Goal: Task Accomplishment & Management: Manage account settings

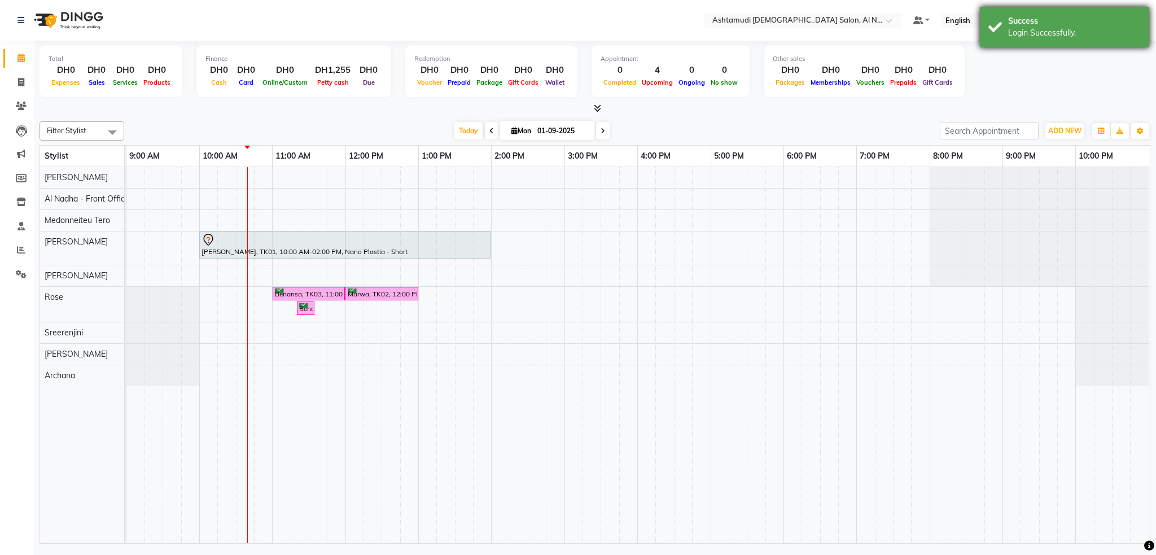
drag, startPoint x: 1017, startPoint y: 29, endPoint x: 1006, endPoint y: 39, distance: 14.8
click at [1017, 30] on div "Login Successfully." at bounding box center [1074, 33] width 133 height 12
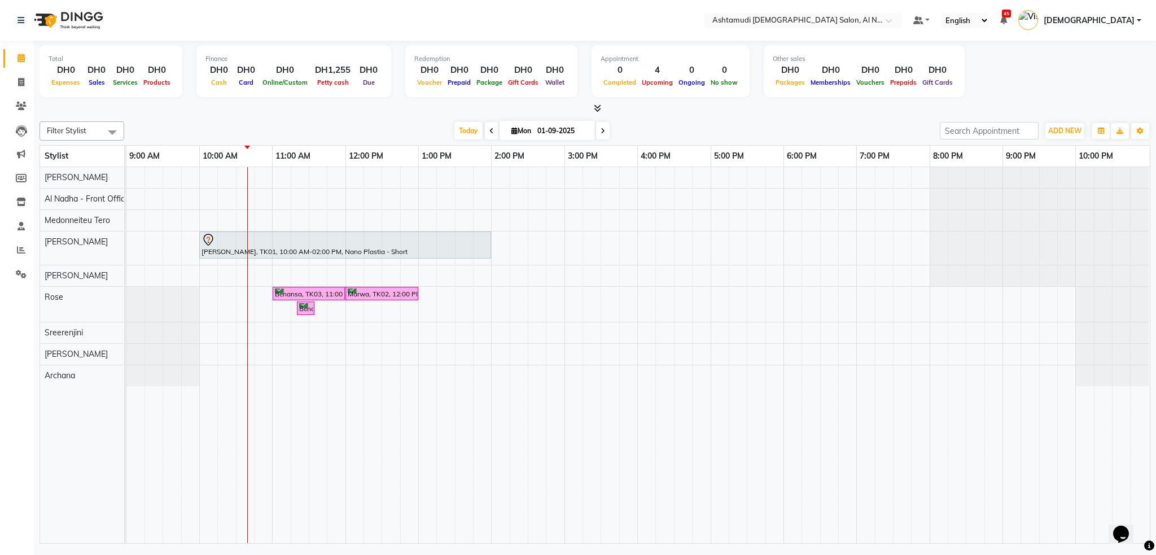
click at [62, 17] on img at bounding box center [67, 21] width 77 height 32
click at [16, 58] on span at bounding box center [21, 58] width 20 height 13
click at [85, 14] on img at bounding box center [67, 21] width 77 height 32
click at [19, 82] on icon at bounding box center [21, 82] width 6 height 8
select select "service"
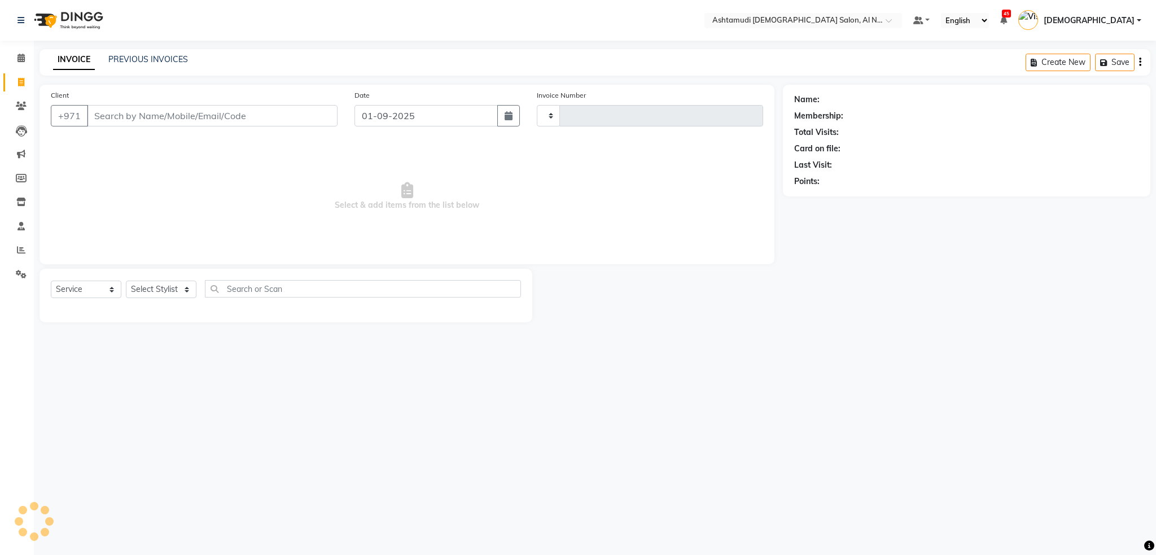
type input "2208"
select select "7088"
drag, startPoint x: 78, startPoint y: 19, endPoint x: 73, endPoint y: 23, distance: 6.4
click at [78, 18] on img at bounding box center [67, 21] width 77 height 32
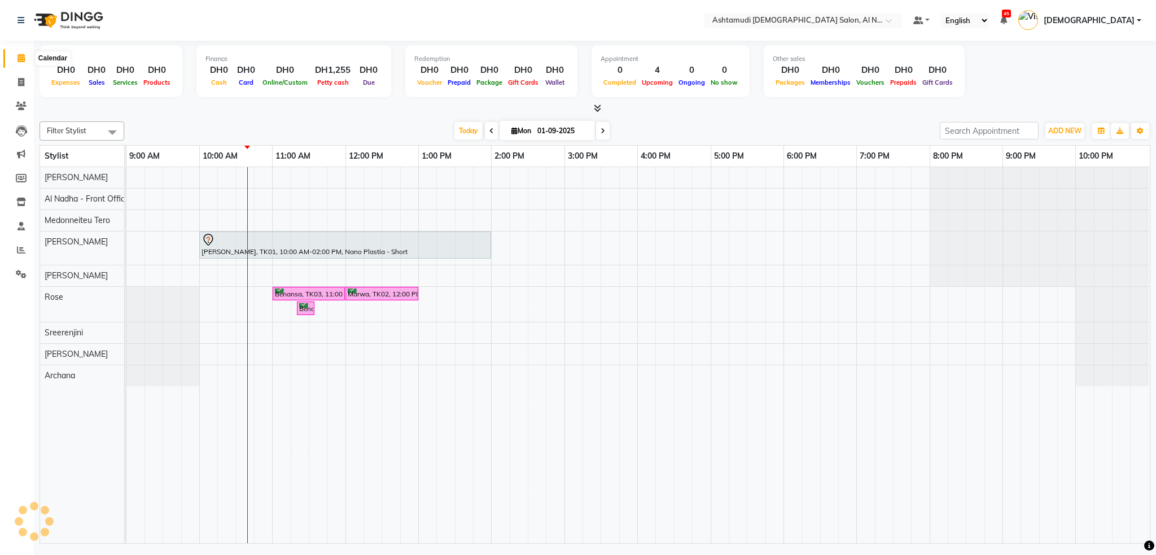
click at [24, 61] on span at bounding box center [21, 58] width 20 height 13
click at [874, 23] on input "text" at bounding box center [792, 21] width 164 height 11
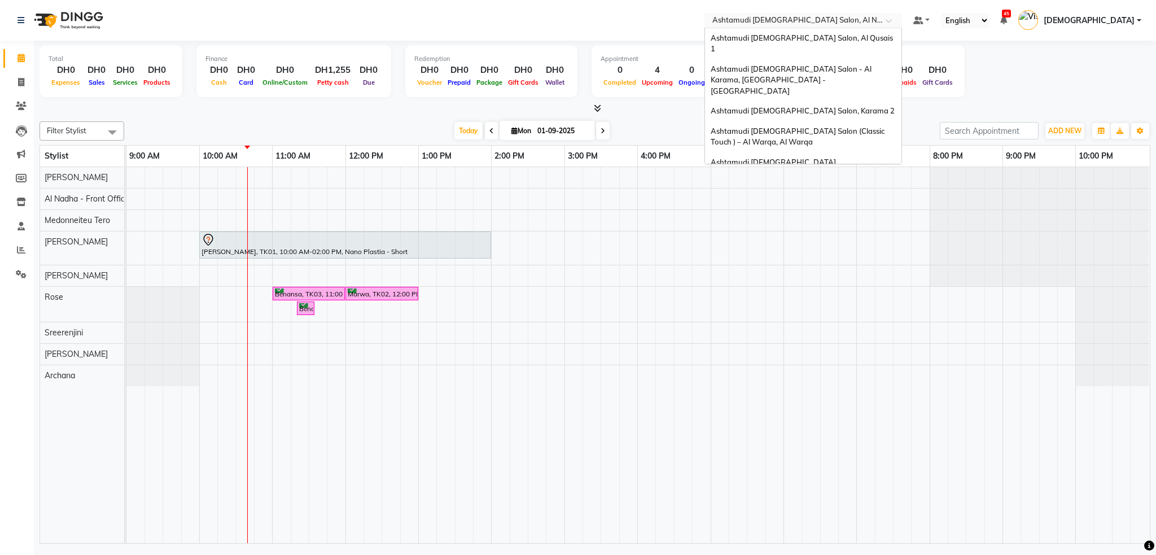
scroll to position [6, 0]
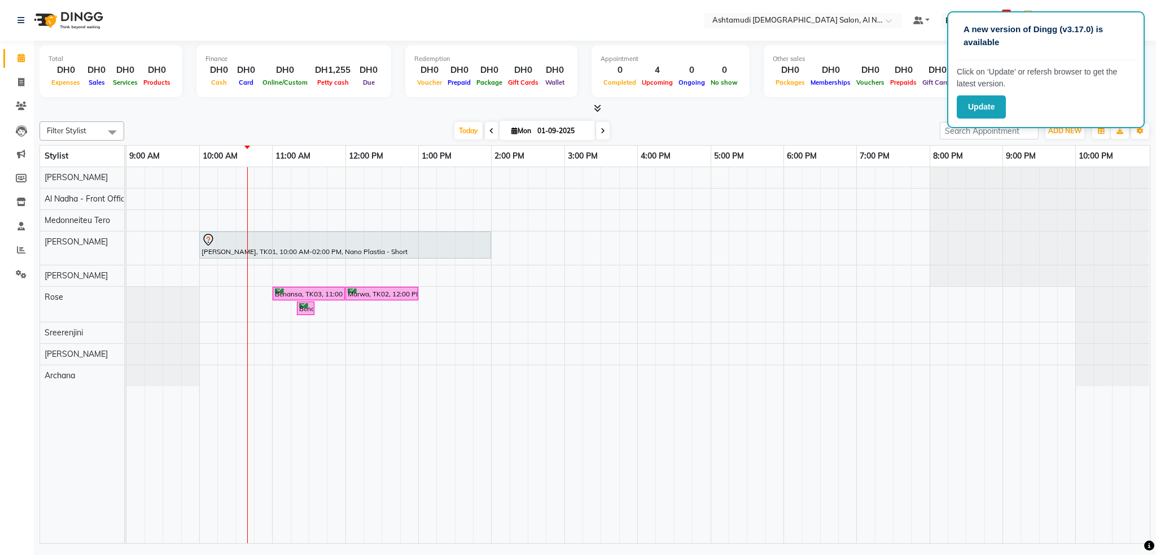
click at [687, 17] on nav "Select Location × Ashtamudi Ladies Salon, Al Nahda Default Panel My Panel Engli…" at bounding box center [578, 20] width 1156 height 41
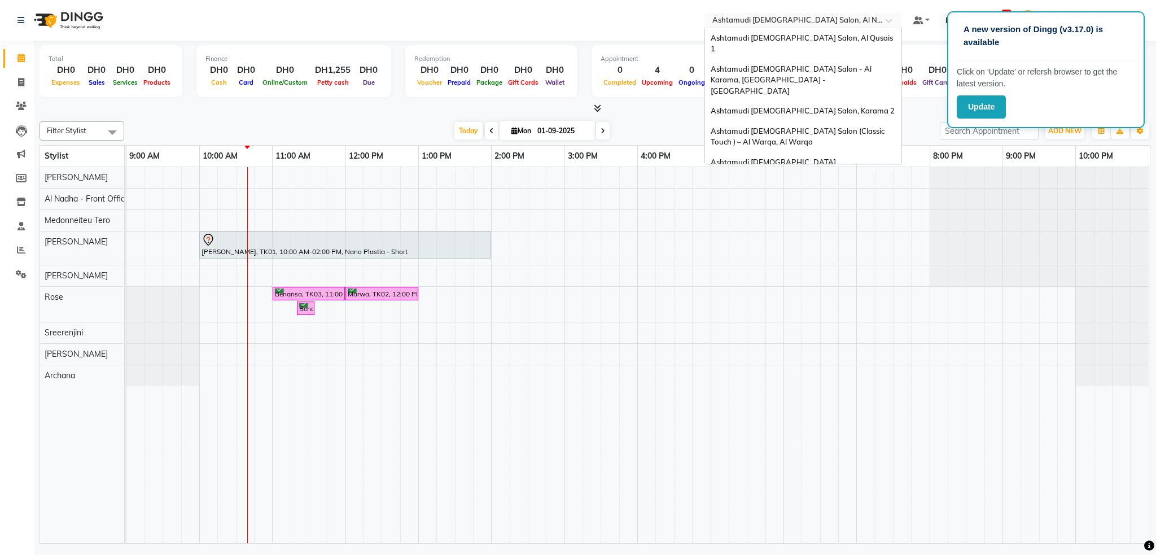
click at [874, 26] on input "text" at bounding box center [792, 21] width 164 height 11
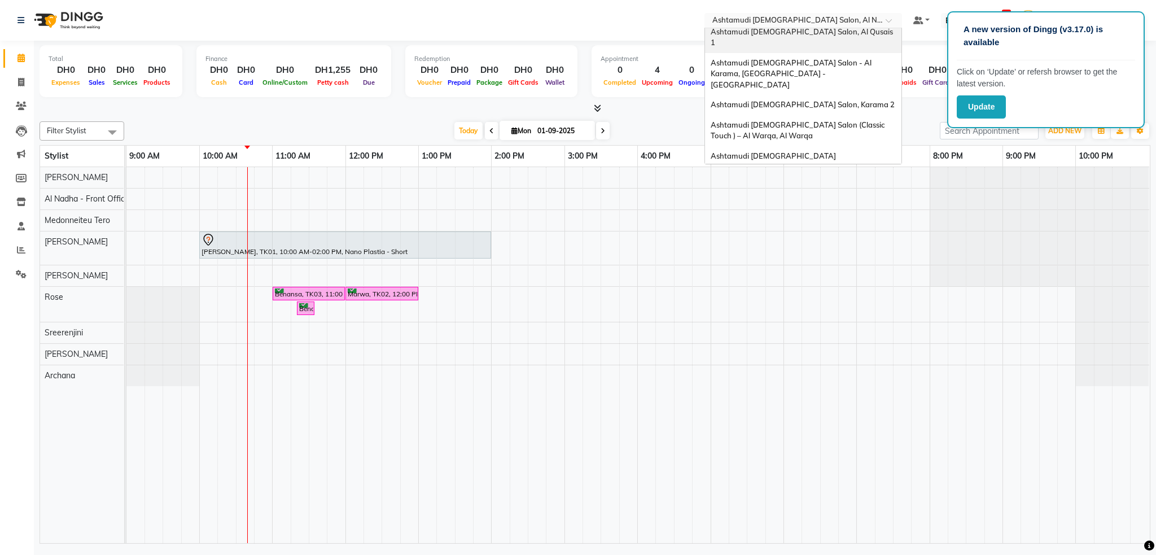
click at [885, 33] on span "Ashtamudi Ladies Salon, Al Qusais 1" at bounding box center [802, 37] width 184 height 20
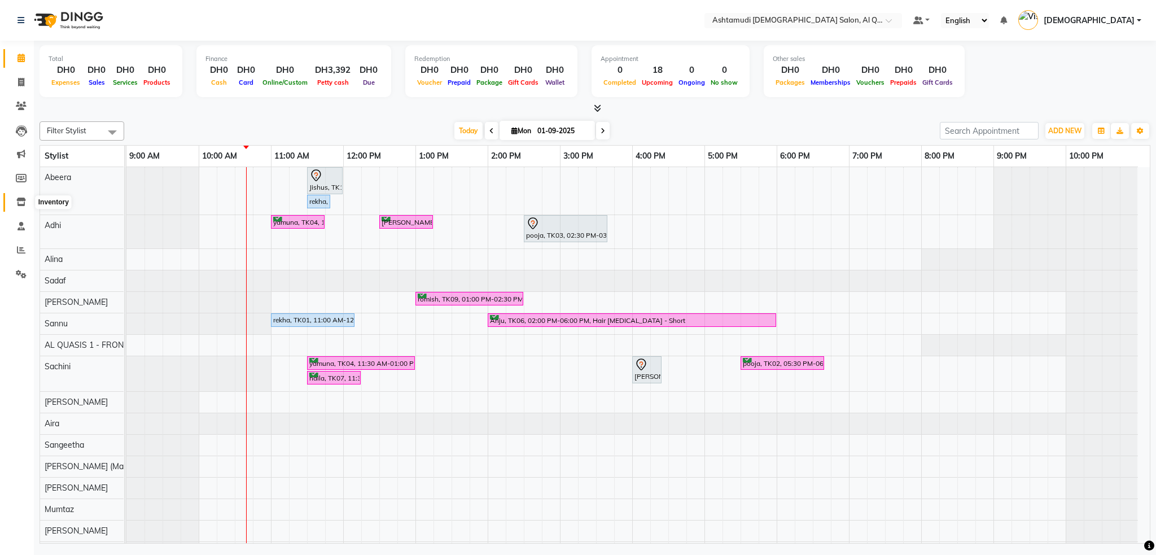
click at [14, 203] on span at bounding box center [21, 202] width 20 height 13
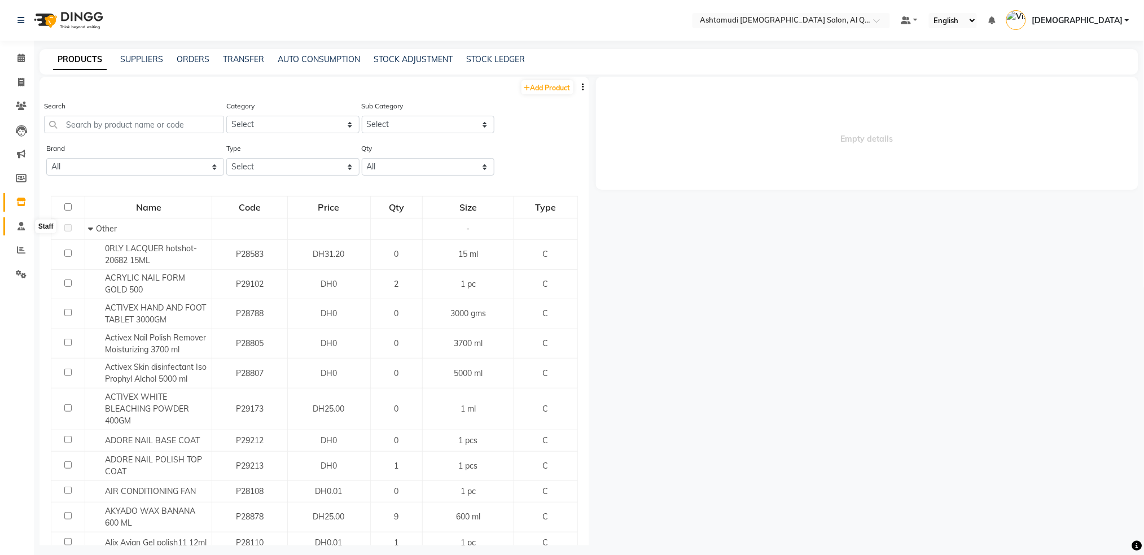
click at [21, 223] on icon at bounding box center [20, 226] width 7 height 8
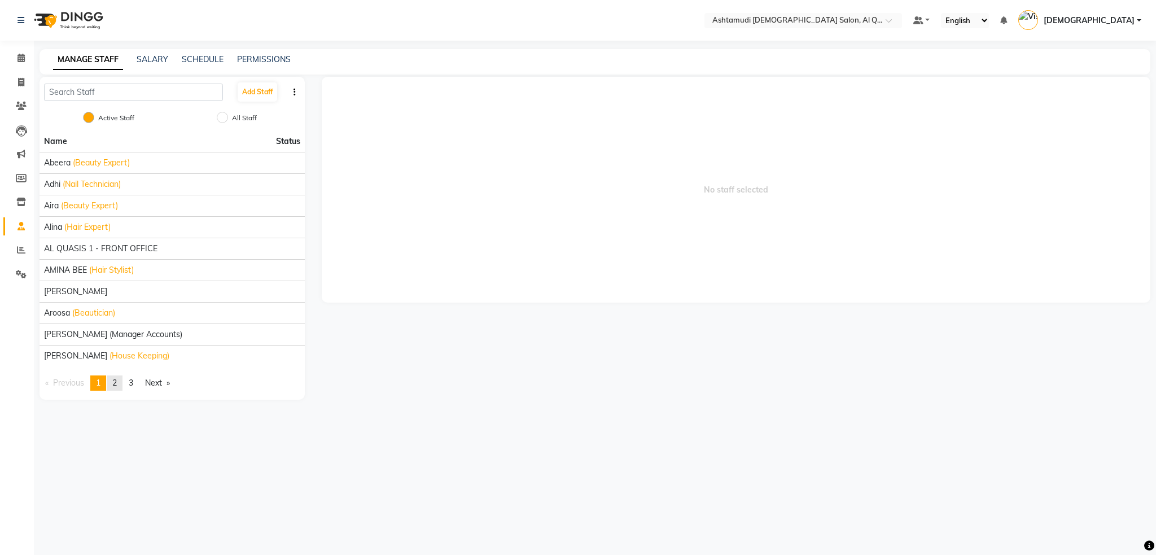
click at [122, 379] on link "page 2" at bounding box center [115, 382] width 16 height 15
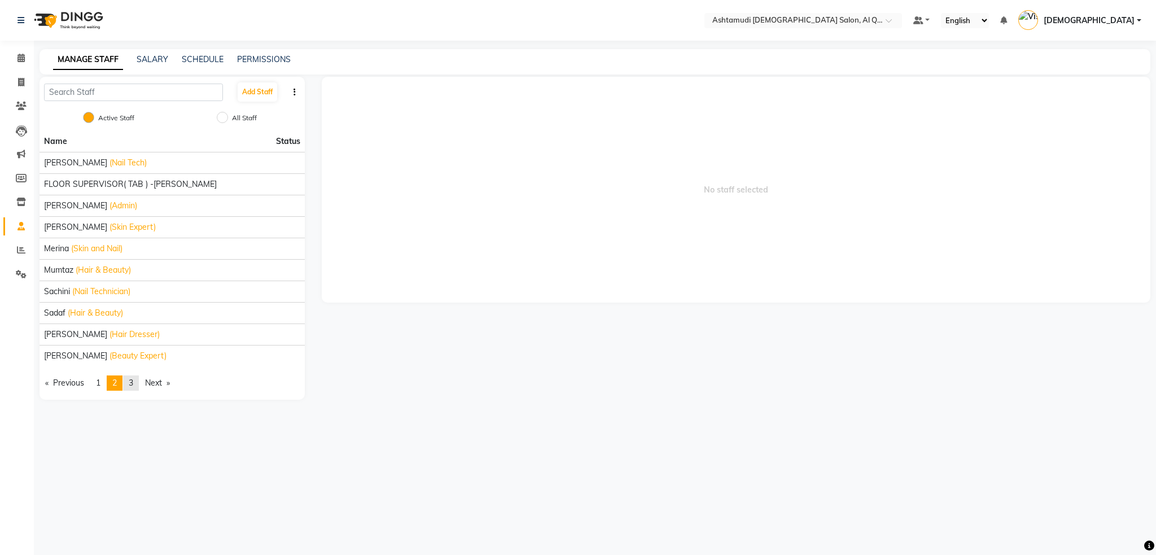
click at [132, 387] on span "3" at bounding box center [131, 383] width 5 height 10
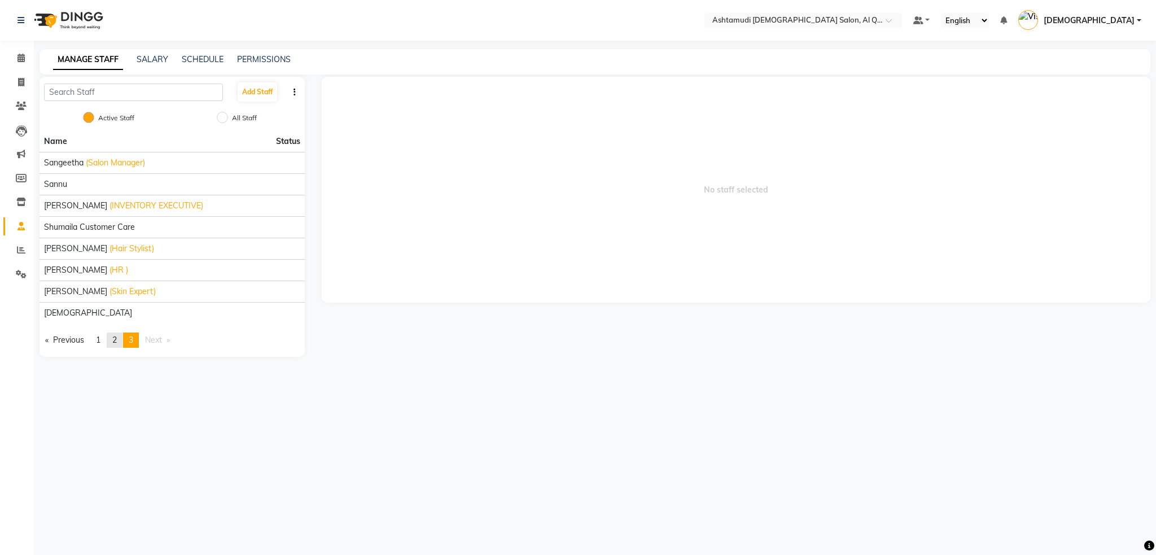
click at [117, 342] on span "2" at bounding box center [114, 340] width 5 height 10
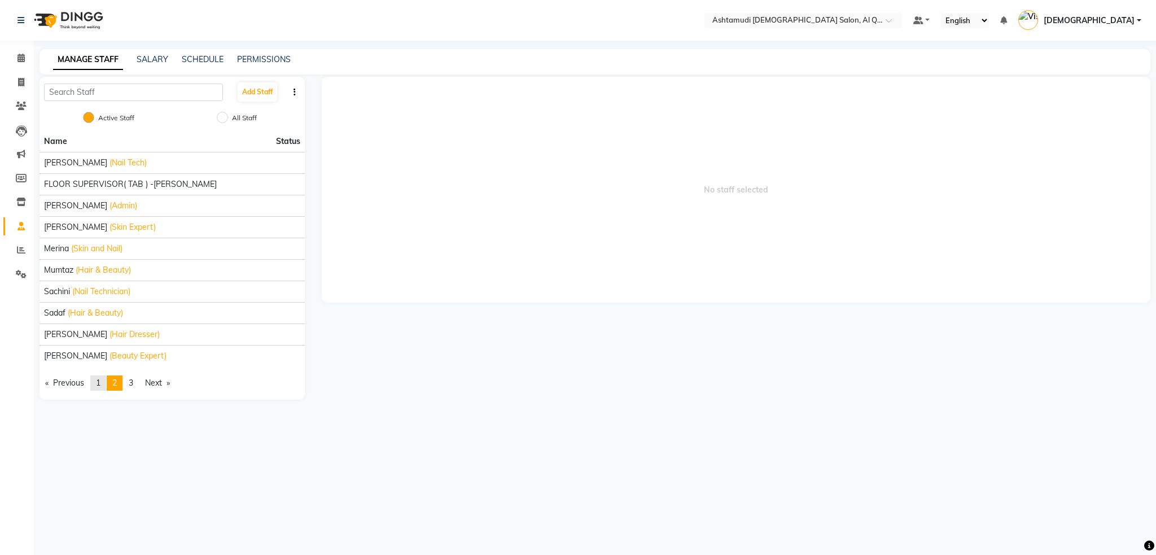
click at [100, 381] on span "1" at bounding box center [98, 383] width 5 height 10
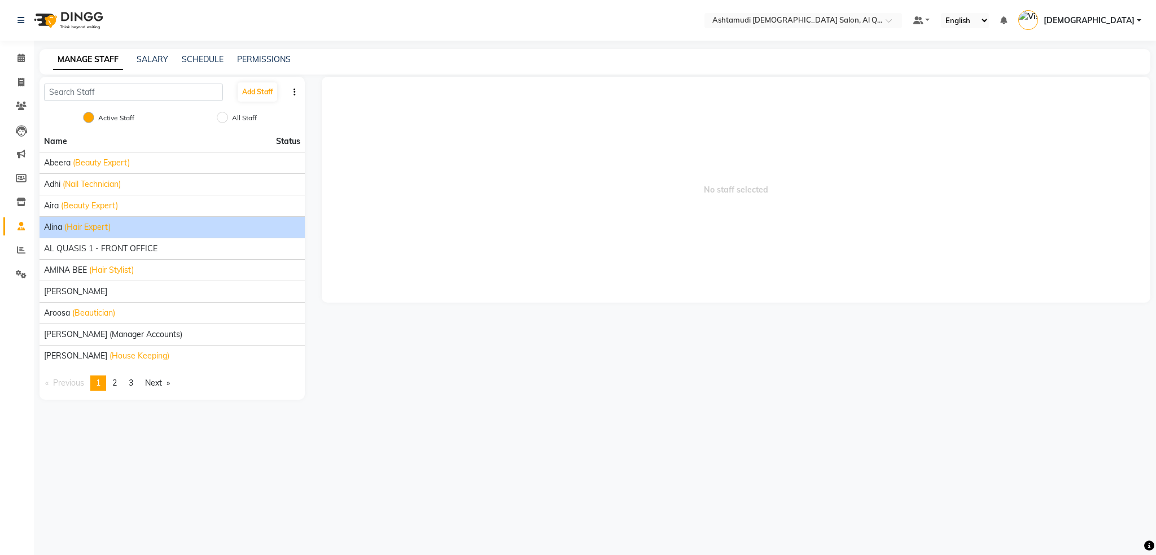
click at [128, 234] on li "Alina (Hair Expert)" at bounding box center [172, 226] width 265 height 21
click at [96, 226] on span "(Hair Expert)" at bounding box center [87, 227] width 46 height 12
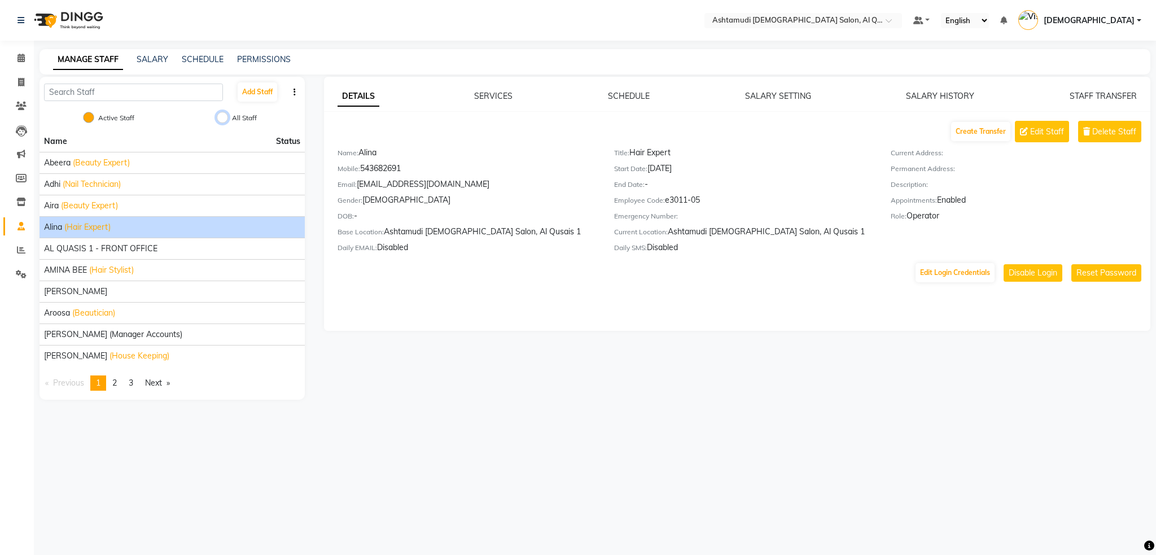
click at [222, 116] on input "All Staff" at bounding box center [222, 117] width 11 height 11
radio input "true"
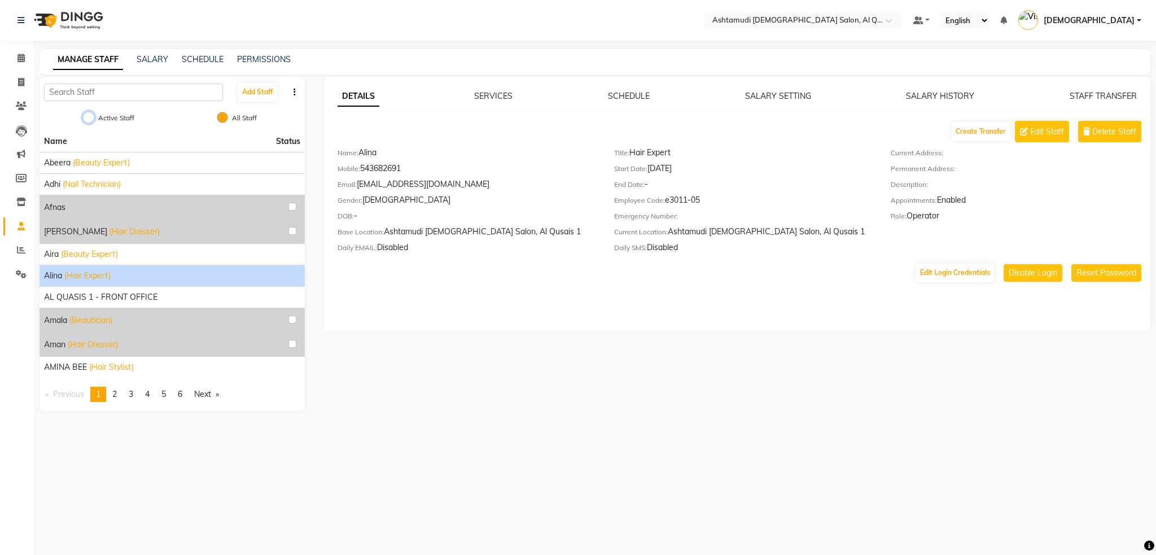
click at [88, 118] on input "Active Staff" at bounding box center [88, 117] width 11 height 11
radio input "true"
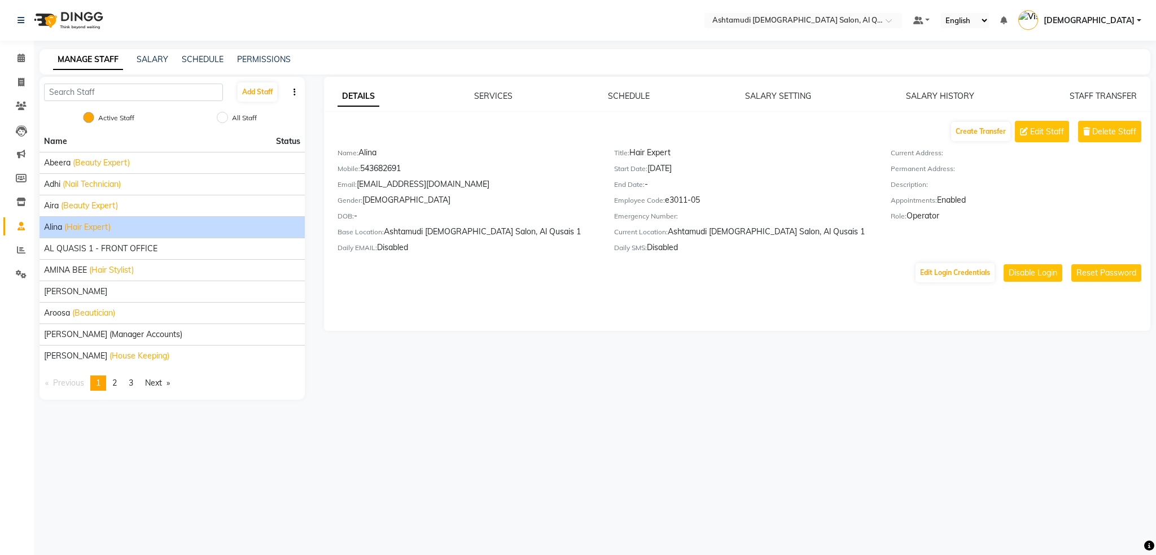
click at [111, 227] on span "(Hair Expert)" at bounding box center [87, 227] width 46 height 12
click at [1125, 132] on span "Delete Staff" at bounding box center [1114, 132] width 44 height 12
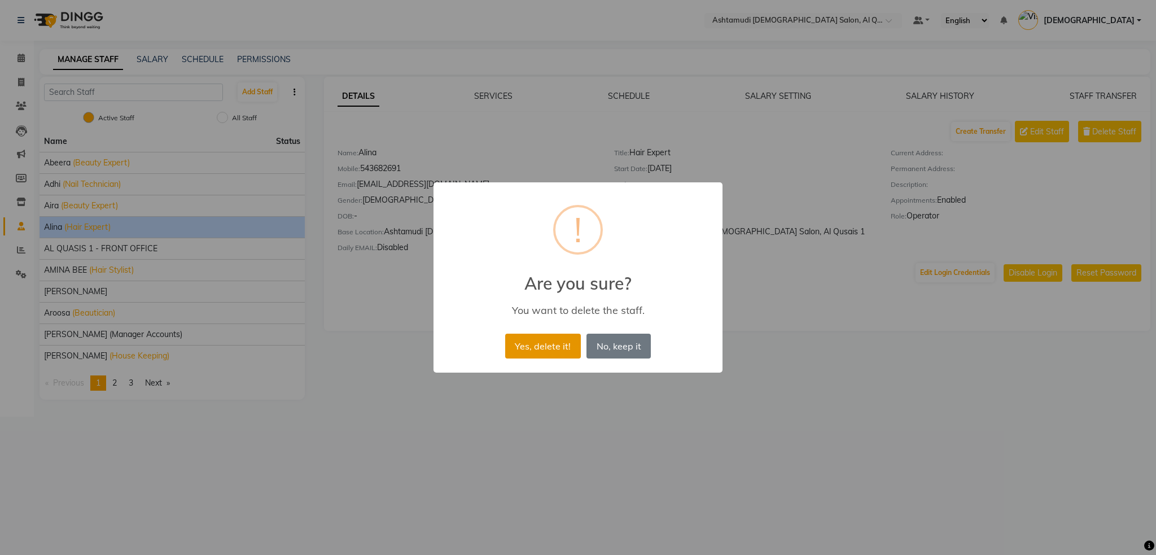
click at [539, 344] on button "Yes, delete it!" at bounding box center [543, 345] width 76 height 25
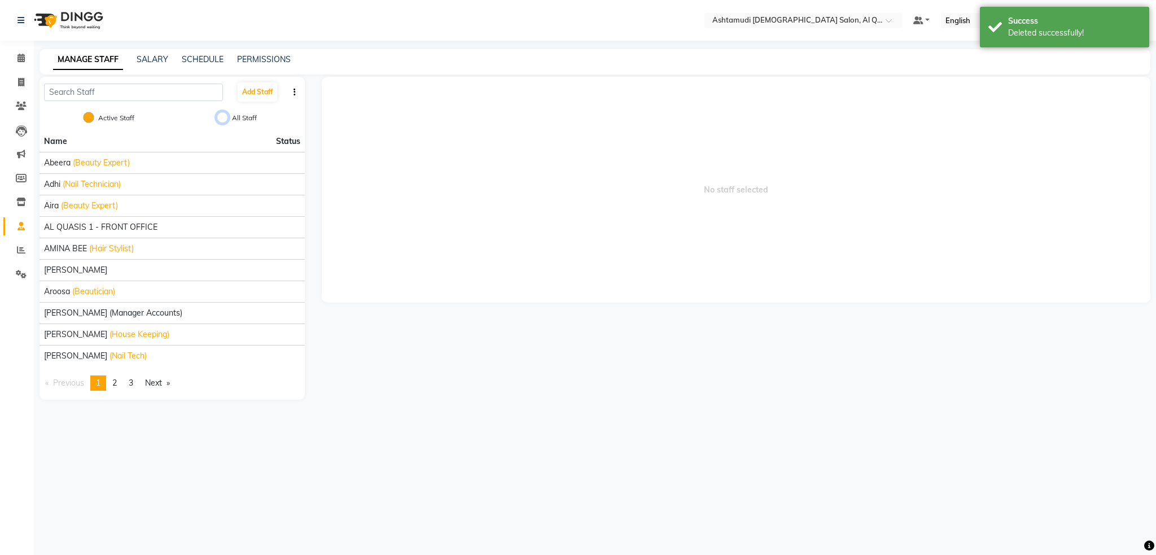
click at [223, 117] on input "All Staff" at bounding box center [222, 117] width 11 height 11
radio input "true"
radio input "false"
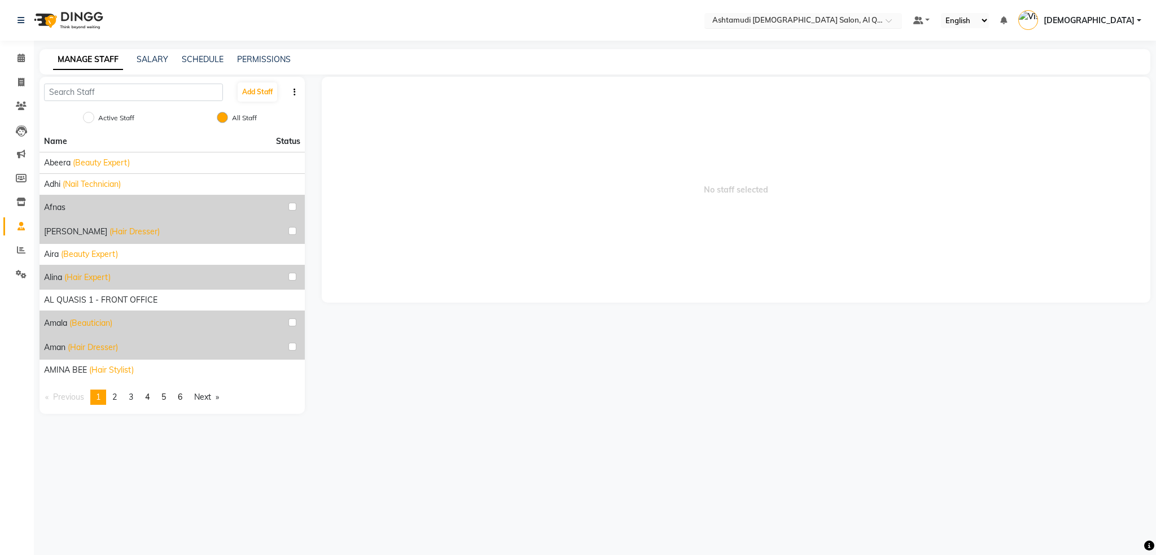
click at [874, 19] on input "text" at bounding box center [792, 21] width 164 height 11
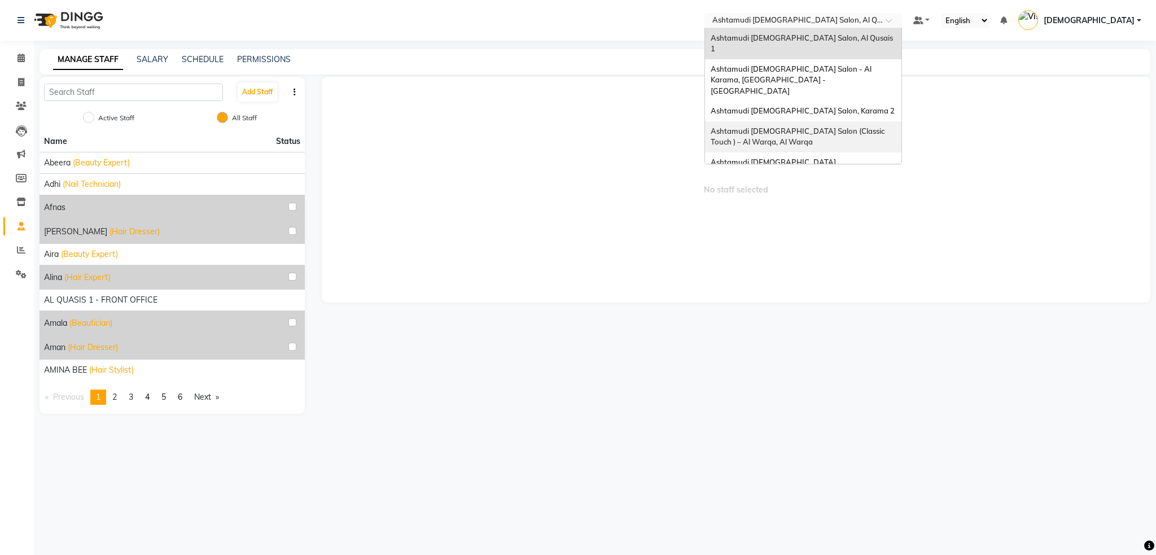
click at [886, 126] on span "Ashtamudi [DEMOGRAPHIC_DATA] Salon (Classic Touch ) – Al Warqa, Al Warqa" at bounding box center [797, 136] width 175 height 20
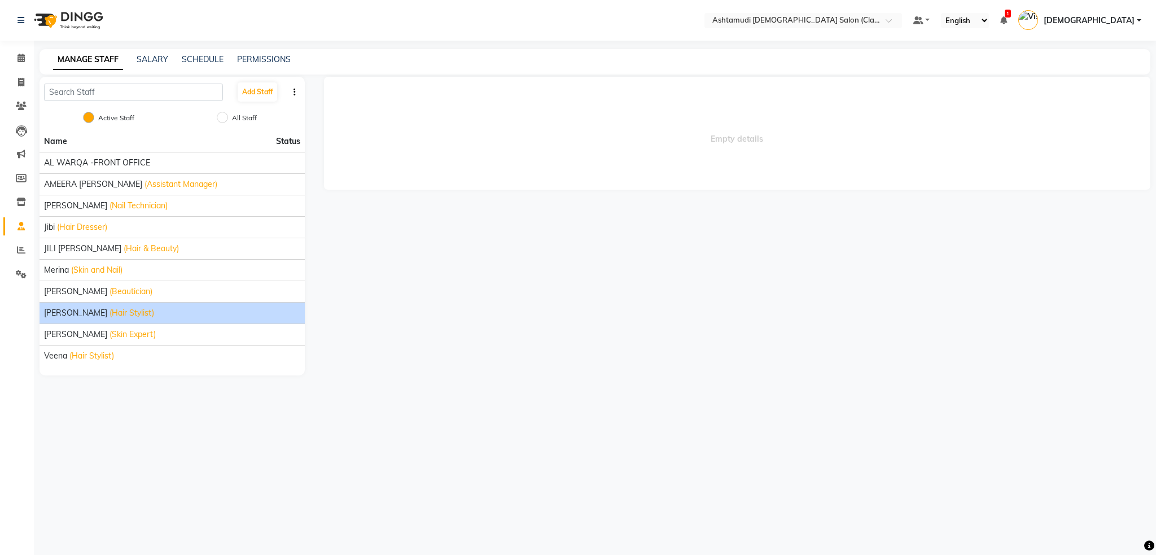
click at [103, 315] on div "[PERSON_NAME] (Hair Stylist)" at bounding box center [172, 313] width 256 height 12
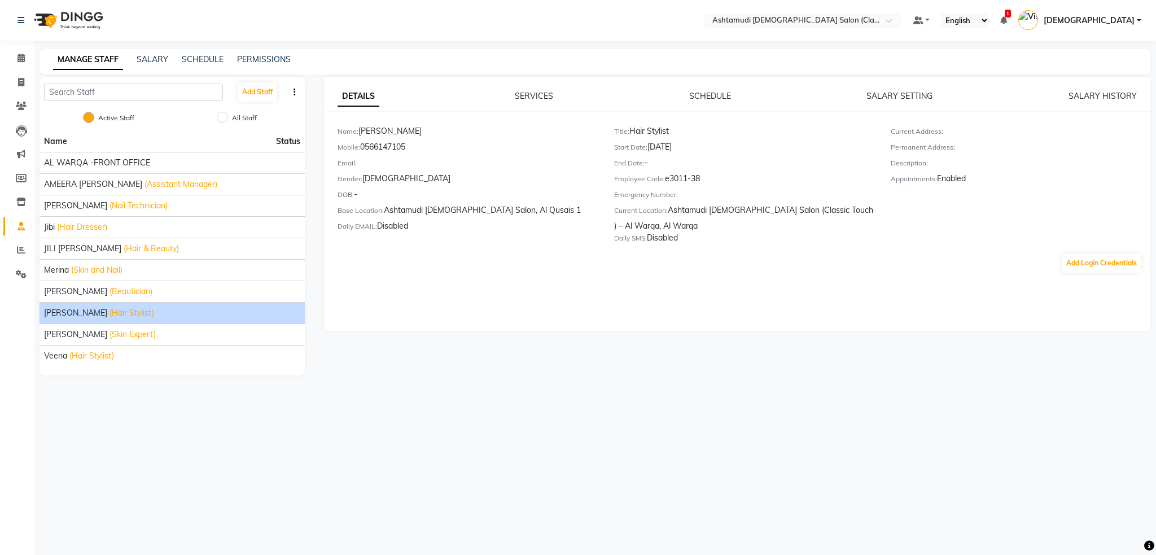
click at [179, 309] on div "[PERSON_NAME] (Hair Stylist)" at bounding box center [172, 313] width 256 height 12
click at [902, 16] on div at bounding box center [803, 21] width 198 height 11
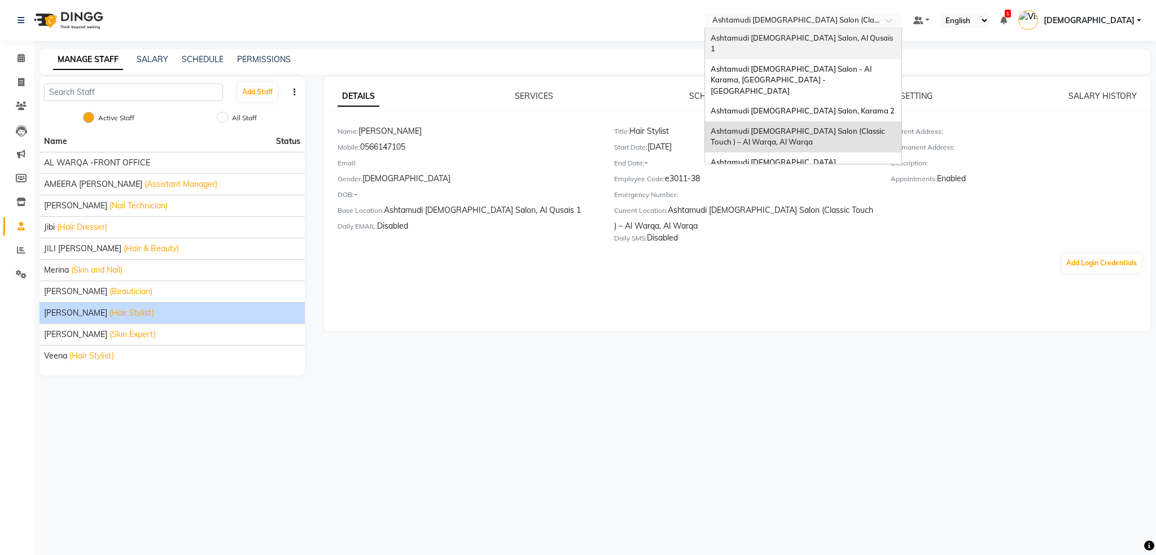
click at [875, 31] on div "Ashtamudi [DEMOGRAPHIC_DATA] Salon, Al Qusais 1" at bounding box center [803, 43] width 196 height 31
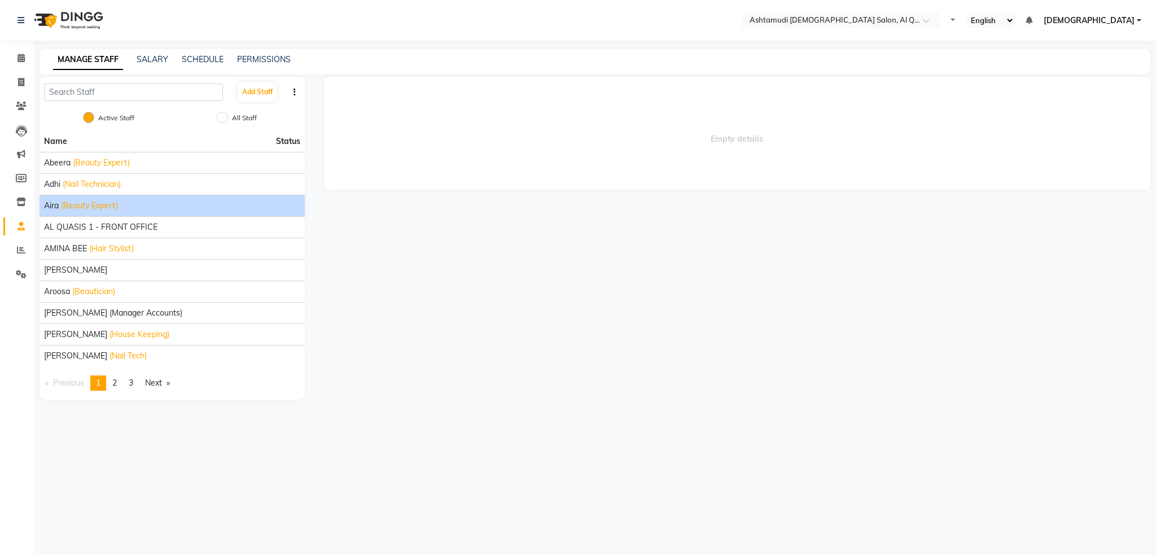
select select "en"
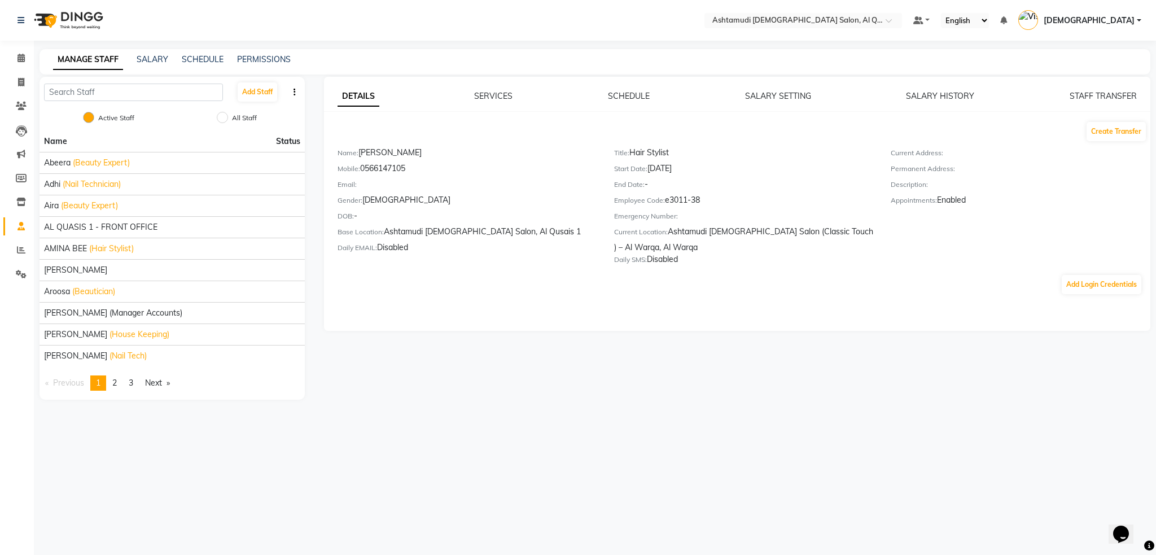
click at [120, 393] on div "Name Status Abeera (Beauty Expert) Adhi (Nail Technician) Aira (Beauty Expert) …" at bounding box center [172, 265] width 265 height 269
click at [117, 378] on span "2" at bounding box center [114, 383] width 5 height 10
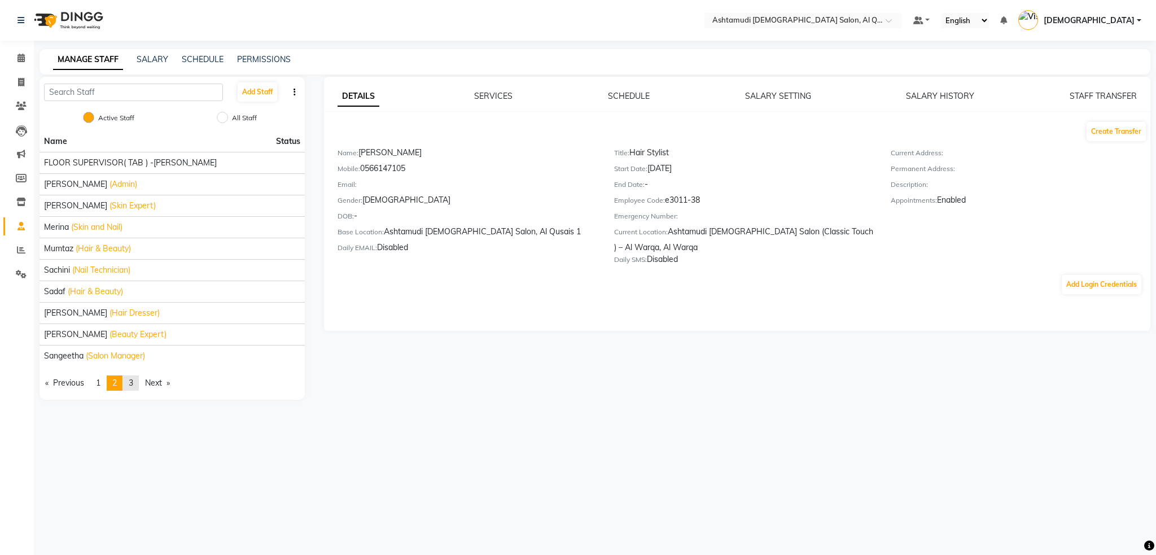
click at [131, 384] on span "3" at bounding box center [131, 383] width 5 height 10
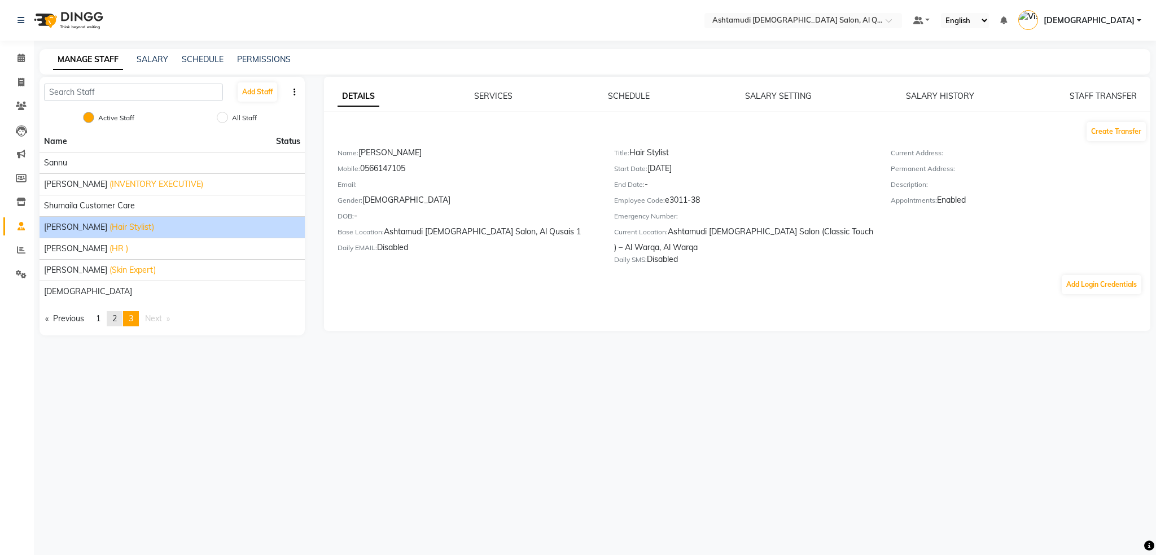
click at [117, 321] on span "2" at bounding box center [114, 318] width 5 height 10
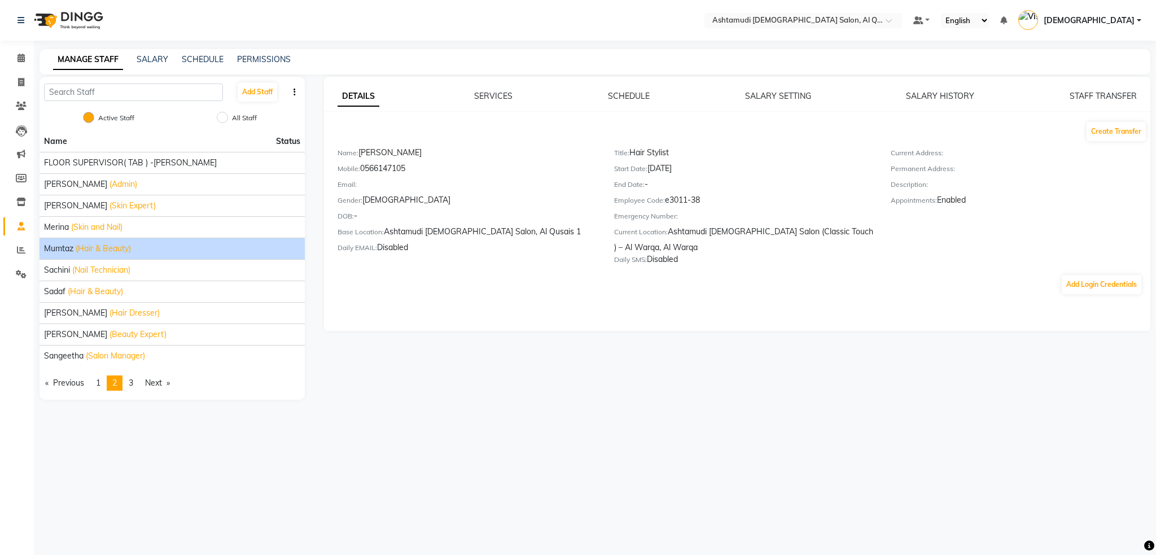
click at [71, 248] on span "Mumtaz" at bounding box center [58, 249] width 29 height 12
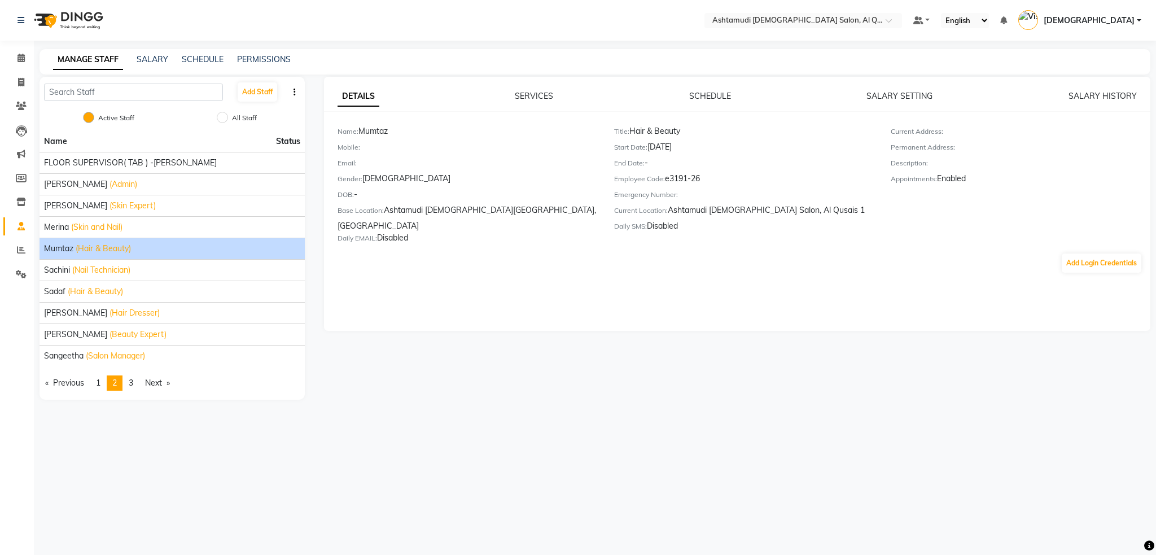
click at [98, 249] on span "(Hair & Beauty)" at bounding box center [103, 249] width 55 height 12
click at [1108, 253] on button "Add Login Credentials" at bounding box center [1101, 262] width 80 height 19
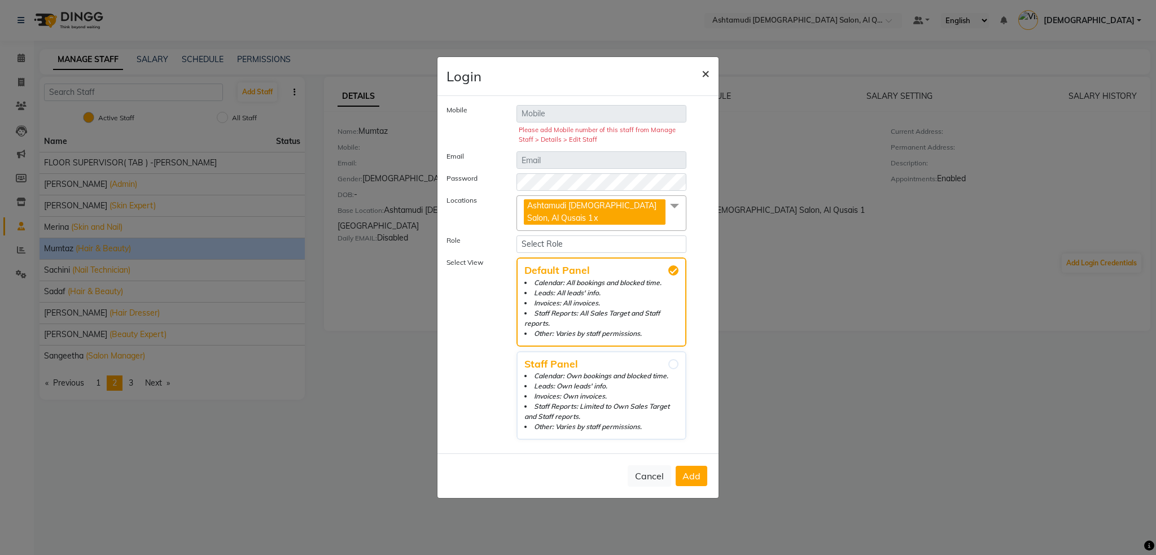
click at [714, 65] on button "×" at bounding box center [705, 73] width 26 height 32
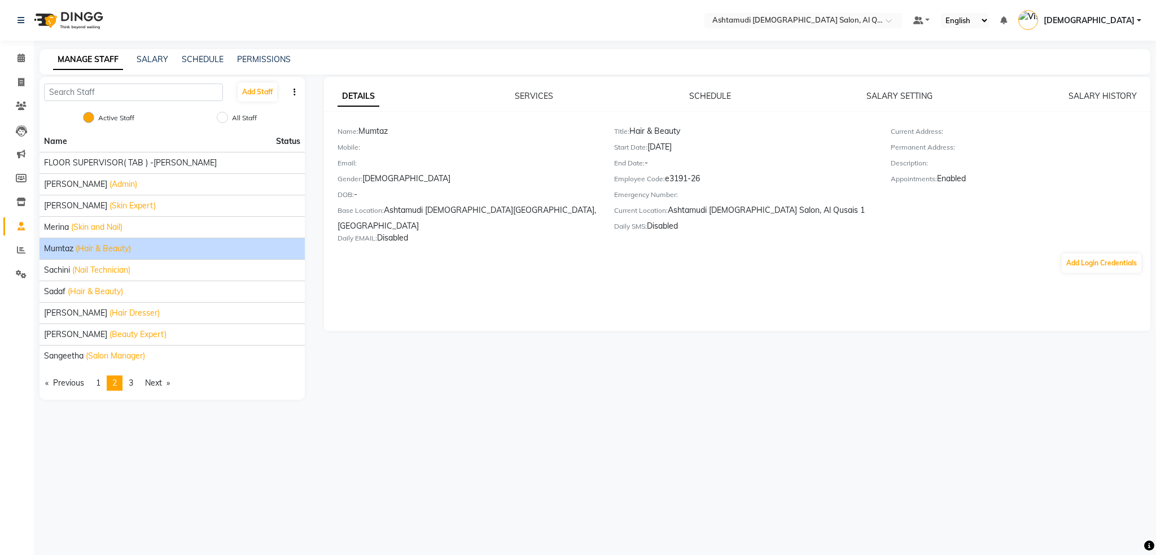
click at [373, 134] on div "Name: Mumtaz" at bounding box center [467, 133] width 260 height 16
click at [1118, 253] on button "Add Login Credentials" at bounding box center [1101, 262] width 80 height 19
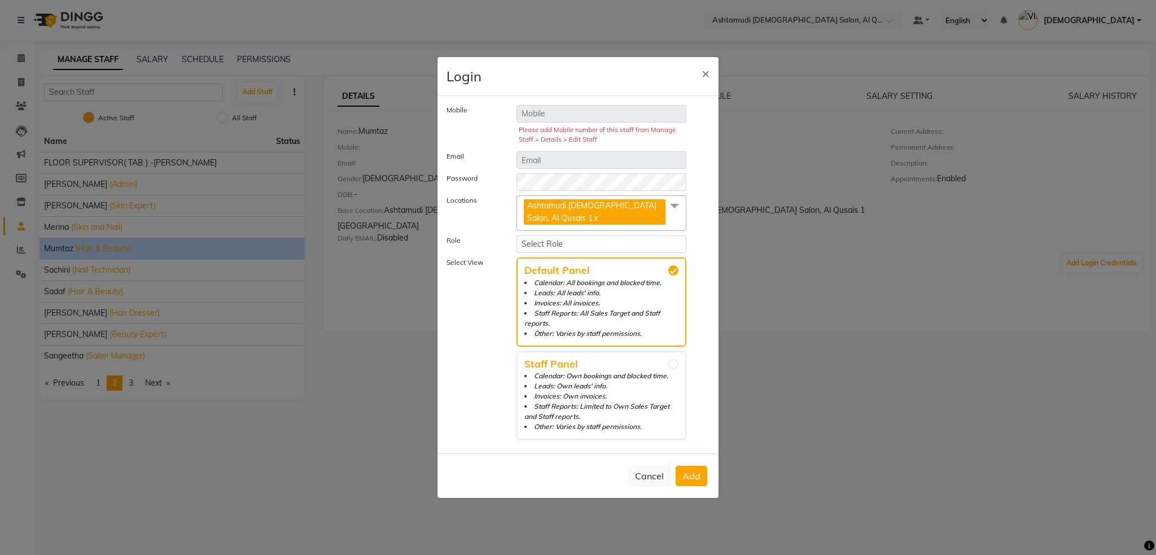
click at [561, 169] on div at bounding box center [601, 159] width 187 height 17
click at [554, 245] on select "Select Role Operator Manager FRONT OFFICE Admin HR EXECUTIVE Accounts Dept Tele…" at bounding box center [601, 243] width 170 height 17
select select "283"
click at [516, 236] on select "Select Role Operator Manager FRONT OFFICE Admin HR EXECUTIVE Accounts Dept Tele…" at bounding box center [601, 243] width 170 height 17
click at [710, 71] on button "×" at bounding box center [705, 73] width 26 height 32
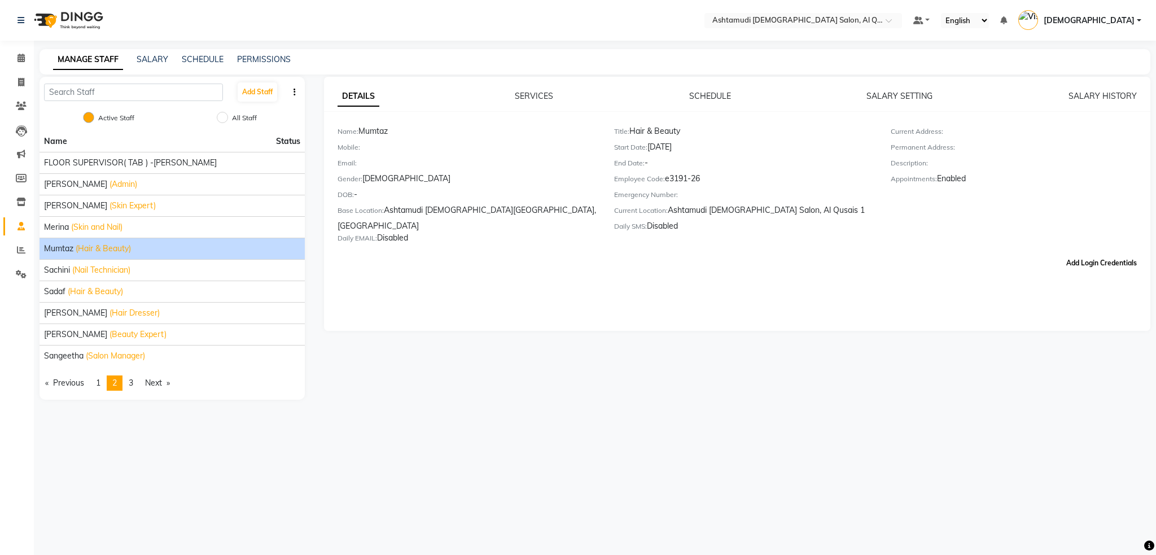
click at [1095, 254] on button "Add Login Credentials" at bounding box center [1101, 262] width 80 height 19
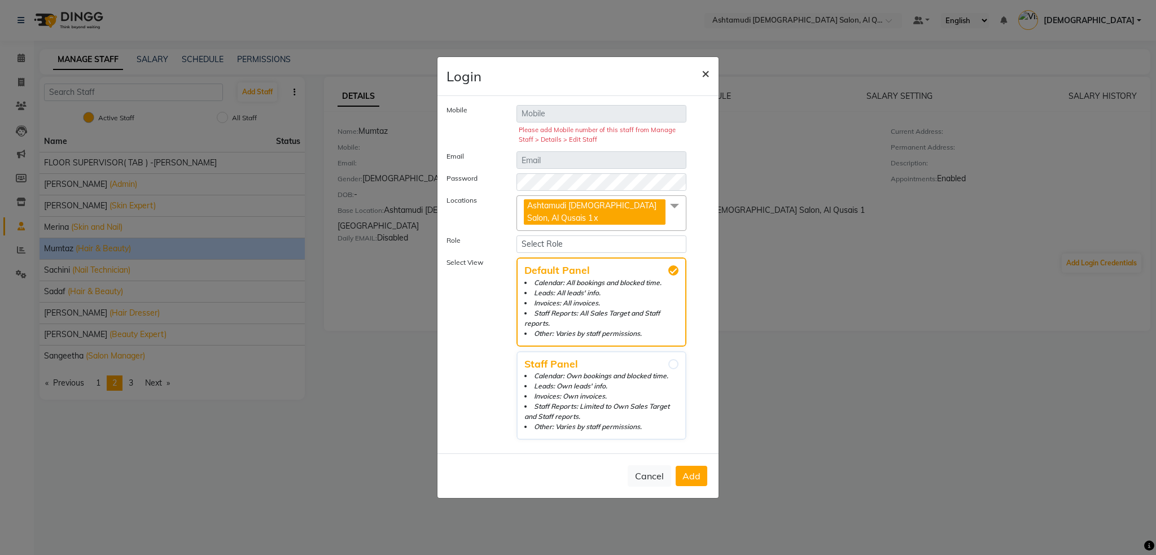
click at [703, 75] on span "×" at bounding box center [705, 72] width 8 height 17
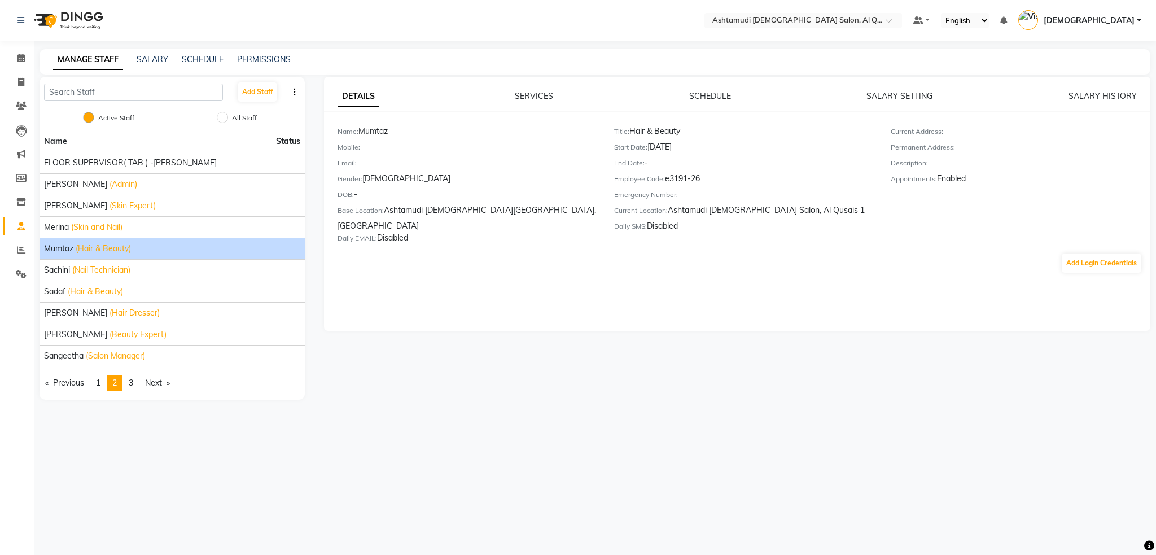
click at [91, 27] on img at bounding box center [67, 21] width 77 height 32
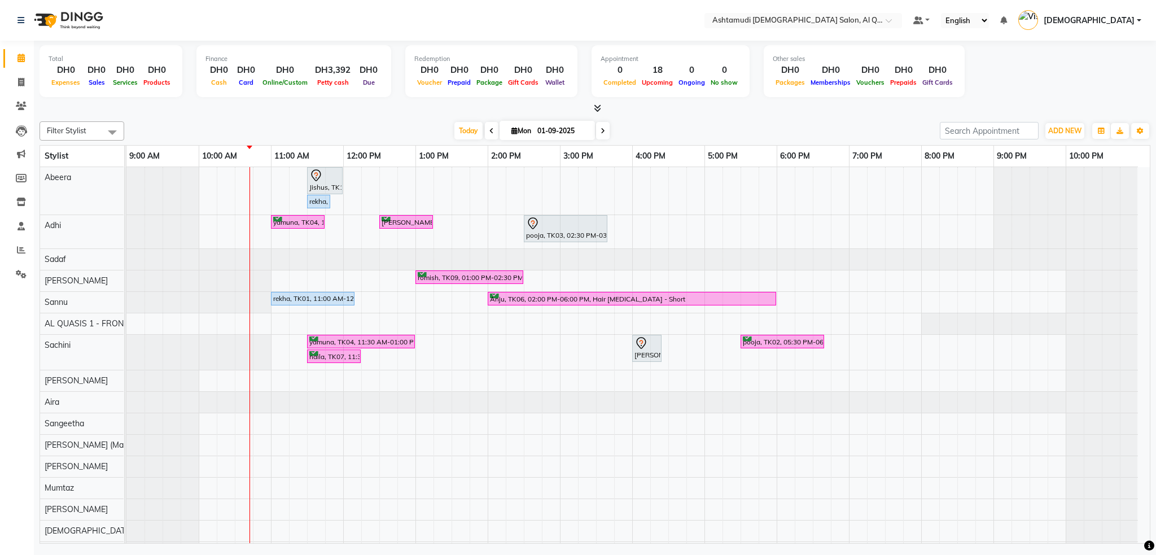
click at [90, 18] on img at bounding box center [67, 21] width 77 height 32
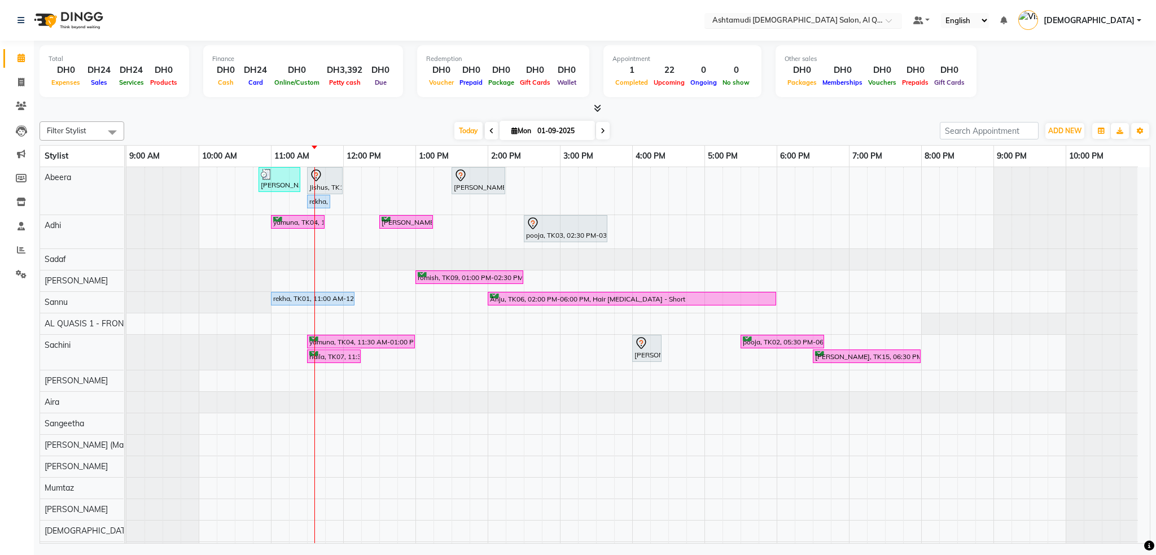
click at [902, 23] on div "Select Location × Ashtamudi [DEMOGRAPHIC_DATA] Salon, [GEOGRAPHIC_DATA] 1" at bounding box center [803, 20] width 198 height 15
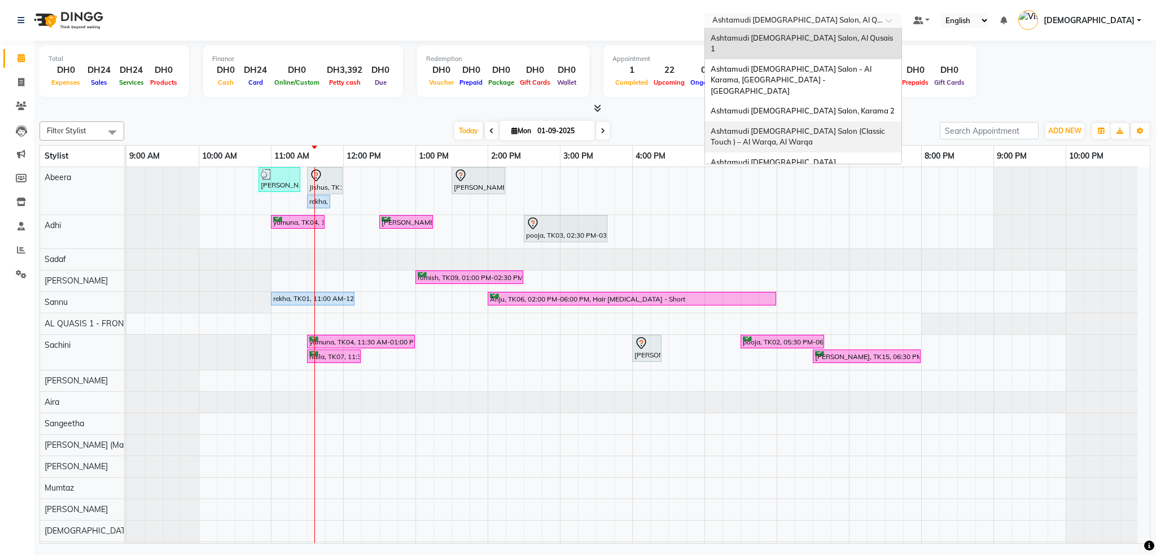
click at [846, 121] on div "Ashtamudi [DEMOGRAPHIC_DATA] Salon (Classic Touch ) – Al Warqa, Al Warqa" at bounding box center [803, 136] width 196 height 31
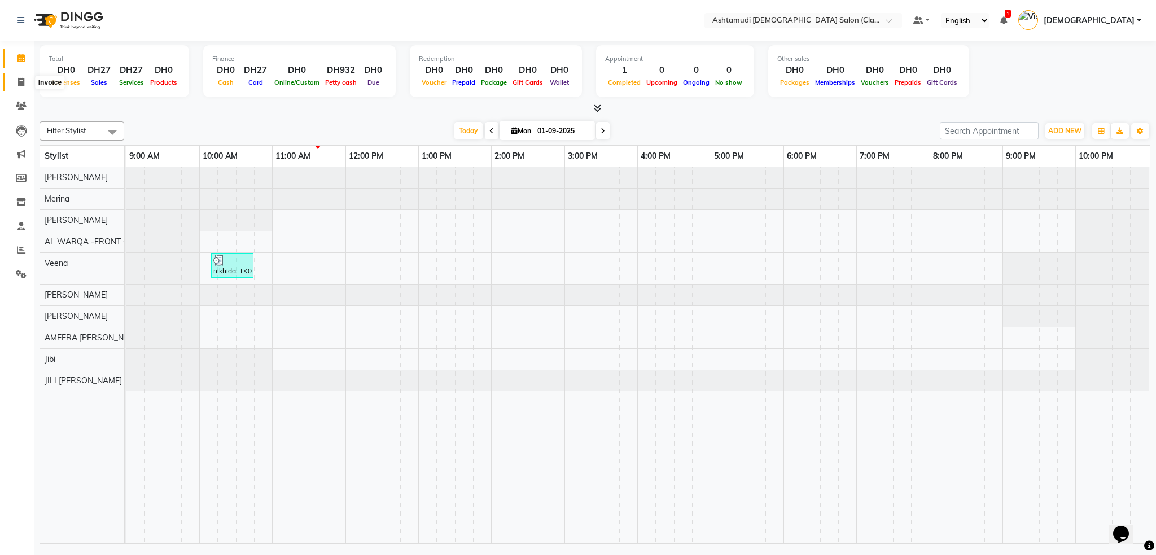
drag, startPoint x: 16, startPoint y: 77, endPoint x: 20, endPoint y: 81, distance: 6.0
click at [16, 78] on span at bounding box center [21, 82] width 20 height 13
select select "service"
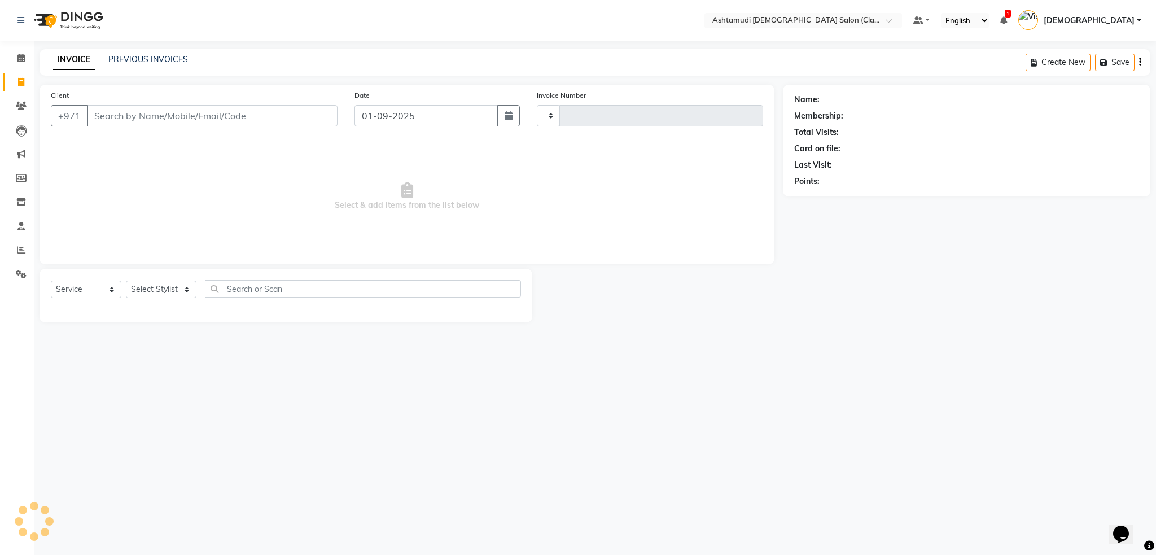
type input "1305"
select select "8201"
click at [164, 61] on link "PREVIOUS INVOICES" at bounding box center [148, 59] width 80 height 10
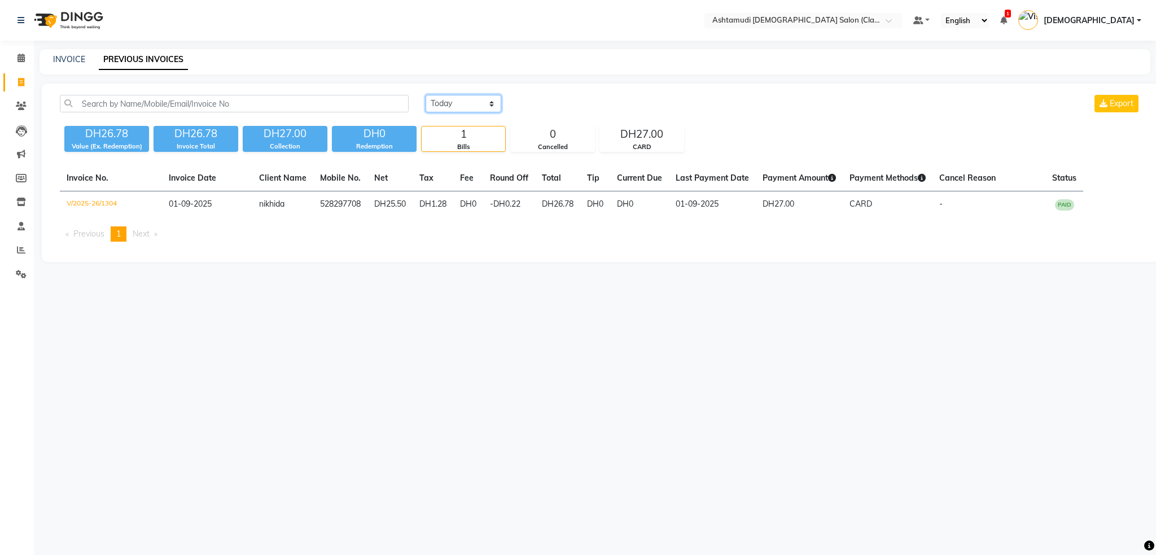
click at [464, 106] on select "[DATE] [DATE] Custom Range" at bounding box center [463, 103] width 76 height 17
select select "[DATE]"
click at [425, 95] on select "[DATE] [DATE] Custom Range" at bounding box center [463, 103] width 76 height 17
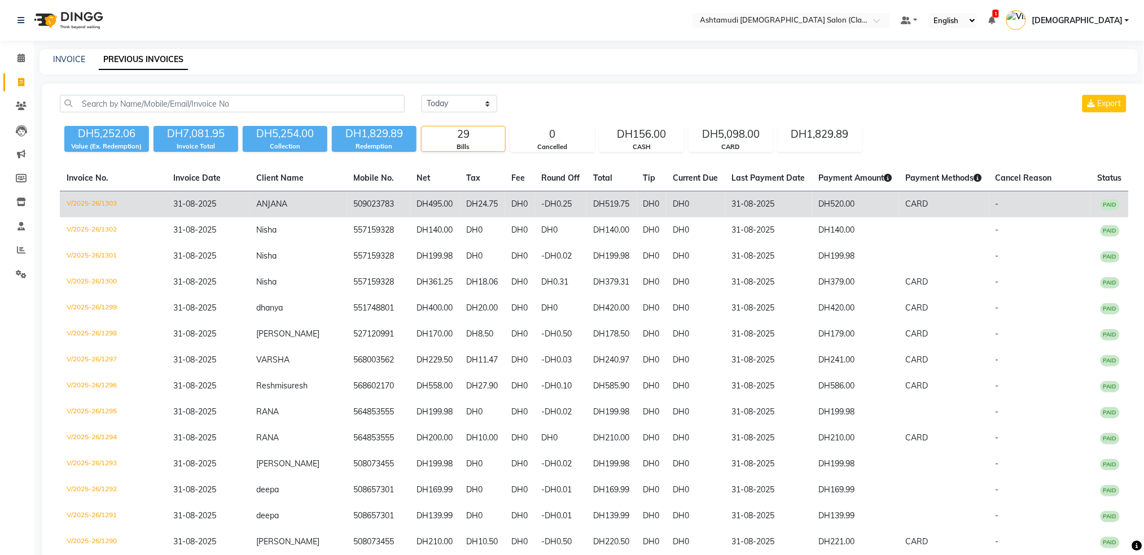
click at [111, 205] on td "V/2025-26/1303" at bounding box center [113, 204] width 107 height 27
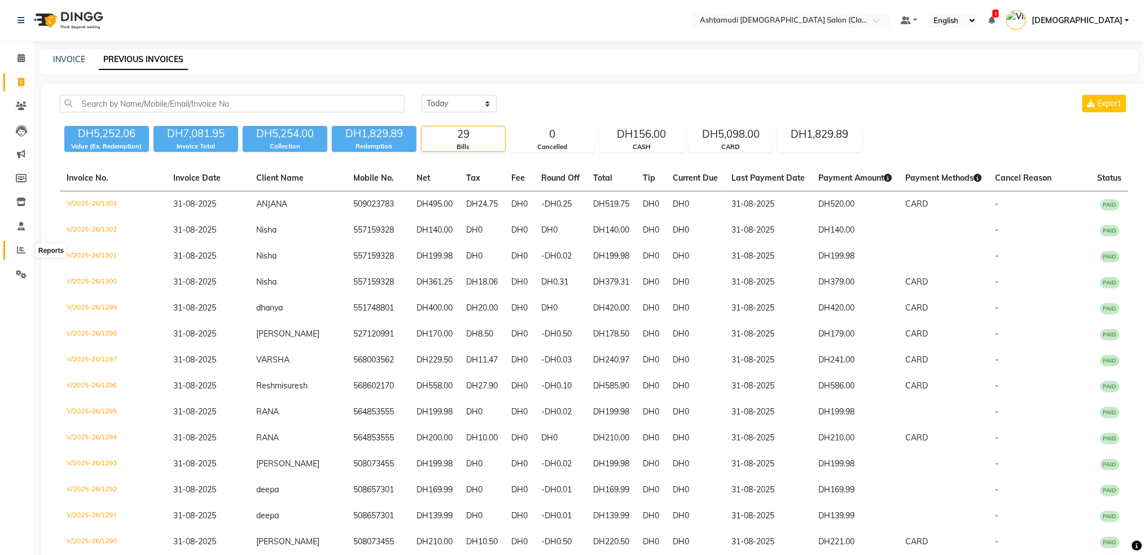
click at [24, 248] on icon at bounding box center [21, 249] width 8 height 8
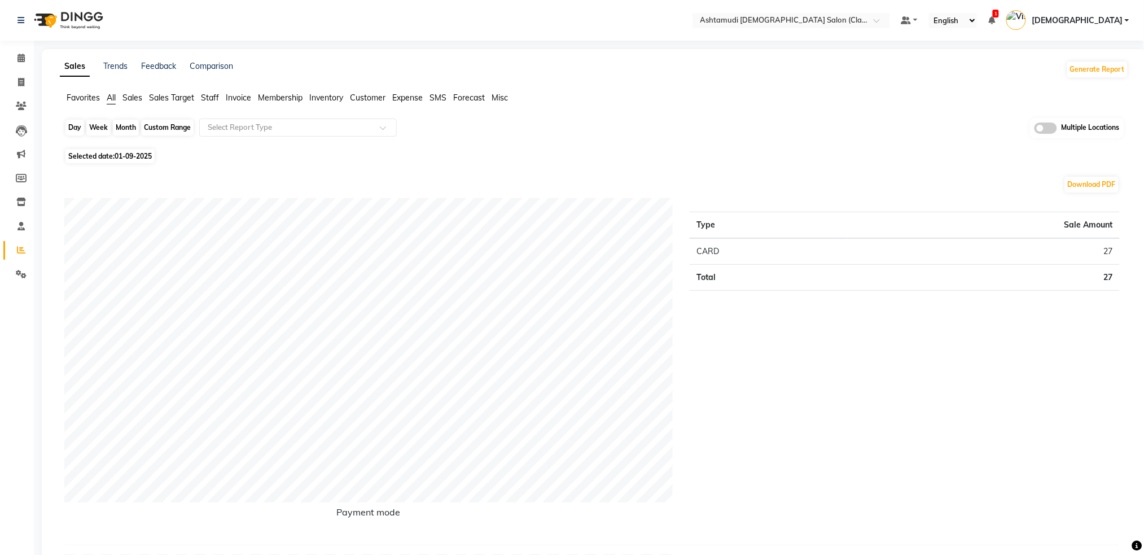
click at [75, 130] on div "Day" at bounding box center [74, 128] width 19 height 16
select select "9"
select select "2025"
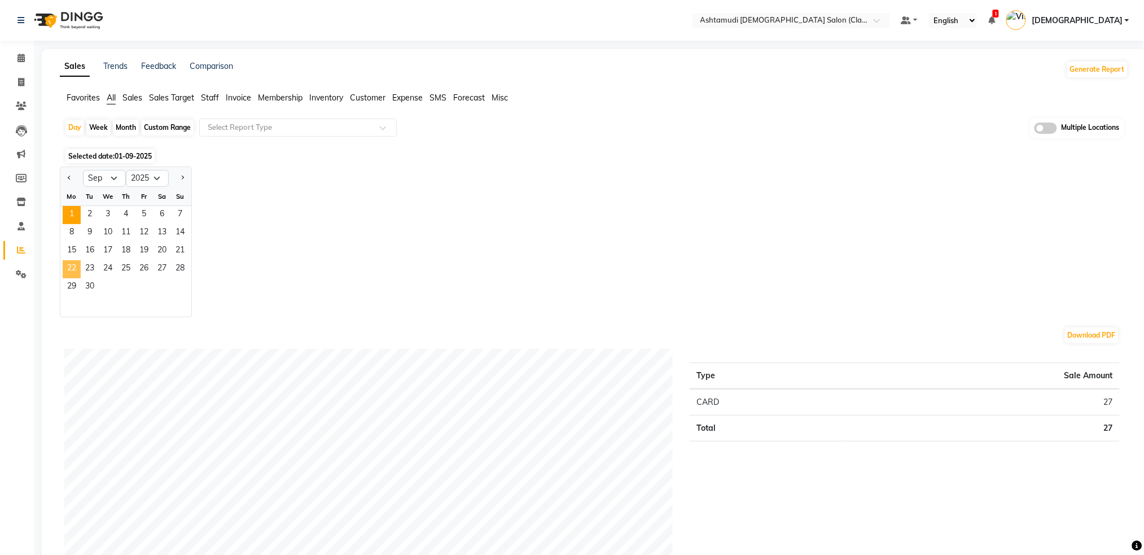
click at [73, 265] on span "22" at bounding box center [72, 269] width 18 height 18
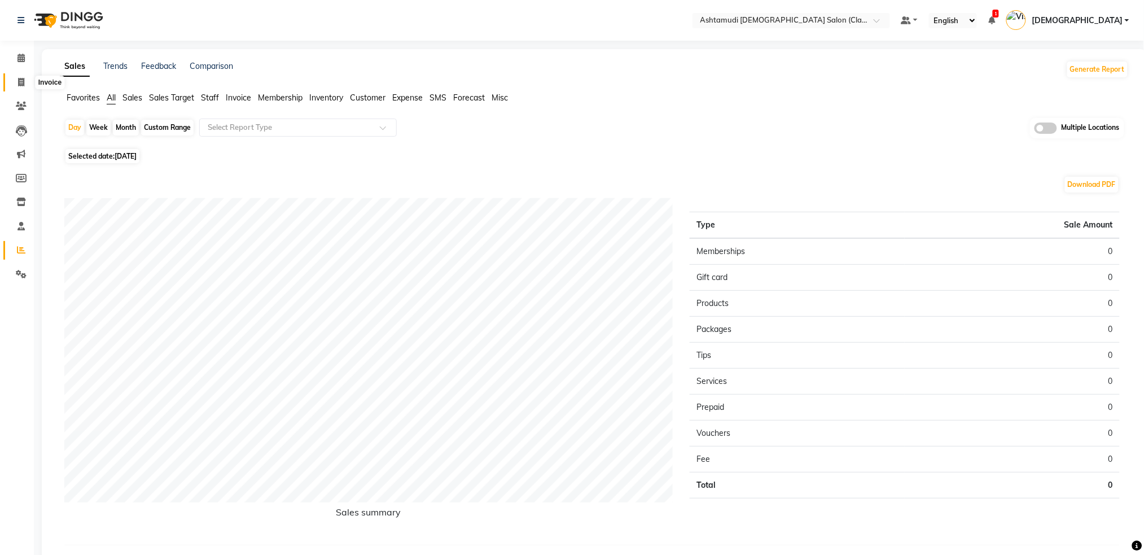
click at [19, 84] on icon at bounding box center [21, 82] width 6 height 8
select select "service"
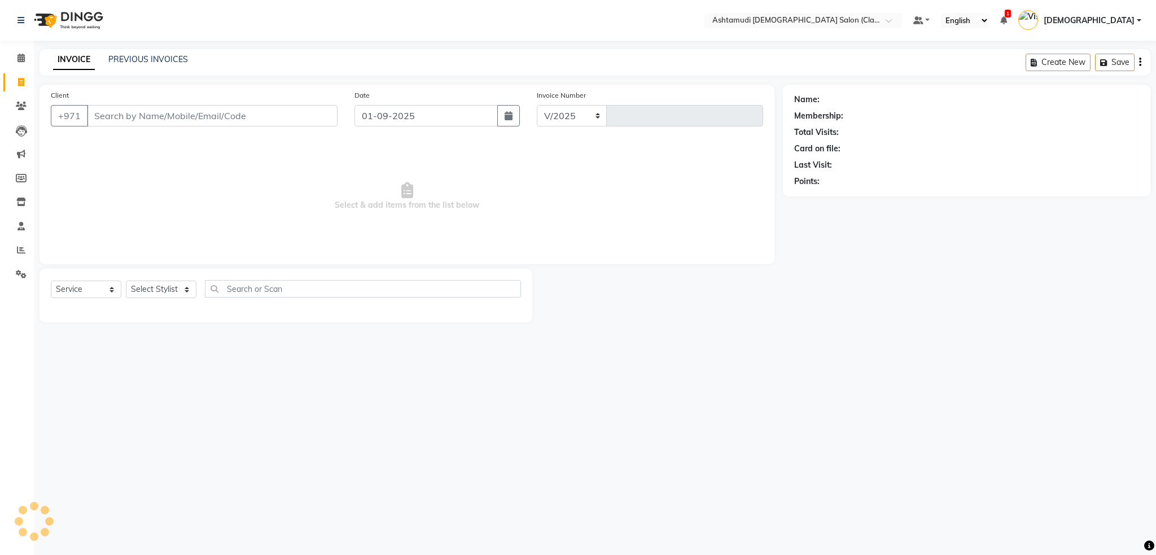
select select "8201"
type input "1305"
click at [19, 249] on icon at bounding box center [21, 249] width 8 height 8
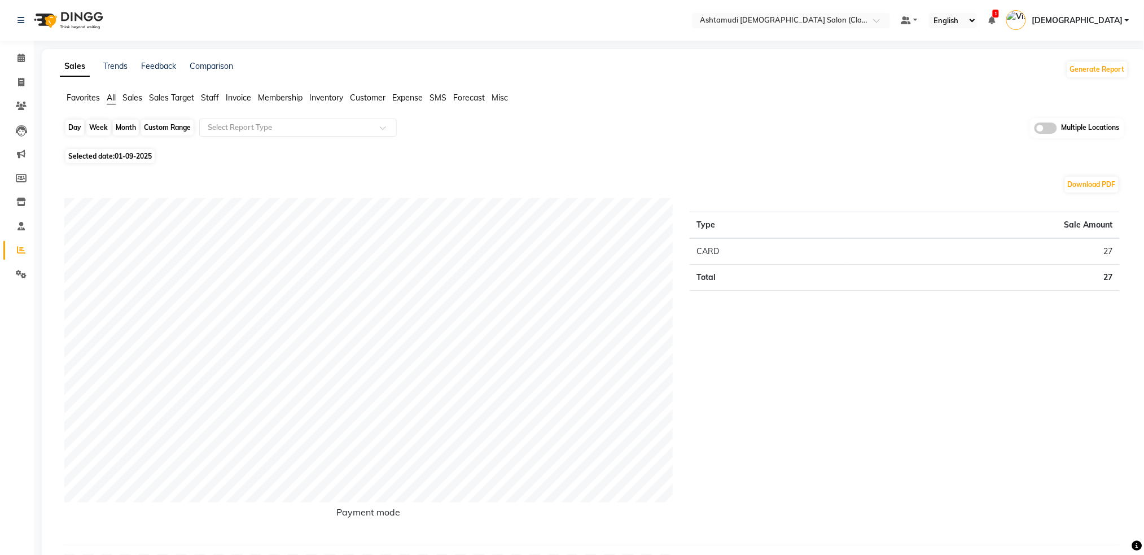
click at [77, 131] on div "Day" at bounding box center [74, 128] width 19 height 16
select select "9"
select select "2025"
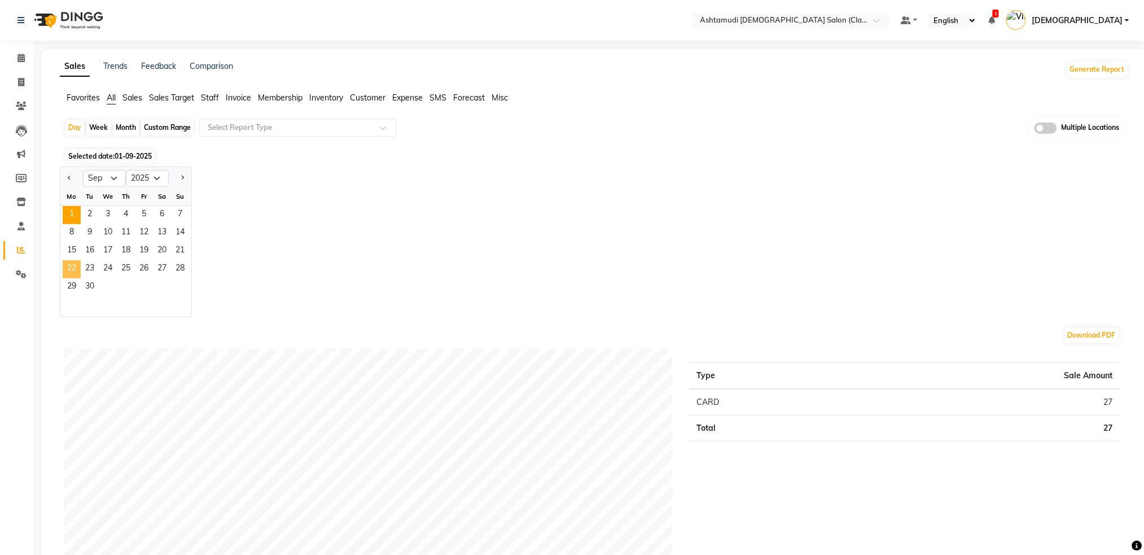
click at [74, 269] on span "22" at bounding box center [72, 269] width 18 height 18
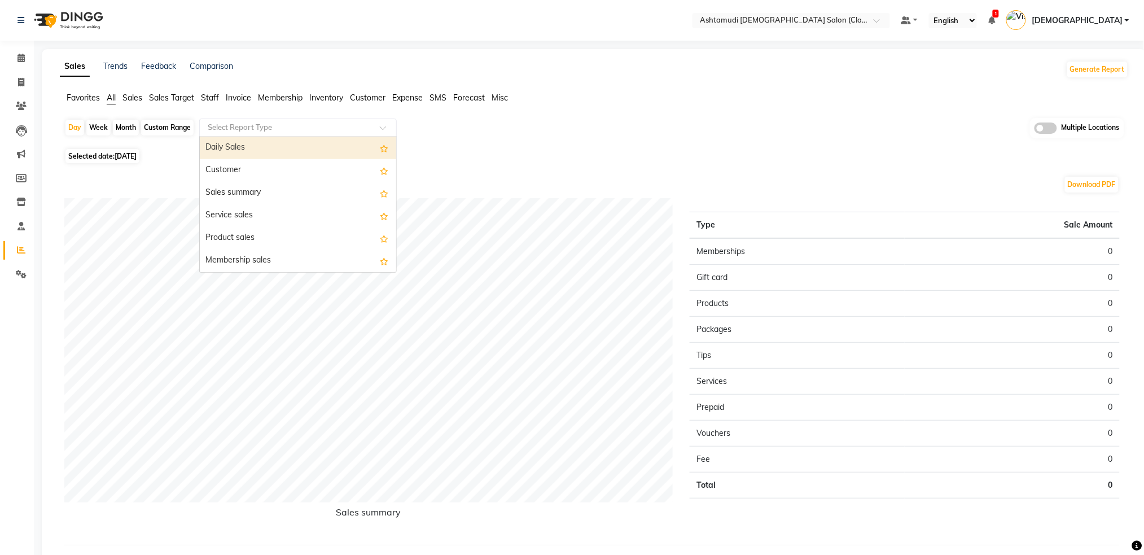
click at [324, 131] on input "text" at bounding box center [286, 127] width 163 height 11
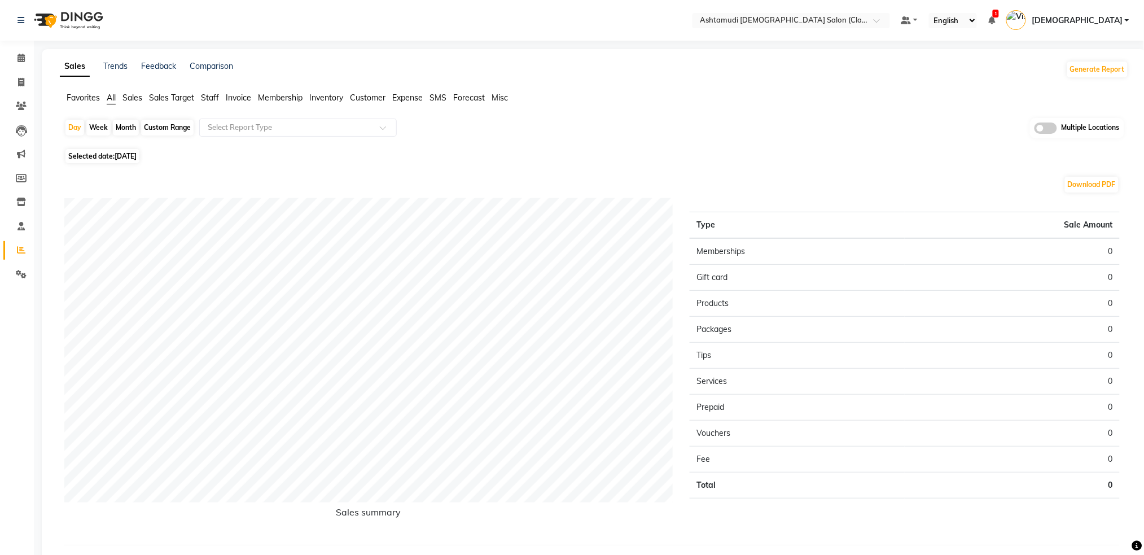
click at [214, 98] on span "Staff" at bounding box center [210, 98] width 18 height 10
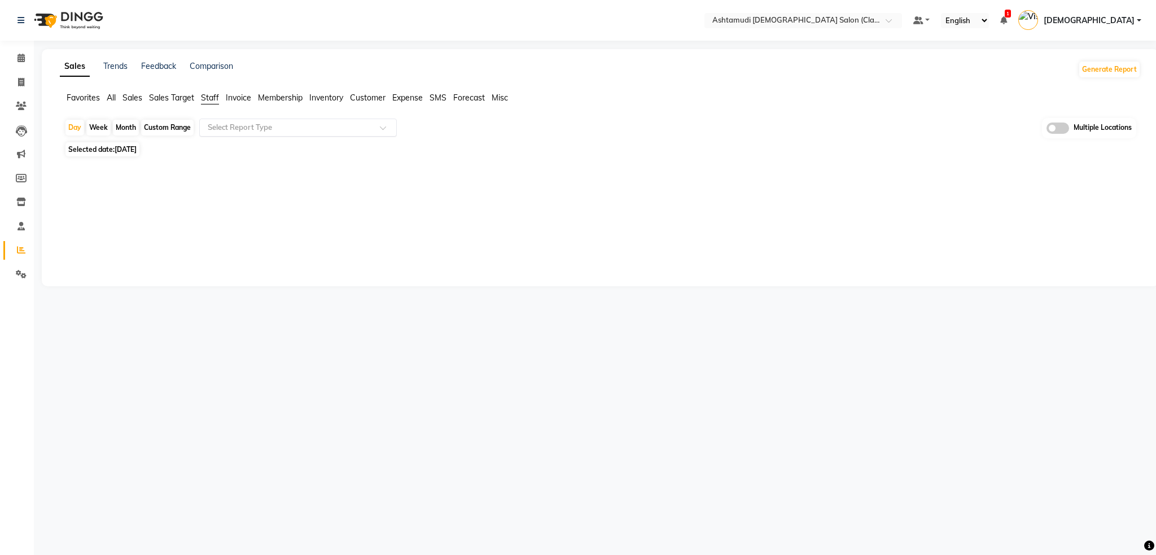
click at [230, 130] on input "text" at bounding box center [286, 127] width 163 height 11
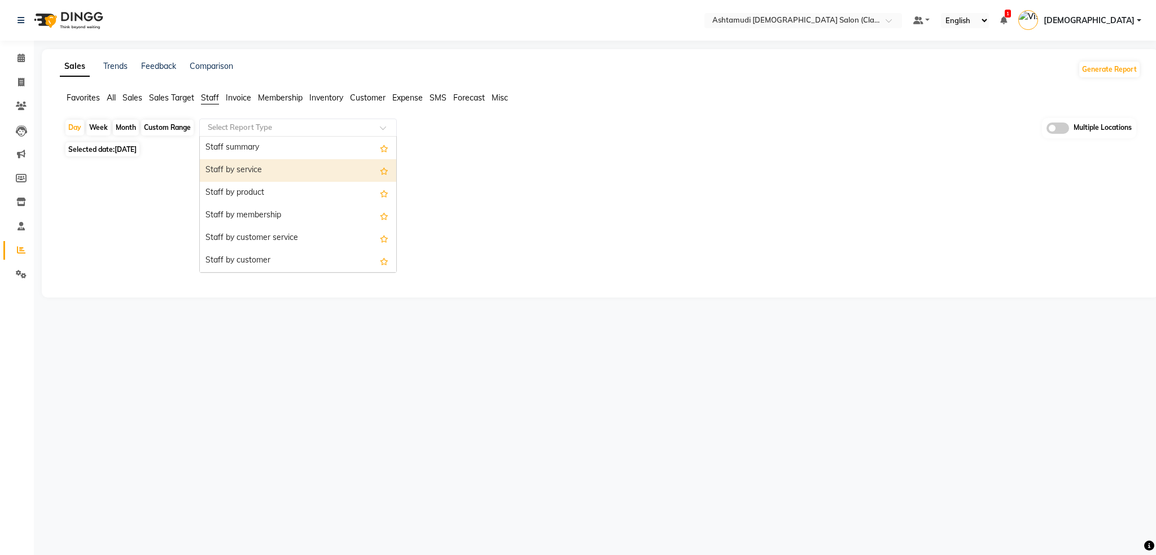
click at [262, 170] on div "Staff by service" at bounding box center [298, 170] width 196 height 23
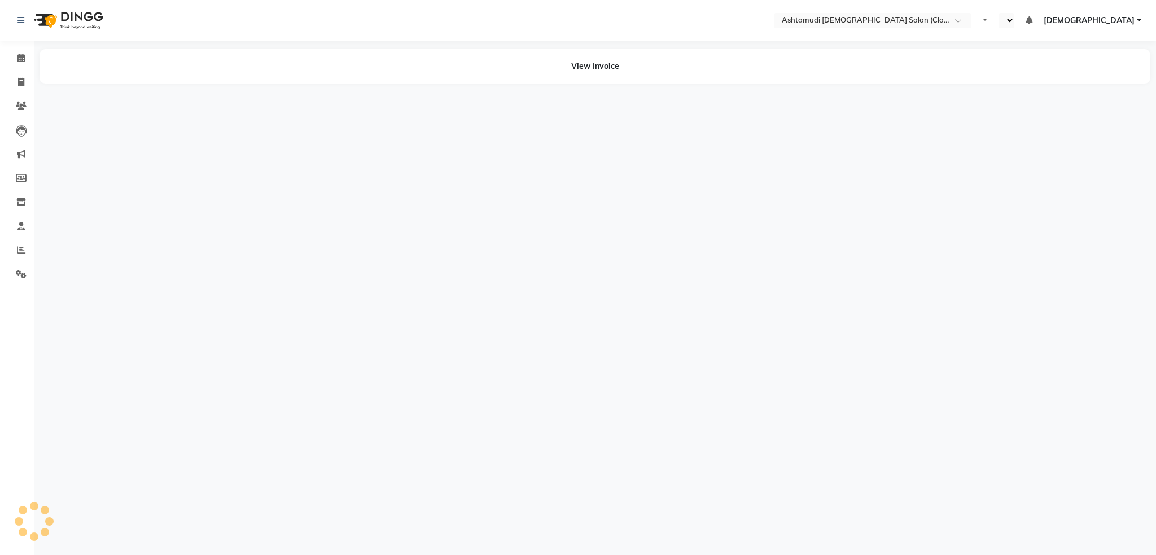
select select "en"
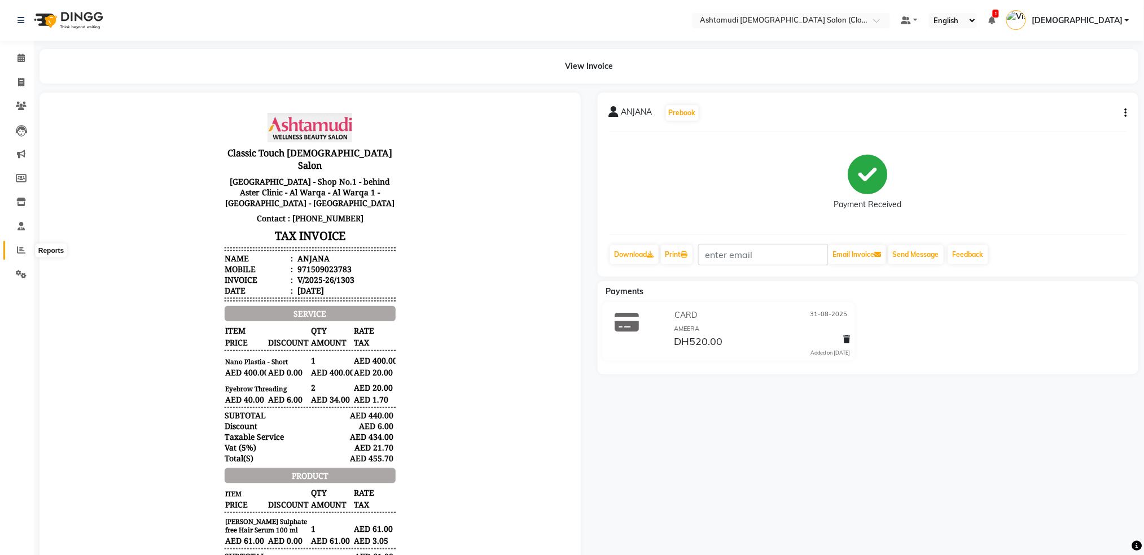
click at [23, 243] on link "Reports" at bounding box center [16, 250] width 27 height 19
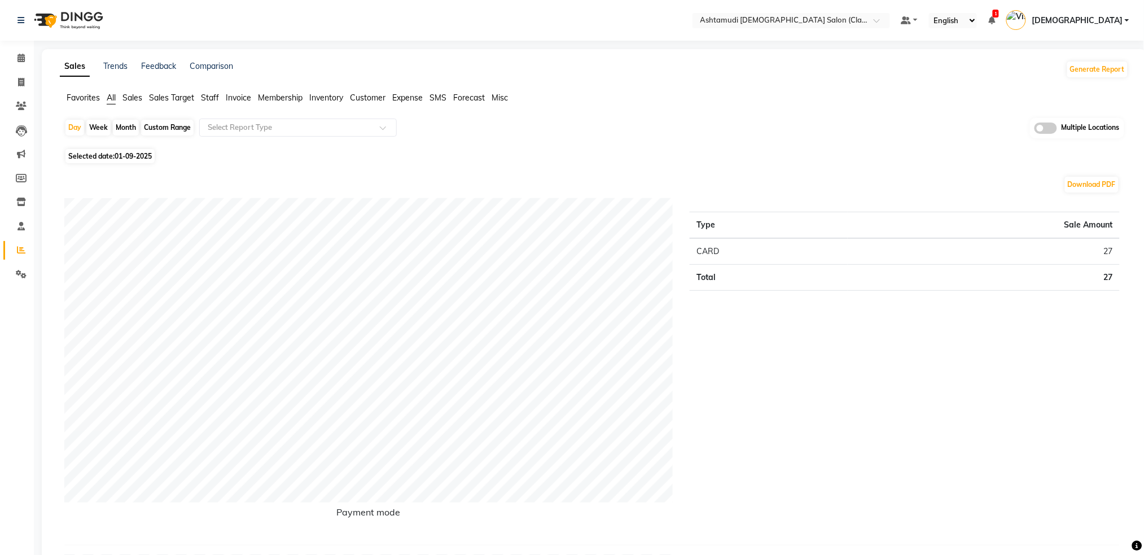
click at [203, 96] on span "Staff" at bounding box center [210, 98] width 18 height 10
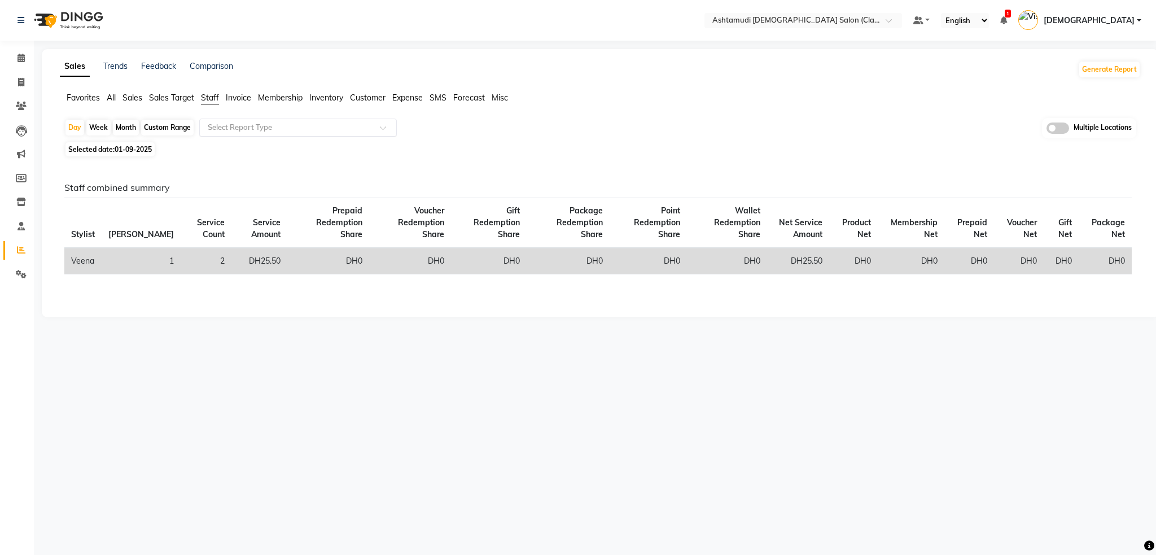
click at [232, 123] on input "text" at bounding box center [286, 127] width 163 height 11
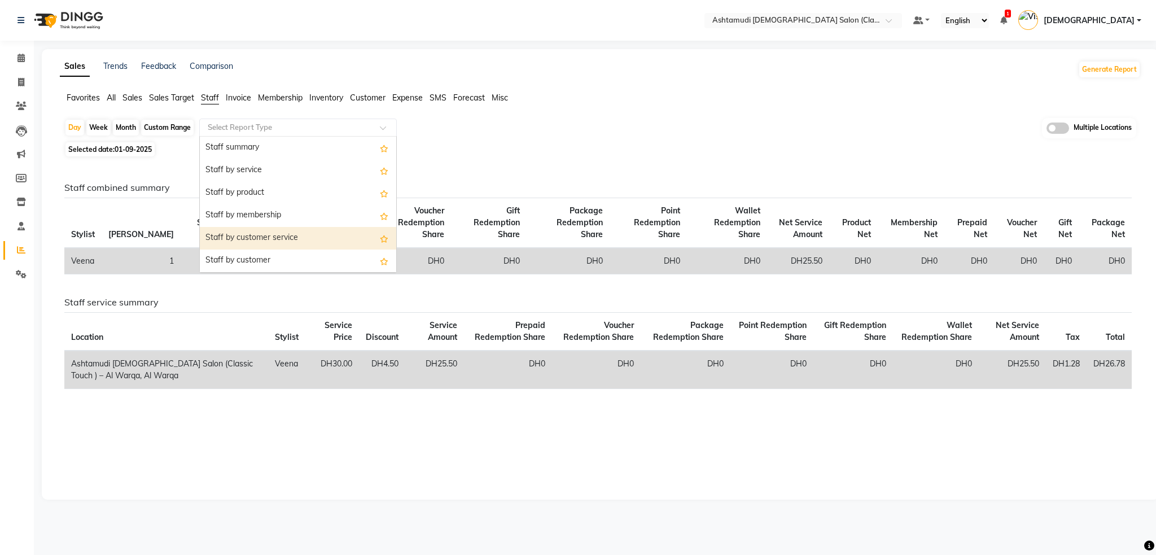
click at [255, 240] on div "Staff by customer service" at bounding box center [298, 238] width 196 height 23
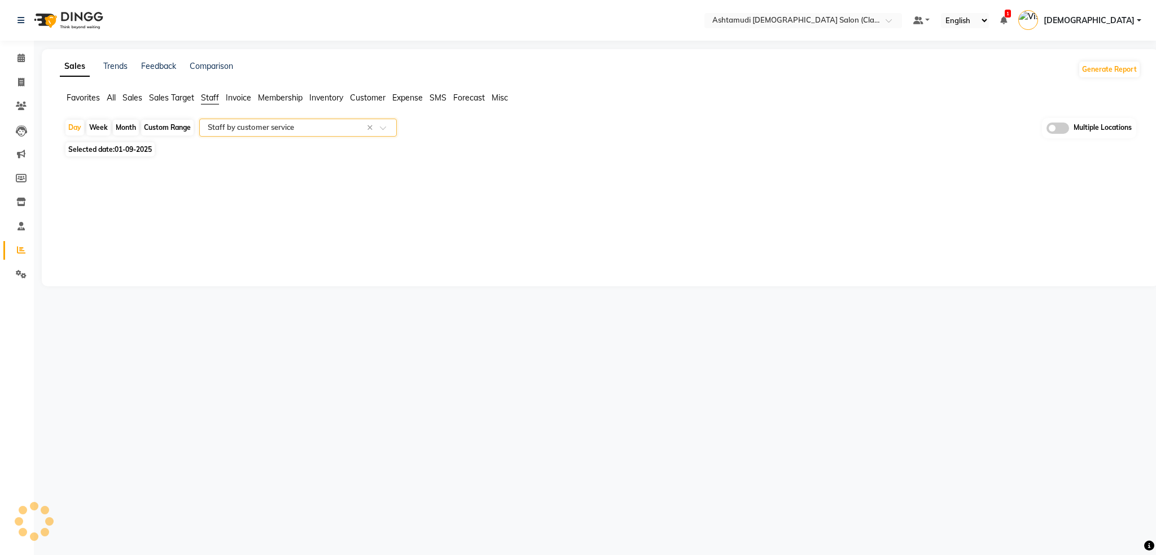
select select "filtered_report"
select select "csv"
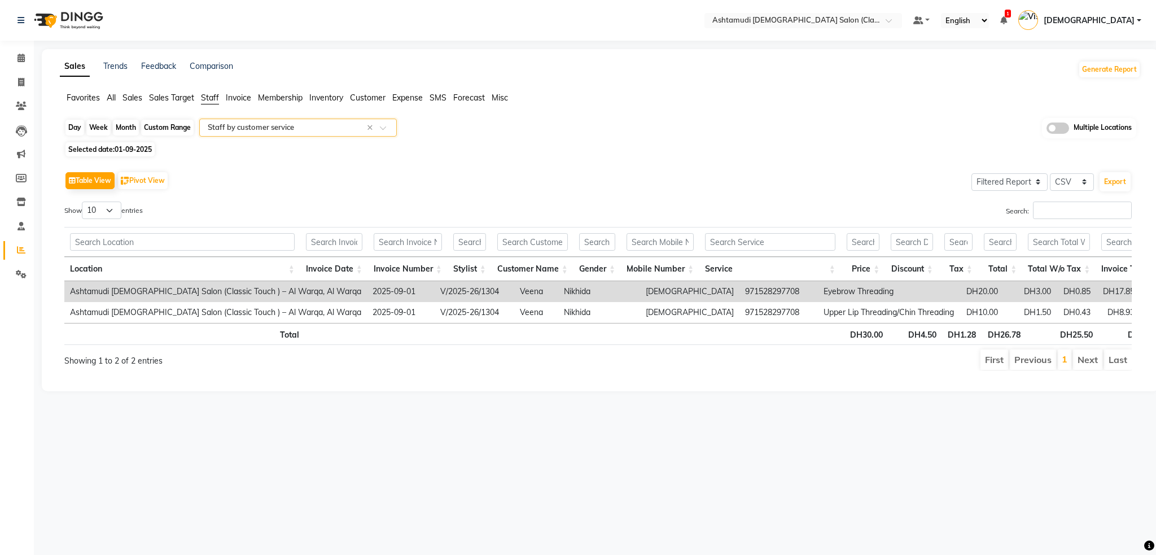
click at [77, 131] on div "Day" at bounding box center [74, 128] width 19 height 16
select select "9"
select select "2025"
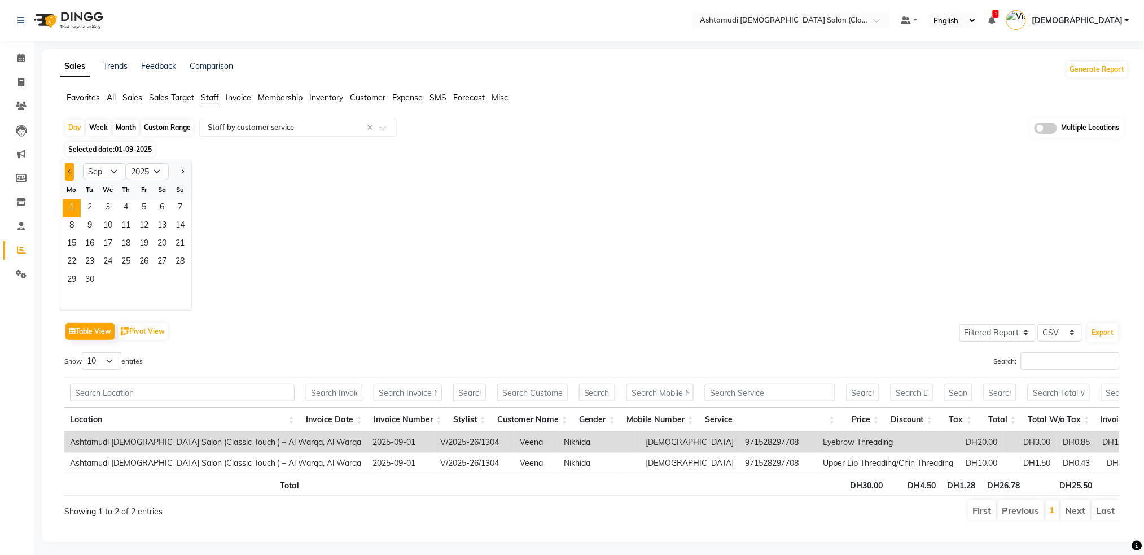
click at [69, 171] on span "Previous month" at bounding box center [70, 171] width 4 height 4
select select "8"
click at [182, 282] on span "31" at bounding box center [180, 280] width 18 height 18
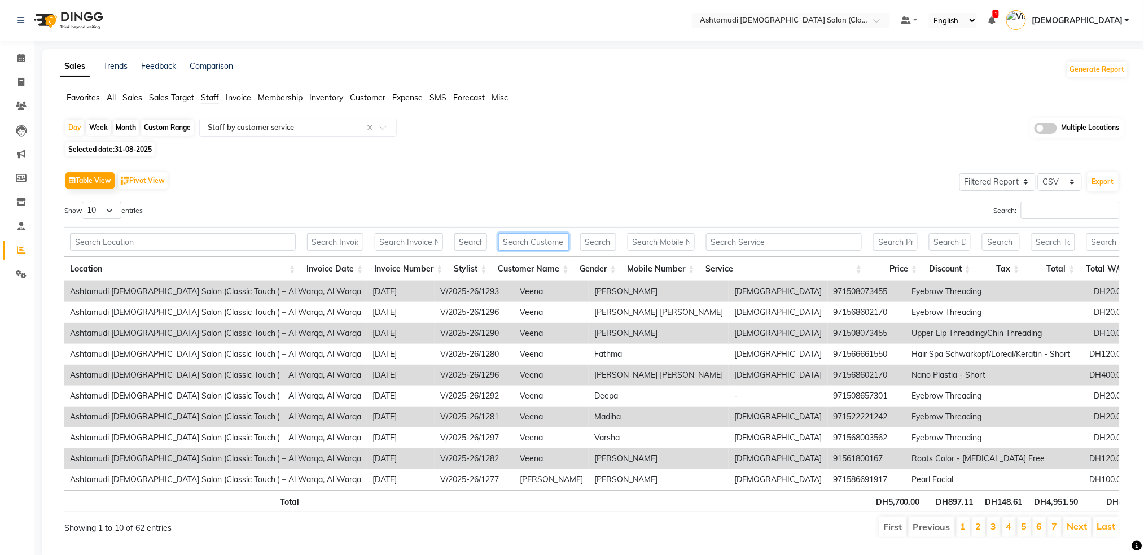
click at [515, 243] on input "text" at bounding box center [533, 241] width 71 height 17
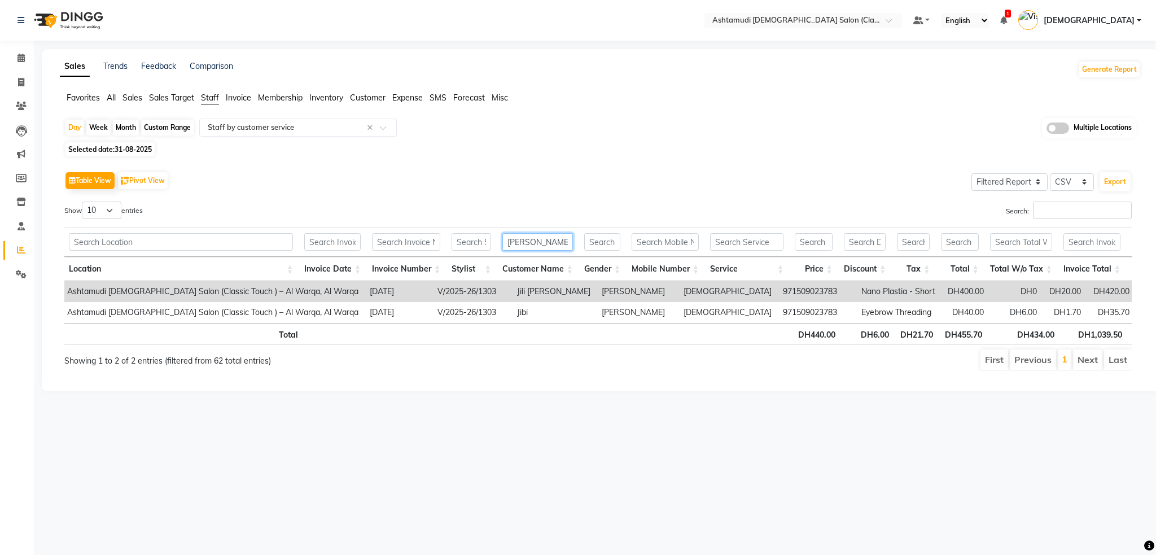
scroll to position [0, 3]
type input "[PERSON_NAME]"
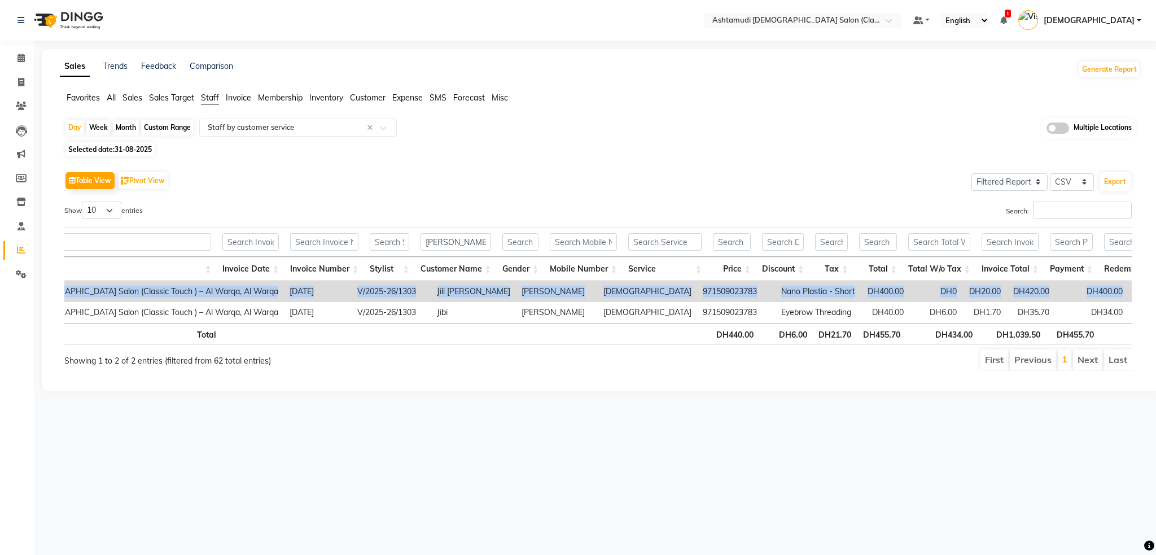
scroll to position [0, 0]
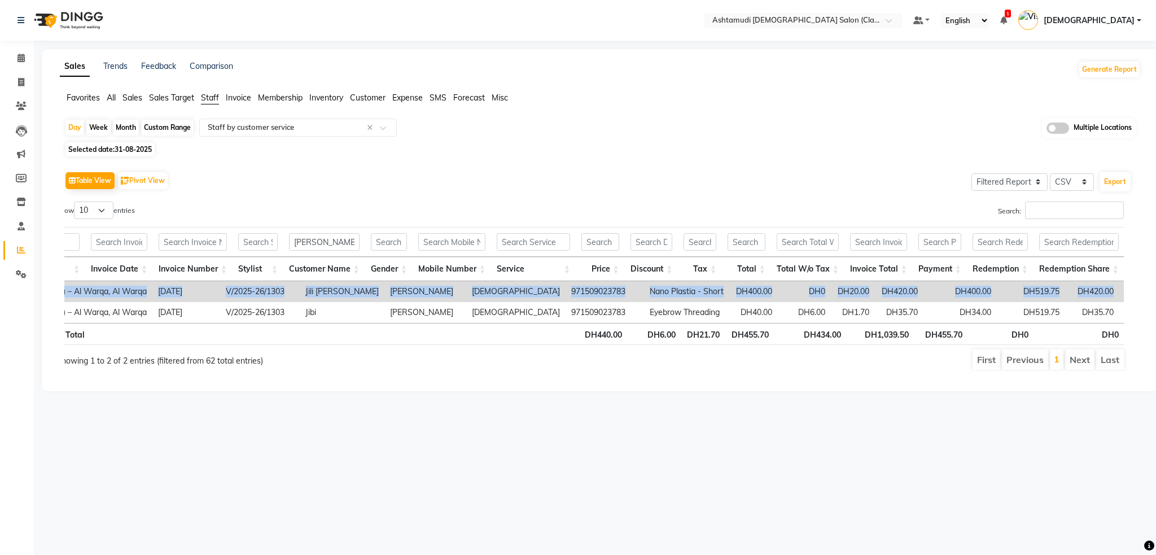
drag, startPoint x: 66, startPoint y: 291, endPoint x: 1052, endPoint y: 288, distance: 985.8
click at [1052, 288] on tr "Ashtamudi [DEMOGRAPHIC_DATA] Salon (Classic Touch ) – Al Warqa, Al Warqa [DATE]…" at bounding box center [563, 291] width 1427 height 21
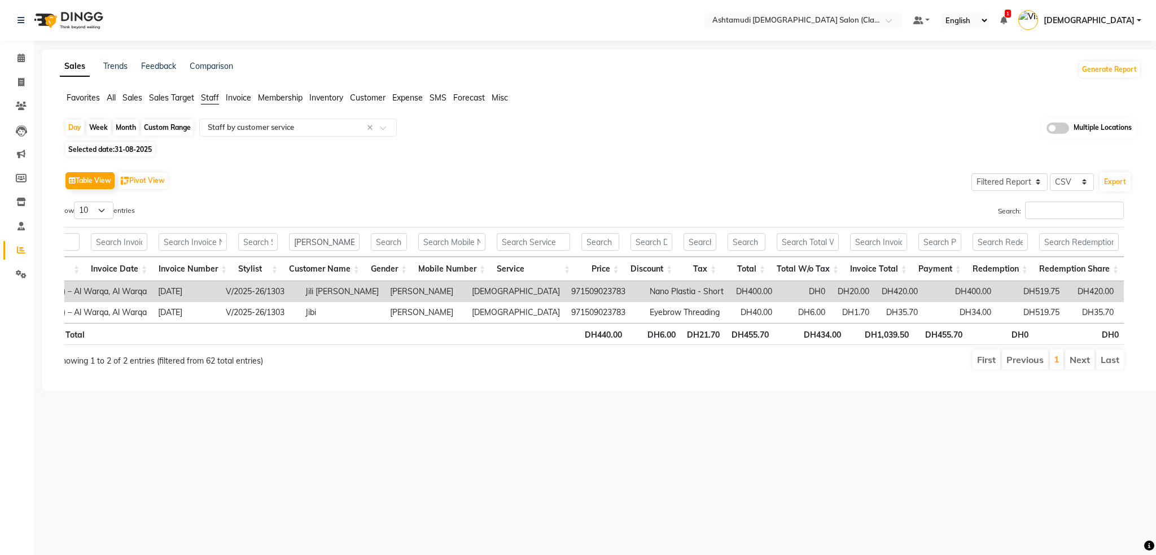
drag, startPoint x: 372, startPoint y: 485, endPoint x: 387, endPoint y: 434, distance: 53.4
click at [372, 481] on div "Select Location × Ashtamudi [DEMOGRAPHIC_DATA] Salon (Classic Touch ) – Al Warq…" at bounding box center [578, 277] width 1156 height 555
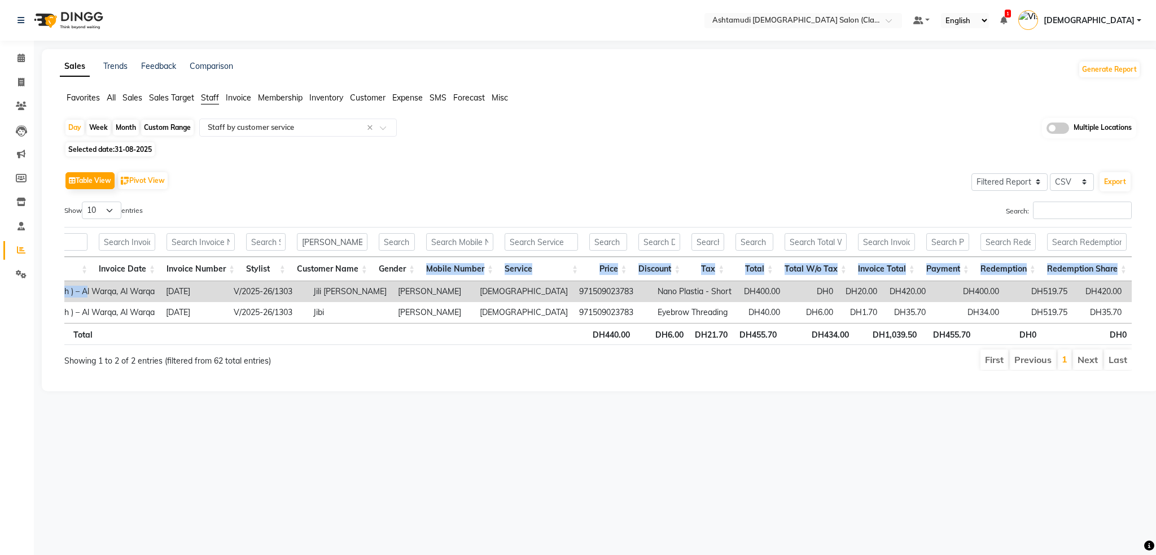
drag, startPoint x: 66, startPoint y: 288, endPoint x: 429, endPoint y: 275, distance: 363.6
click at [429, 275] on div "[PERSON_NAME] Location Invoice Date Invoice Number Stylist Customer Name Gender…" at bounding box center [597, 285] width 1067 height 125
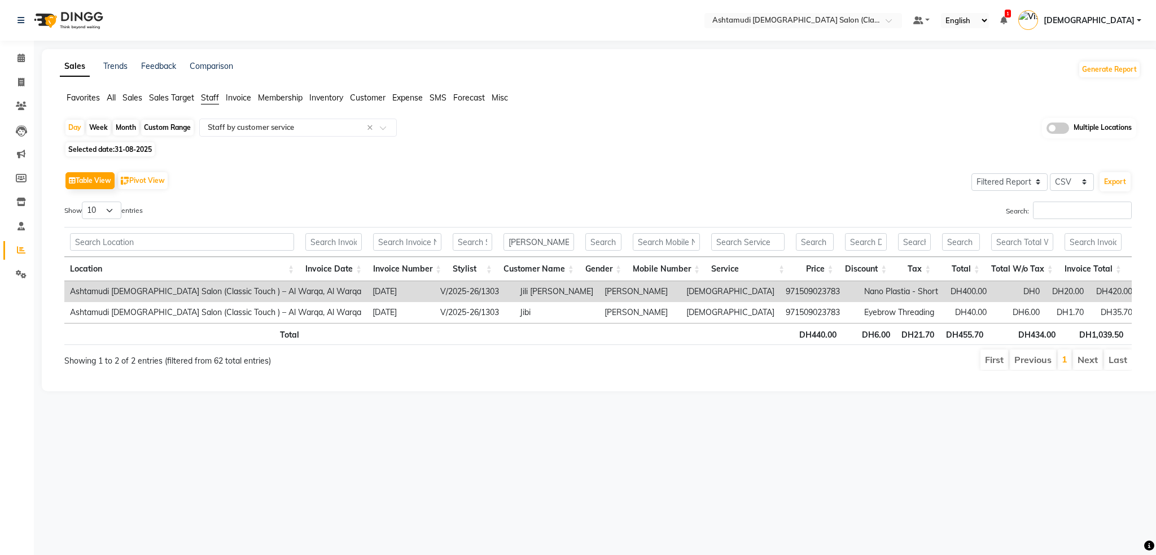
click at [212, 463] on div "Select Location × Ashtamudi [DEMOGRAPHIC_DATA] Salon (Classic Touch ) – Al Warq…" at bounding box center [578, 277] width 1156 height 555
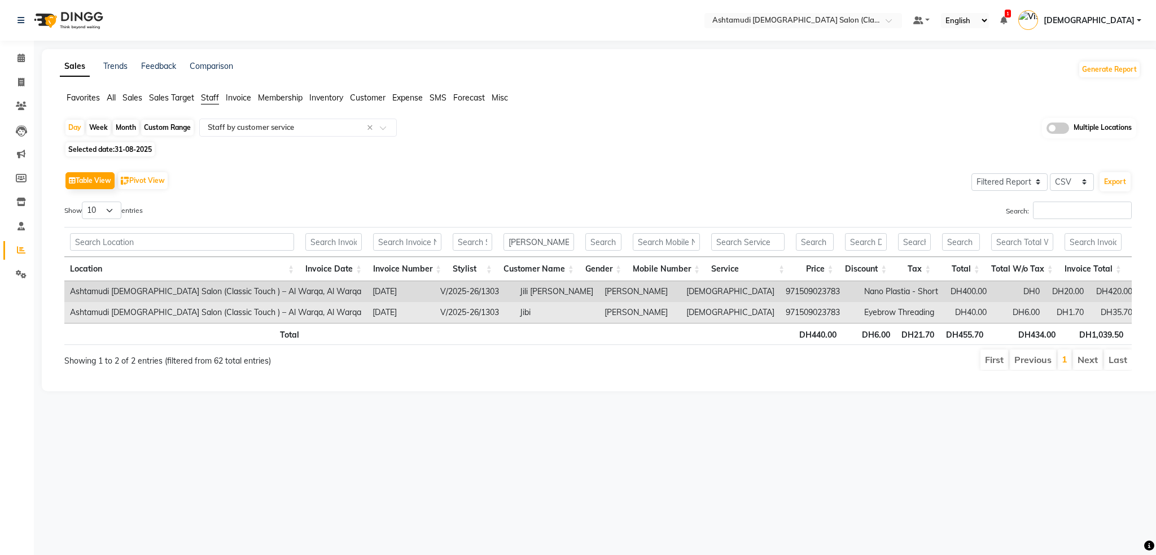
drag, startPoint x: 68, startPoint y: 266, endPoint x: 172, endPoint y: 320, distance: 117.1
click at [349, 291] on div "[PERSON_NAME] Location Invoice Date Invoice Number Stylist Customer Name Gender…" at bounding box center [597, 285] width 1067 height 125
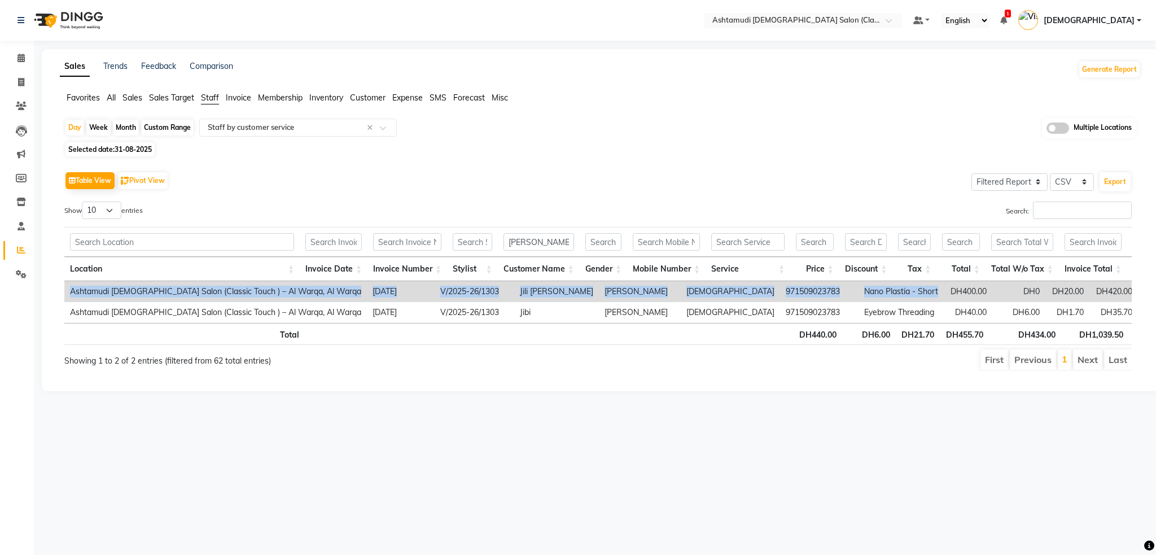
drag, startPoint x: 71, startPoint y: 291, endPoint x: 778, endPoint y: 300, distance: 707.1
click at [796, 297] on tr "Ashtamudi [DEMOGRAPHIC_DATA] Salon (Classic Touch ) – Al Warqa, Al Warqa [DATE]…" at bounding box center [777, 291] width 1427 height 21
copy tr "Ashtamudi [DEMOGRAPHIC_DATA] Salon (Classic Touch ) – Al Warqa, Al Warqa [DATE]…"
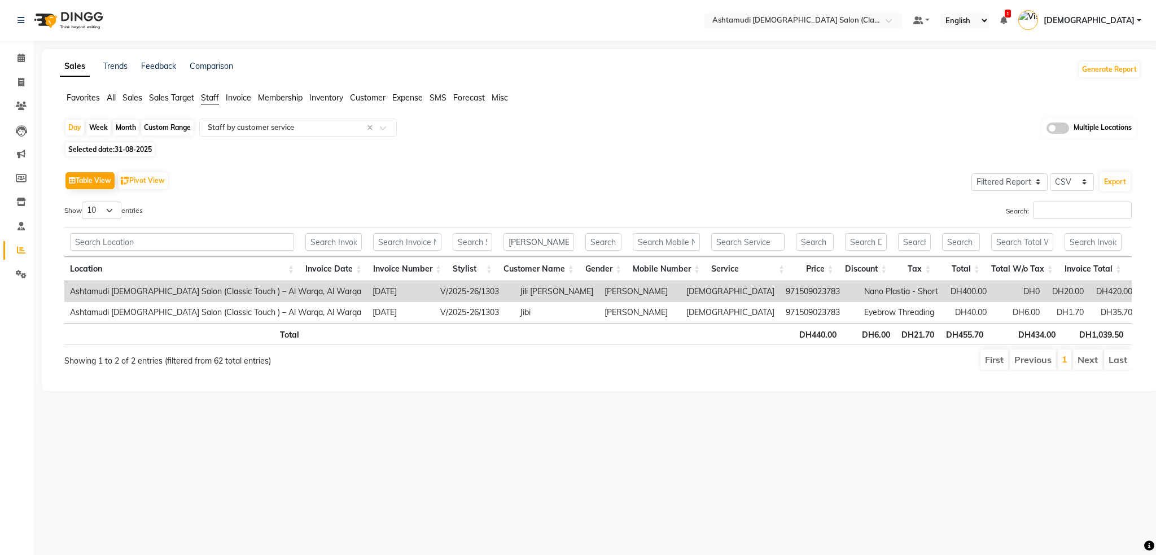
click at [565, 345] on th at bounding box center [542, 334] width 81 height 22
click at [1113, 186] on button "Export" at bounding box center [1114, 181] width 31 height 19
click at [481, 240] on input "text" at bounding box center [473, 241] width 40 height 17
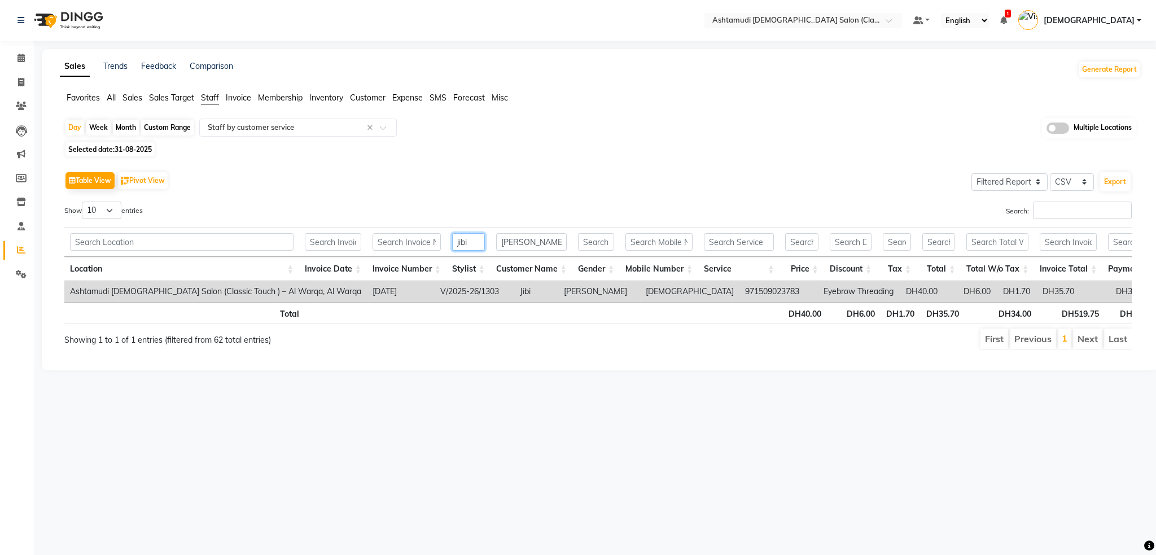
type input "jibi"
click at [71, 21] on img at bounding box center [67, 21] width 77 height 32
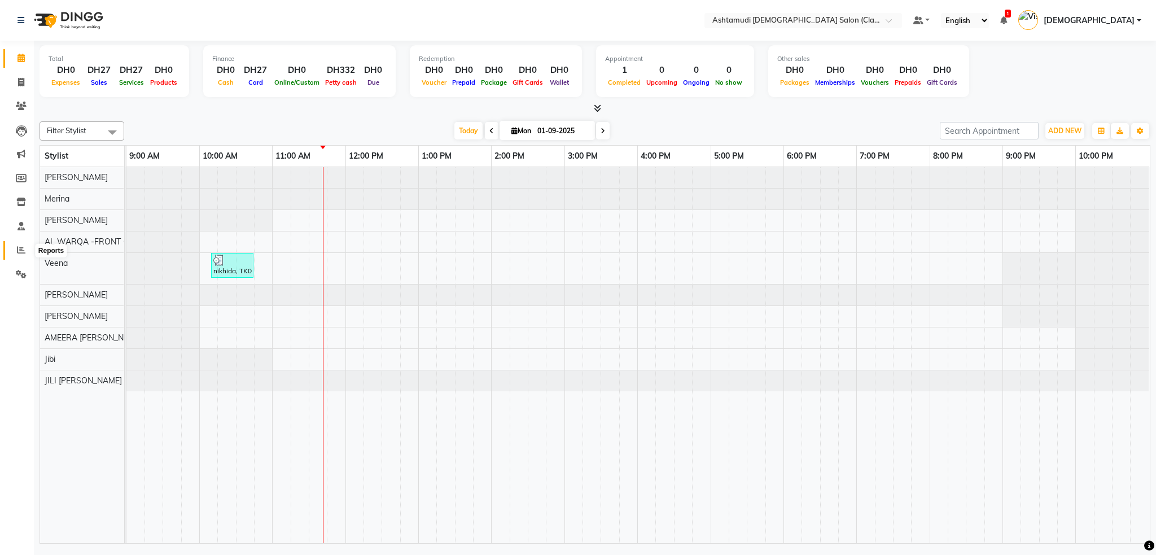
click at [23, 253] on icon at bounding box center [21, 249] width 8 height 8
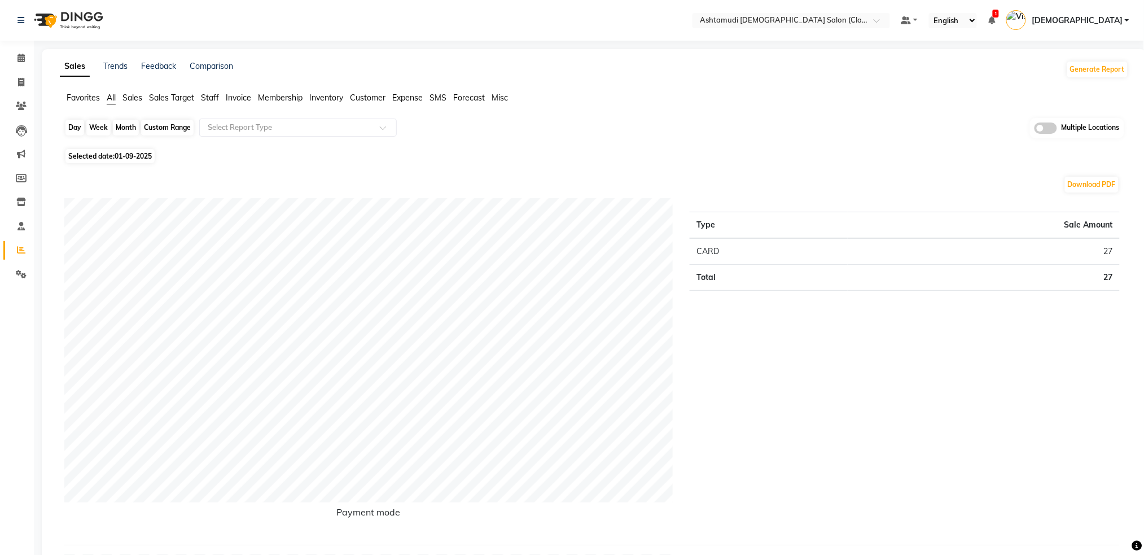
click at [73, 129] on div "Day" at bounding box center [74, 128] width 19 height 16
select select "9"
select select "2025"
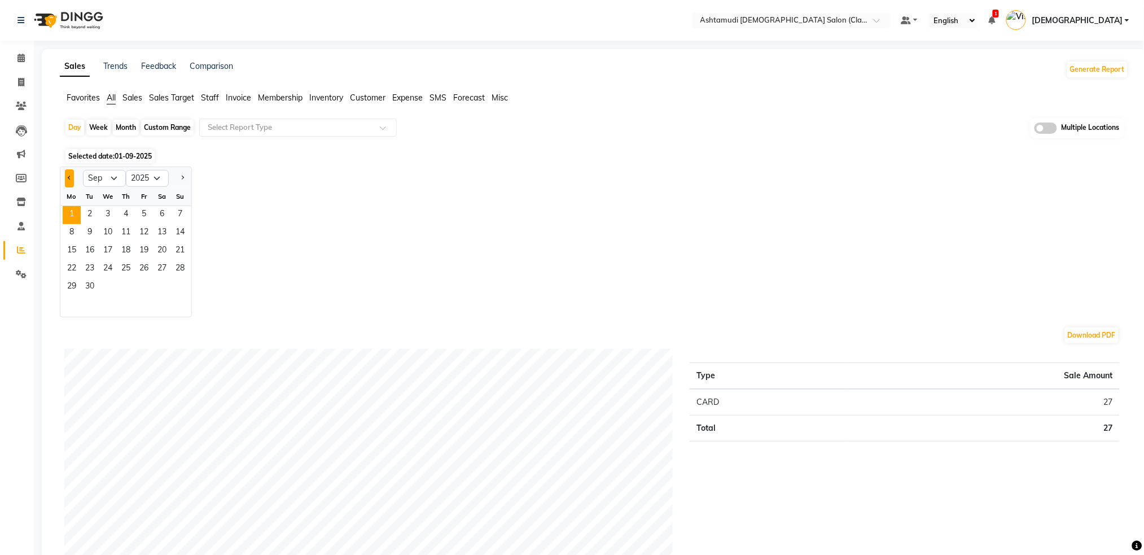
click at [67, 179] on button "Previous month" at bounding box center [69, 178] width 9 height 18
select select "8"
drag, startPoint x: 179, startPoint y: 283, endPoint x: 214, endPoint y: 237, distance: 57.6
click at [179, 284] on span "31" at bounding box center [180, 287] width 18 height 18
click at [297, 125] on input "text" at bounding box center [286, 127] width 163 height 11
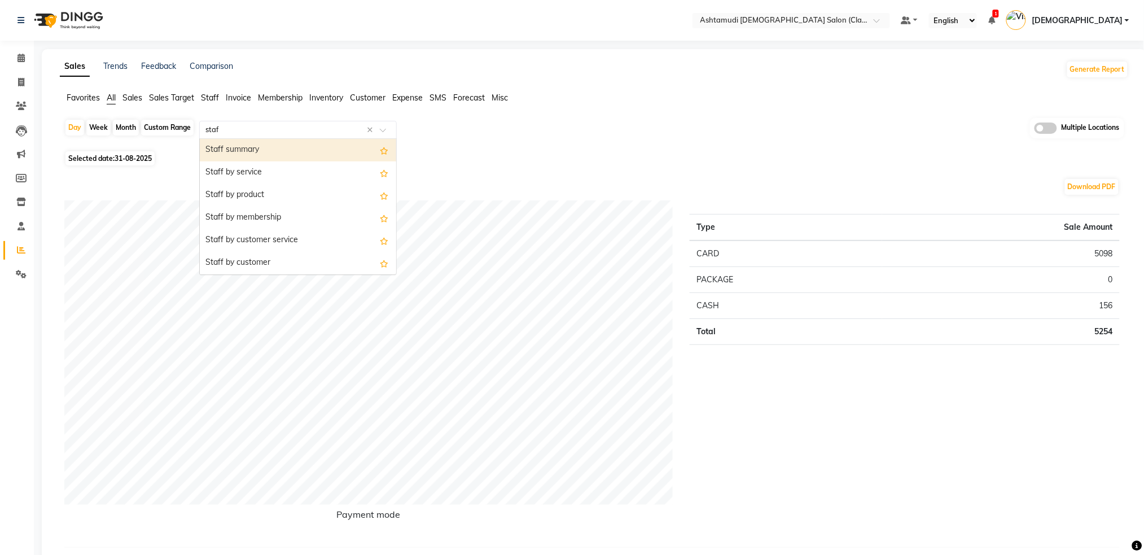
type input "staff"
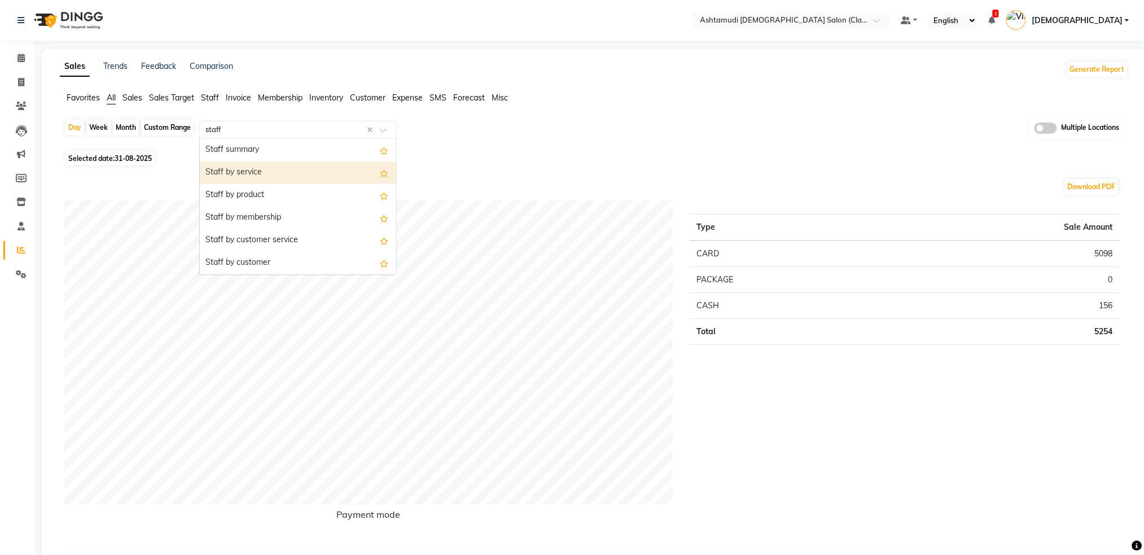
click at [277, 177] on div "Staff by service" at bounding box center [298, 172] width 196 height 23
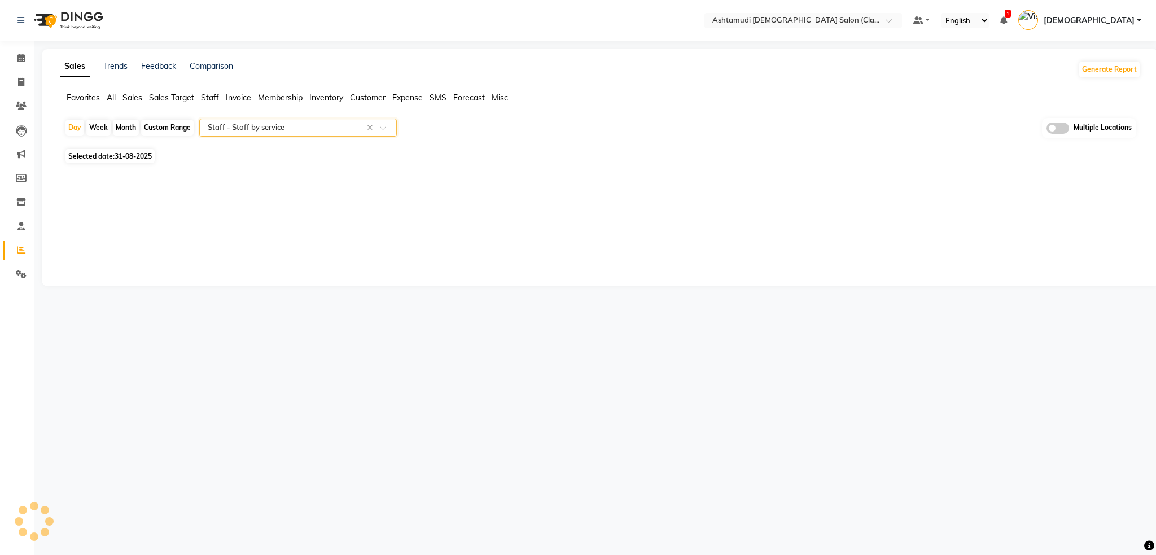
select select "filtered_report"
select select "csv"
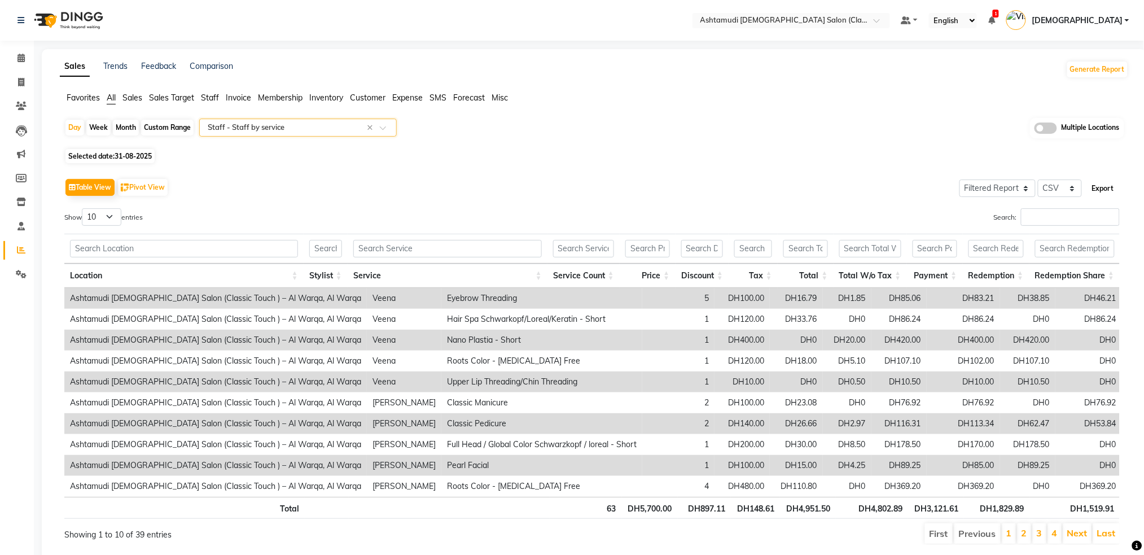
click at [1102, 190] on button "Export" at bounding box center [1102, 188] width 31 height 19
click at [286, 126] on input "text" at bounding box center [286, 127] width 163 height 11
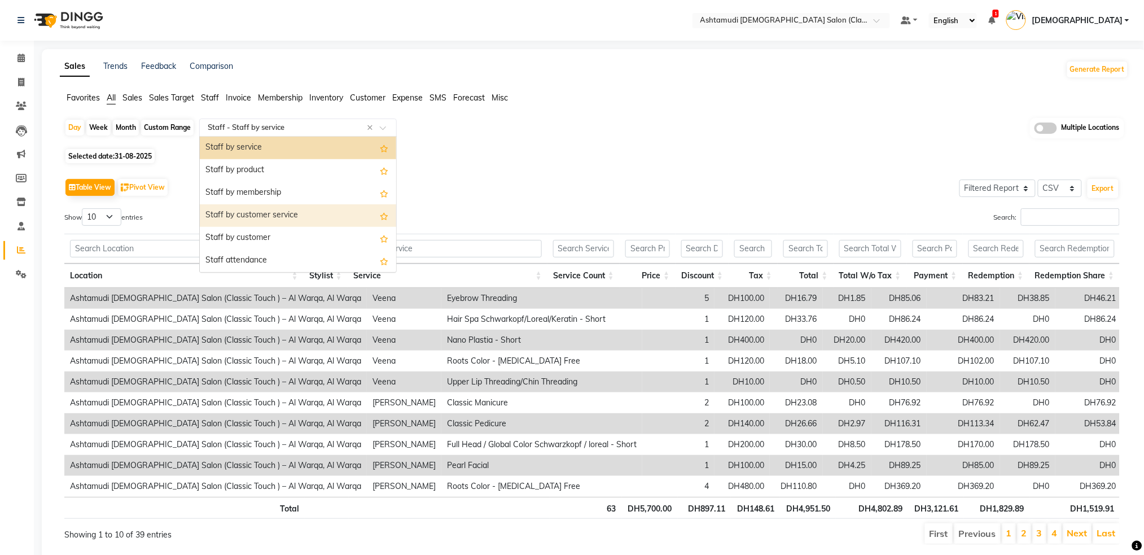
click at [270, 213] on div "Staff by customer service" at bounding box center [298, 215] width 196 height 23
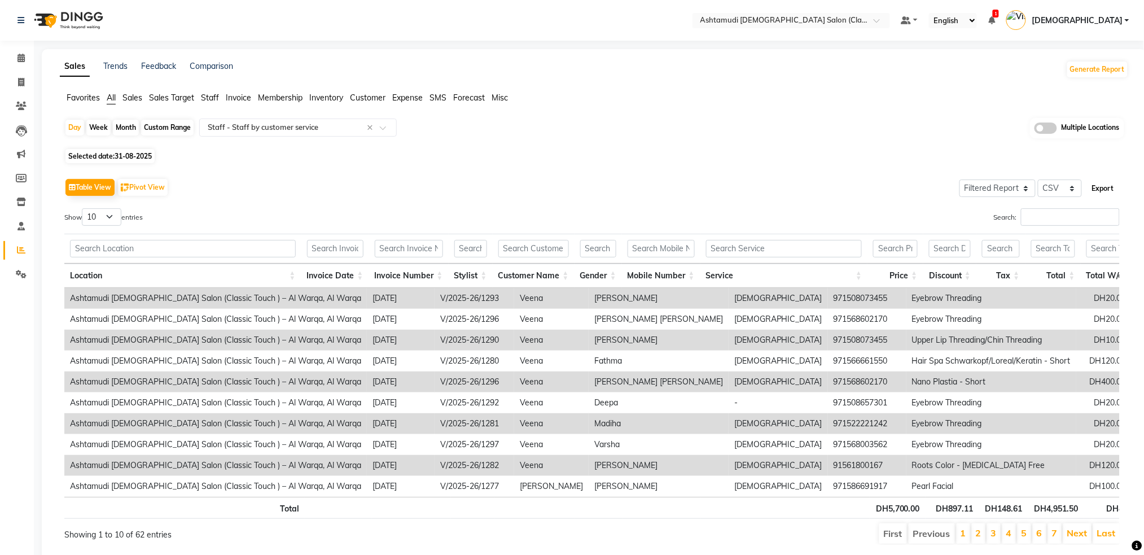
click at [1099, 188] on button "Export" at bounding box center [1102, 188] width 31 height 19
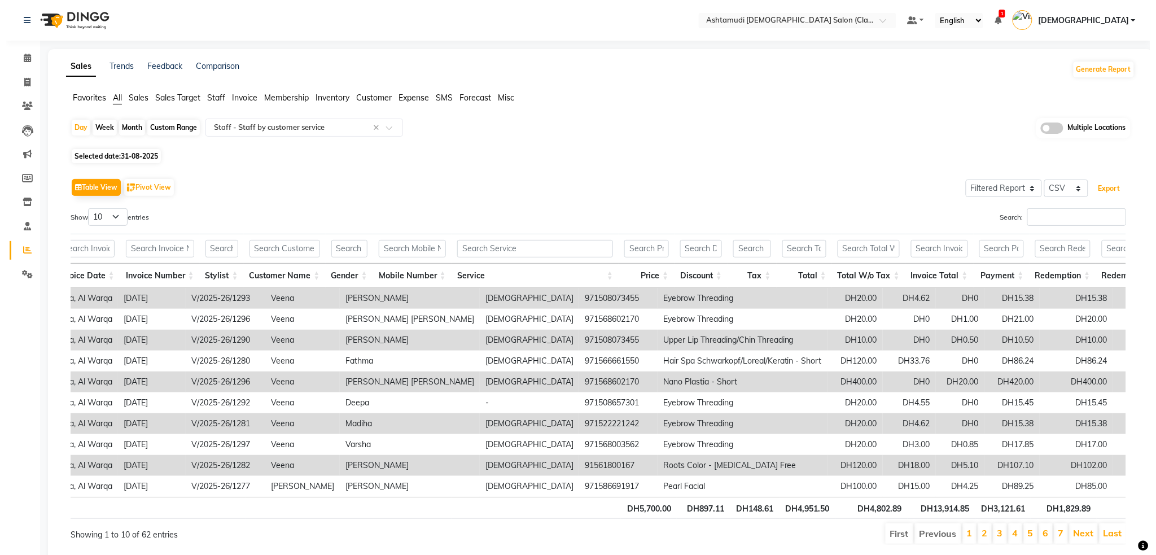
scroll to position [0, 315]
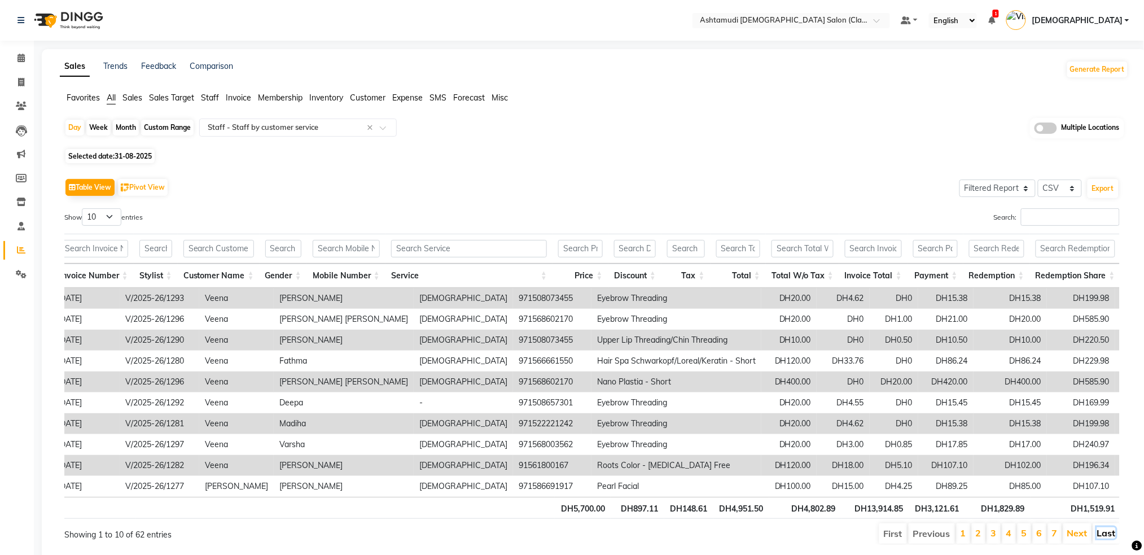
click at [1113, 538] on link "Last" at bounding box center [1106, 532] width 19 height 11
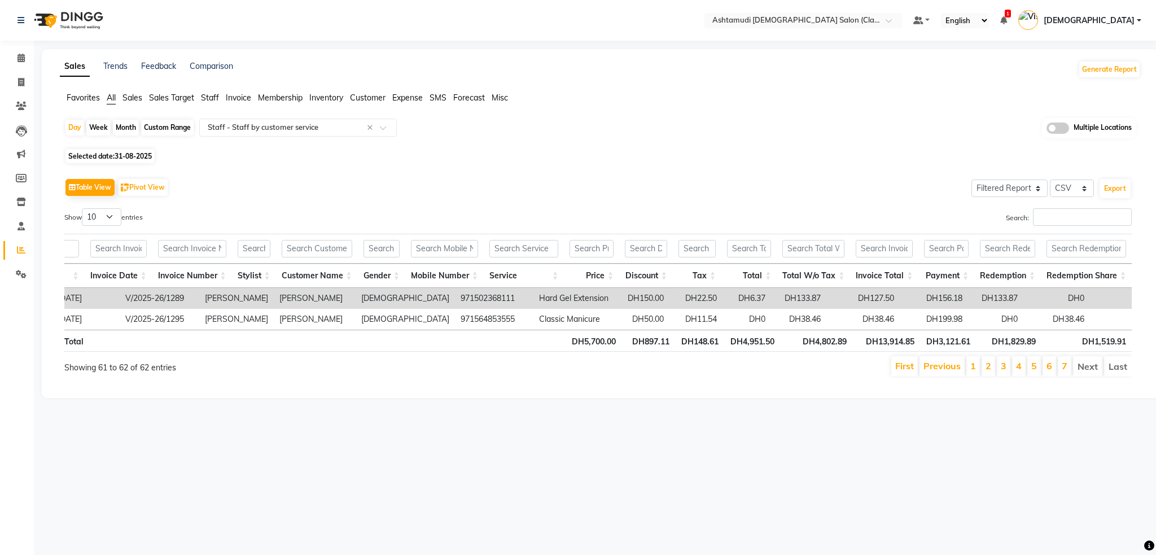
scroll to position [0, 215]
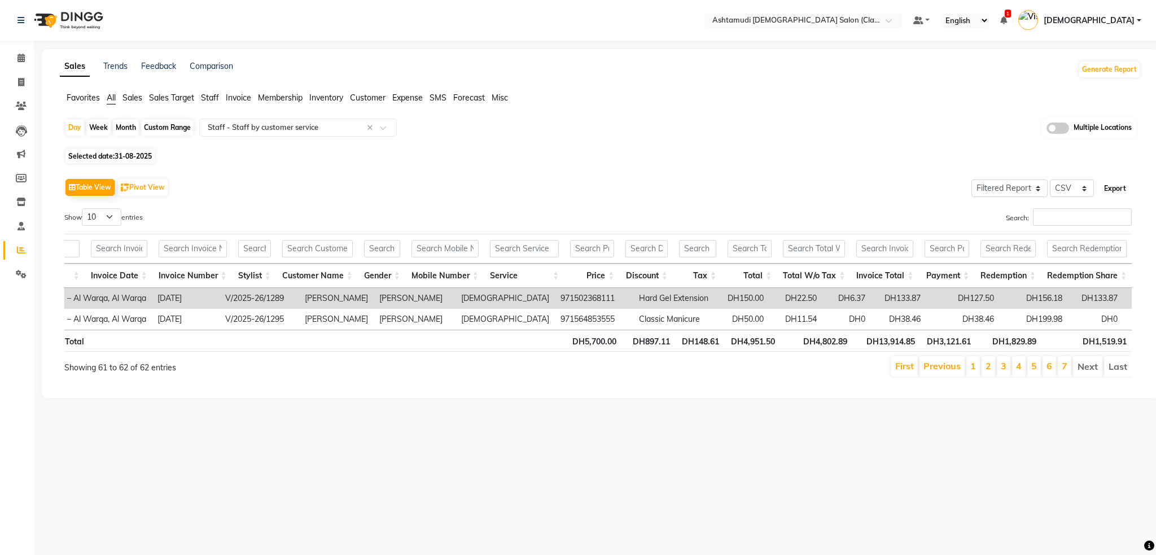
click at [1116, 188] on button "Export" at bounding box center [1114, 188] width 31 height 19
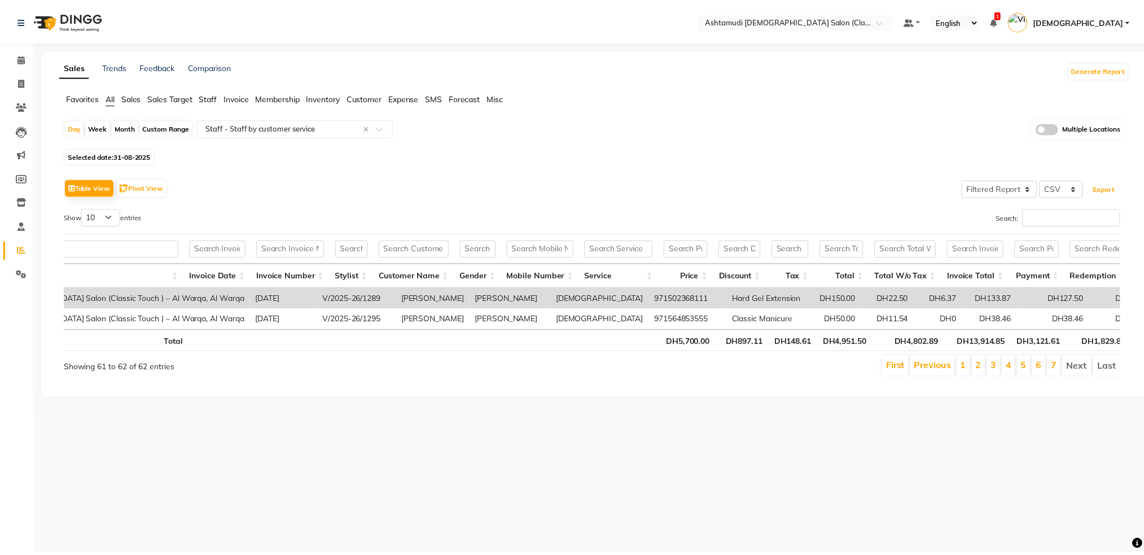
scroll to position [0, 0]
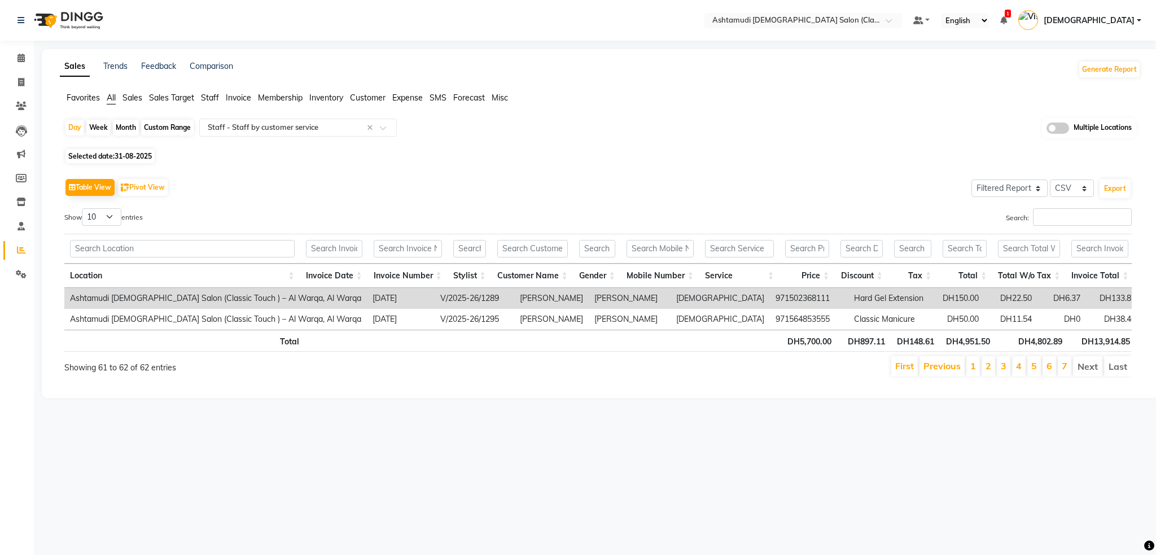
click at [71, 12] on img at bounding box center [67, 21] width 77 height 32
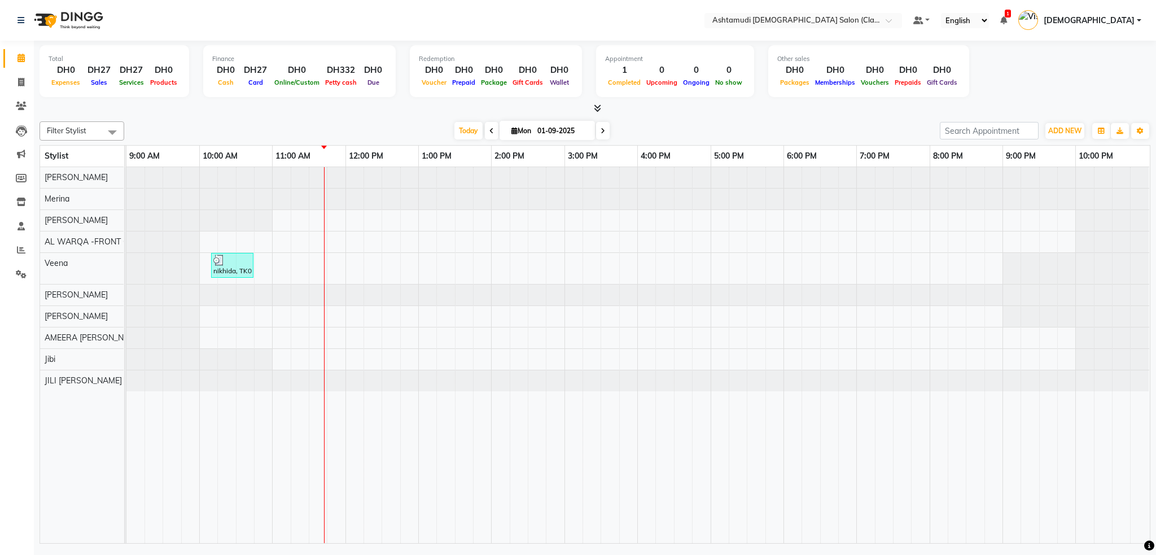
click at [23, 239] on li "Reports" at bounding box center [17, 250] width 34 height 24
click at [18, 248] on icon at bounding box center [21, 249] width 8 height 8
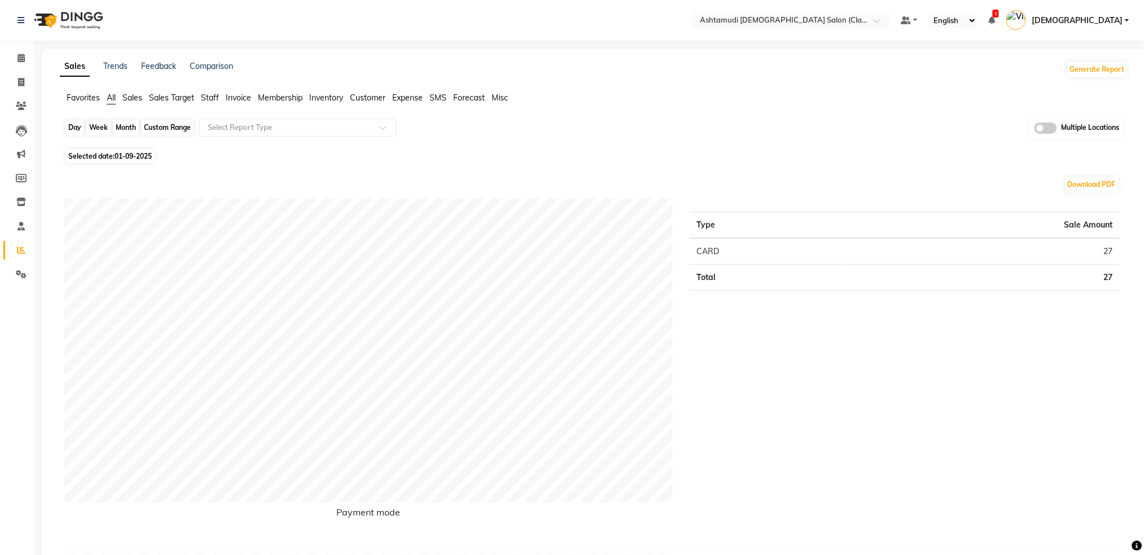
click at [76, 131] on div "Day" at bounding box center [74, 128] width 19 height 16
select select "9"
select select "2025"
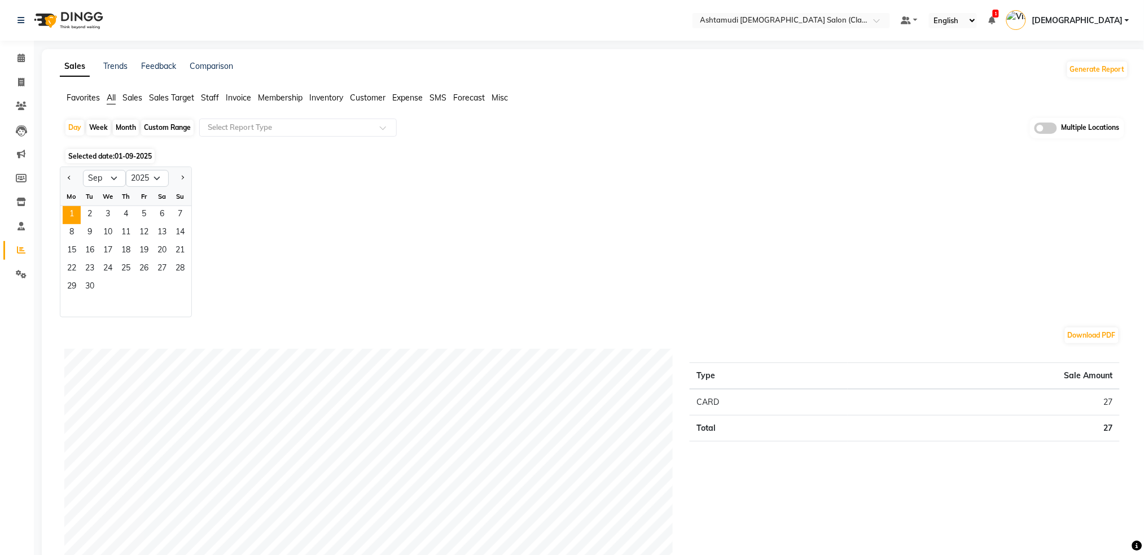
click at [160, 127] on div "Custom Range" at bounding box center [167, 128] width 52 height 16
select select "9"
select select "2025"
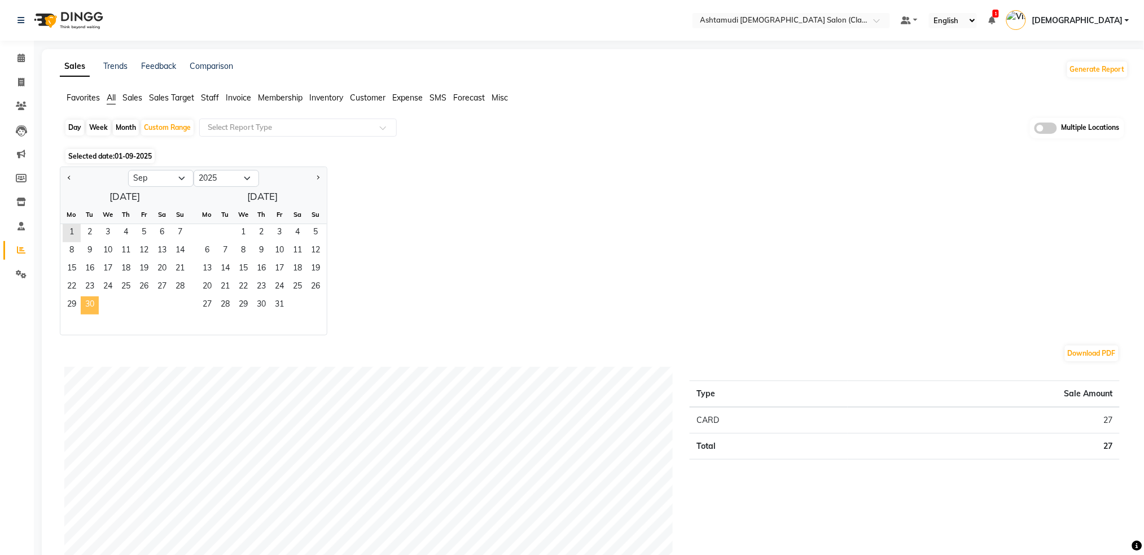
click at [86, 301] on span "30" at bounding box center [90, 305] width 18 height 18
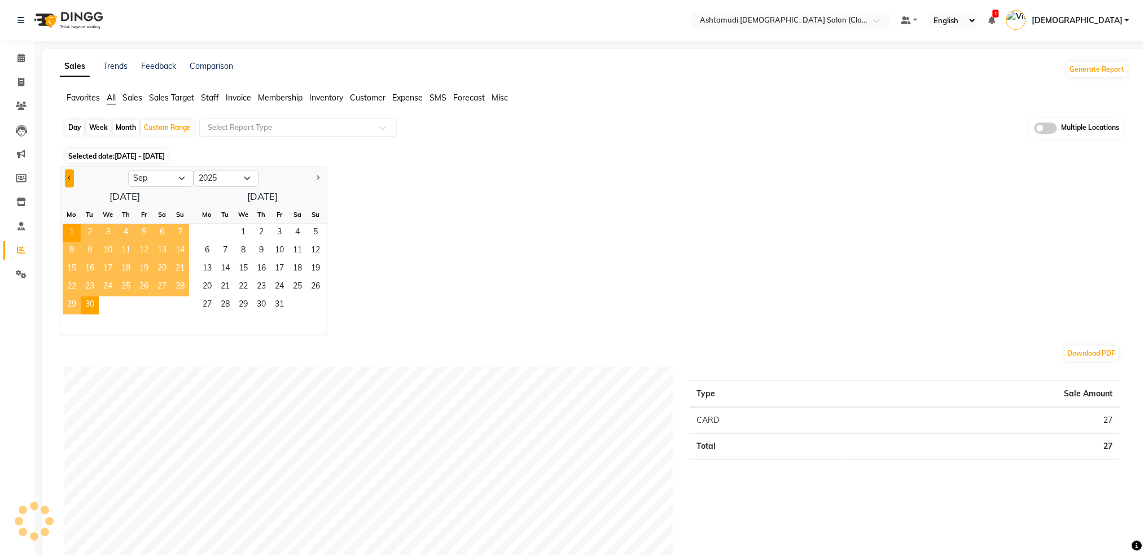
click at [65, 179] on button "Previous month" at bounding box center [69, 178] width 9 height 18
select select "8"
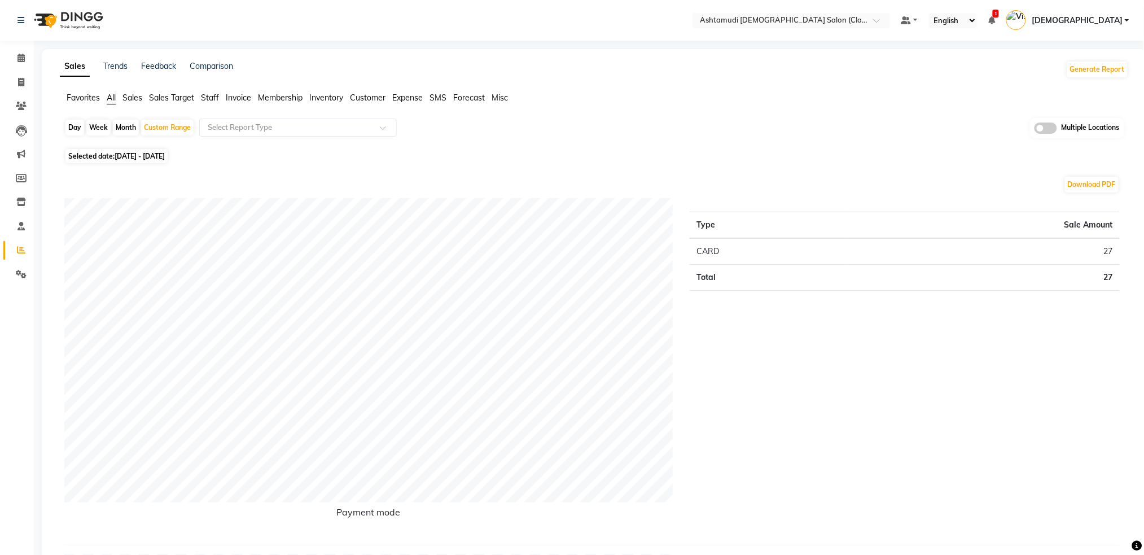
click at [78, 131] on div "Day" at bounding box center [74, 128] width 19 height 16
select select "9"
select select "2025"
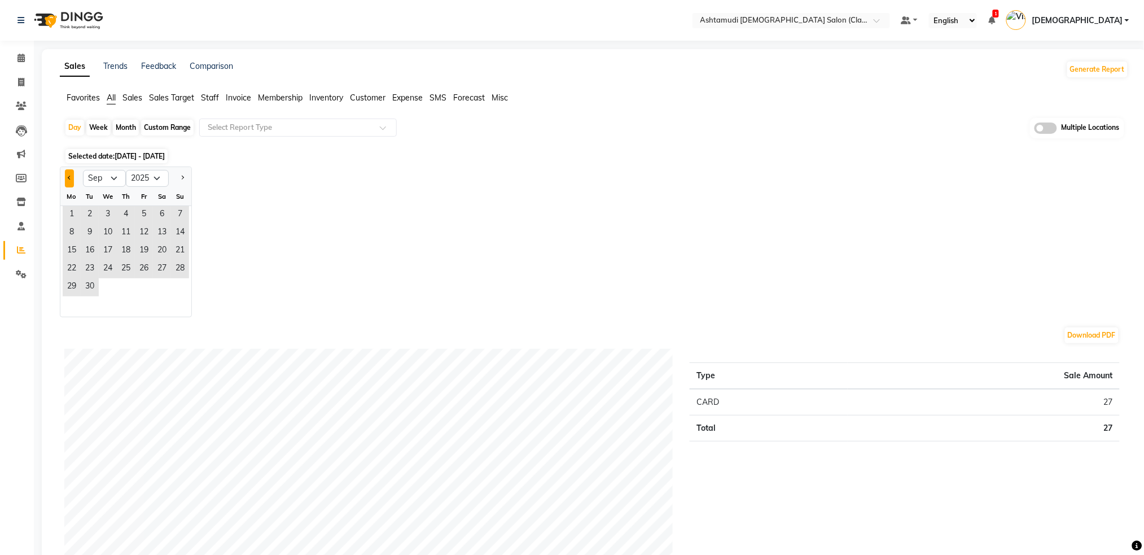
click at [71, 181] on button "Previous month" at bounding box center [69, 178] width 9 height 18
select select "8"
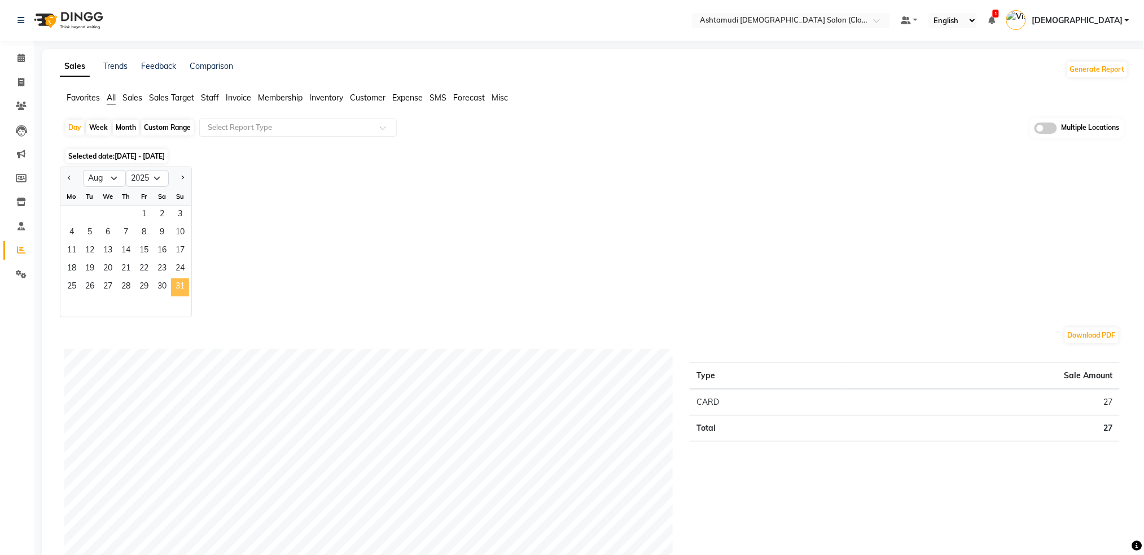
click at [181, 287] on span "31" at bounding box center [180, 287] width 18 height 18
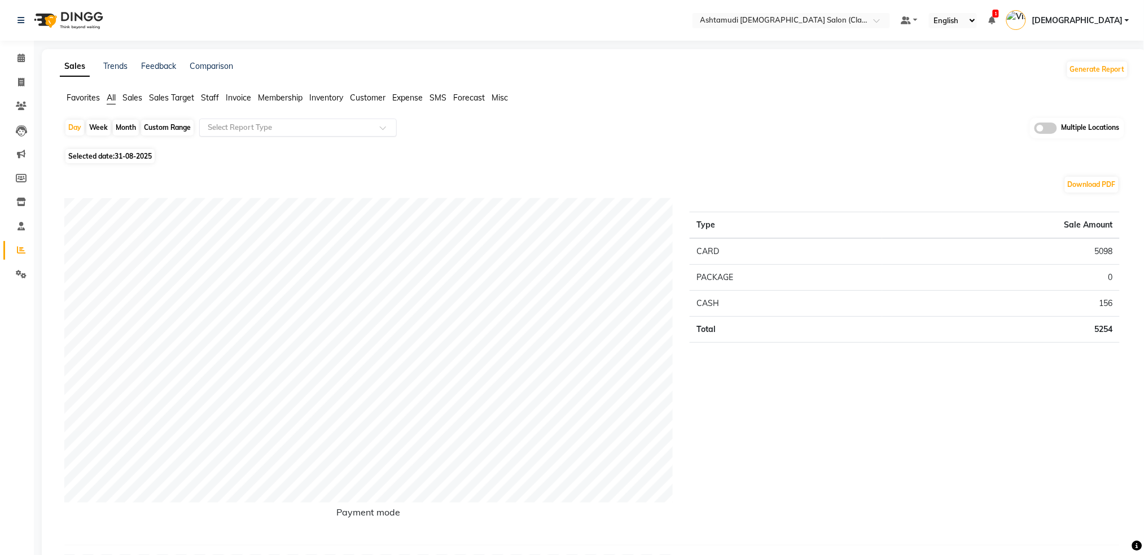
click at [332, 125] on input "text" at bounding box center [286, 127] width 163 height 11
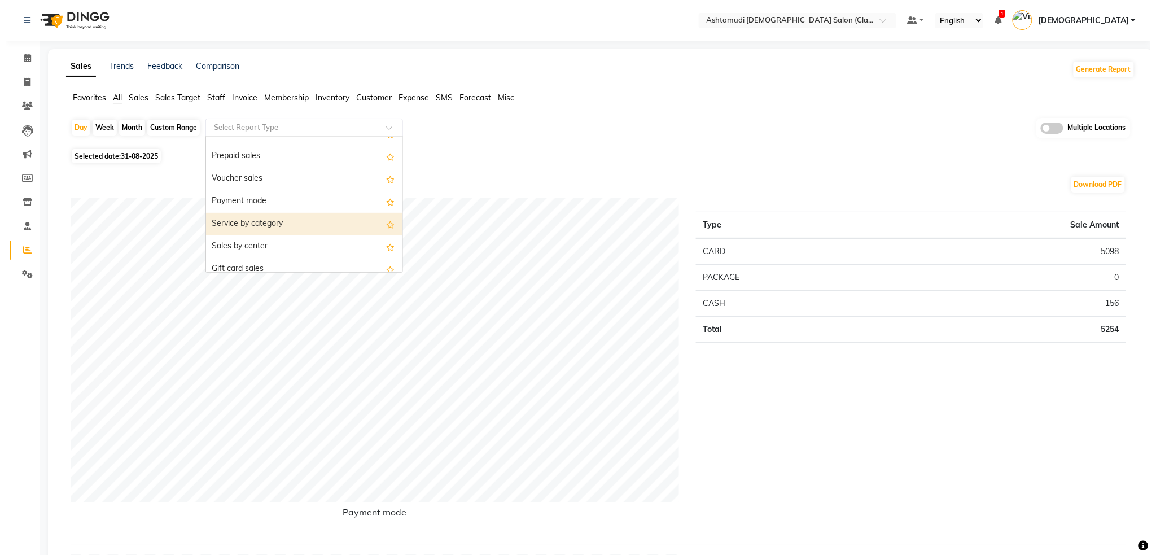
scroll to position [150, 0]
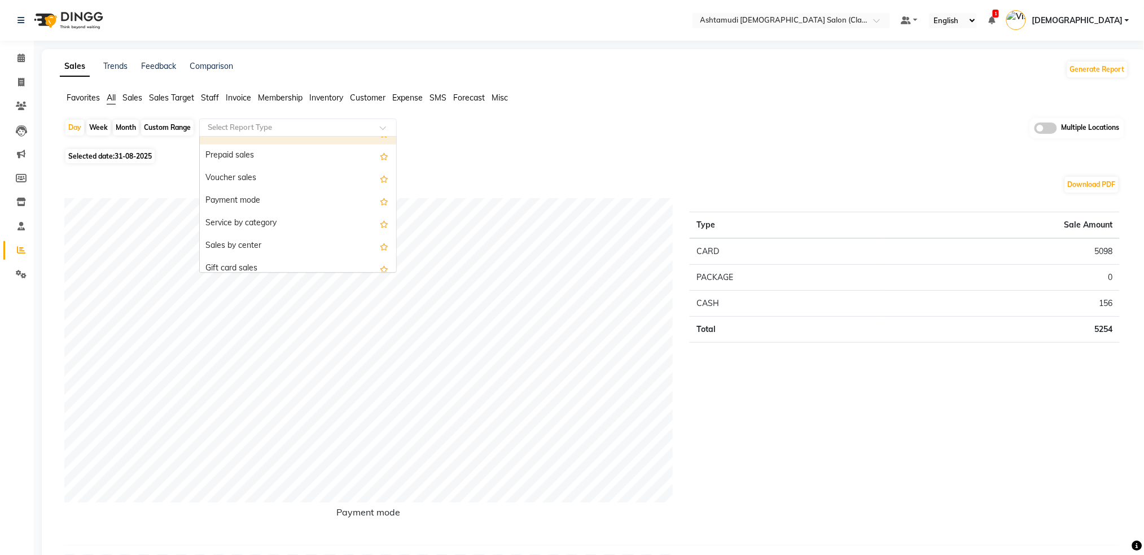
click at [212, 102] on li "Staff" at bounding box center [210, 98] width 18 height 12
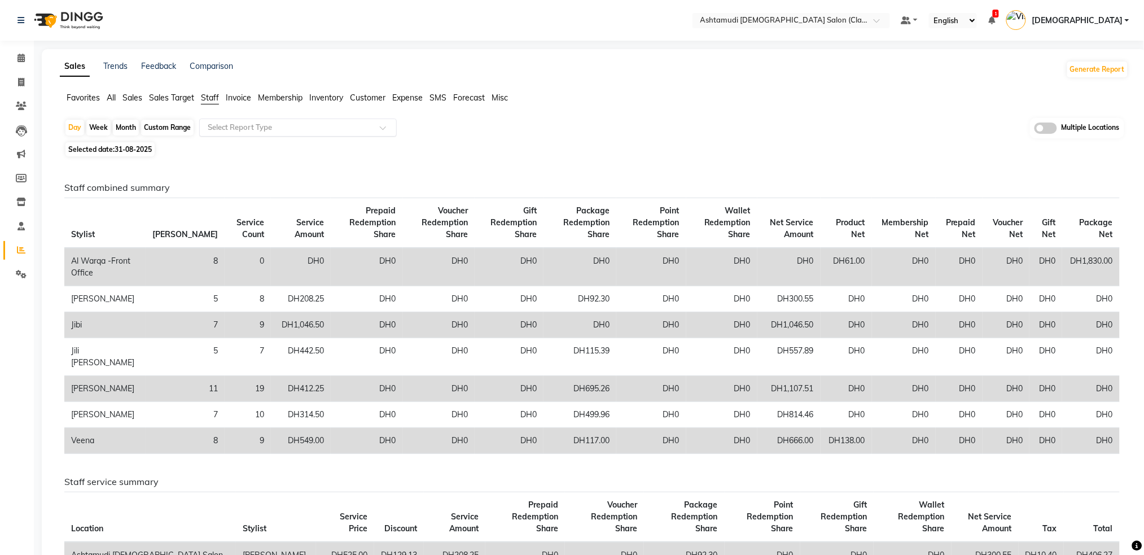
click at [233, 129] on input "text" at bounding box center [286, 127] width 163 height 11
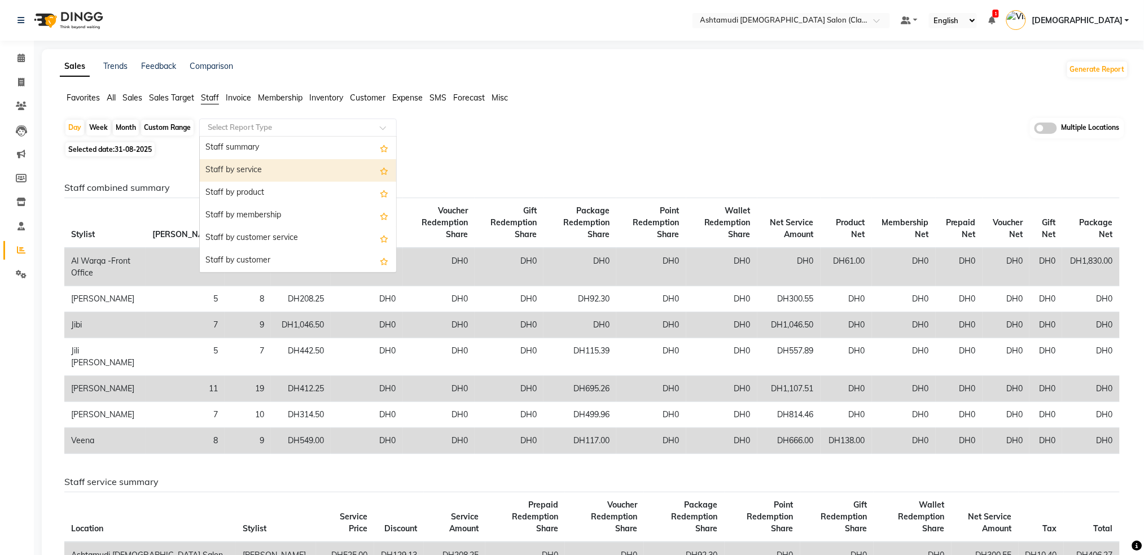
click at [235, 170] on div "Staff by service" at bounding box center [298, 170] width 196 height 23
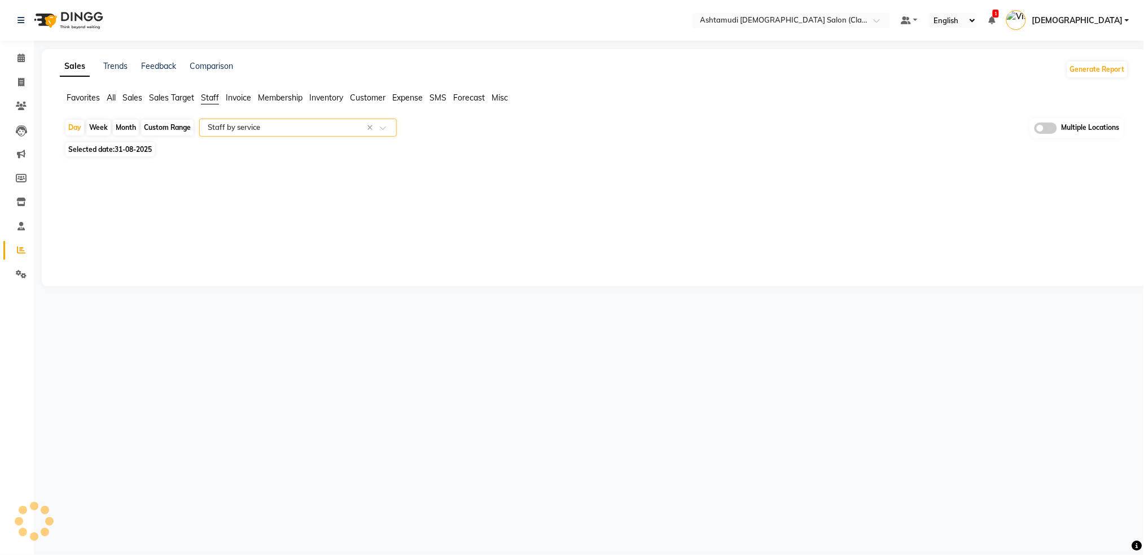
select select "filtered_report"
select select "csv"
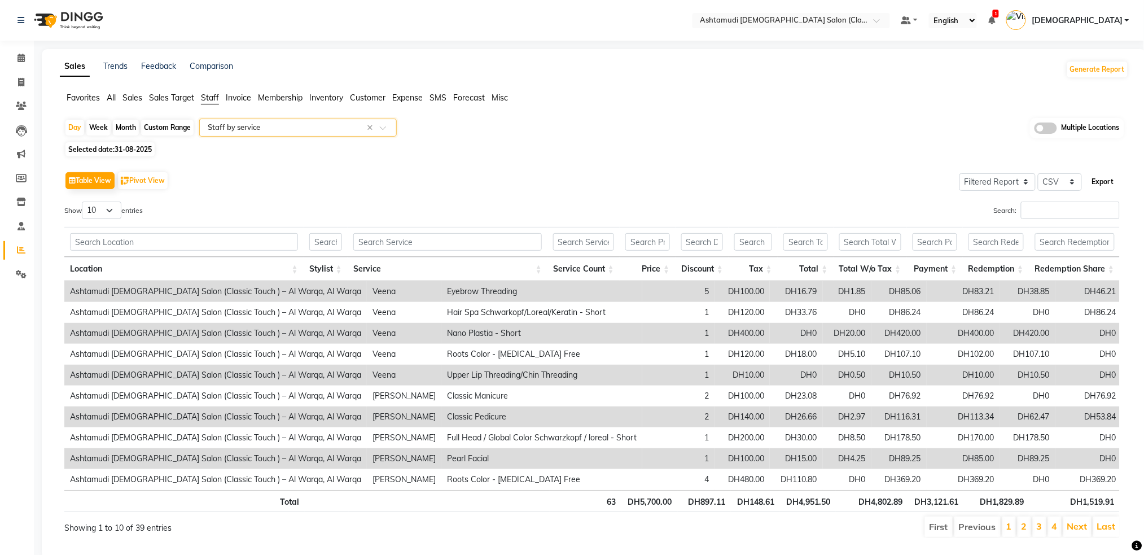
click at [1109, 183] on button "Export" at bounding box center [1102, 181] width 31 height 19
click at [332, 243] on input "text" at bounding box center [325, 241] width 33 height 17
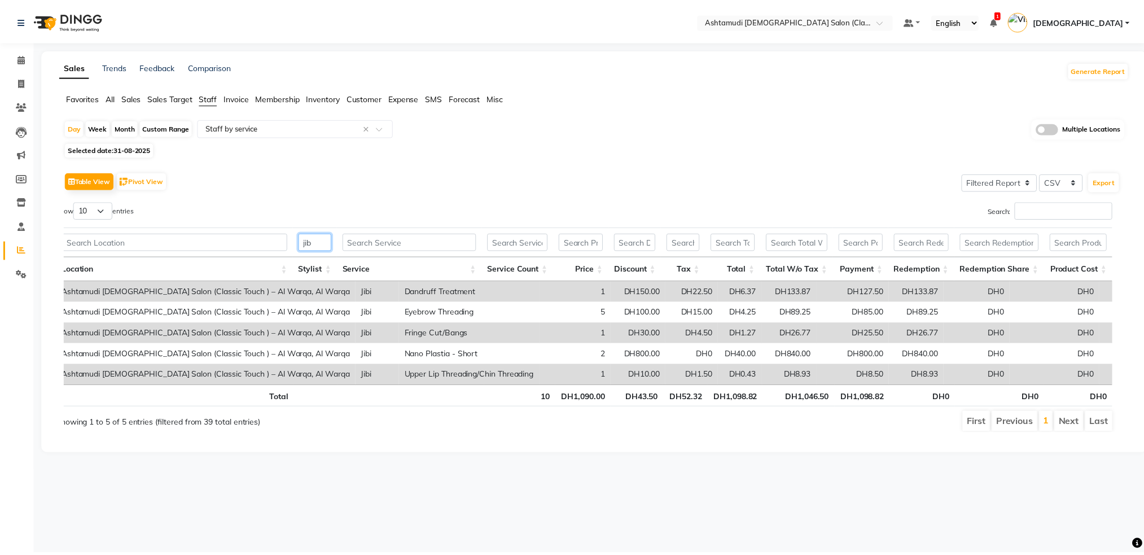
scroll to position [0, 0]
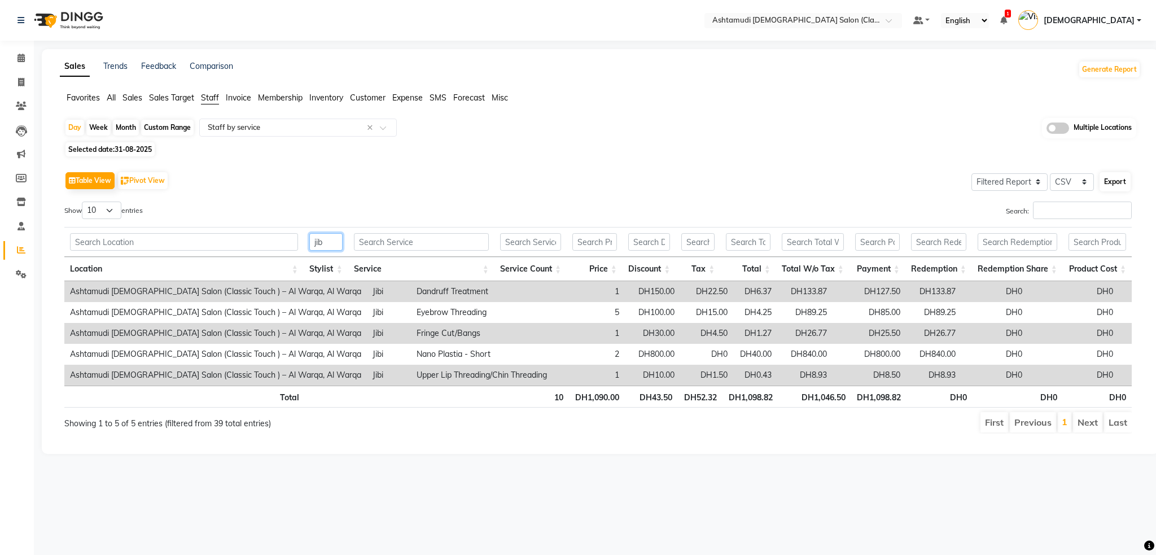
type input "jib"
click at [1111, 184] on button "Export" at bounding box center [1114, 181] width 31 height 19
click at [67, 129] on div "Day" at bounding box center [74, 128] width 19 height 16
select select "8"
select select "2025"
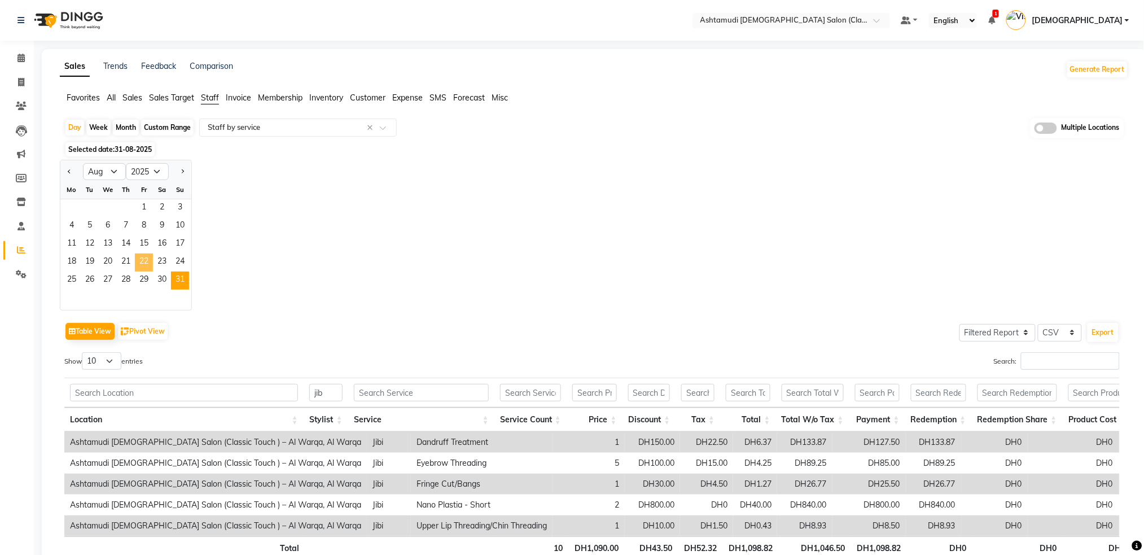
click at [146, 258] on span "22" at bounding box center [144, 262] width 18 height 18
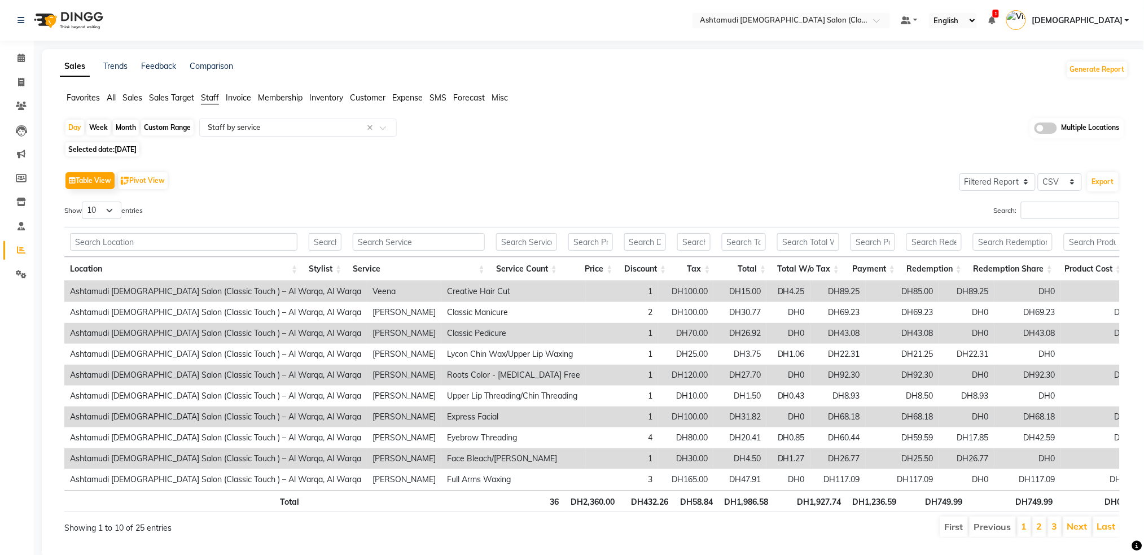
click at [296, 179] on div "Table View Pivot View Select Full Report Filtered Report Select CSV PDF Export" at bounding box center [591, 181] width 1055 height 24
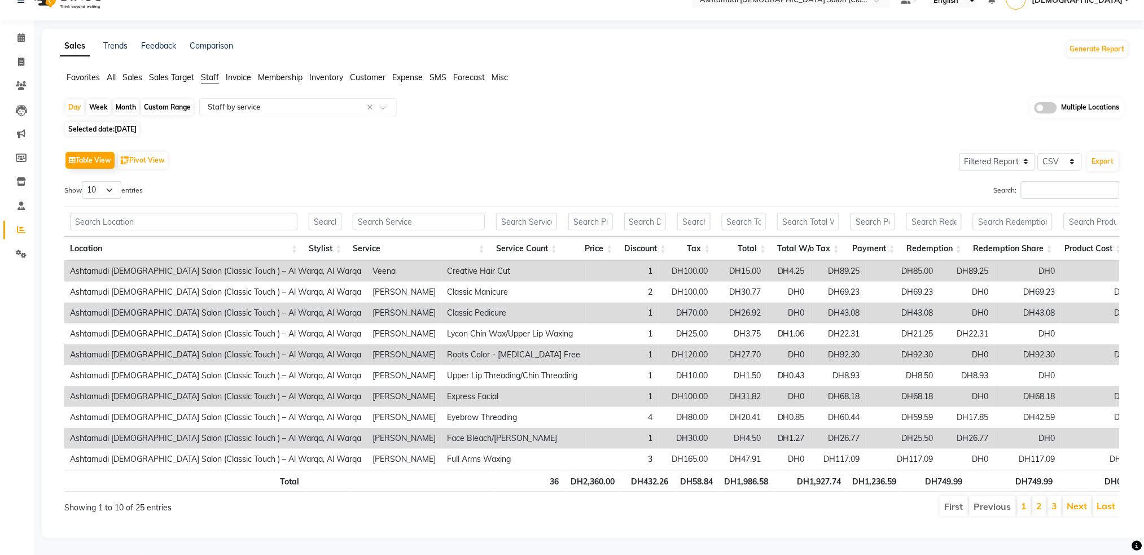
scroll to position [43, 0]
click at [331, 213] on input "text" at bounding box center [325, 221] width 33 height 17
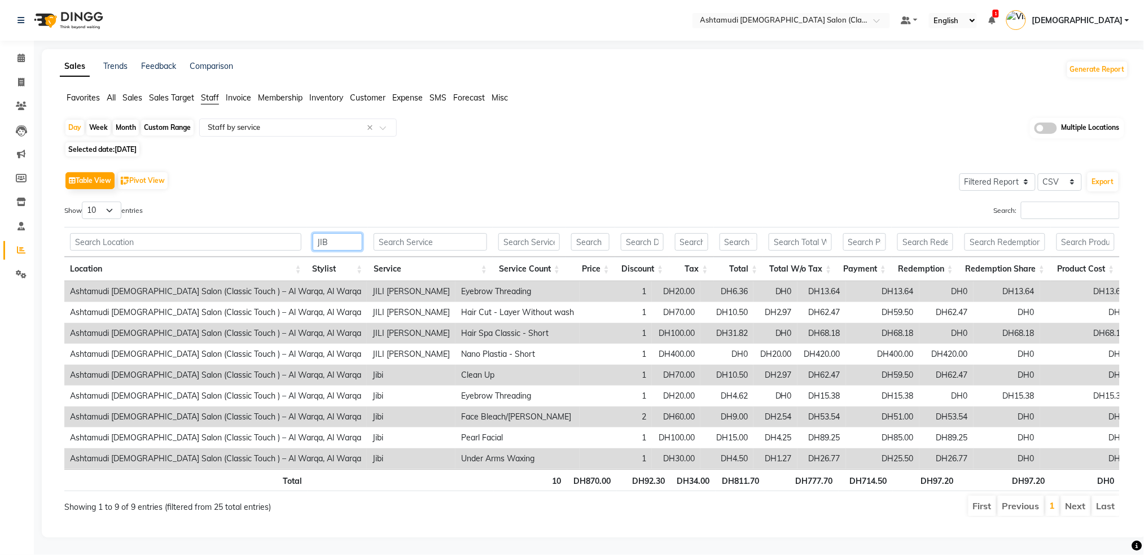
scroll to position [0, 0]
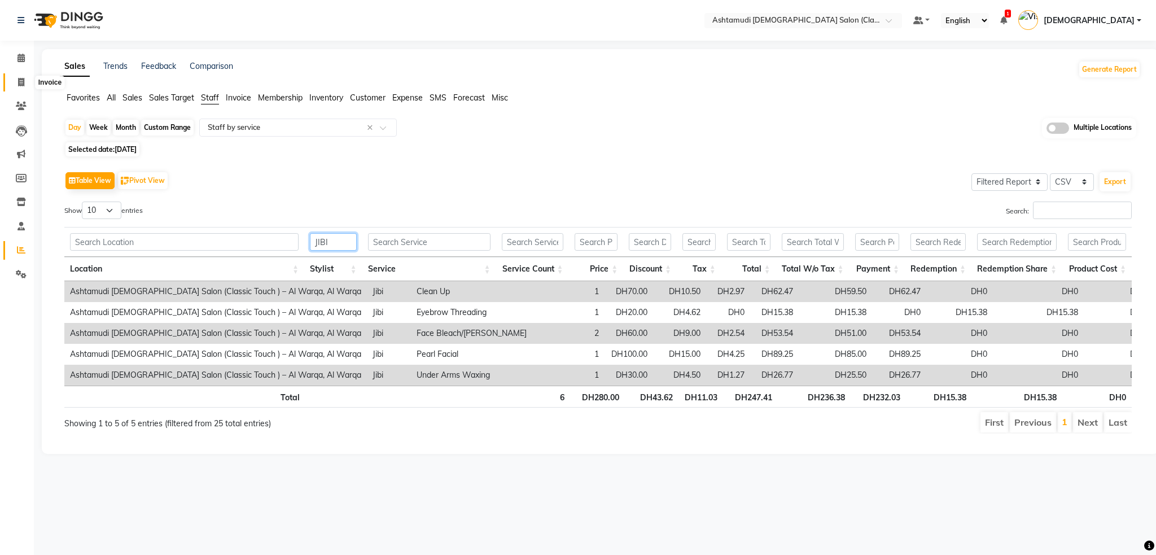
type input "JIBI"
click at [23, 84] on icon at bounding box center [21, 82] width 6 height 8
select select "service"
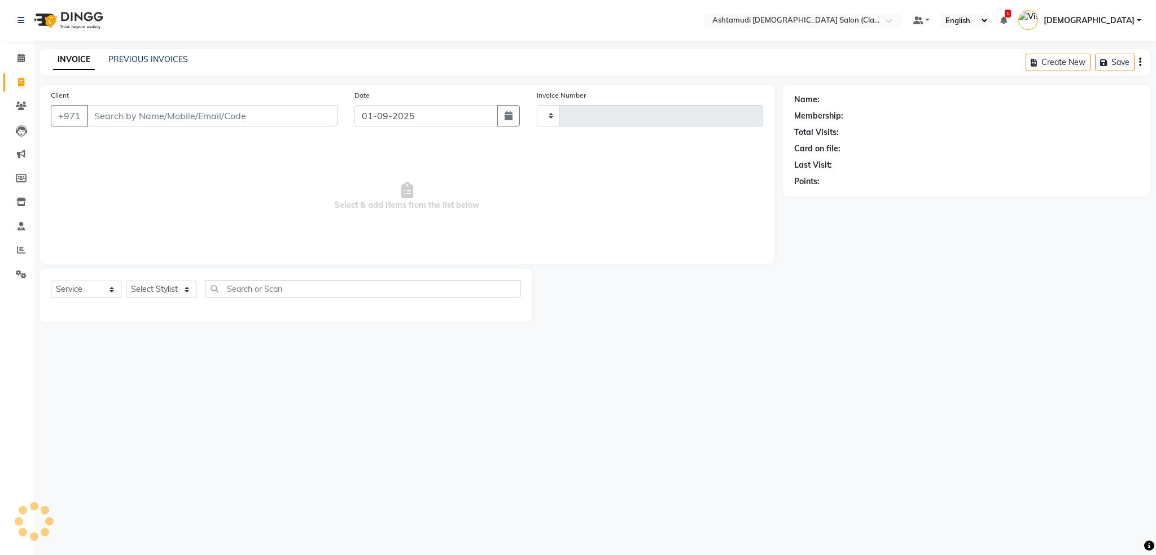
type input "1305"
select select "8201"
click at [172, 58] on link "PREVIOUS INVOICES" at bounding box center [148, 59] width 80 height 10
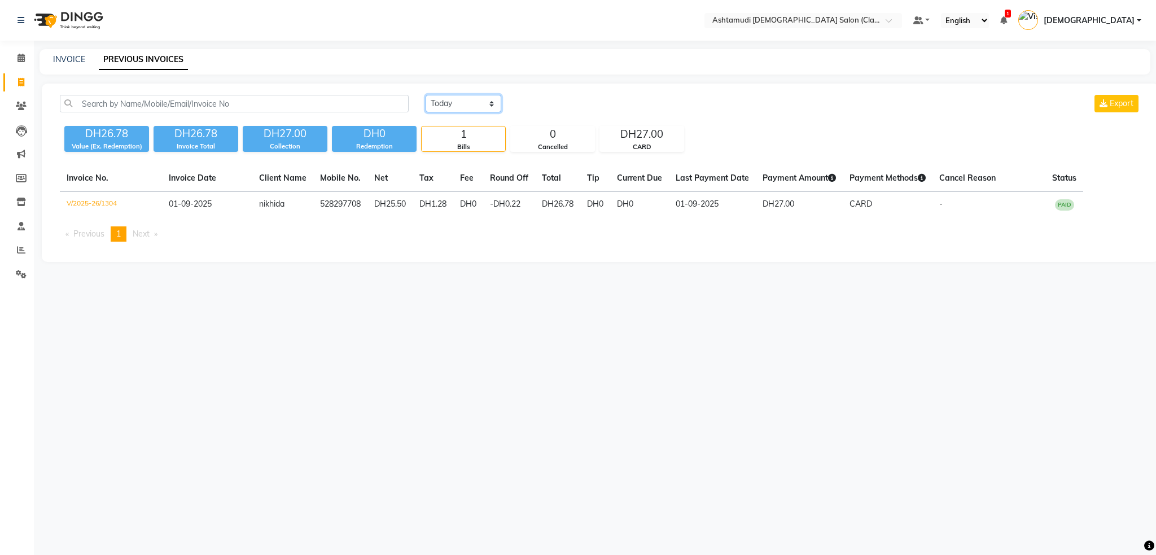
click at [467, 102] on select "Today Yesterday Custom Range" at bounding box center [463, 103] width 76 height 17
select select "range"
click at [425, 95] on select "Today Yesterday Custom Range" at bounding box center [463, 103] width 76 height 17
click at [552, 105] on input "01-09-2025" at bounding box center [555, 104] width 79 height 16
select select "9"
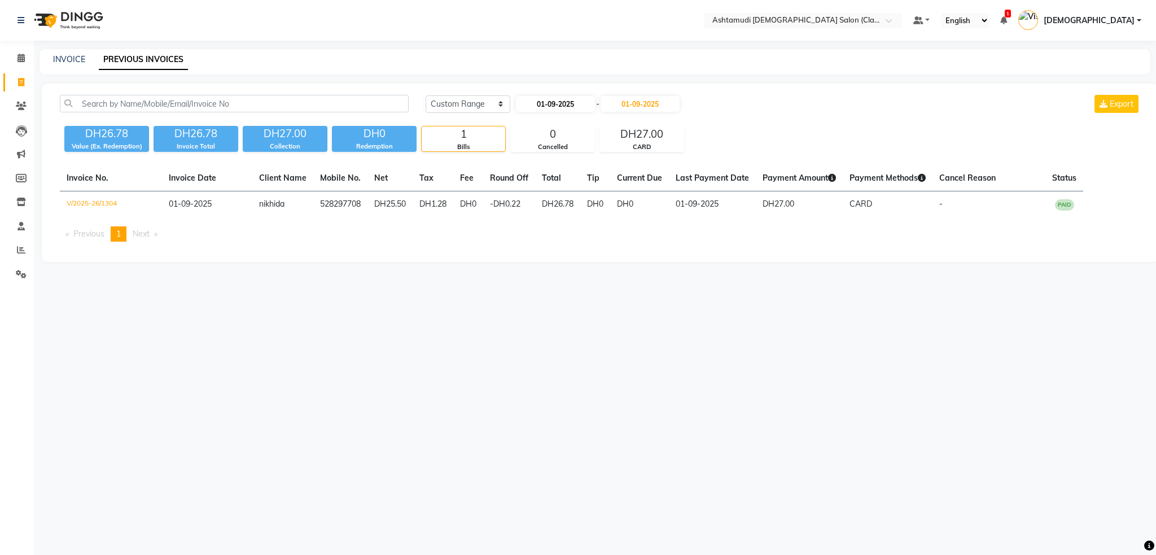
select select "2025"
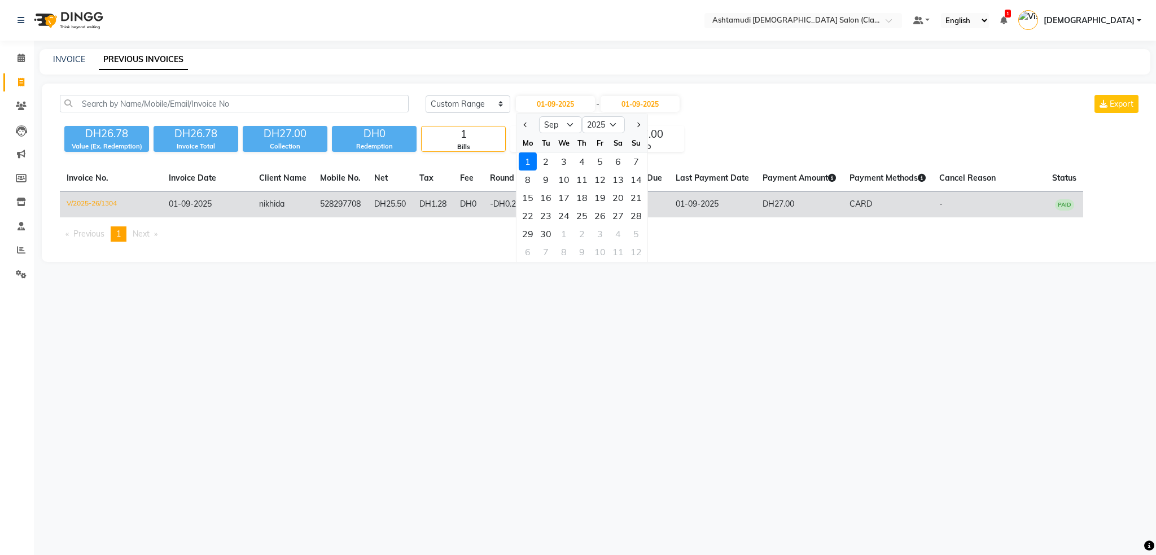
click at [531, 215] on div "22" at bounding box center [528, 216] width 18 height 18
type input "[DATE]"
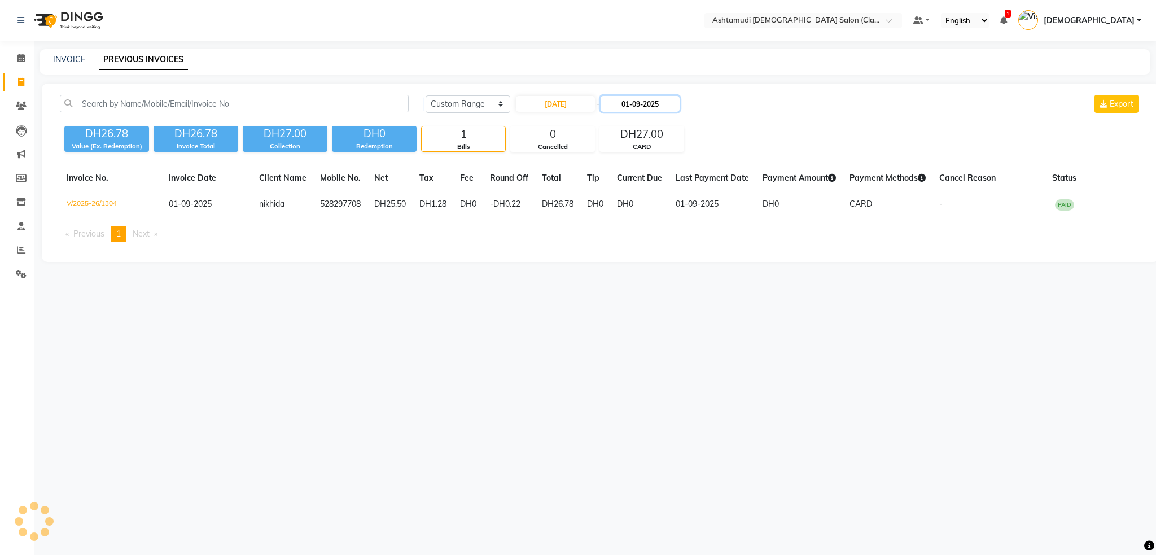
click at [634, 106] on input "01-09-2025" at bounding box center [639, 104] width 79 height 16
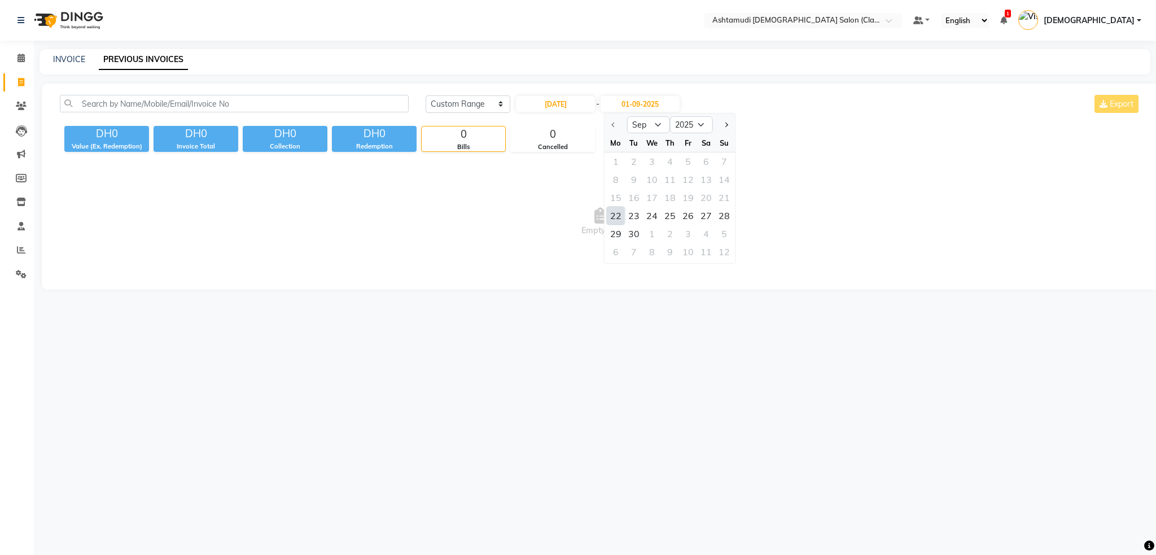
click at [615, 217] on div "22" at bounding box center [616, 216] width 18 height 18
type input "[DATE]"
click at [560, 101] on input "[DATE]" at bounding box center [555, 104] width 79 height 16
select select "9"
select select "2025"
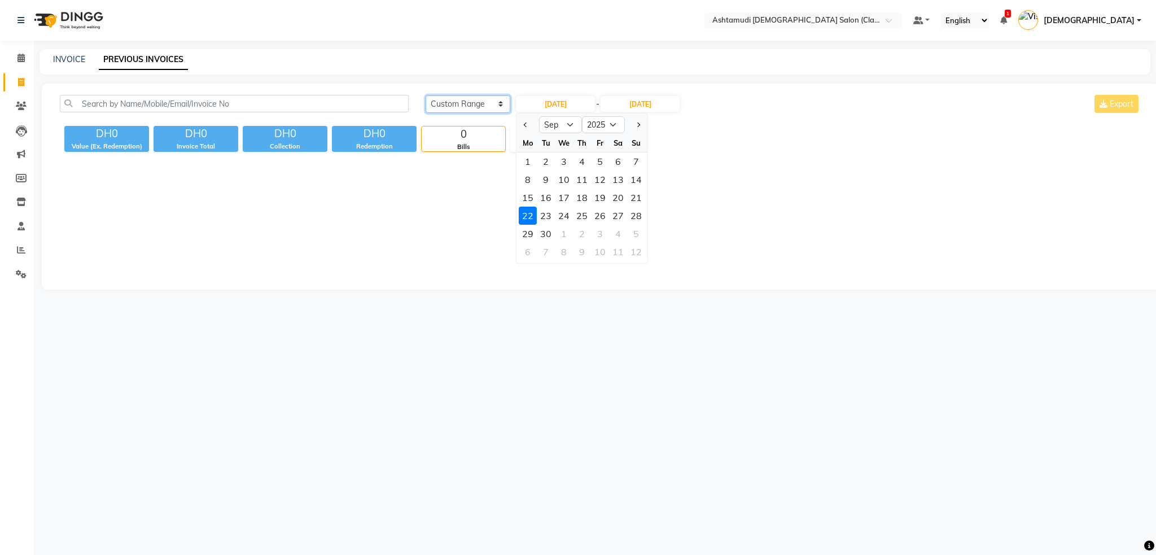
click at [499, 107] on select "Today Yesterday Custom Range" at bounding box center [467, 103] width 85 height 17
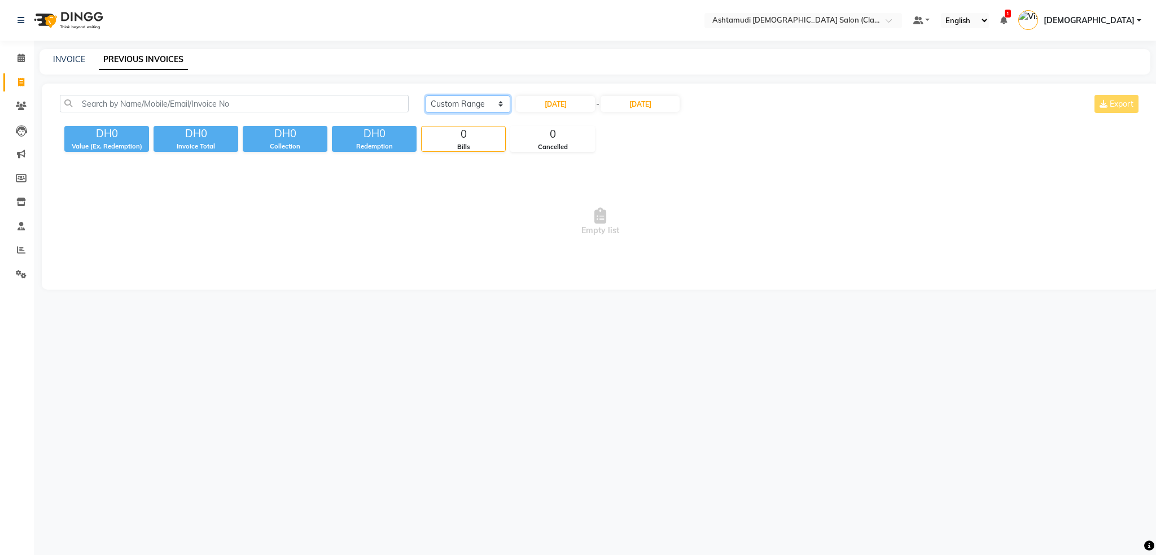
click at [498, 102] on select "Today Yesterday Custom Range" at bounding box center [467, 103] width 85 height 17
click at [425, 95] on select "Today Yesterday Custom Range" at bounding box center [467, 103] width 85 height 17
click at [104, 23] on img at bounding box center [67, 21] width 77 height 32
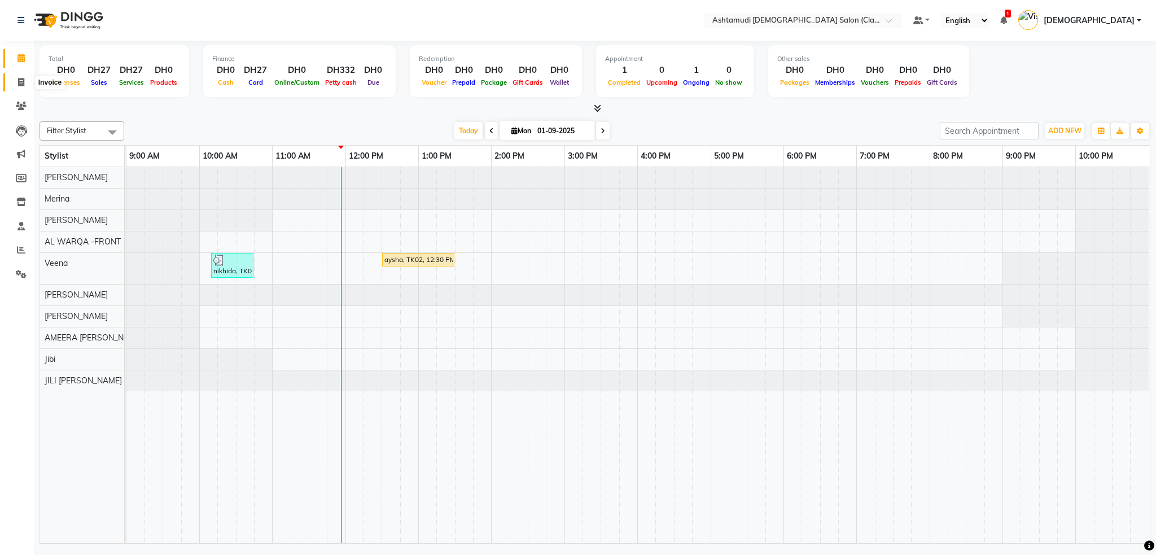
click at [21, 79] on icon at bounding box center [21, 82] width 6 height 8
select select "8201"
select select "service"
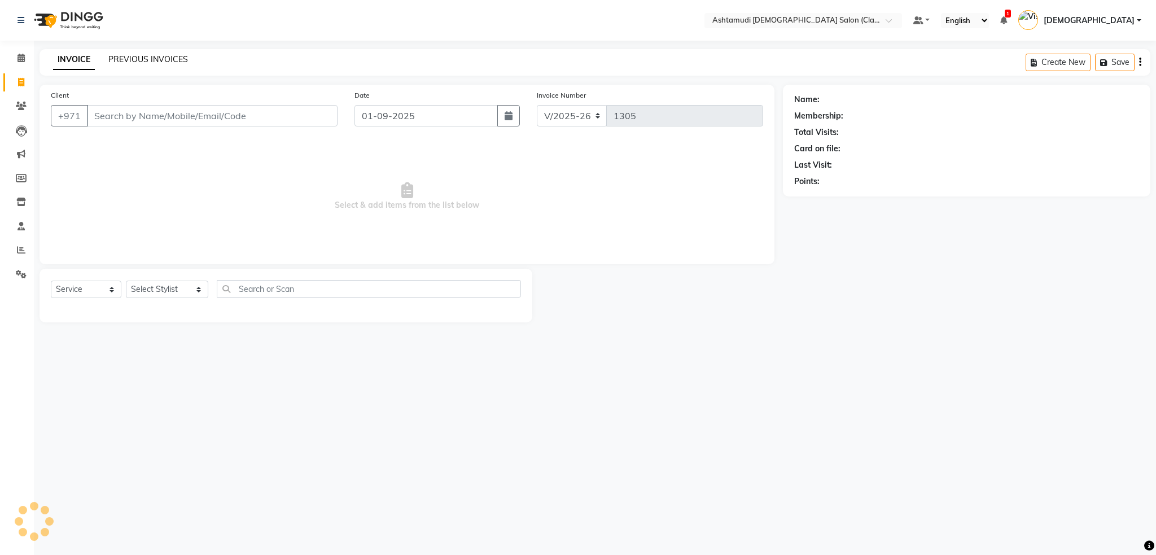
click at [141, 55] on link "PREVIOUS INVOICES" at bounding box center [148, 59] width 80 height 10
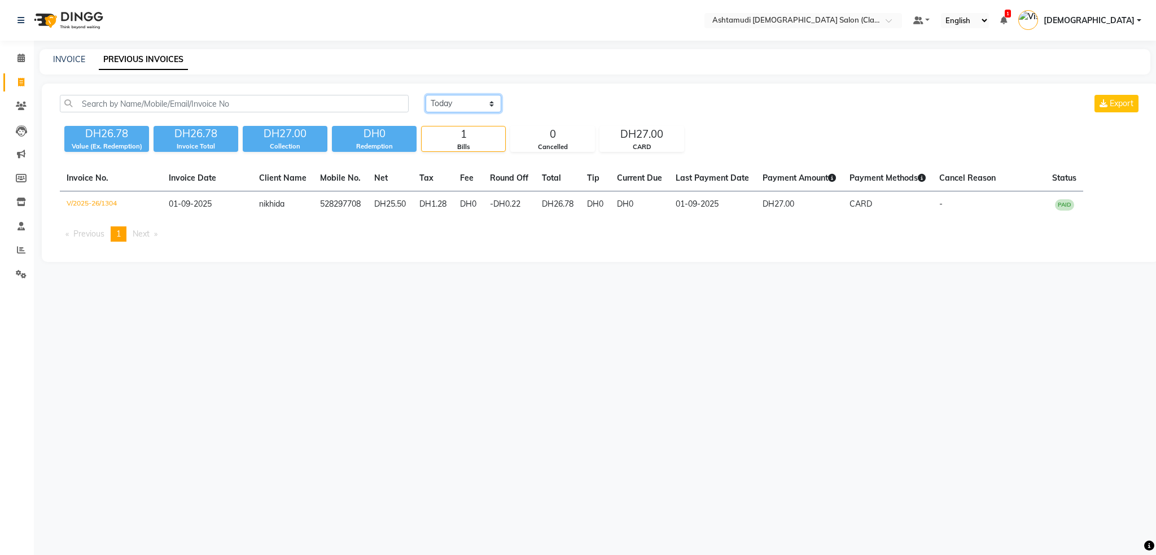
click at [477, 103] on select "Today Yesterday Custom Range" at bounding box center [463, 103] width 76 height 17
click at [425, 95] on select "Today Yesterday Custom Range" at bounding box center [463, 103] width 76 height 17
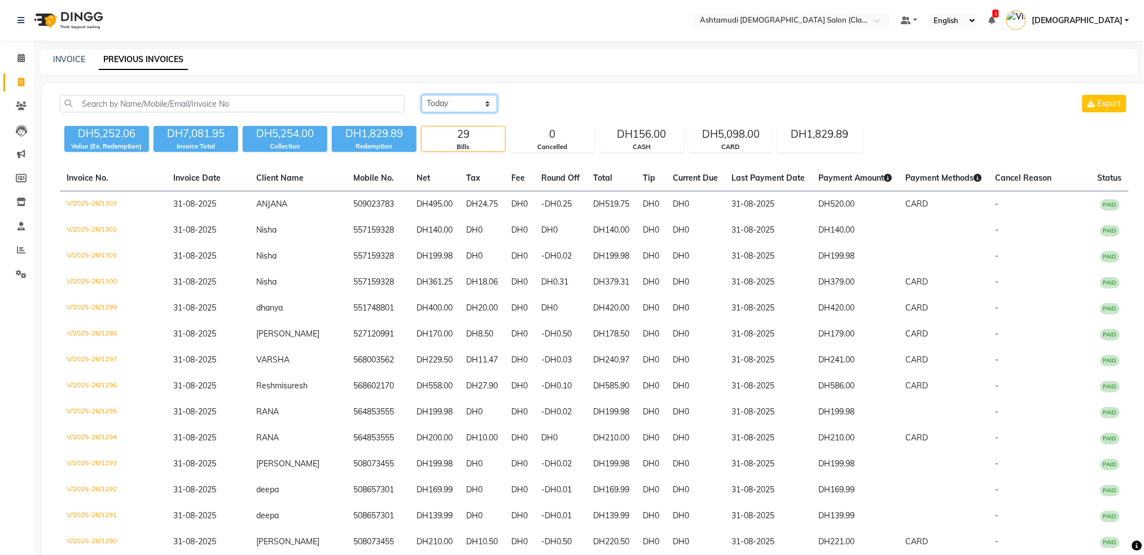
click at [481, 99] on select "Today Yesterday Custom Range" at bounding box center [460, 103] width 76 height 17
select select "range"
click at [422, 95] on select "Today Yesterday Custom Range" at bounding box center [460, 103] width 76 height 17
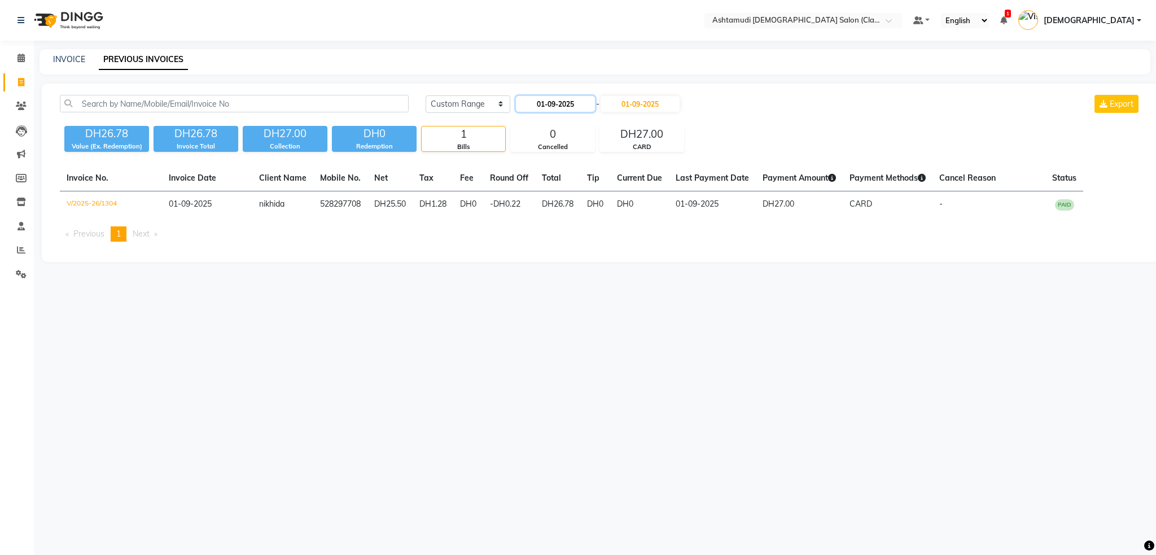
click at [535, 106] on input "01-09-2025" at bounding box center [555, 104] width 79 height 16
select select "9"
select select "2025"
drag, startPoint x: 526, startPoint y: 123, endPoint x: 525, endPoint y: 130, distance: 7.4
click at [525, 123] on span "Previous month" at bounding box center [526, 124] width 5 height 5
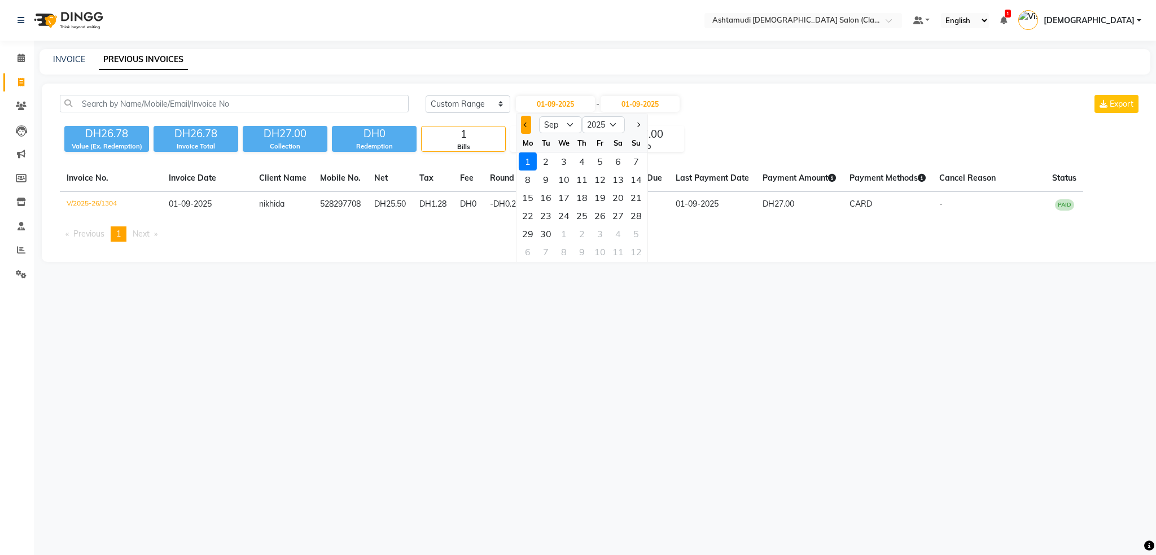
select select "8"
click at [598, 215] on div "22" at bounding box center [600, 216] width 18 height 18
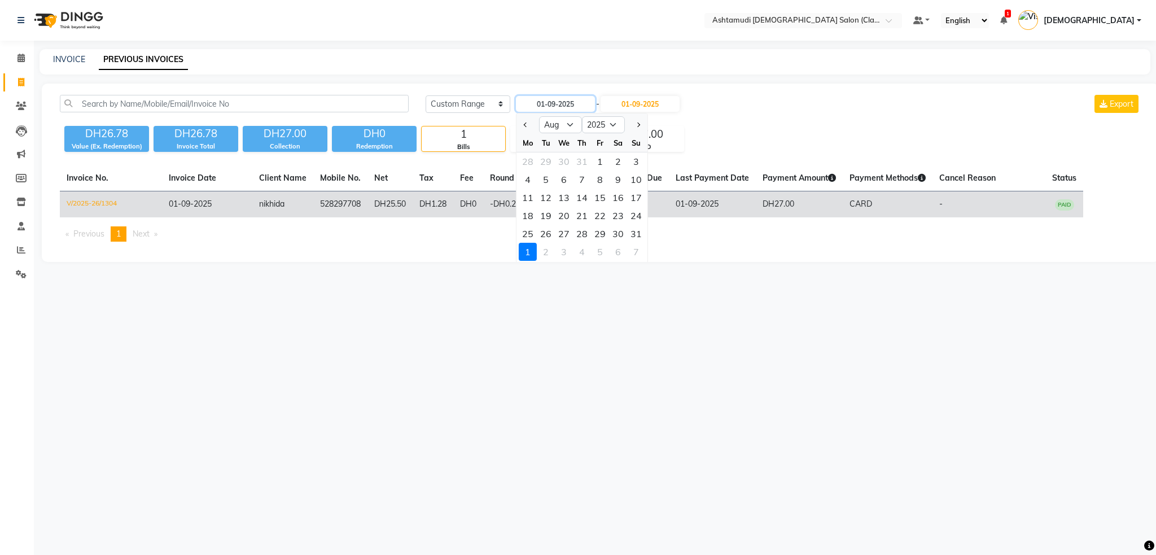
type input "22-08-2025"
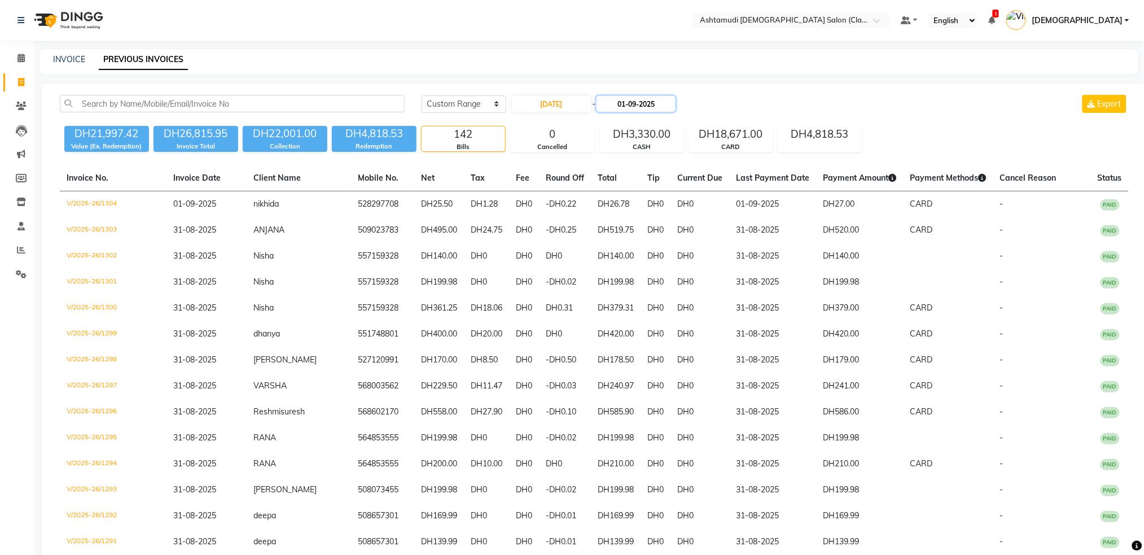
click at [648, 103] on input "01-09-2025" at bounding box center [635, 104] width 79 height 16
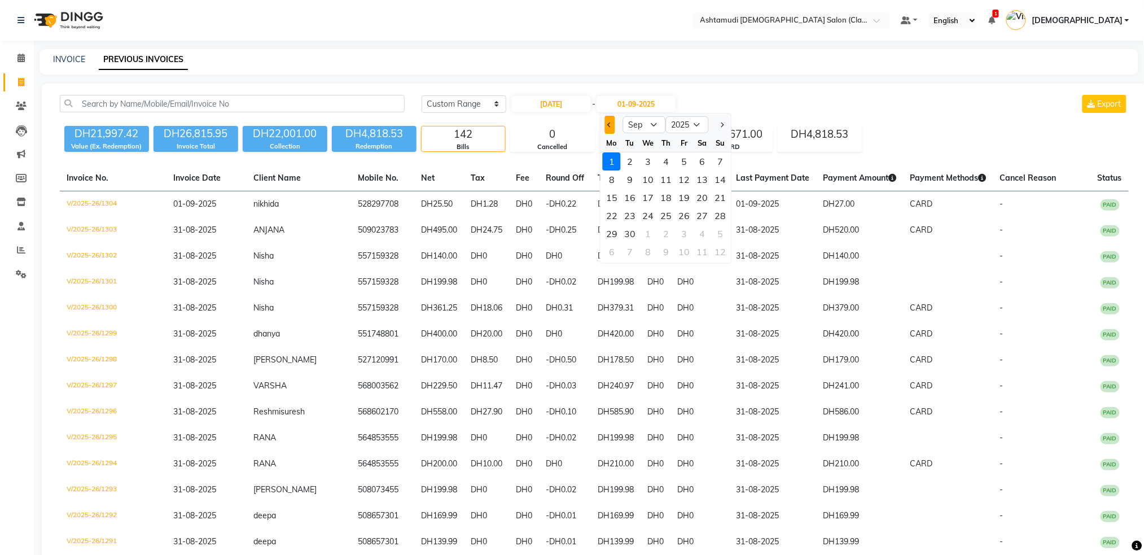
click at [609, 128] on button "Previous month" at bounding box center [610, 125] width 10 height 18
select select "8"
click at [686, 213] on div "22" at bounding box center [684, 216] width 18 height 18
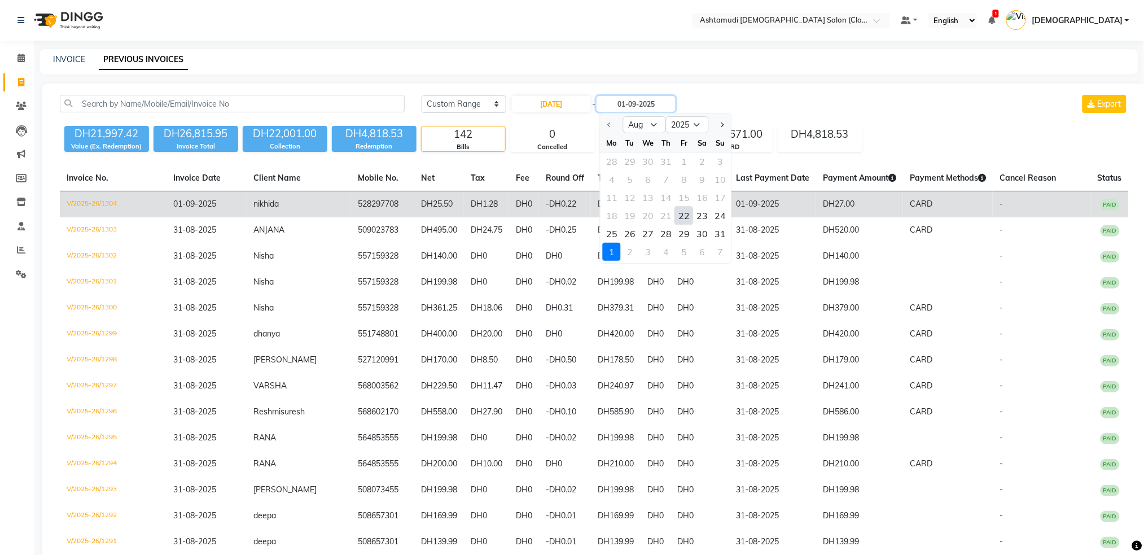
type input "22-08-2025"
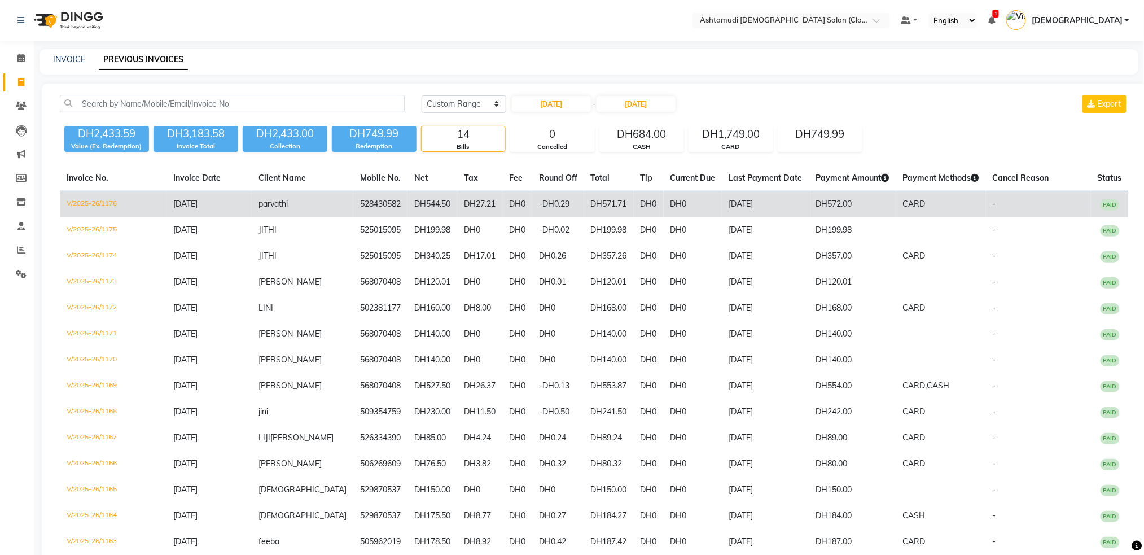
click at [110, 205] on td "V/2025-26/1176" at bounding box center [113, 204] width 107 height 27
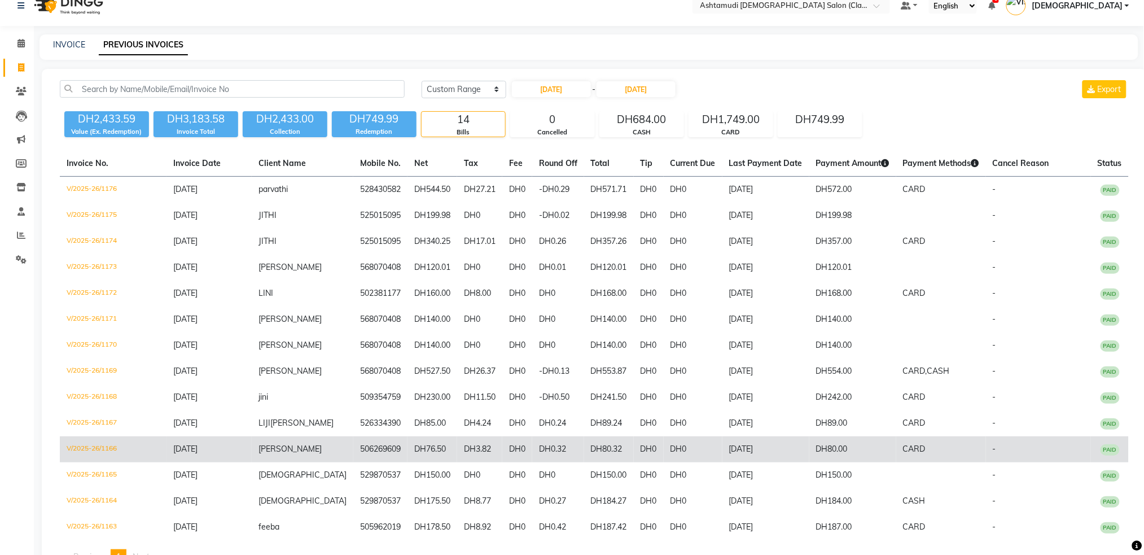
scroll to position [56, 0]
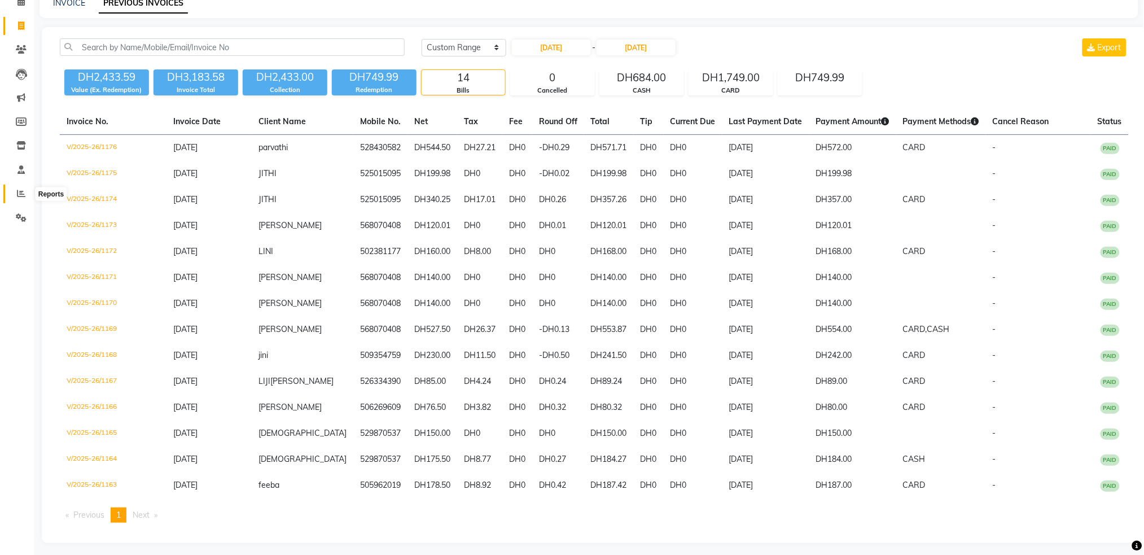
click at [21, 194] on icon at bounding box center [21, 193] width 8 height 8
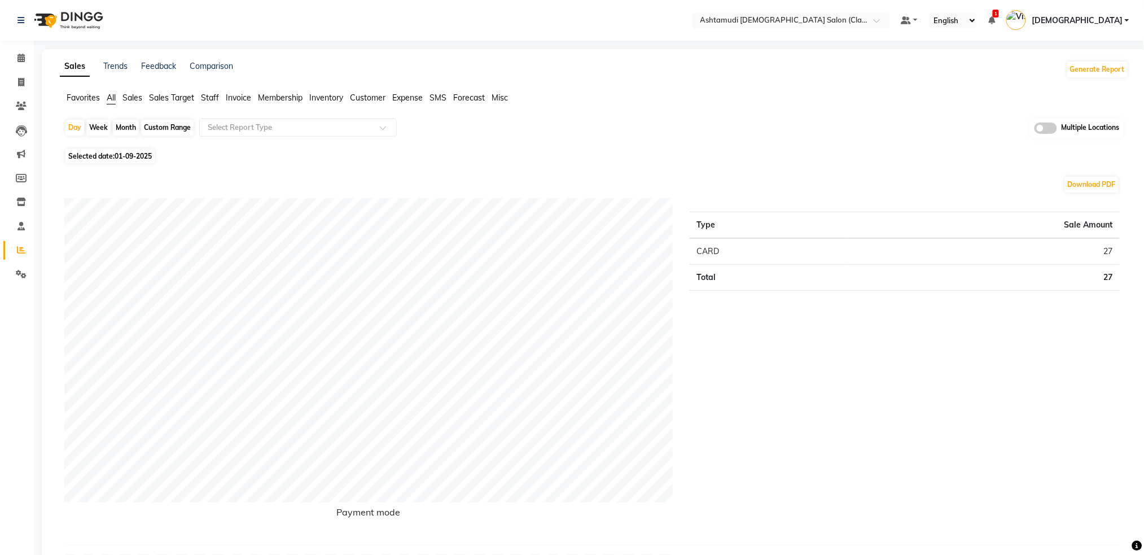
click at [243, 97] on span "Invoice" at bounding box center [238, 98] width 25 height 10
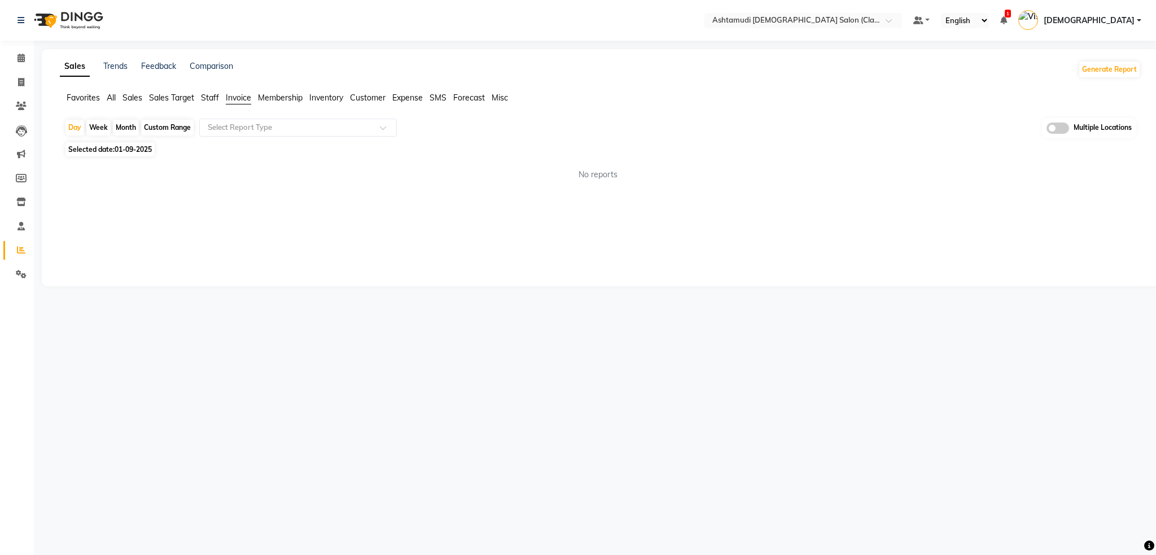
click at [64, 132] on div "Day Week Month Custom Range Select Report Type Multiple Locations" at bounding box center [600, 128] width 1072 height 21
click at [67, 130] on div "Day" at bounding box center [74, 128] width 19 height 16
select select "9"
select select "2025"
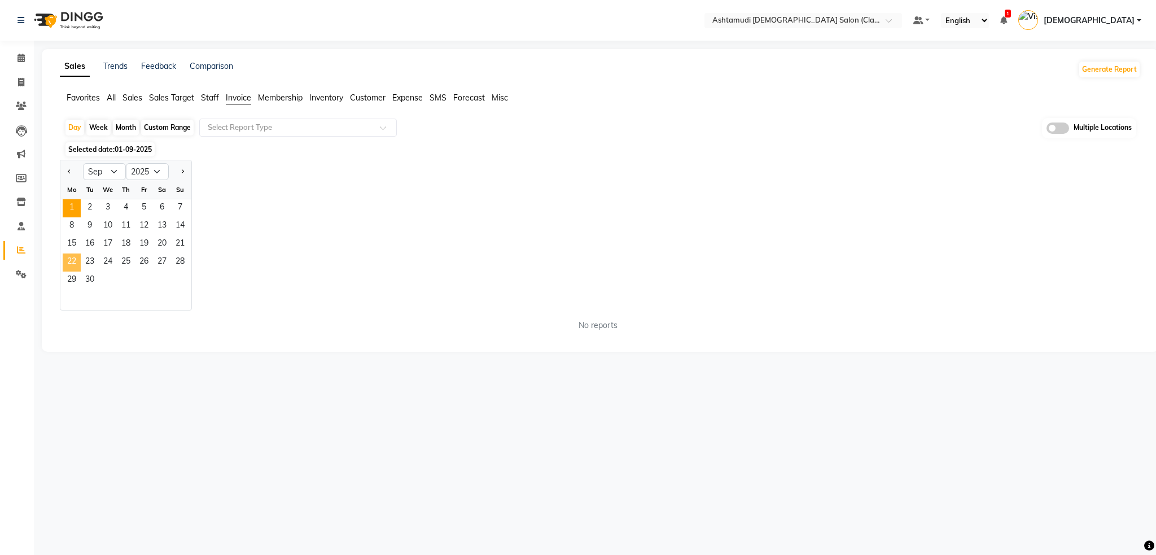
click at [66, 261] on span "22" at bounding box center [72, 262] width 18 height 18
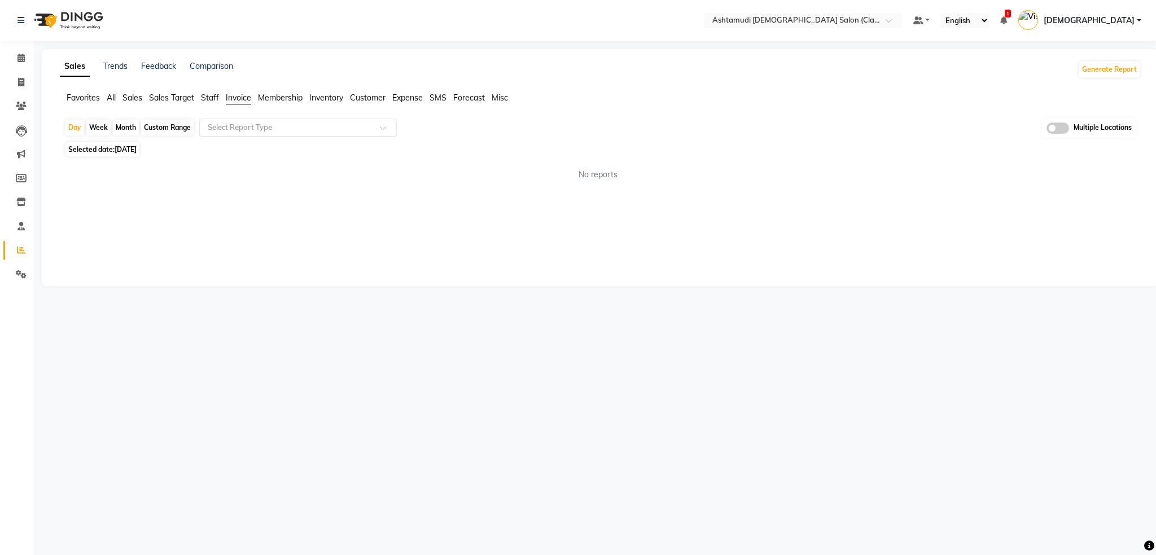
click at [324, 131] on input "text" at bounding box center [286, 127] width 163 height 11
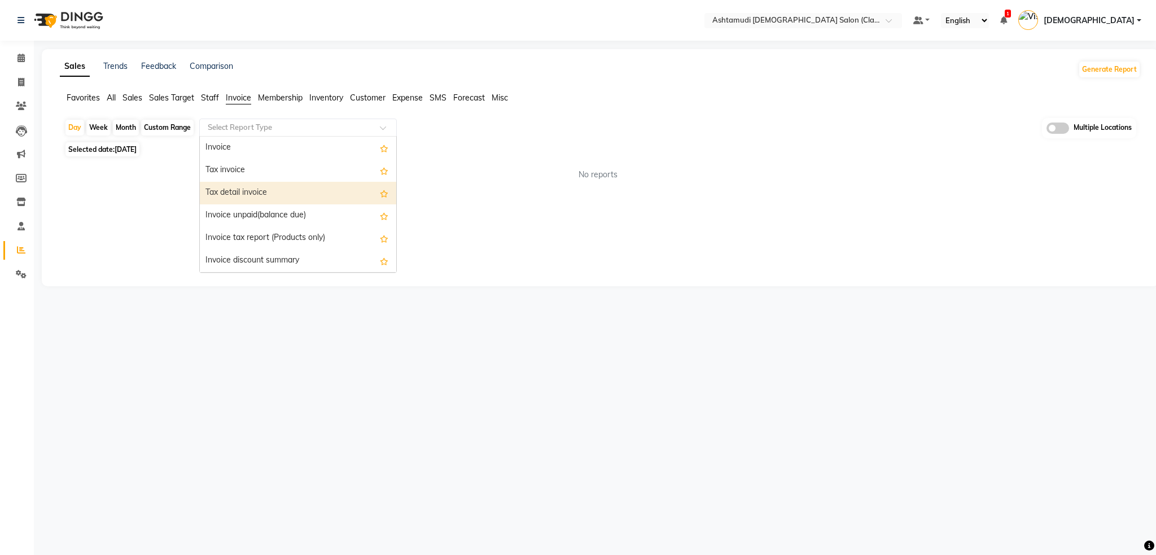
click at [278, 185] on div "Tax detail invoice" at bounding box center [298, 193] width 196 height 23
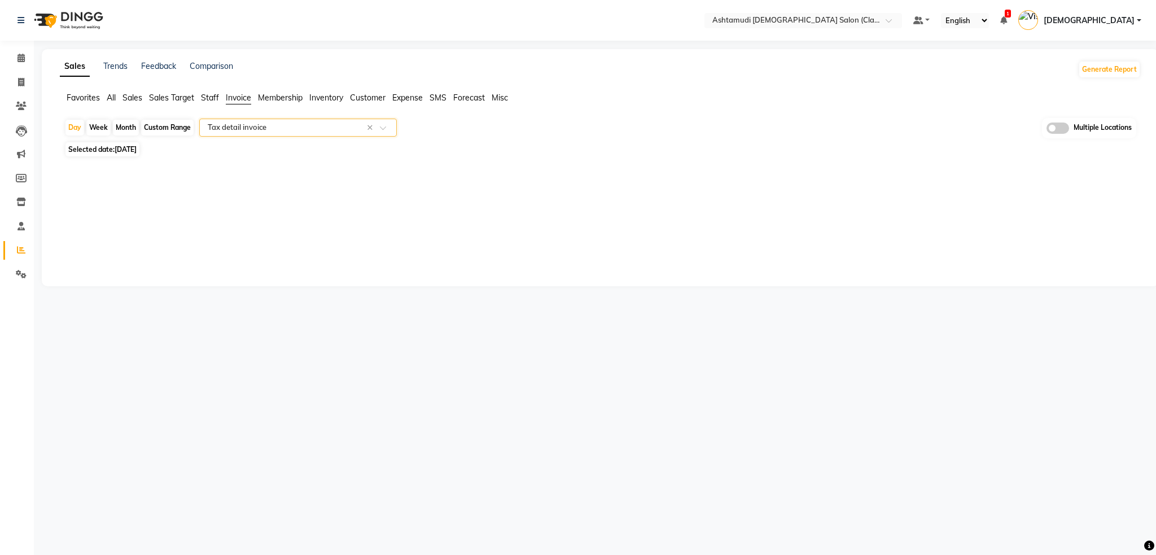
click at [279, 126] on input "text" at bounding box center [286, 127] width 163 height 11
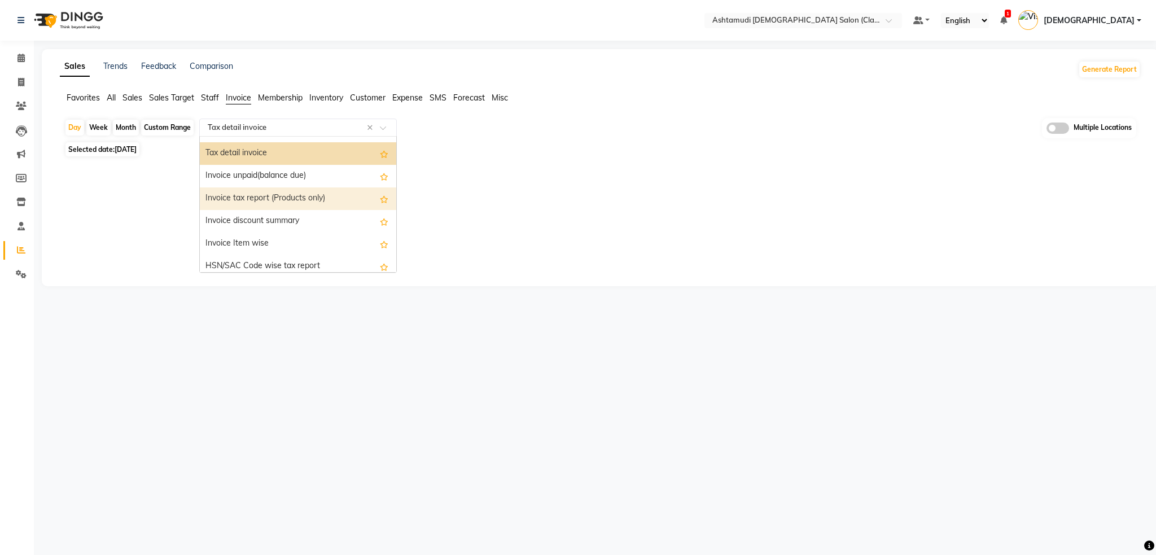
scroll to position [75, 0]
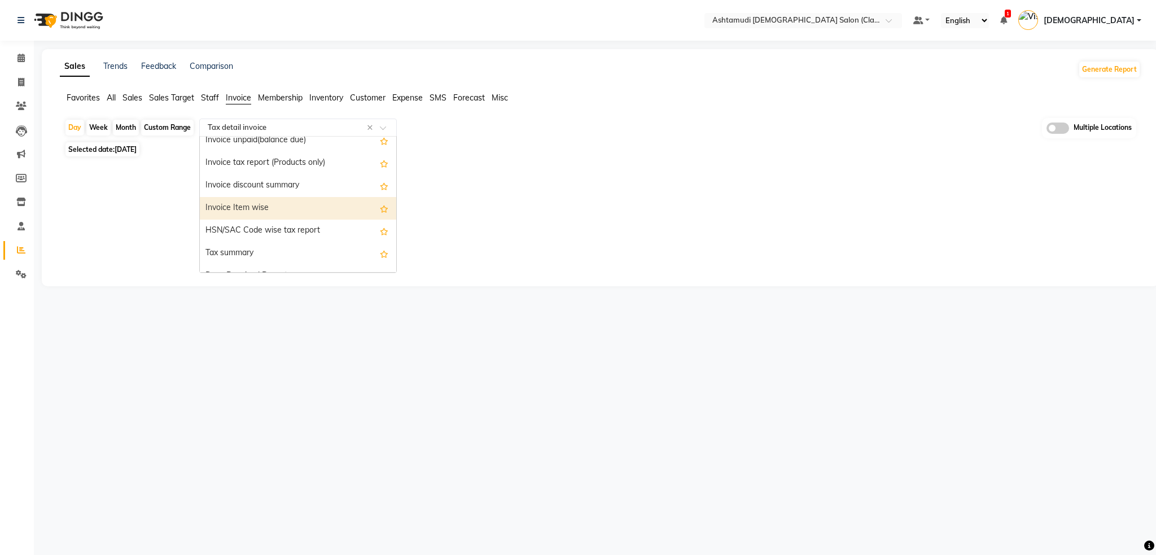
click at [275, 198] on div "Invoice Item wise" at bounding box center [298, 208] width 196 height 23
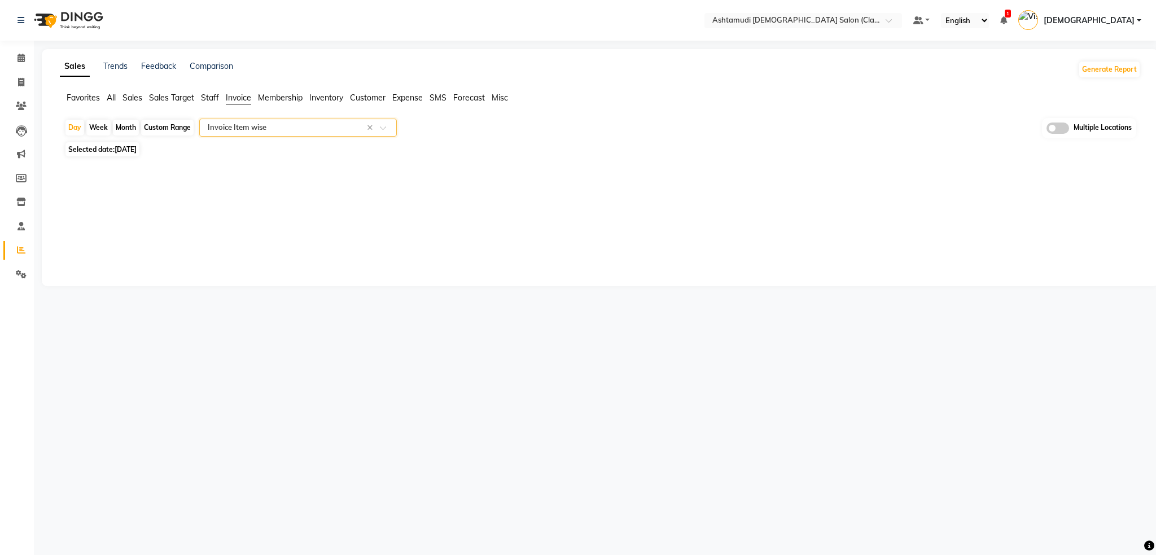
click at [322, 190] on div "Sales Trends Feedback Comparison Generate Report Favorites All Sales Sales Targ…" at bounding box center [600, 167] width 1117 height 237
click at [121, 150] on span "[DATE]" at bounding box center [126, 149] width 22 height 8
select select "9"
select select "2025"
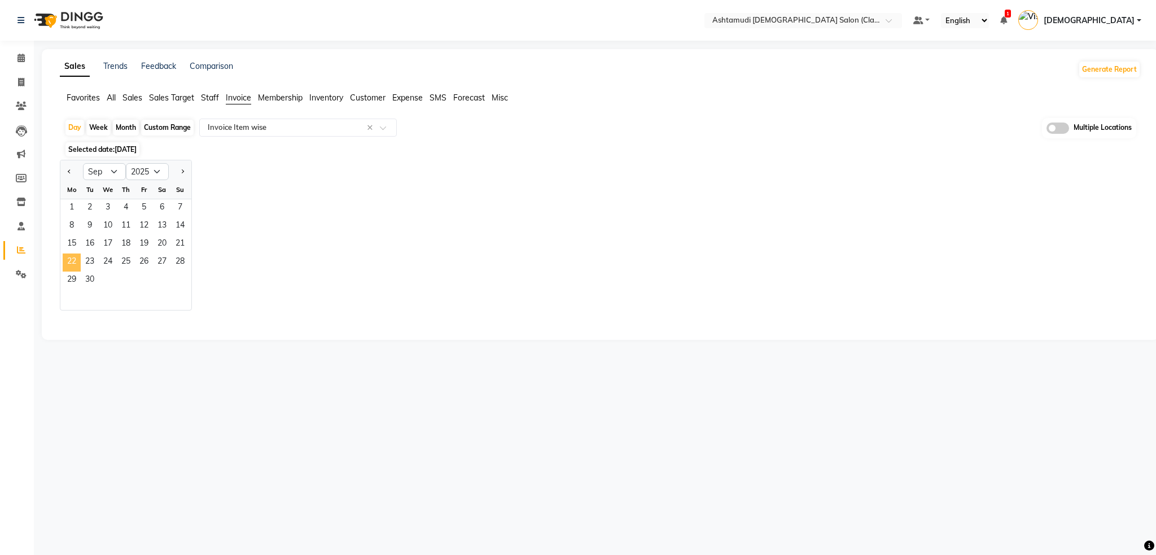
click at [67, 265] on span "22" at bounding box center [72, 262] width 18 height 18
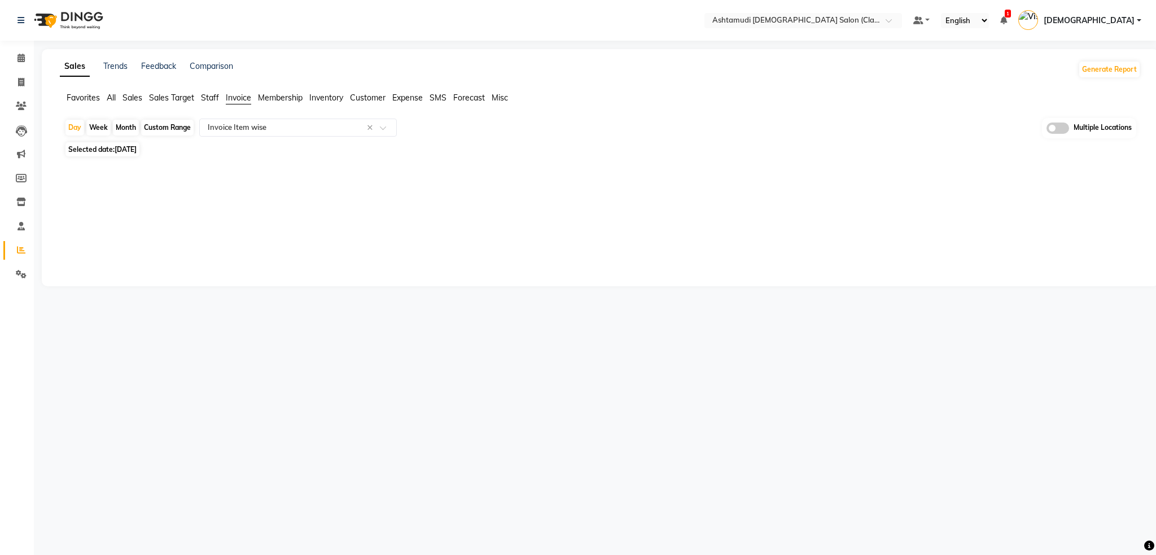
click at [74, 21] on img at bounding box center [67, 21] width 77 height 32
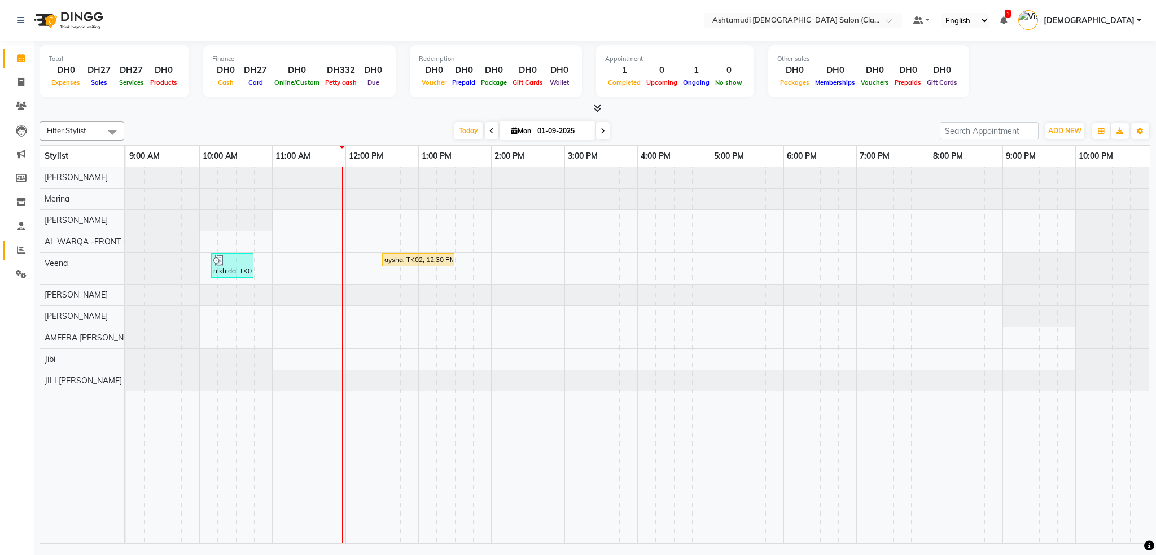
click at [15, 254] on span at bounding box center [21, 250] width 20 height 13
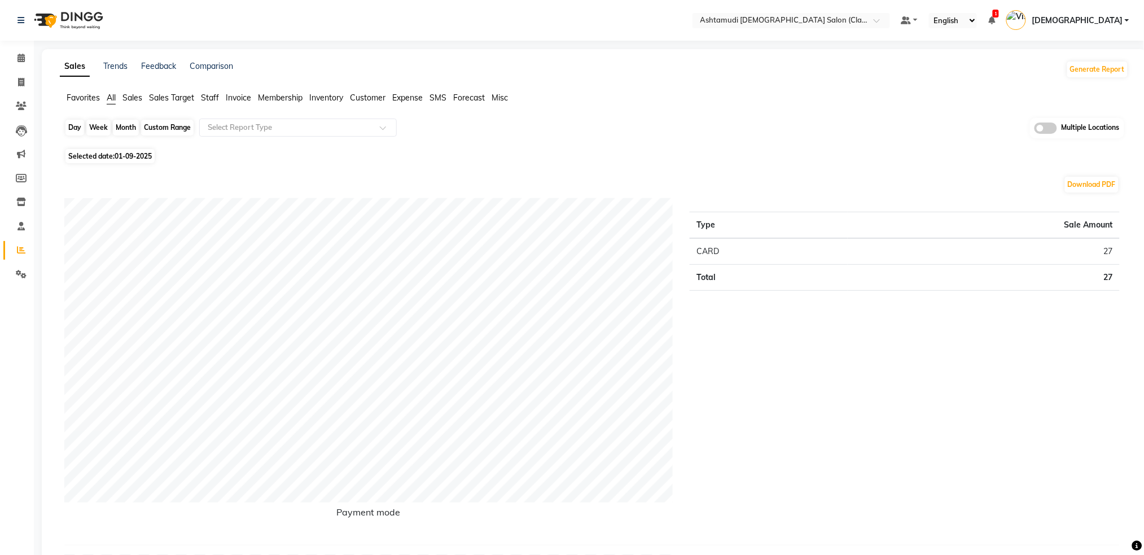
click at [76, 129] on div "Day" at bounding box center [74, 128] width 19 height 16
select select "9"
select select "2025"
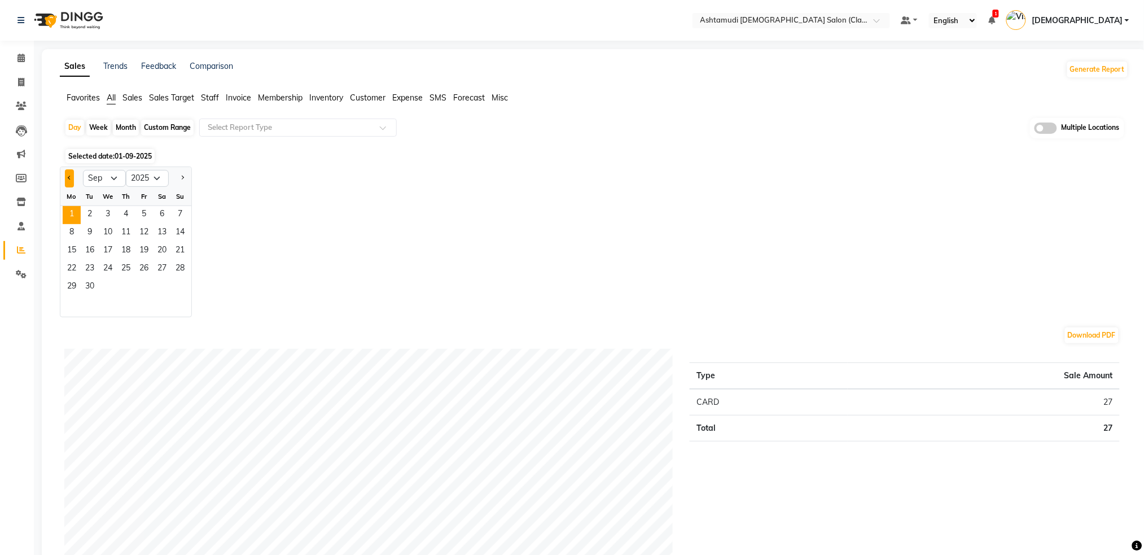
click at [71, 179] on button "Previous month" at bounding box center [69, 178] width 9 height 18
select select "8"
click at [140, 264] on span "22" at bounding box center [144, 269] width 18 height 18
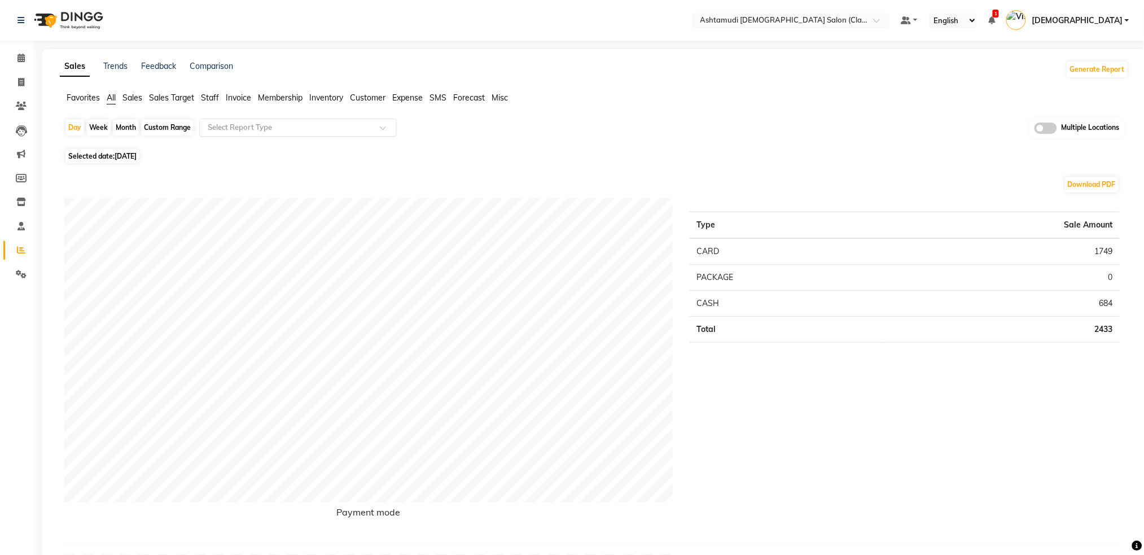
click at [314, 134] on div "Select Report Type" at bounding box center [298, 128] width 198 height 18
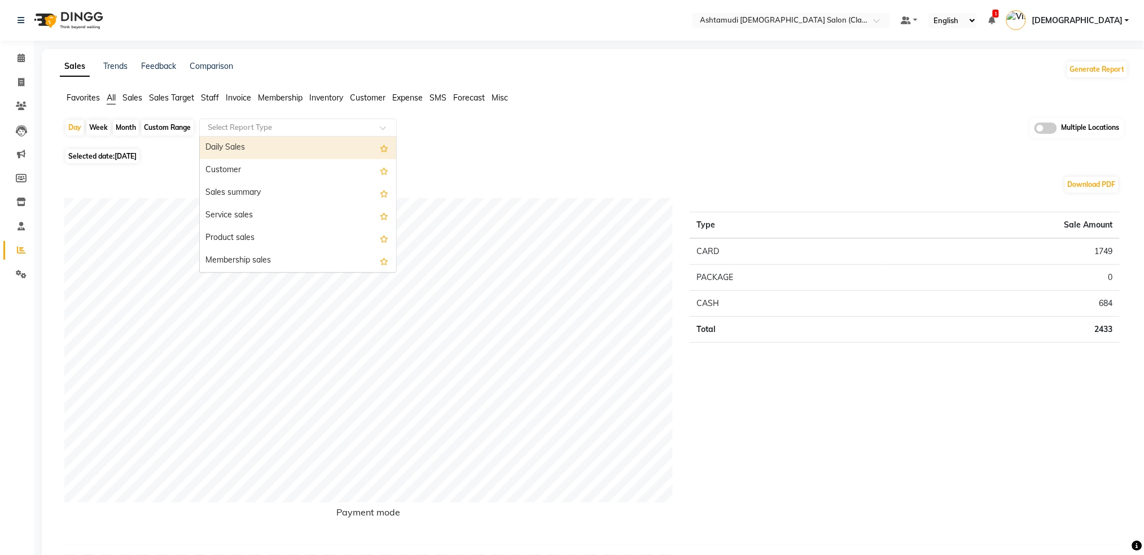
click at [235, 95] on span "Invoice" at bounding box center [238, 98] width 25 height 10
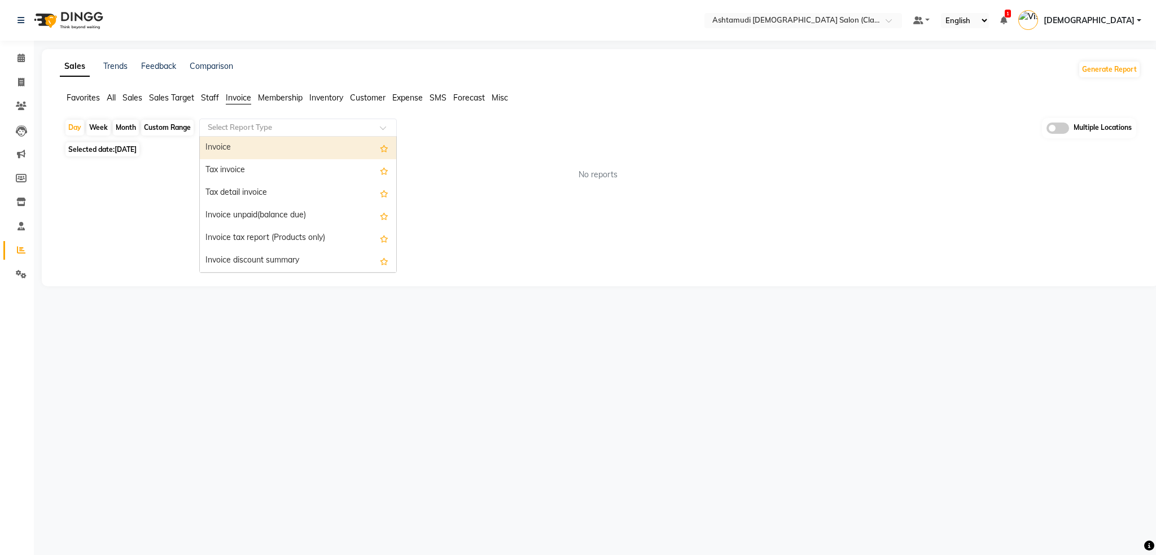
click at [249, 130] on input "text" at bounding box center [286, 127] width 163 height 11
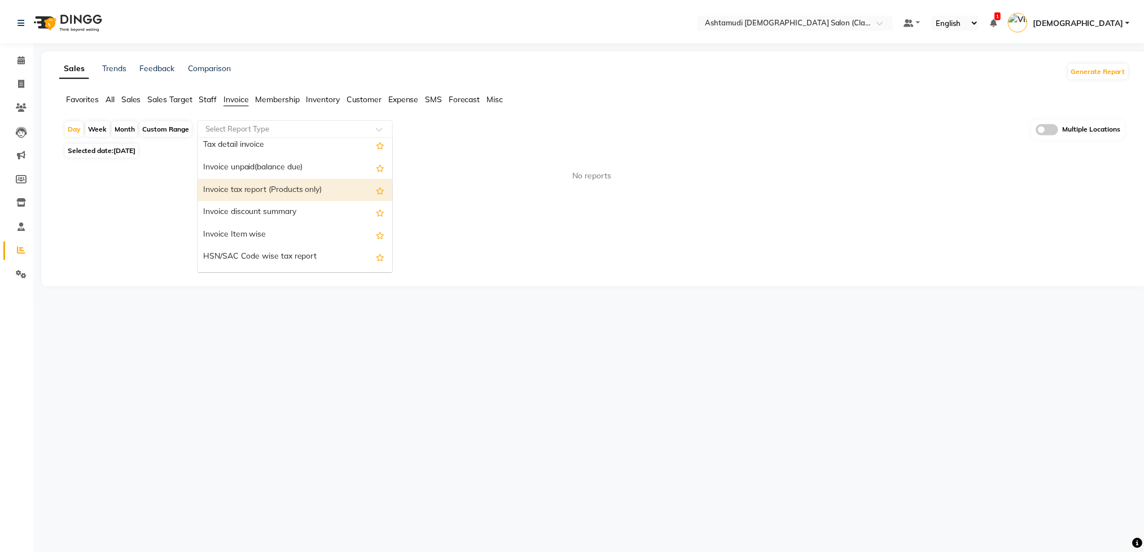
scroll to position [75, 0]
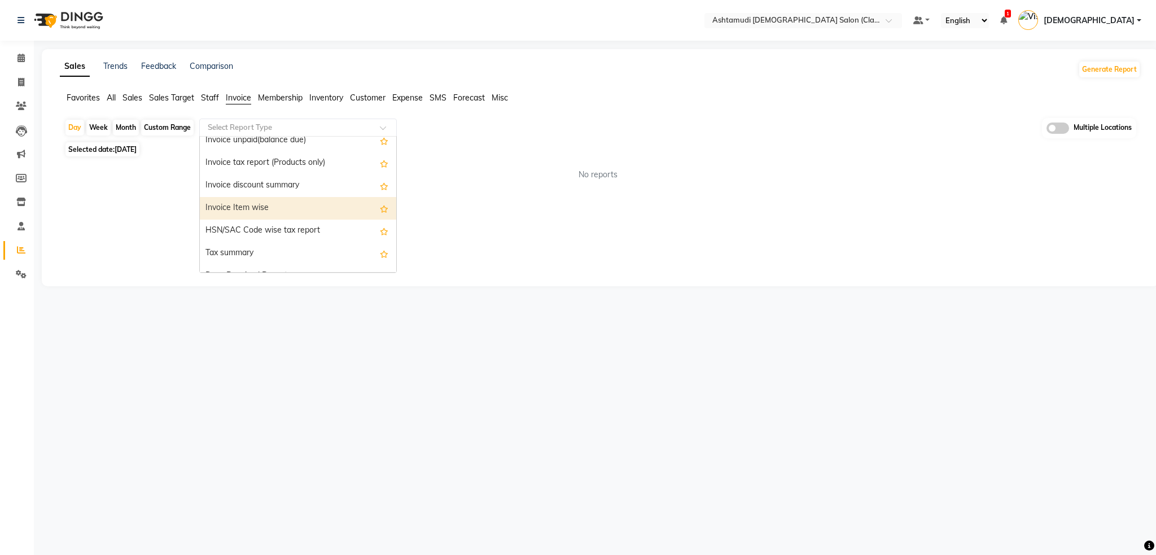
click at [282, 212] on div "Invoice Item wise" at bounding box center [298, 208] width 196 height 23
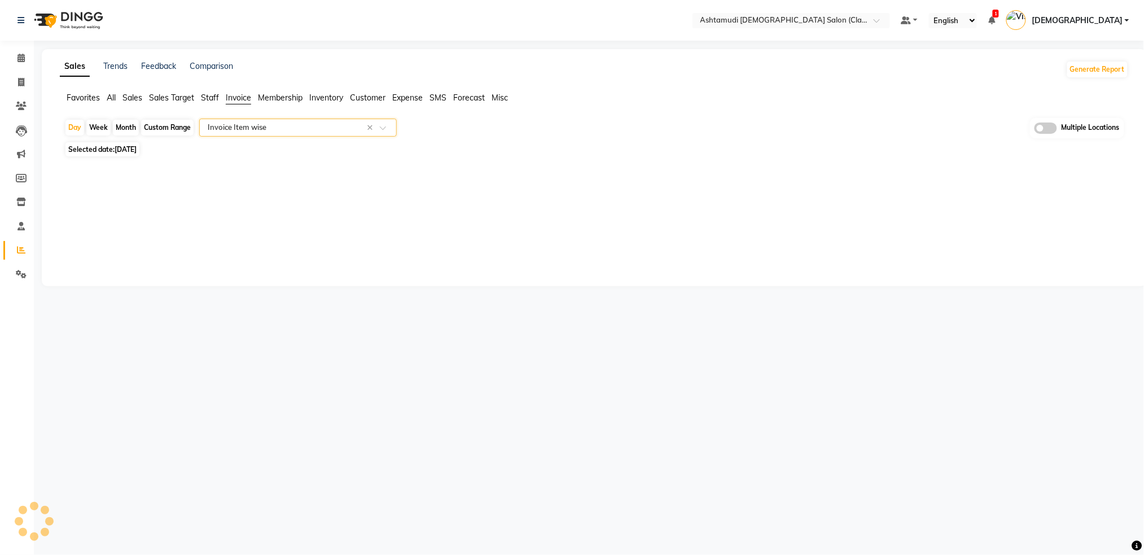
select select "filtered_report"
select select "csv"
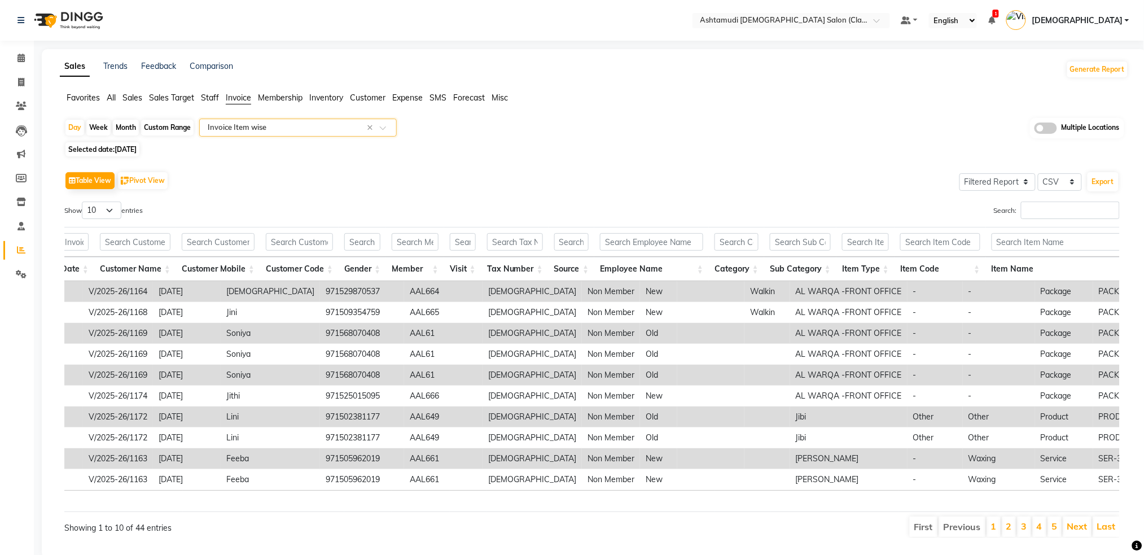
scroll to position [0, 693]
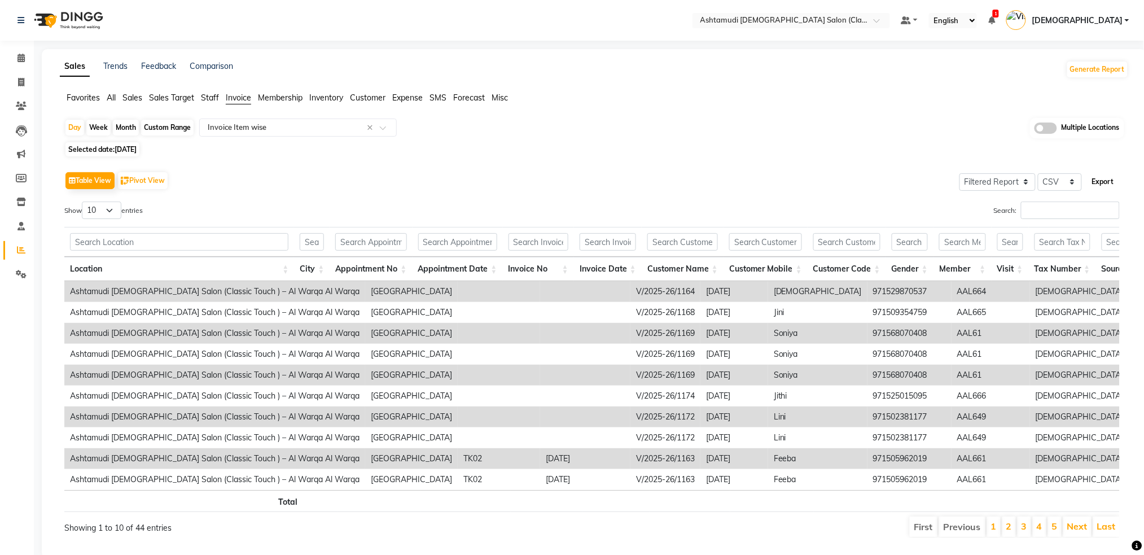
click at [1113, 184] on button "Export" at bounding box center [1102, 181] width 31 height 19
click at [1080, 532] on link "Next" at bounding box center [1077, 525] width 20 height 11
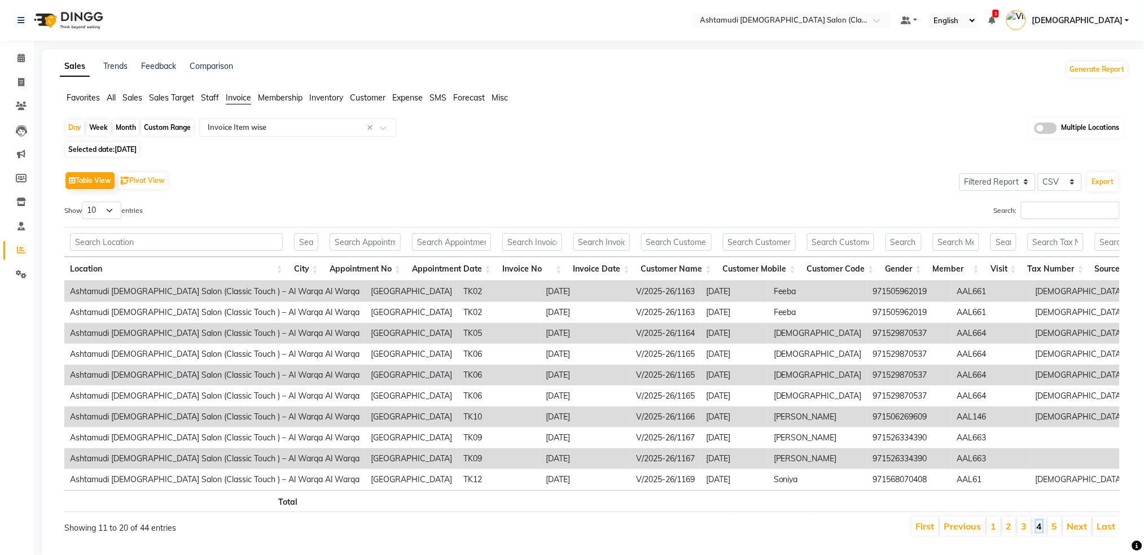
click at [1041, 532] on link "4" at bounding box center [1040, 525] width 6 height 11
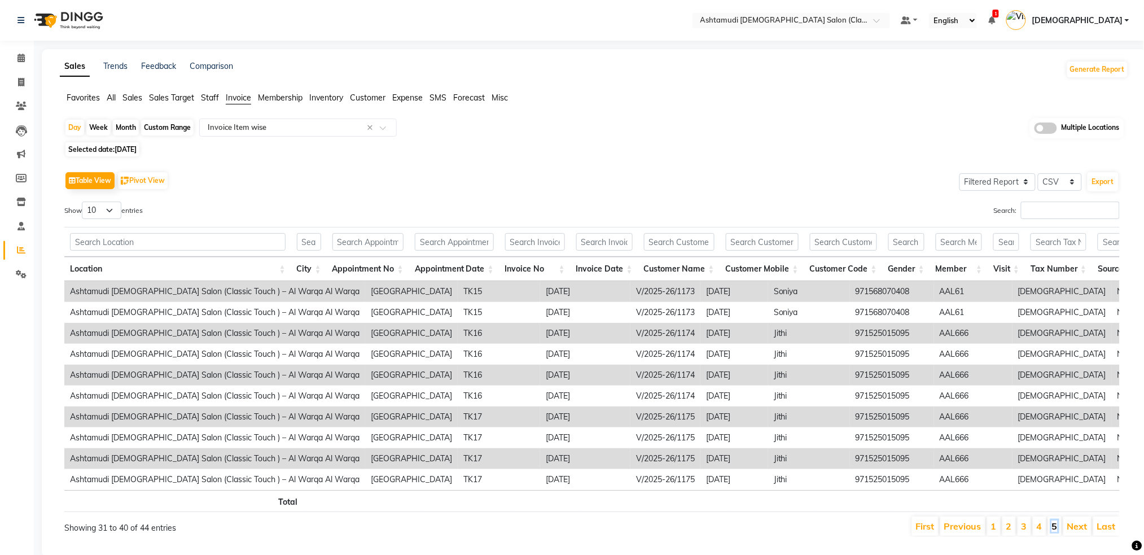
click at [1054, 532] on link "5" at bounding box center [1055, 525] width 6 height 11
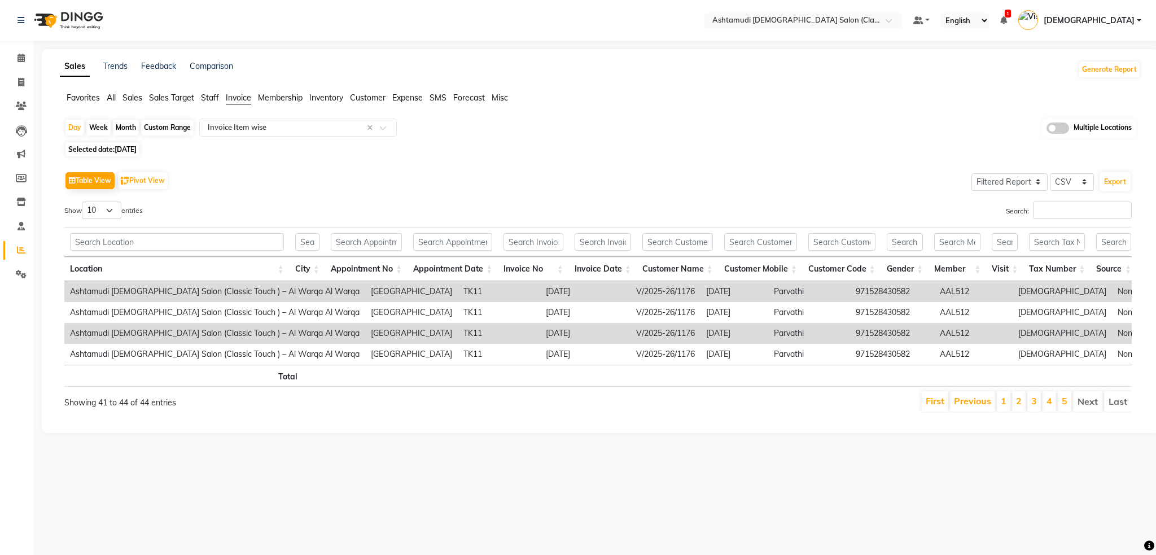
click at [1014, 411] on li "2" at bounding box center [1019, 401] width 14 height 20
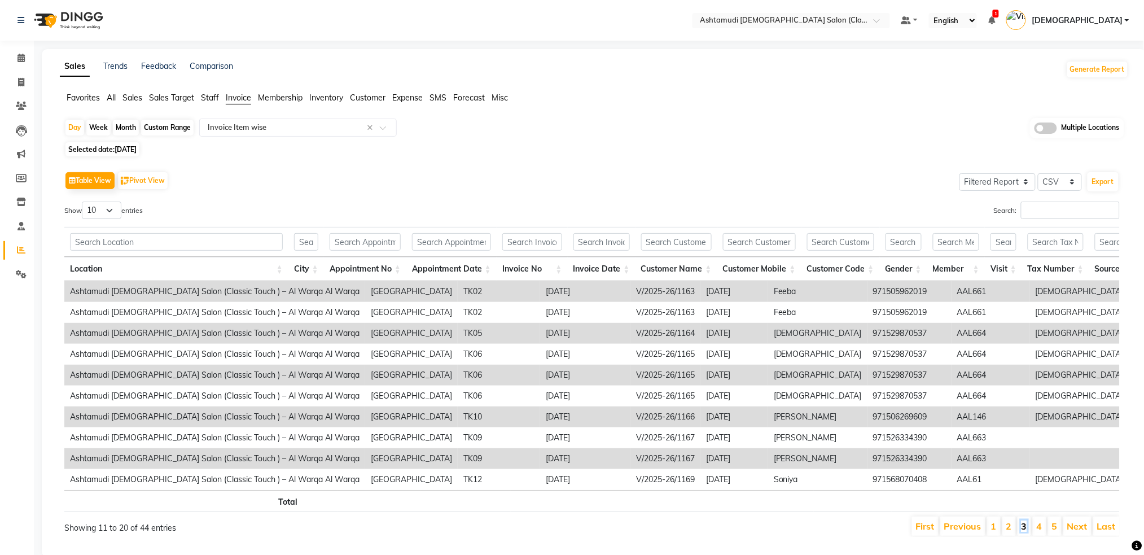
click at [1024, 532] on link "3" at bounding box center [1024, 525] width 6 height 11
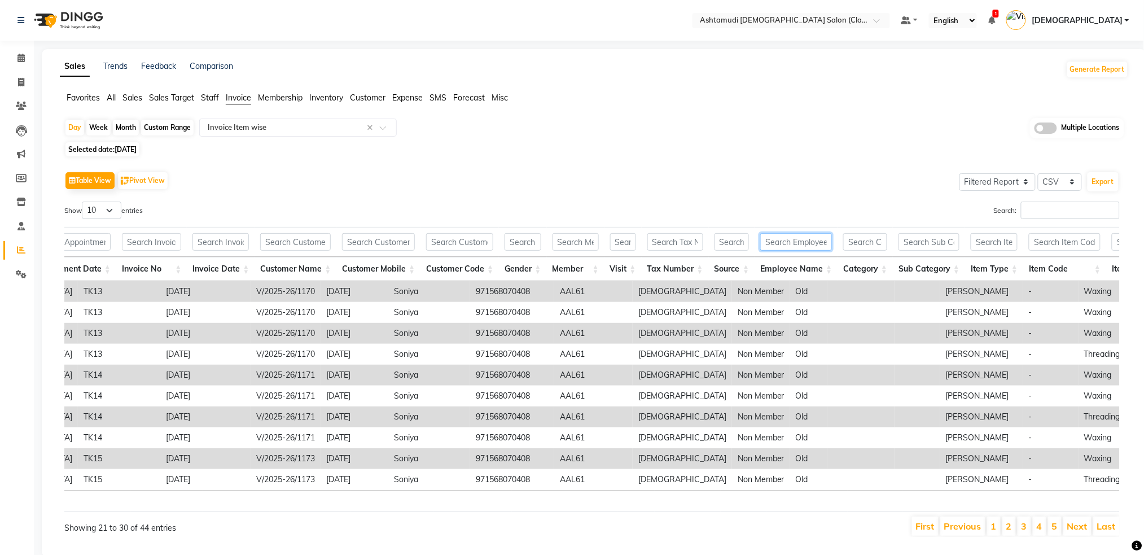
click at [788, 243] on input "text" at bounding box center [796, 241] width 72 height 17
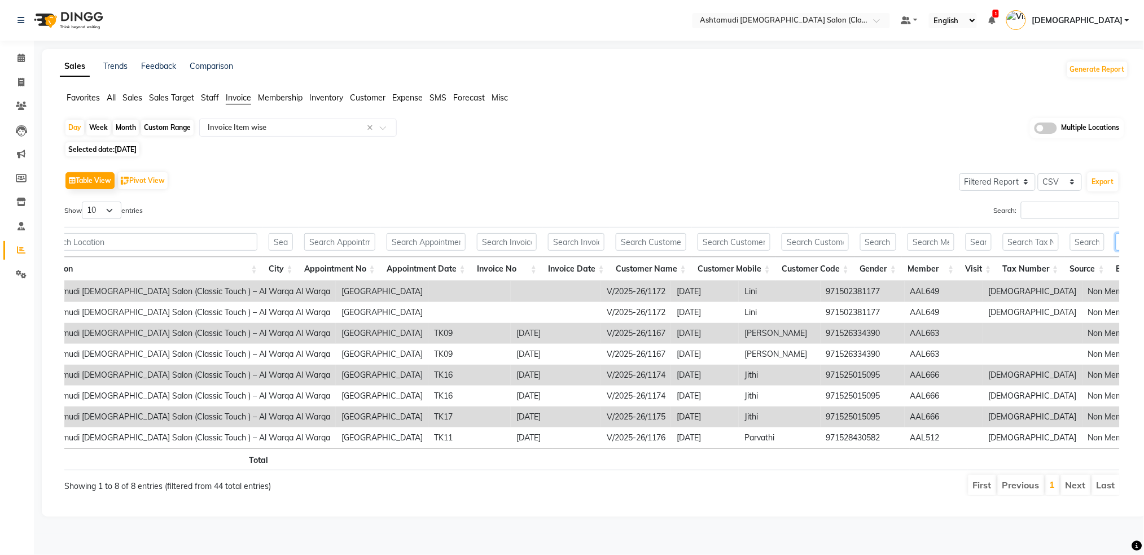
type input "JIBI"
click at [1081, 495] on li "Next" at bounding box center [1075, 485] width 29 height 20
click at [1107, 181] on button "Export" at bounding box center [1102, 181] width 31 height 19
click at [25, 81] on span at bounding box center [21, 82] width 20 height 13
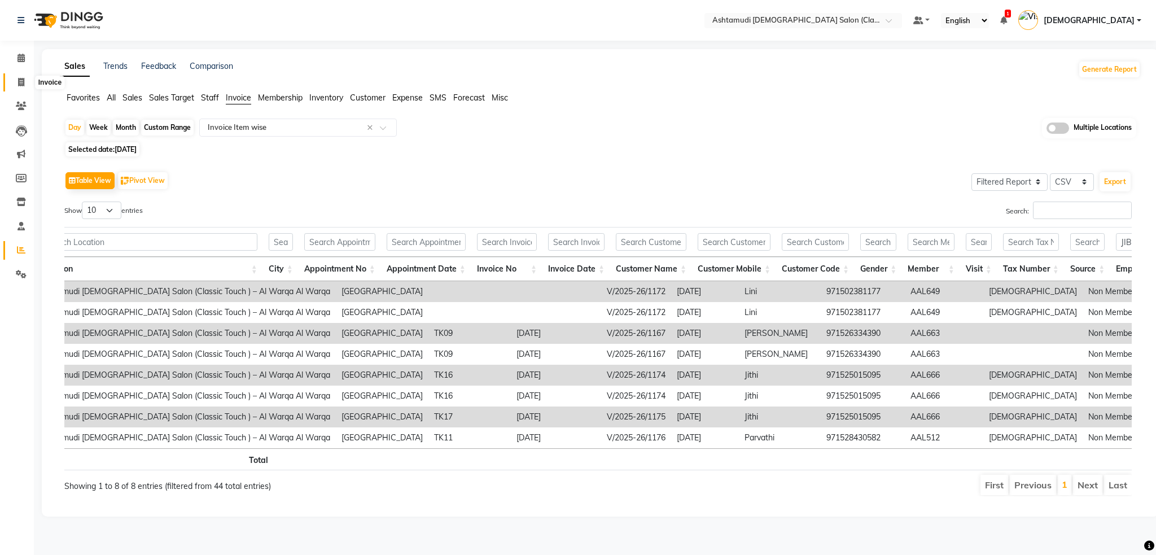
select select "service"
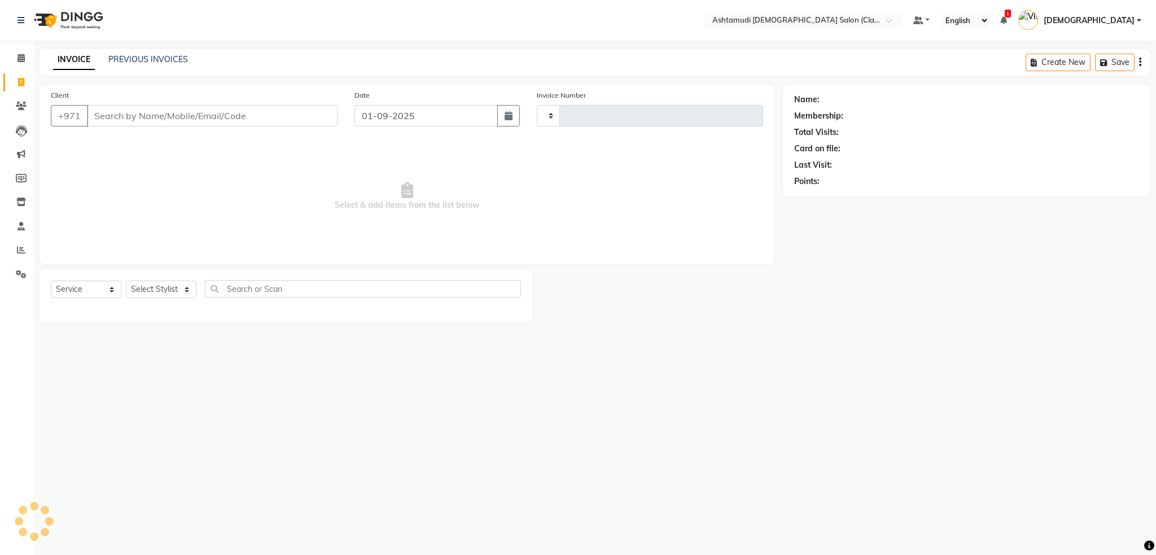
type input "1305"
select select "8201"
click at [178, 56] on link "PREVIOUS INVOICES" at bounding box center [148, 59] width 80 height 10
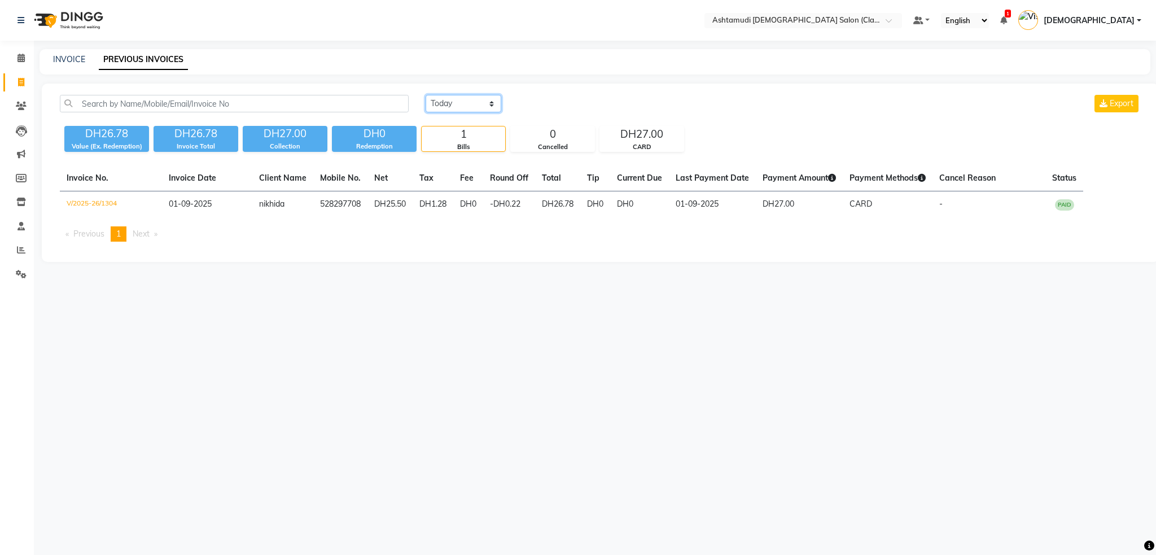
drag, startPoint x: 468, startPoint y: 100, endPoint x: 471, endPoint y: 109, distance: 9.5
click at [468, 100] on select "Today Yesterday Custom Range" at bounding box center [463, 103] width 76 height 17
select select "range"
click at [425, 95] on select "Today Yesterday Custom Range" at bounding box center [463, 103] width 76 height 17
click at [548, 105] on input "01-09-2025" at bounding box center [555, 104] width 79 height 16
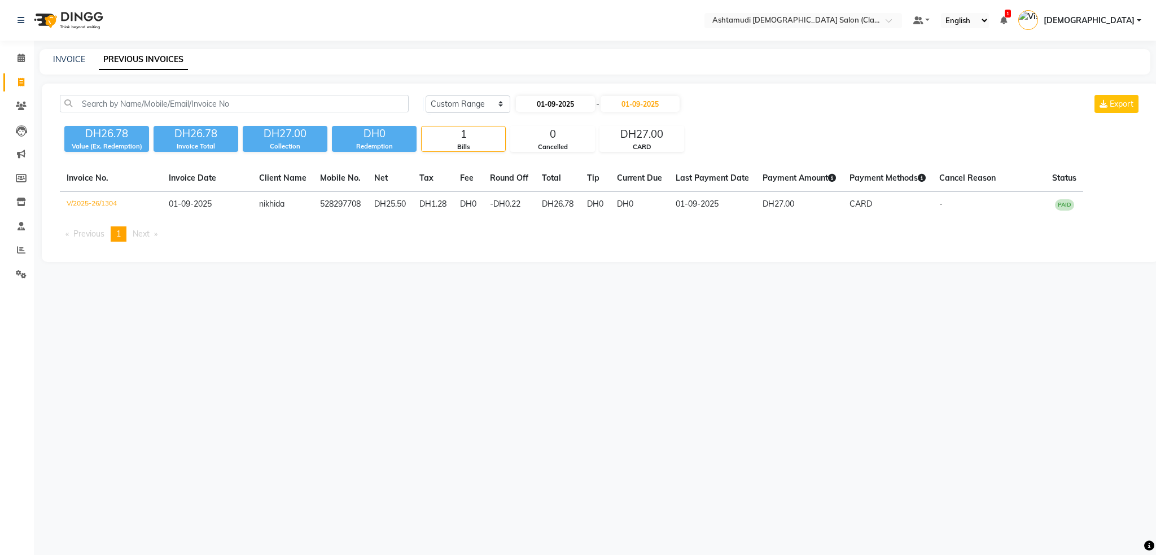
select select "9"
select select "2025"
click at [526, 124] on span "Previous month" at bounding box center [526, 124] width 5 height 5
select select "8"
click at [598, 216] on div "22" at bounding box center [600, 216] width 18 height 18
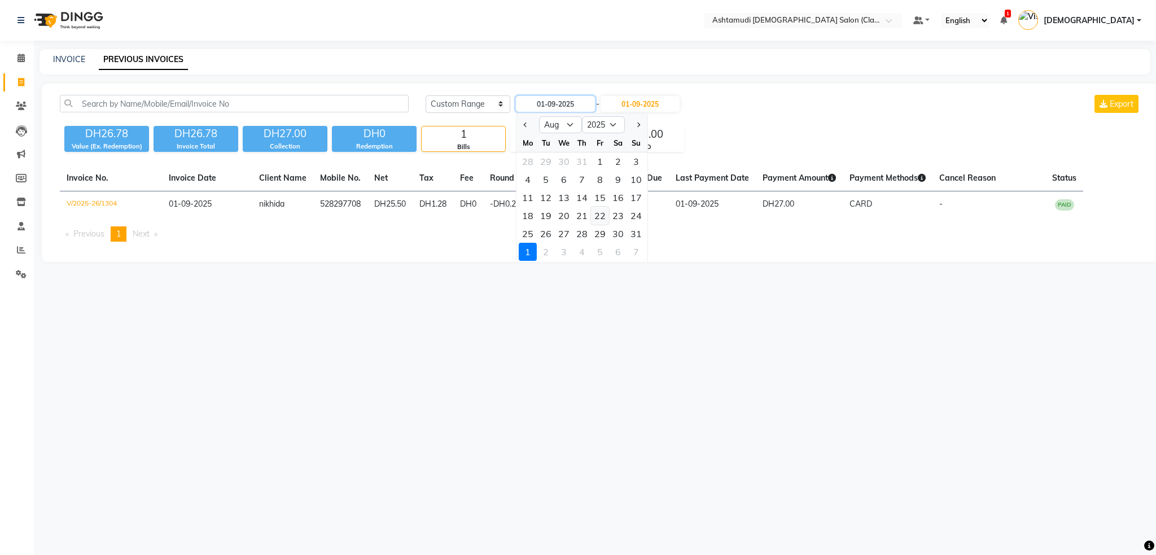
type input "22-08-2025"
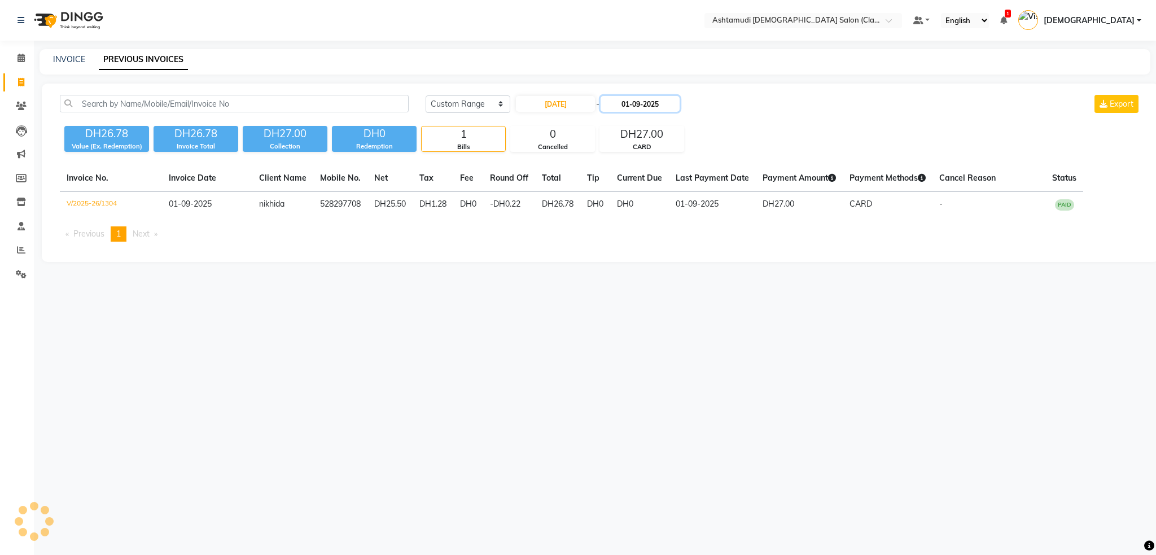
click at [644, 104] on input "01-09-2025" at bounding box center [639, 104] width 79 height 16
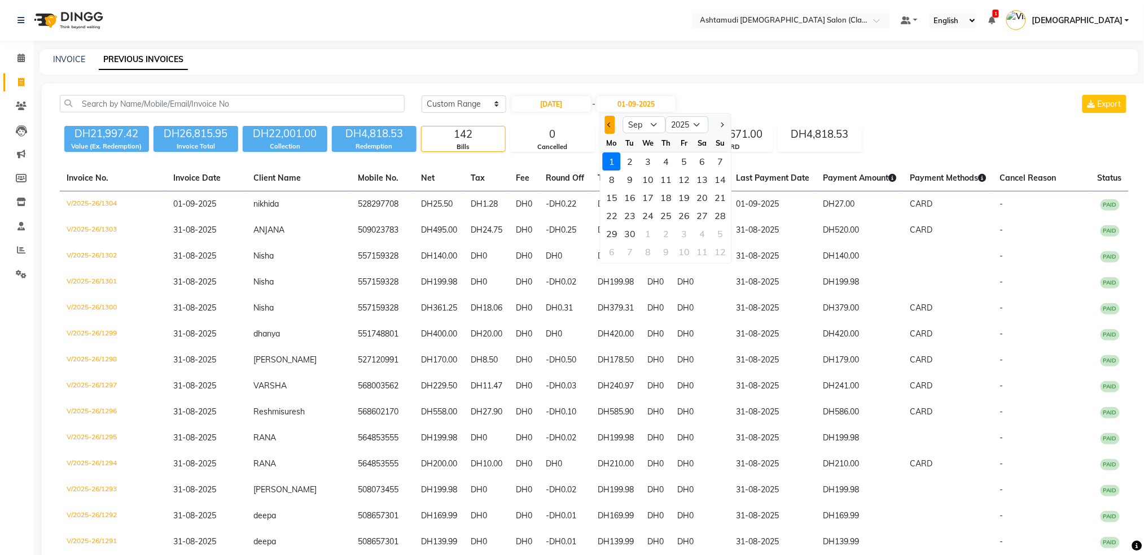
click at [607, 130] on button "Previous month" at bounding box center [610, 125] width 10 height 18
select select "8"
click at [684, 217] on div "22" at bounding box center [684, 216] width 18 height 18
type input "22-08-2025"
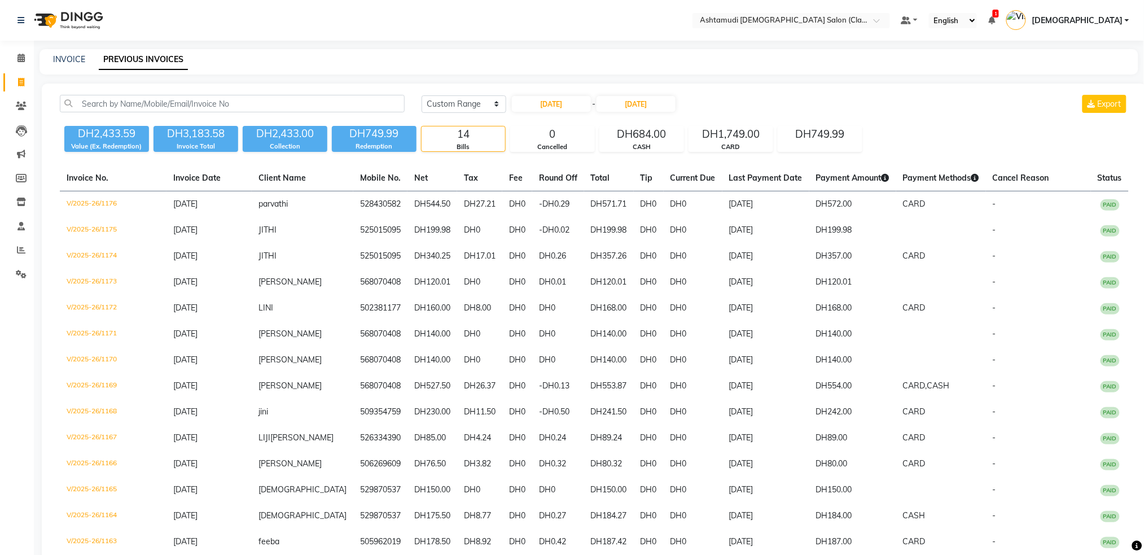
click at [702, 98] on div "Today Yesterday Custom Range 22-08-2025 - 22-08-2025 Export" at bounding box center [775, 104] width 707 height 18
click at [22, 251] on icon at bounding box center [21, 249] width 8 height 8
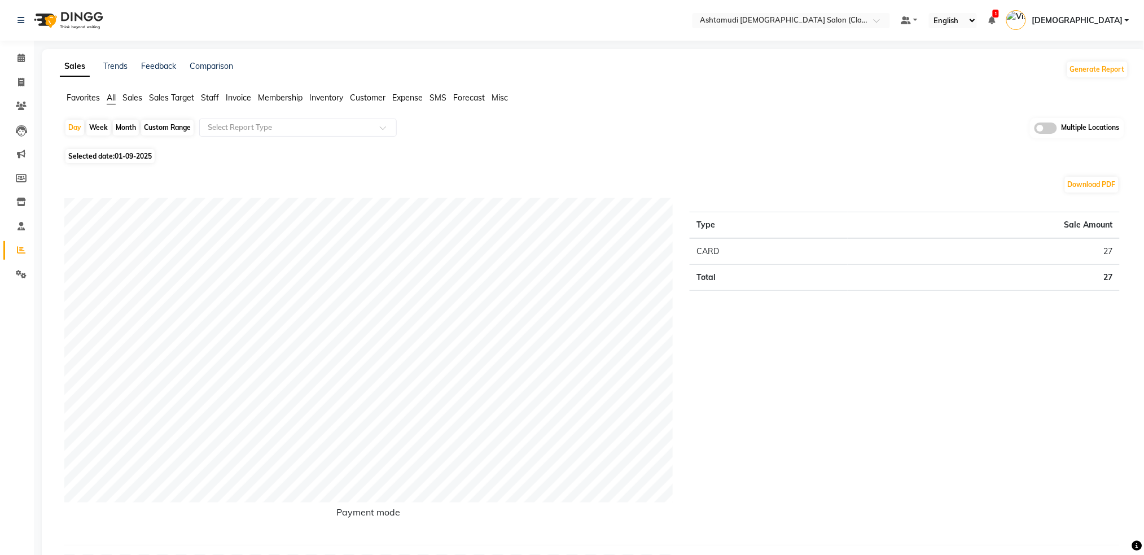
click at [374, 102] on li "Customer" at bounding box center [368, 98] width 36 height 12
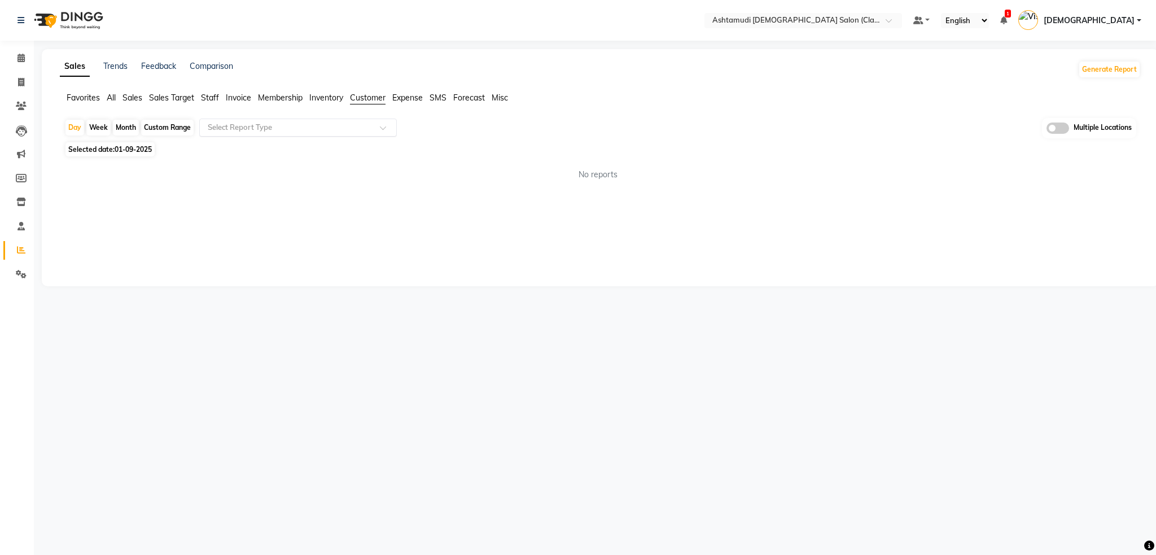
click at [311, 129] on input "text" at bounding box center [286, 127] width 163 height 11
drag, startPoint x: 214, startPoint y: 98, endPoint x: 225, endPoint y: 116, distance: 21.5
click at [213, 98] on span "Staff" at bounding box center [210, 98] width 18 height 10
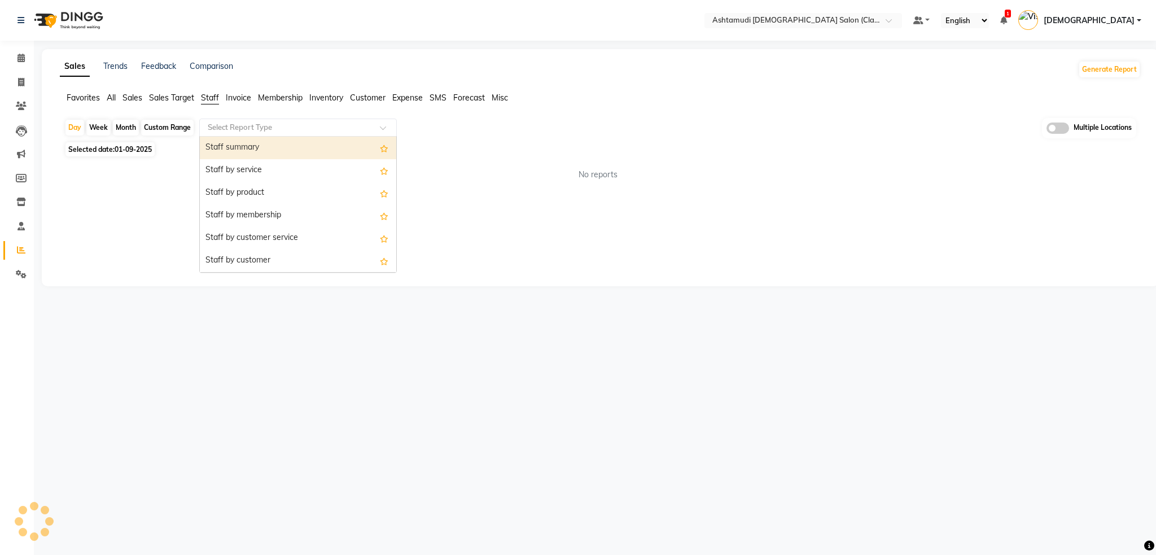
click at [258, 127] on input "text" at bounding box center [286, 127] width 163 height 11
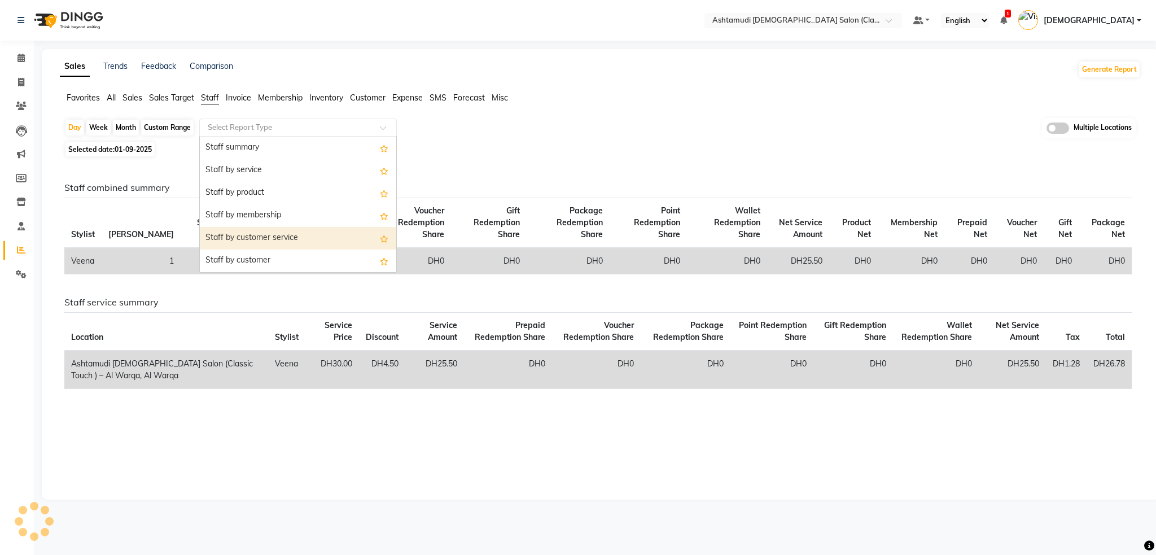
click at [263, 234] on div "Staff by customer service" at bounding box center [298, 238] width 196 height 23
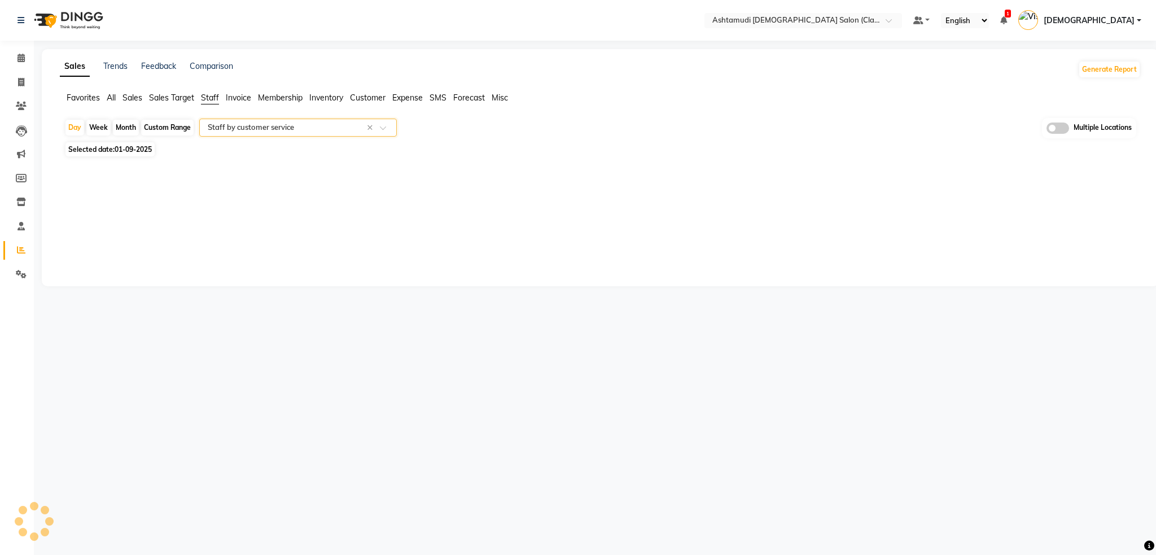
select select "filtered_report"
select select "csv"
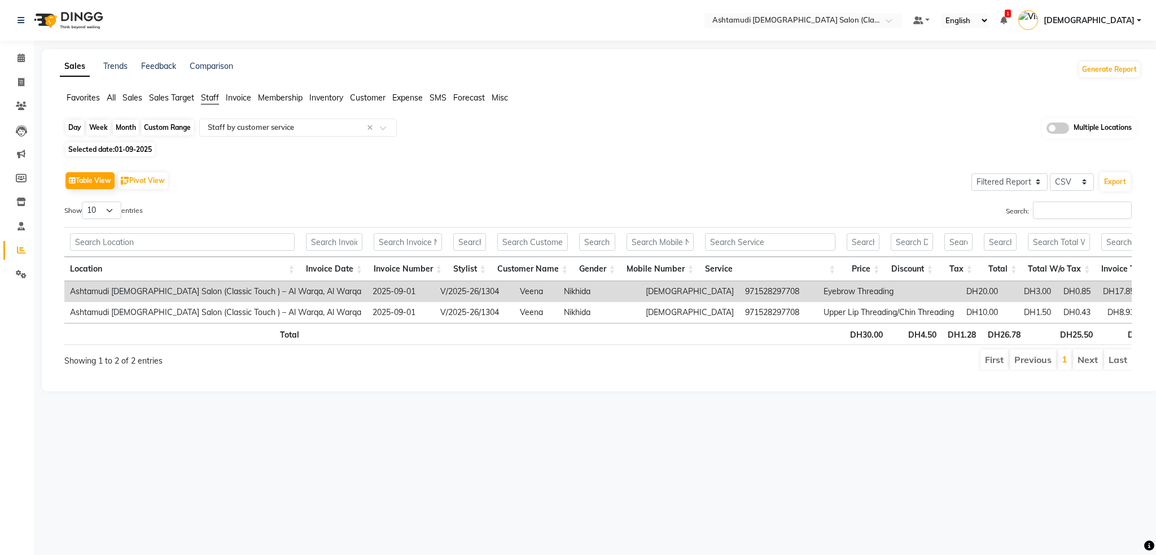
click at [68, 127] on div "Day" at bounding box center [74, 128] width 19 height 16
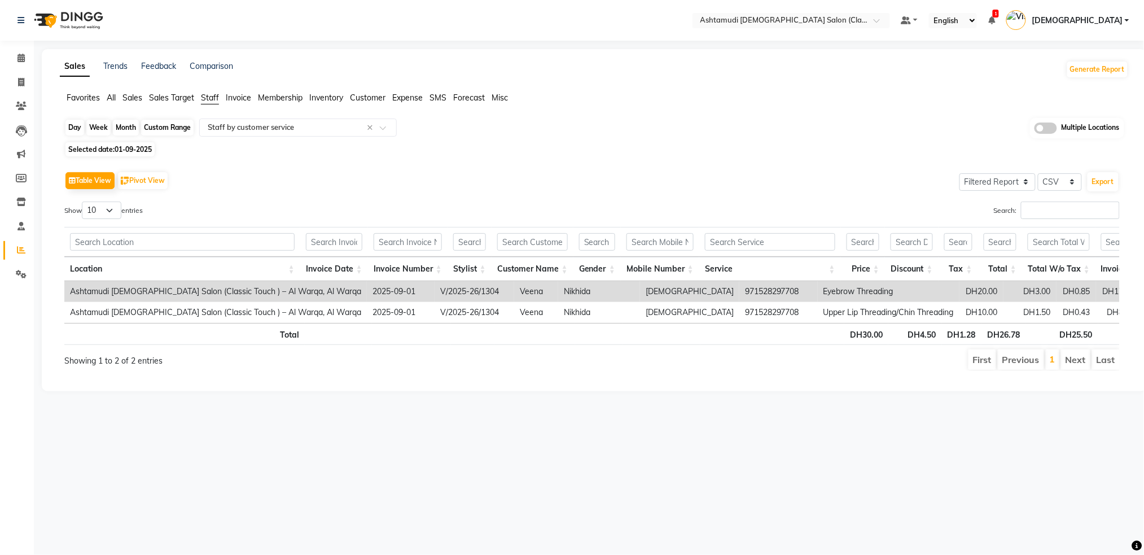
select select "9"
select select "2025"
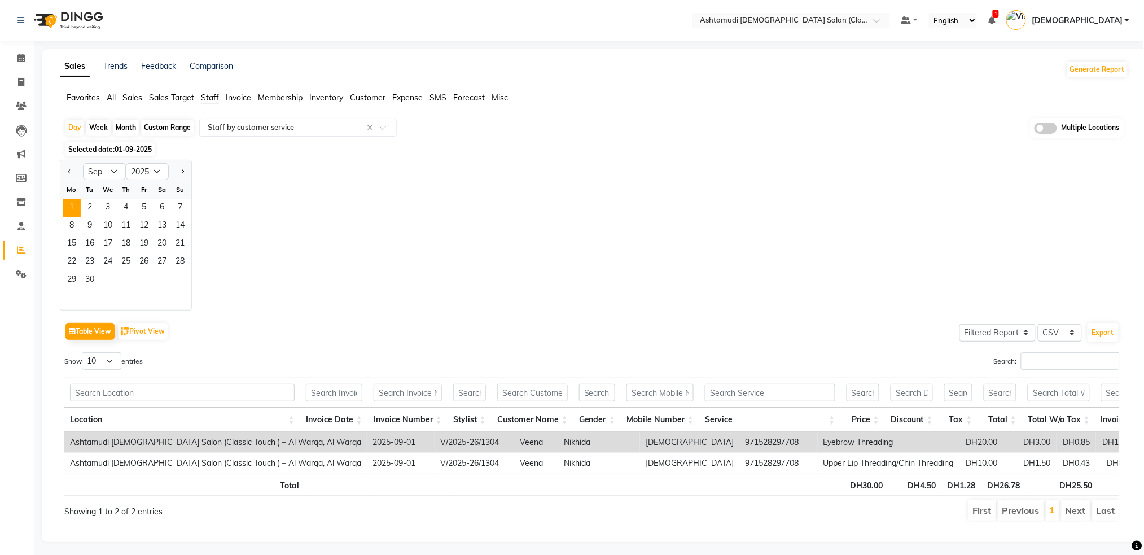
click at [74, 173] on div at bounding box center [71, 172] width 23 height 18
click at [70, 173] on button "Previous month" at bounding box center [69, 172] width 9 height 18
select select "8"
click at [165, 262] on span "23" at bounding box center [162, 262] width 18 height 18
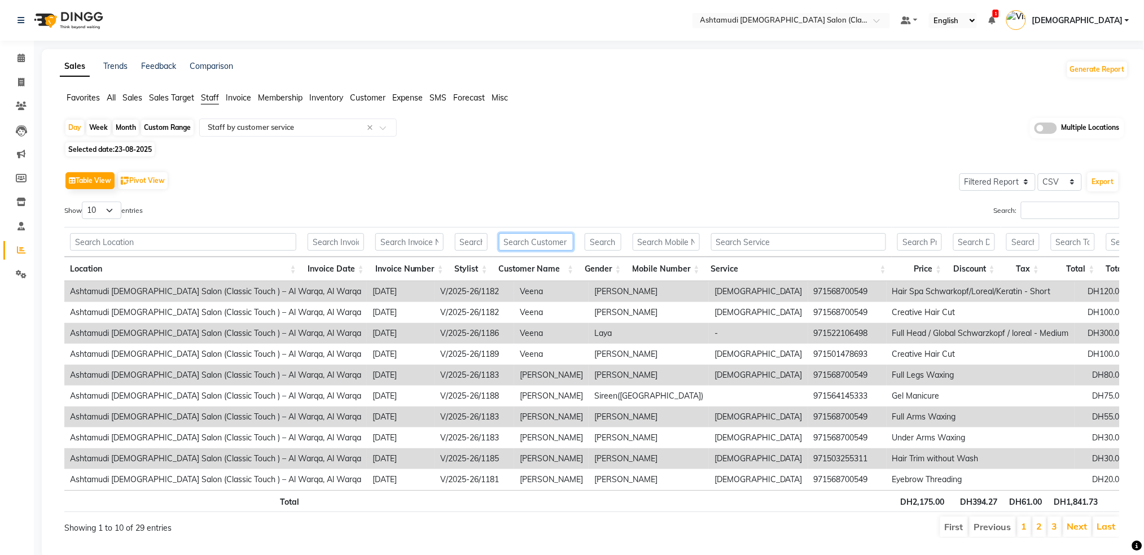
click at [535, 246] on input "text" at bounding box center [536, 241] width 75 height 17
click at [472, 243] on input "text" at bounding box center [471, 241] width 33 height 17
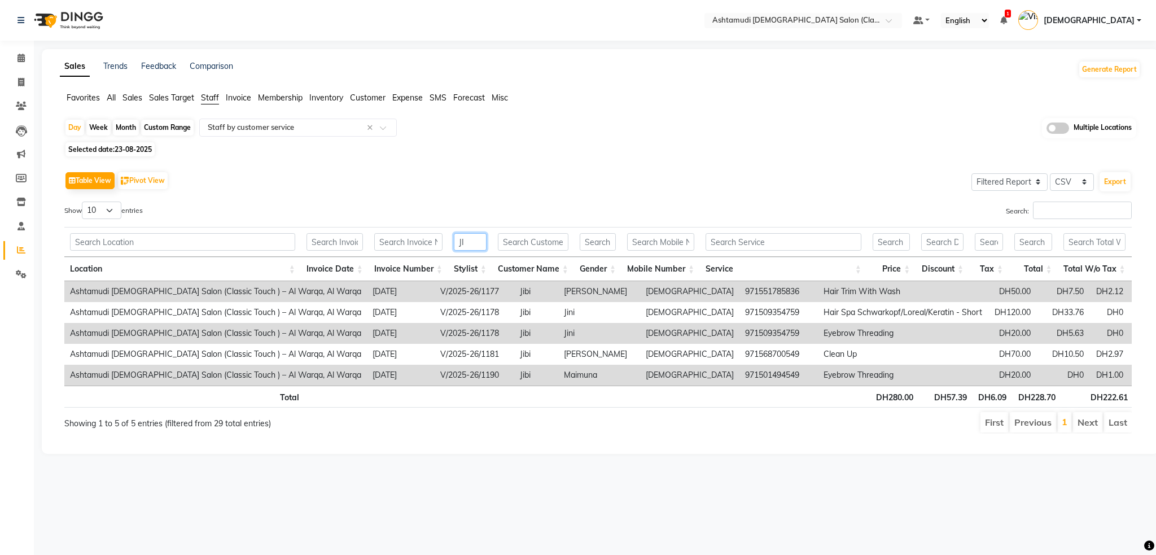
type input "J"
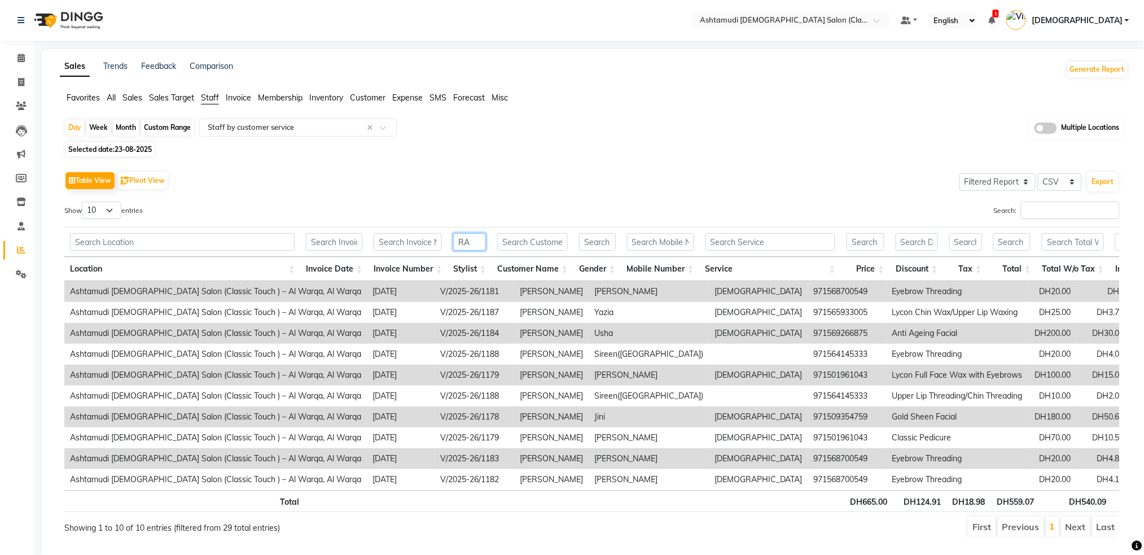
type input "R"
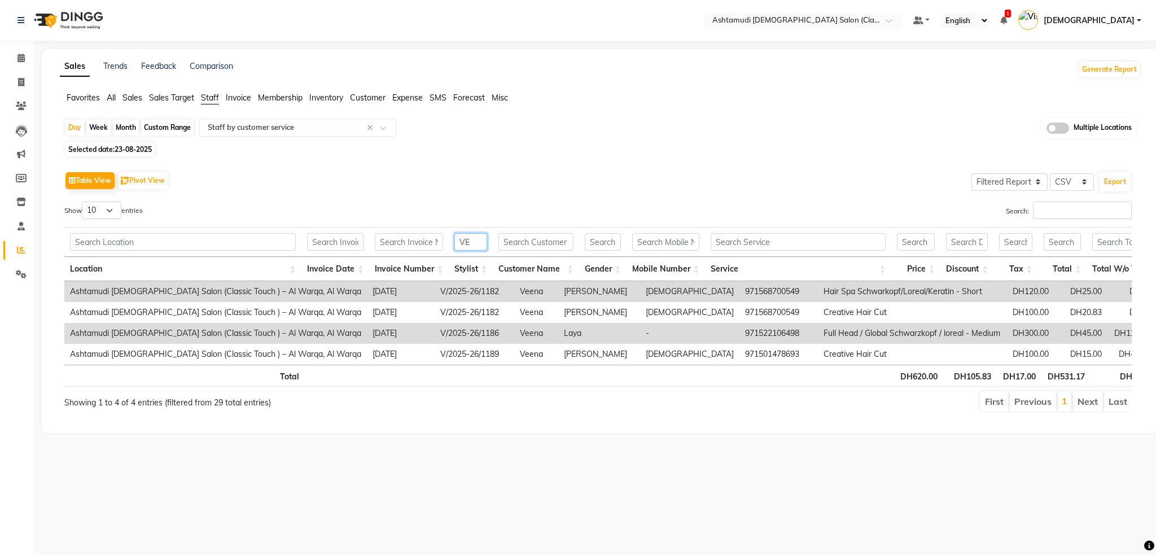
type input "V"
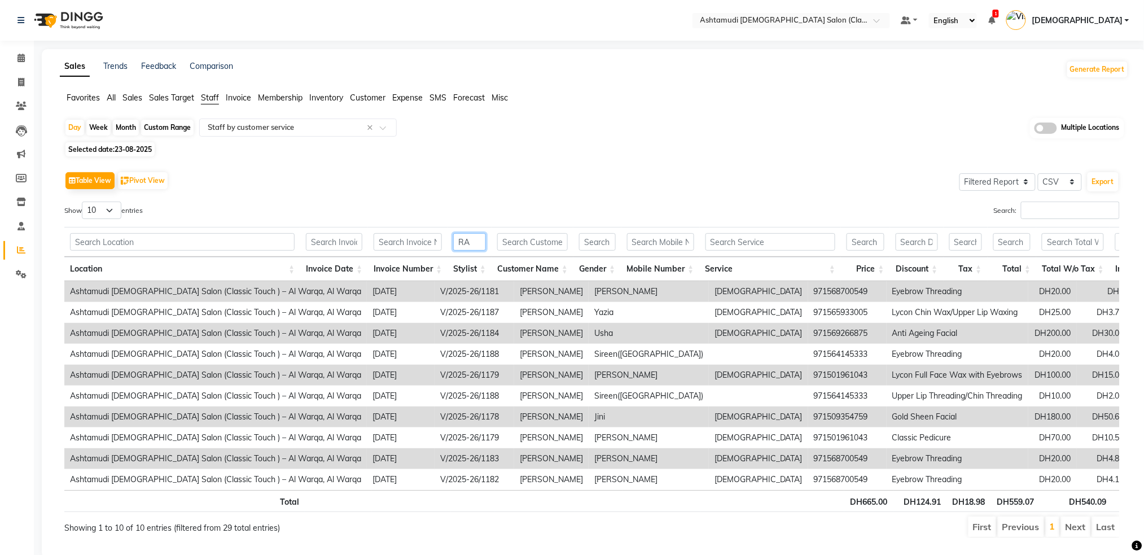
type input "R"
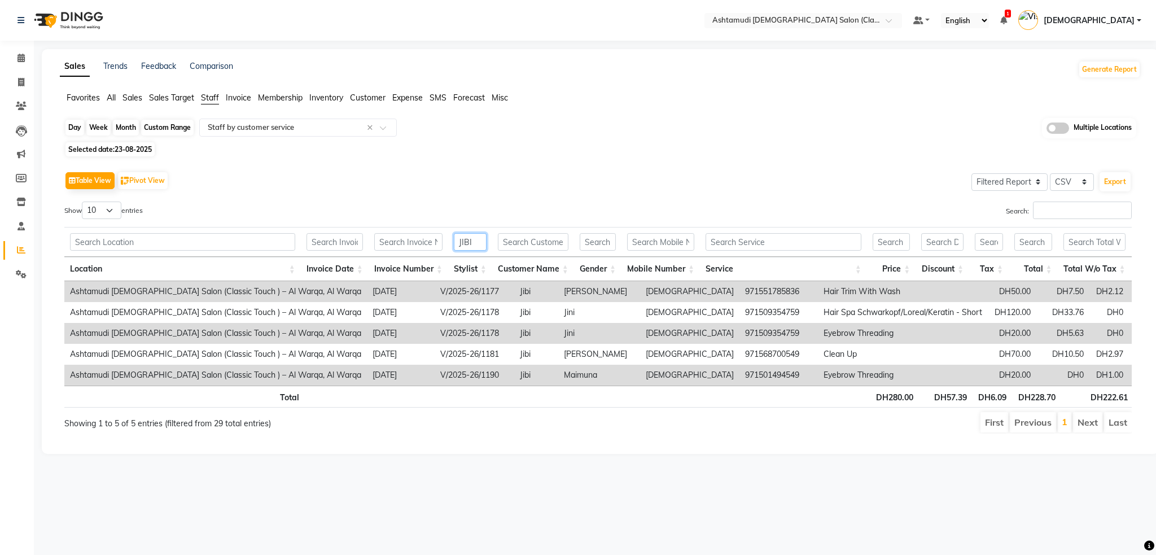
type input "JIBI"
click at [77, 129] on div "Day" at bounding box center [74, 128] width 19 height 16
select select "8"
select select "2025"
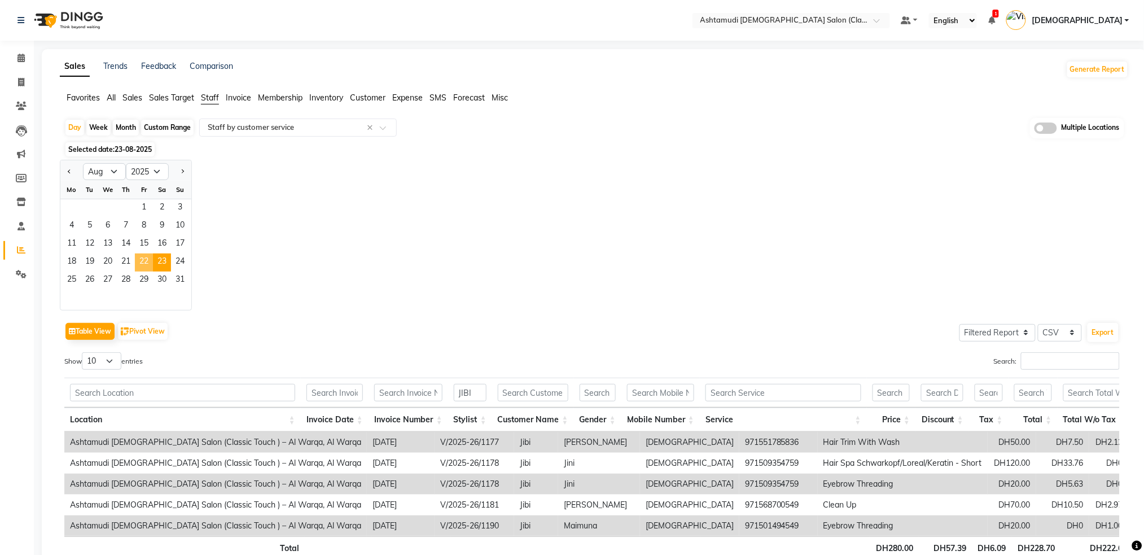
click at [142, 262] on span "22" at bounding box center [144, 262] width 18 height 18
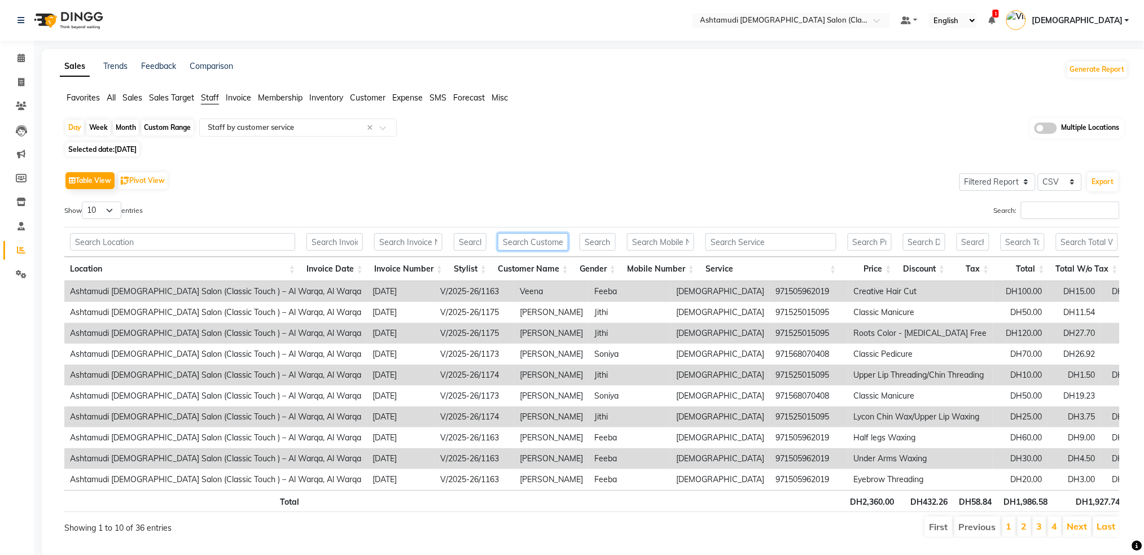
click at [524, 239] on input "text" at bounding box center [533, 241] width 71 height 17
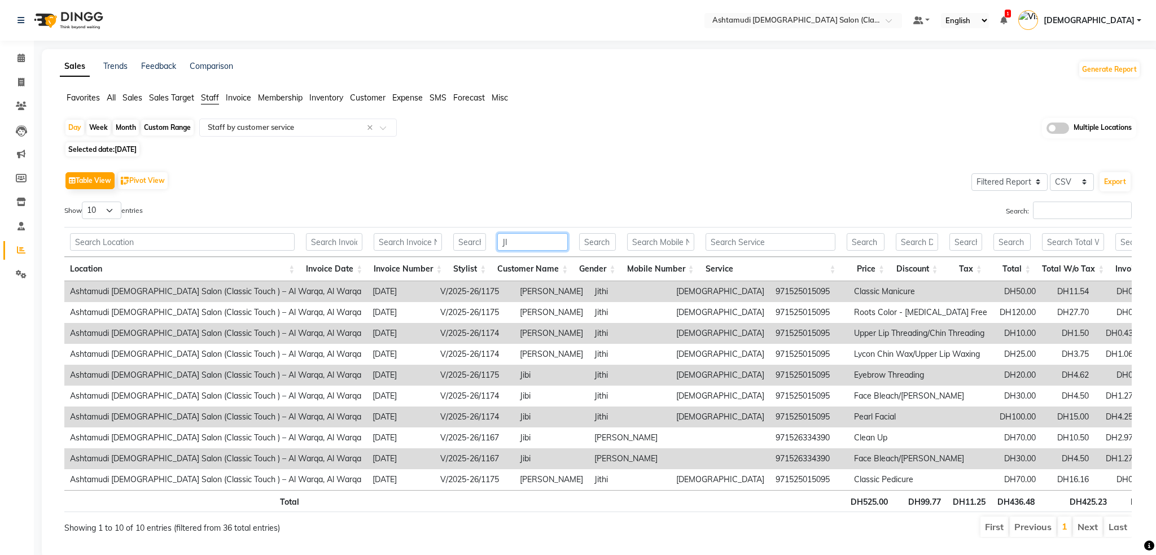
type input "J"
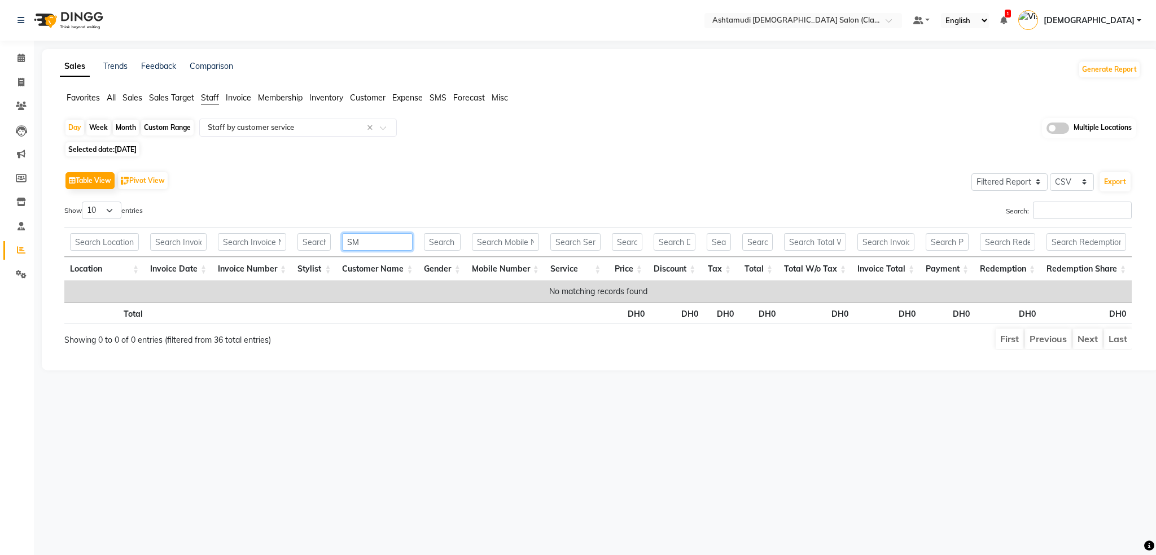
type input "S"
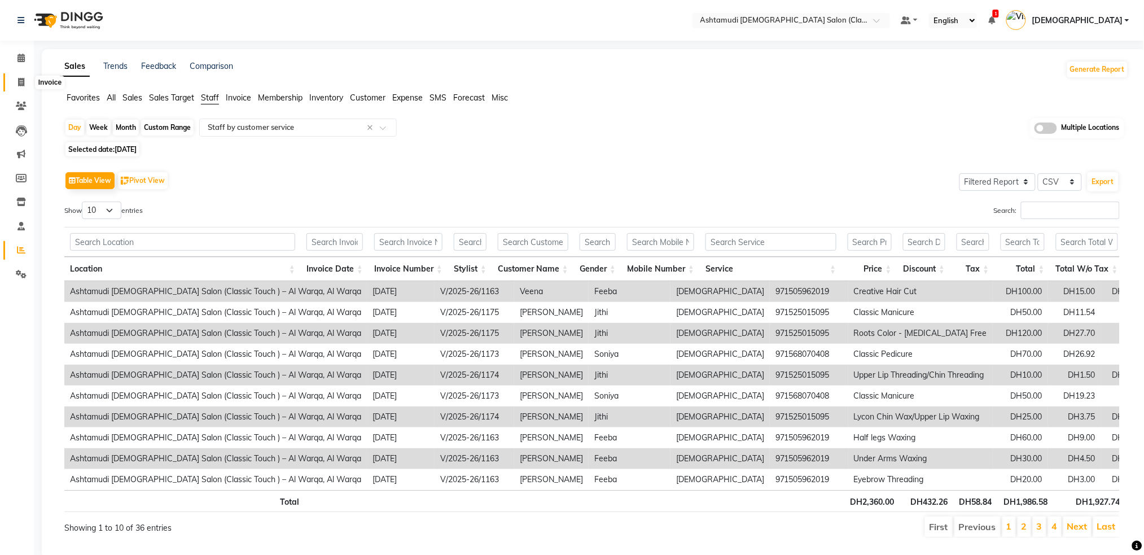
click at [24, 82] on span at bounding box center [21, 82] width 20 height 13
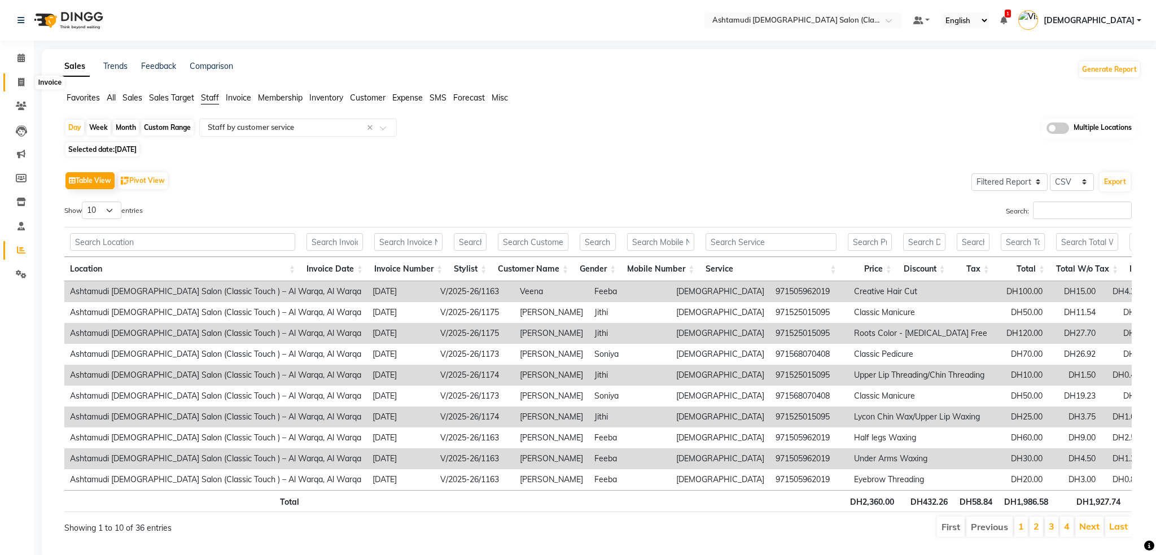
select select "service"
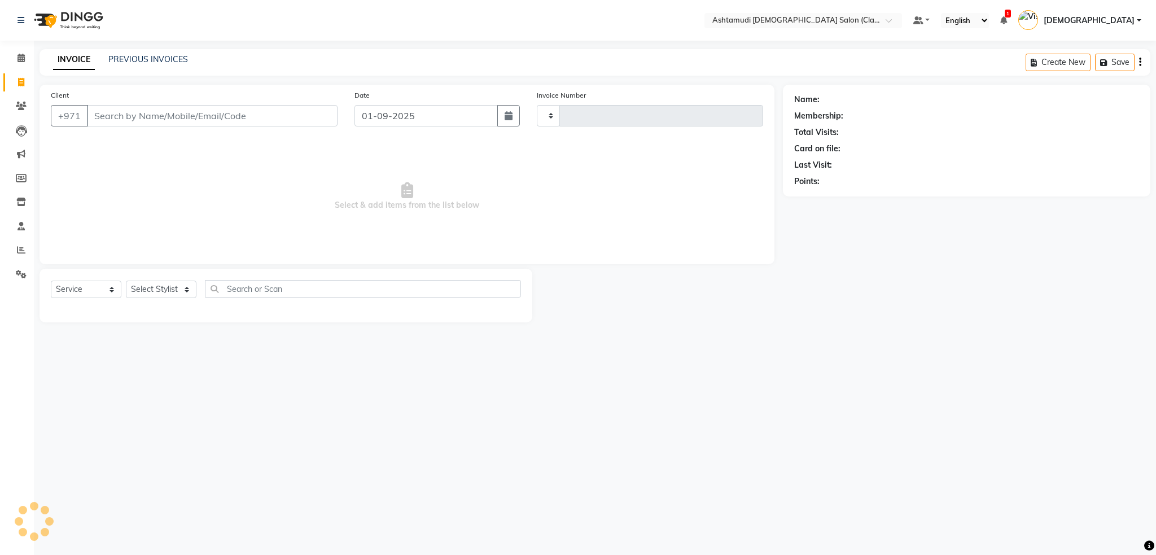
type input "1305"
select select "8201"
click at [28, 86] on span at bounding box center [21, 82] width 20 height 13
select select "service"
type input "1305"
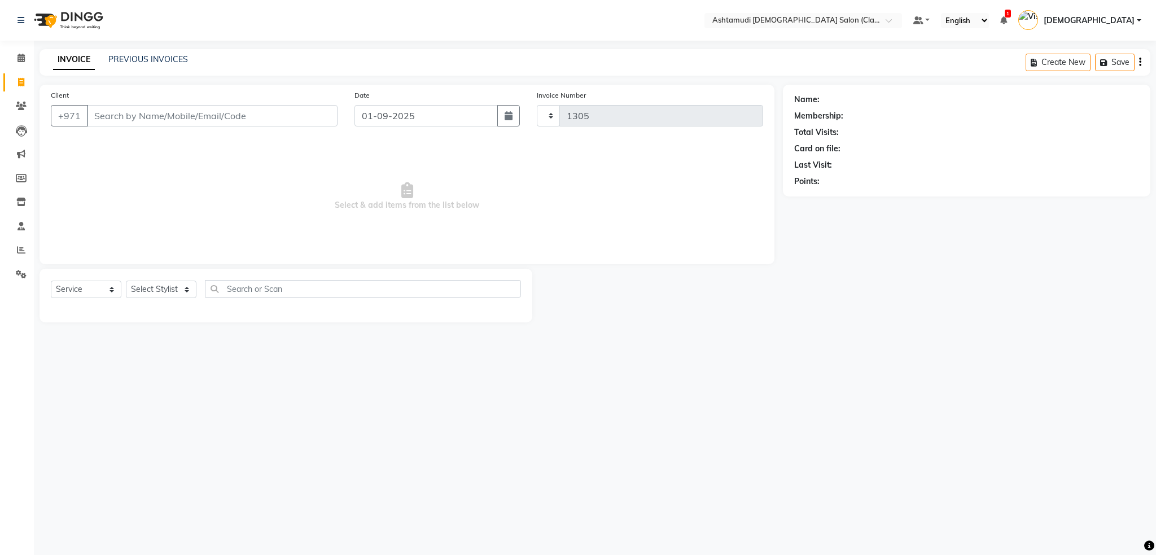
select select "8201"
click at [150, 60] on link "PREVIOUS INVOICES" at bounding box center [148, 59] width 80 height 10
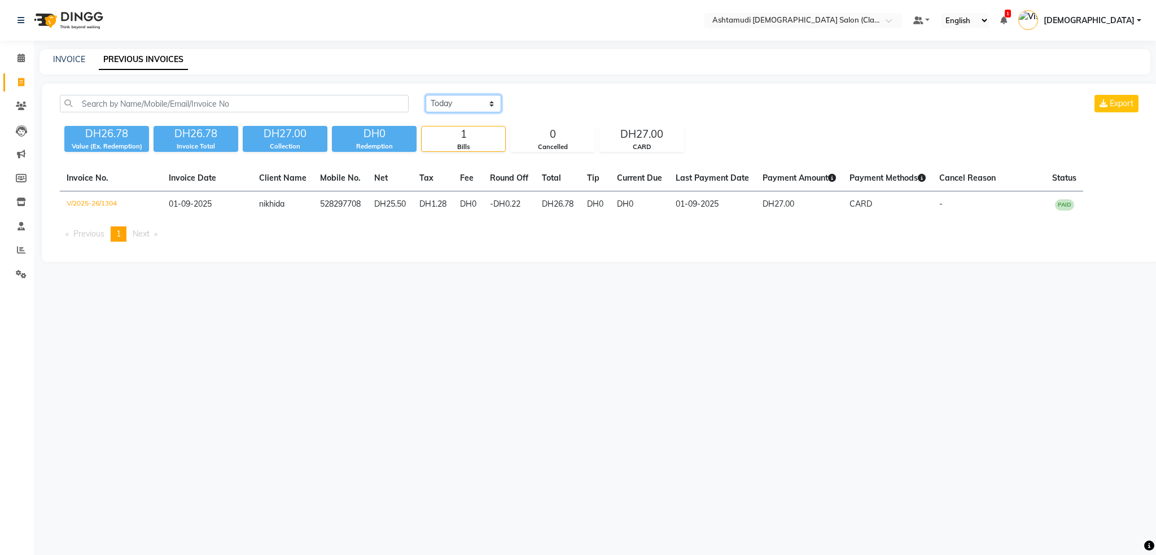
click at [484, 106] on select "Today Yesterday Custom Range" at bounding box center [463, 103] width 76 height 17
select select "range"
click at [425, 95] on select "Today Yesterday Custom Range" at bounding box center [463, 103] width 76 height 17
click at [555, 100] on input "01-09-2025" at bounding box center [555, 104] width 79 height 16
select select "9"
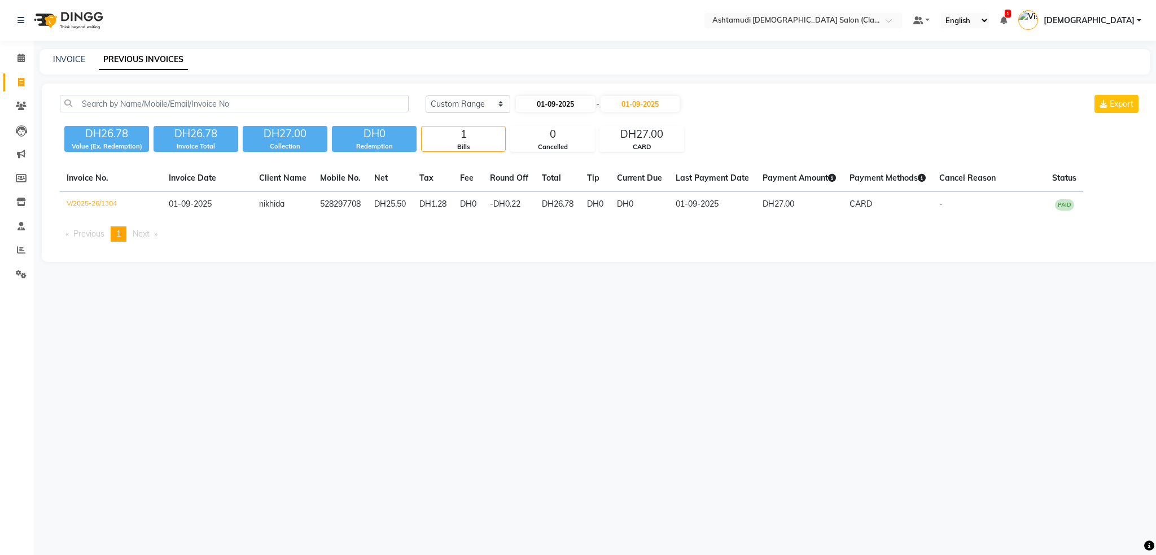
select select "2025"
click at [549, 212] on div "23" at bounding box center [546, 216] width 18 height 18
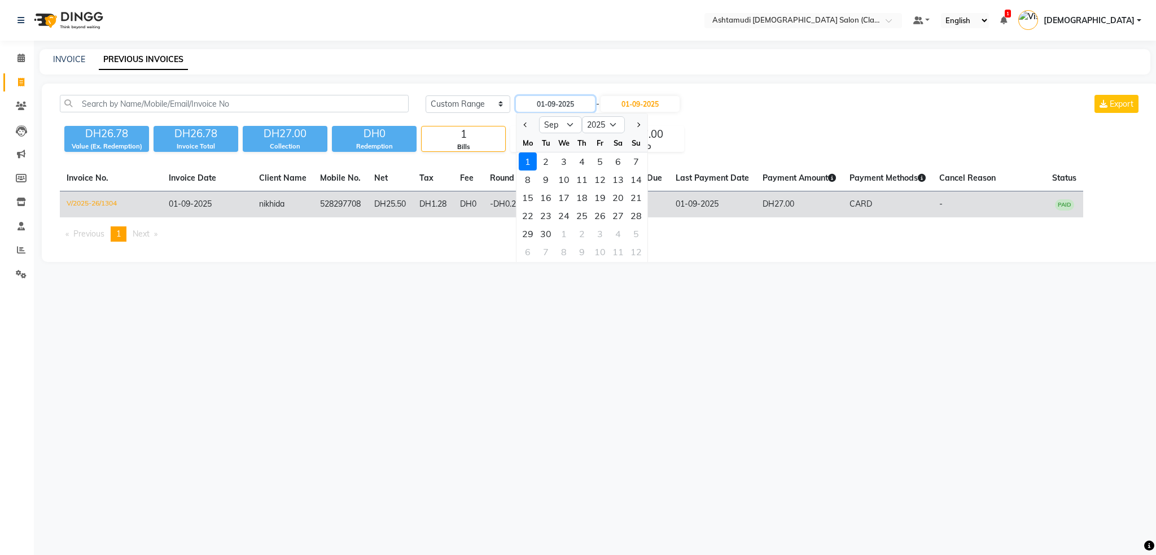
type input "23-09-2025"
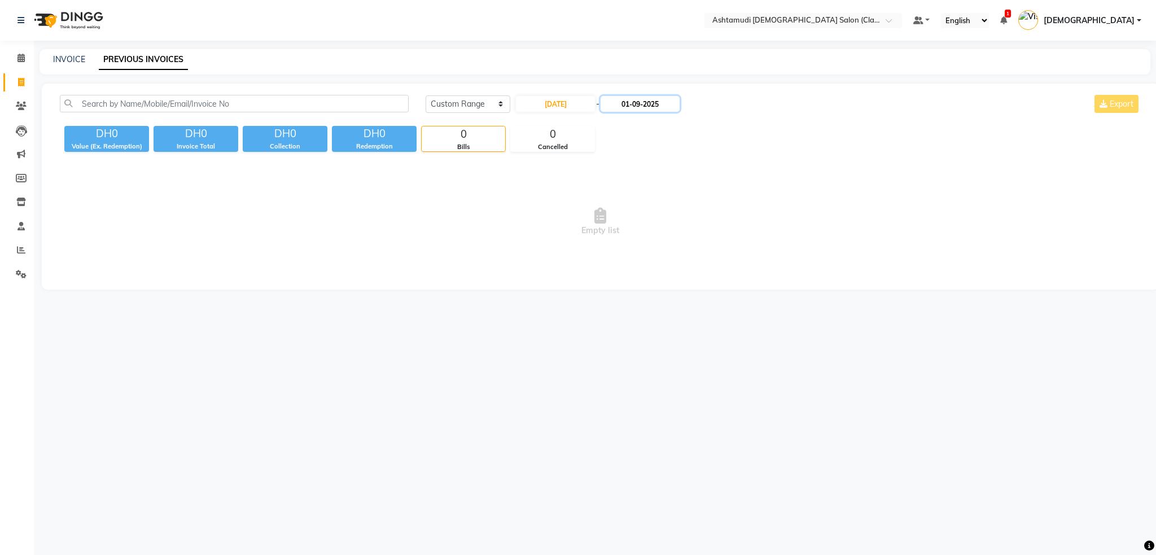
click at [646, 104] on input "01-09-2025" at bounding box center [639, 104] width 79 height 16
click at [633, 219] on div "23" at bounding box center [634, 216] width 18 height 18
type input "23-09-2025"
drag, startPoint x: 561, startPoint y: 103, endPoint x: 556, endPoint y: 111, distance: 9.4
click at [560, 104] on input "23-09-2025" at bounding box center [555, 104] width 79 height 16
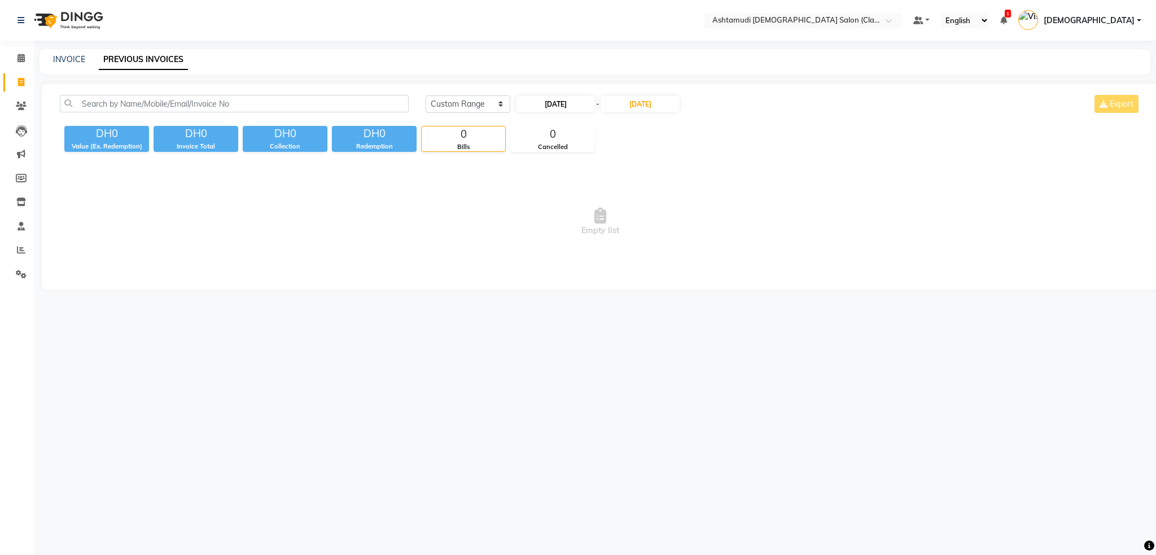
select select "9"
select select "2025"
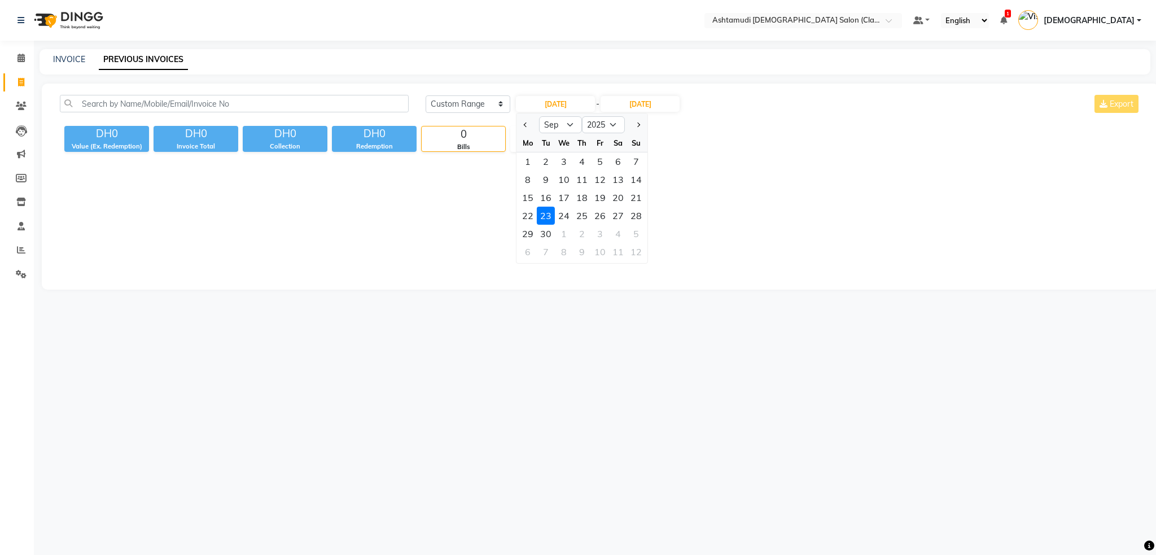
click at [530, 126] on div at bounding box center [527, 125] width 23 height 18
click at [525, 126] on button "Previous month" at bounding box center [526, 125] width 10 height 18
select select "8"
click at [618, 216] on div "23" at bounding box center [618, 216] width 18 height 18
type input "23-08-2025"
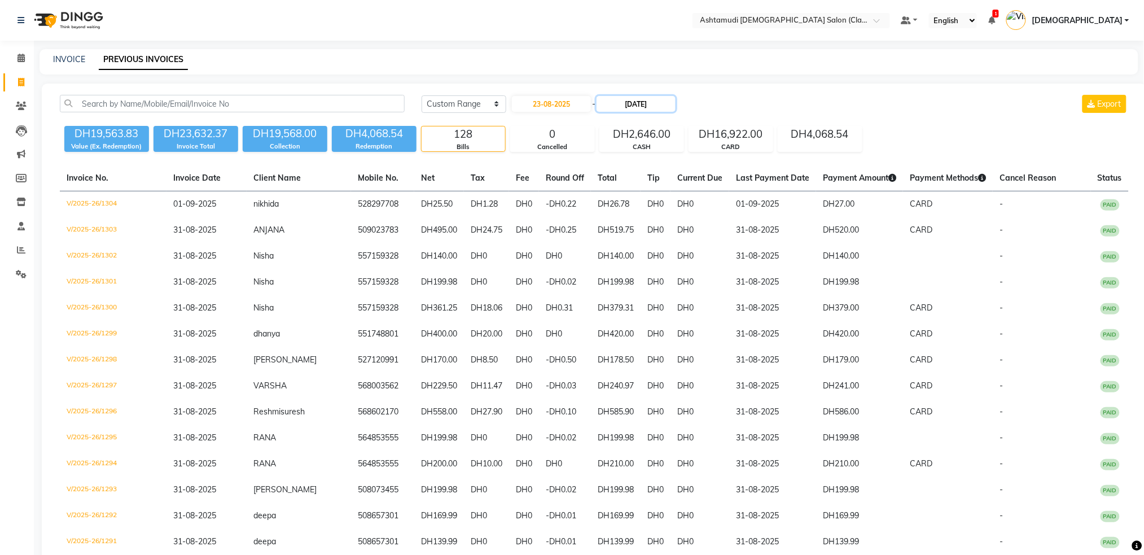
click at [644, 104] on input "23-09-2025" at bounding box center [635, 104] width 79 height 16
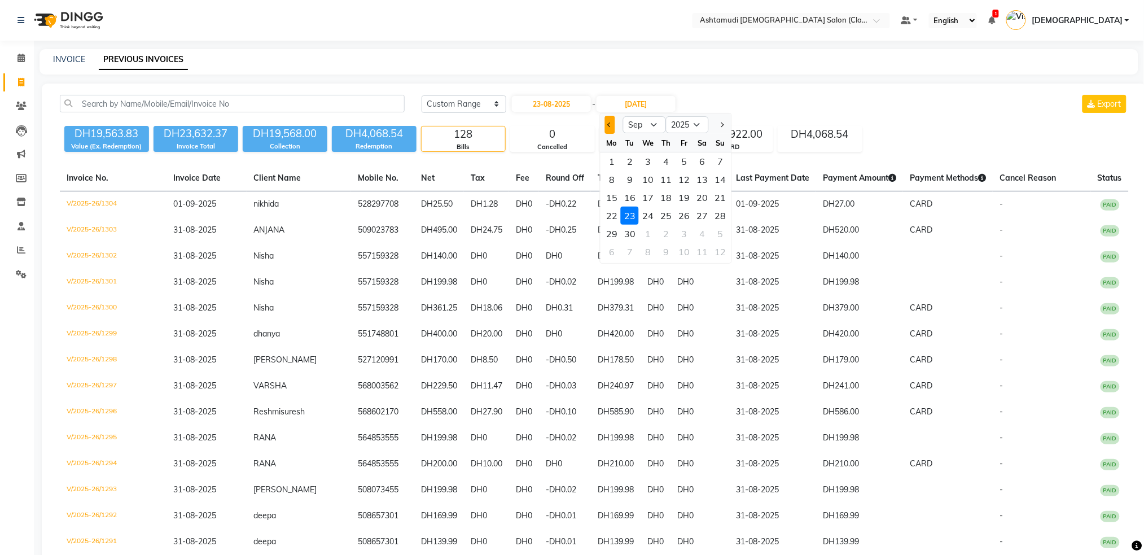
click at [609, 126] on button "Previous month" at bounding box center [610, 125] width 10 height 18
select select "8"
click at [701, 212] on div "23" at bounding box center [702, 216] width 18 height 18
type input "23-08-2025"
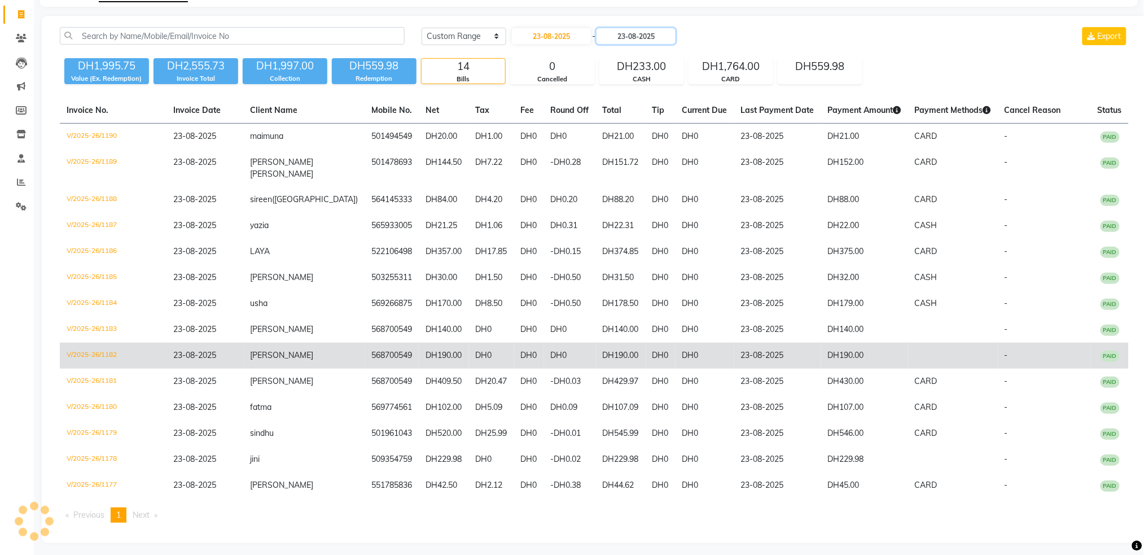
scroll to position [68, 0]
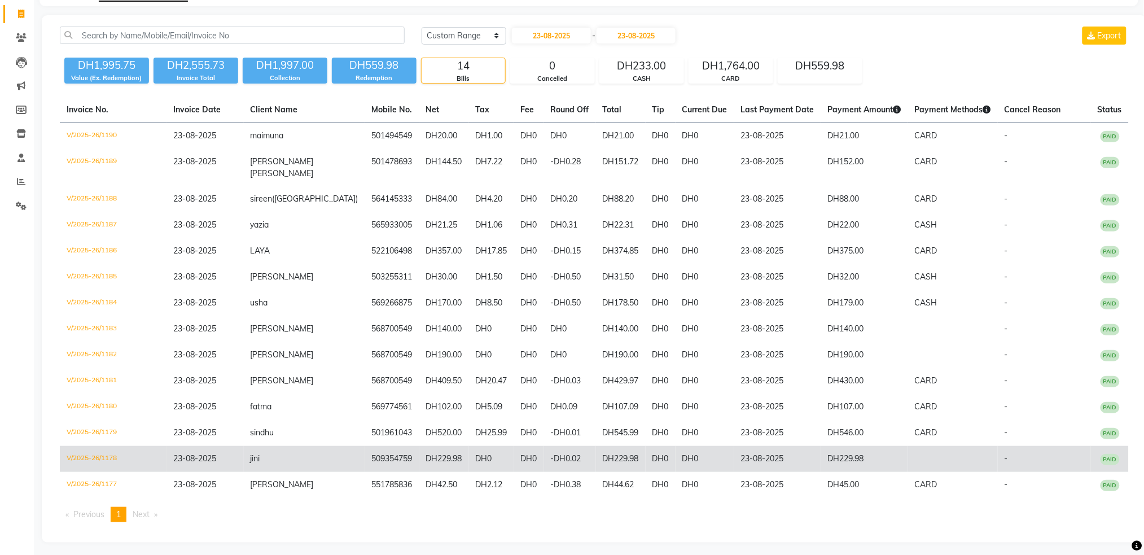
click at [260, 453] on span "jini" at bounding box center [256, 458] width 10 height 10
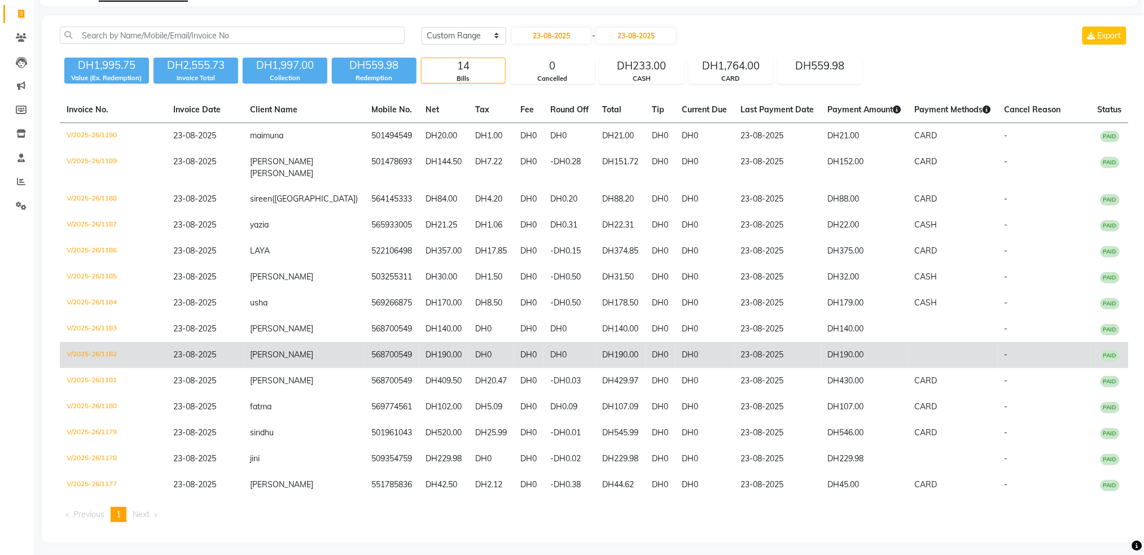
click at [284, 349] on span "[PERSON_NAME]" at bounding box center [282, 354] width 63 height 10
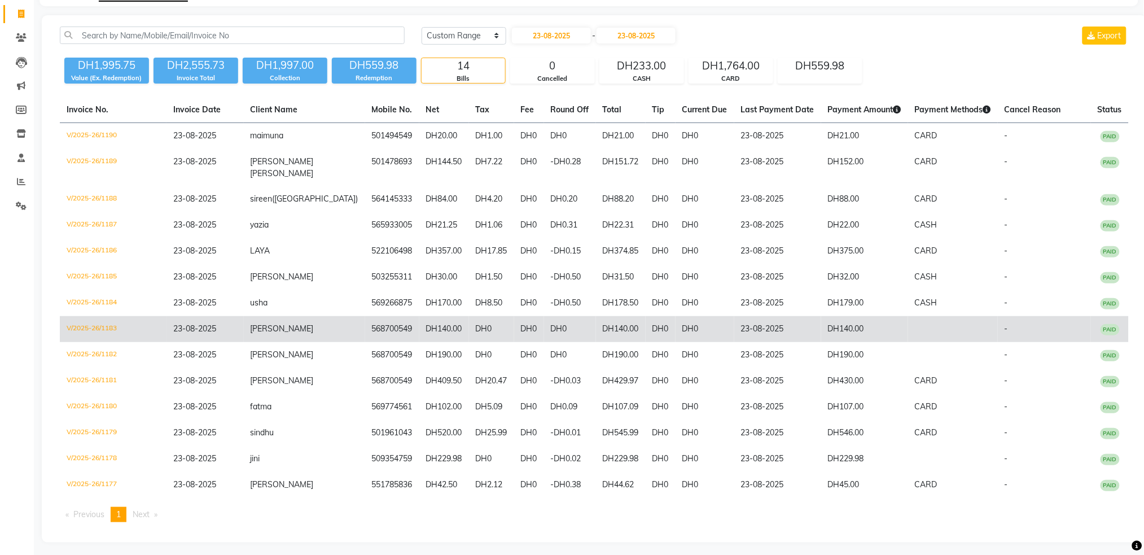
click at [104, 331] on td "V/2025-26/1183" at bounding box center [113, 329] width 107 height 26
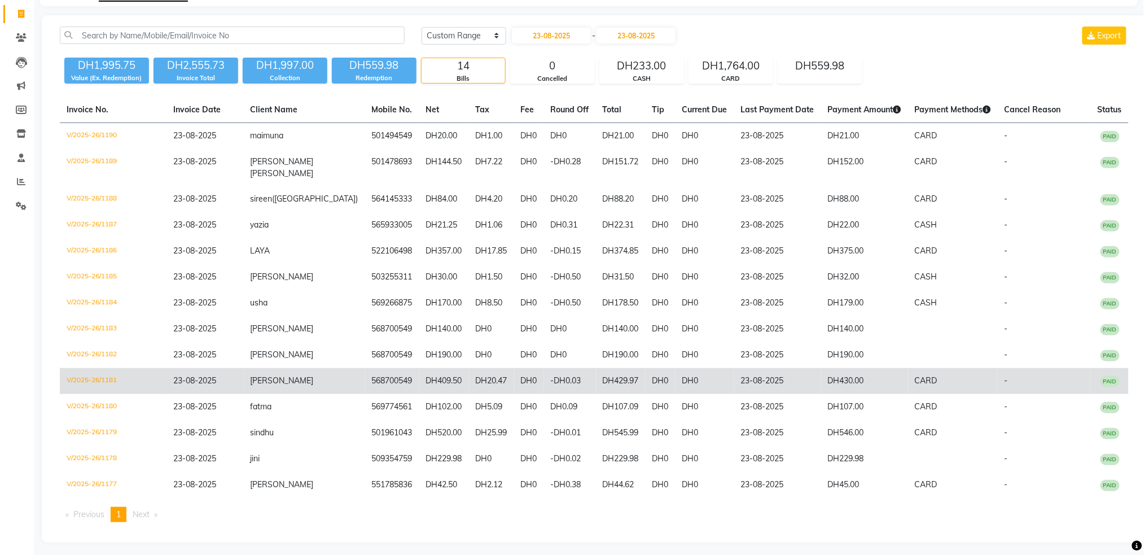
click at [243, 379] on td "23-08-2025" at bounding box center [204, 381] width 77 height 26
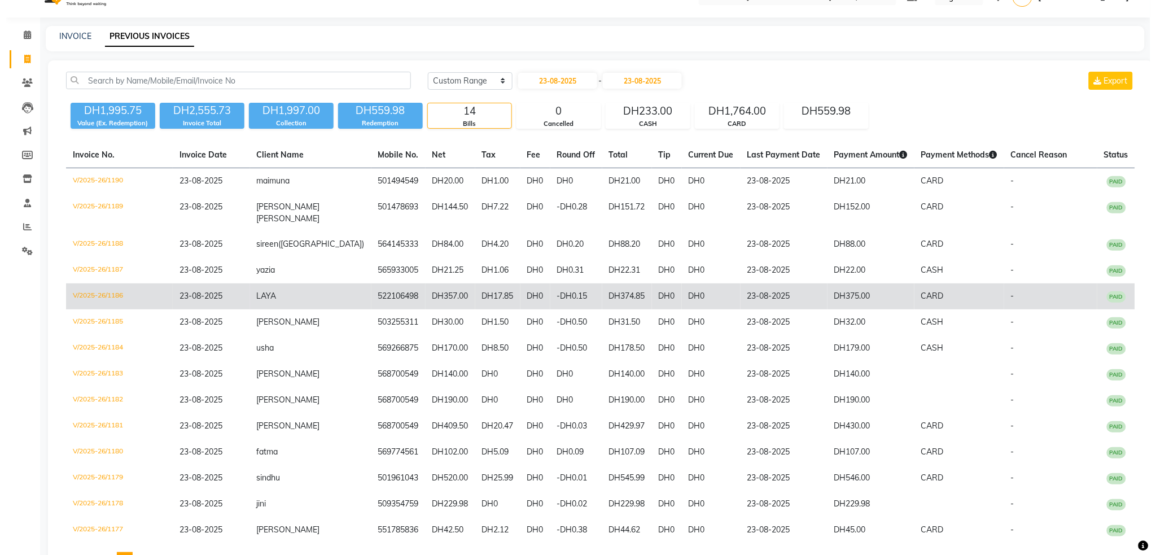
scroll to position [0, 0]
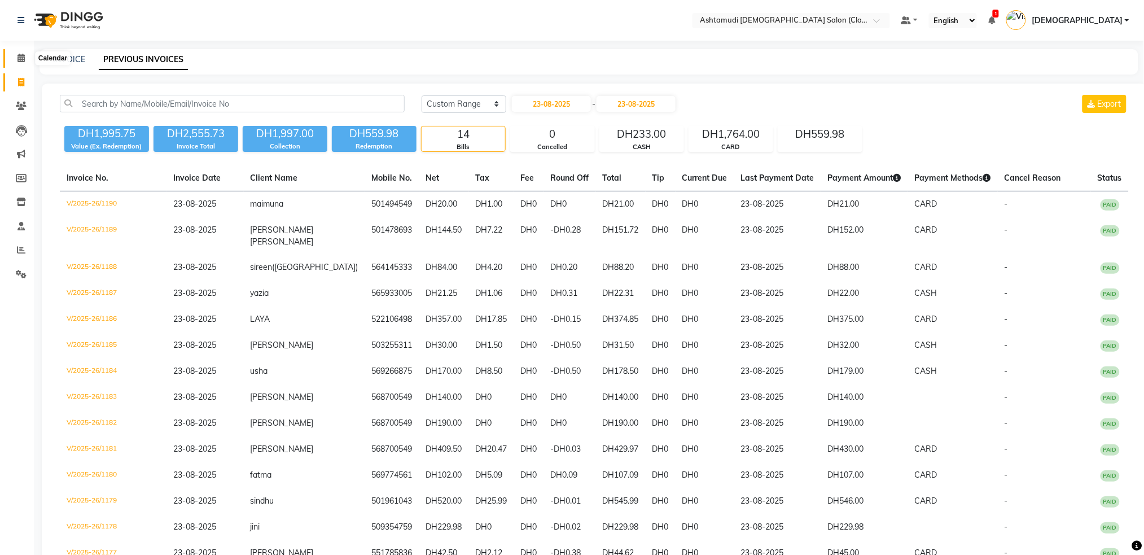
click at [23, 58] on icon at bounding box center [20, 58] width 7 height 8
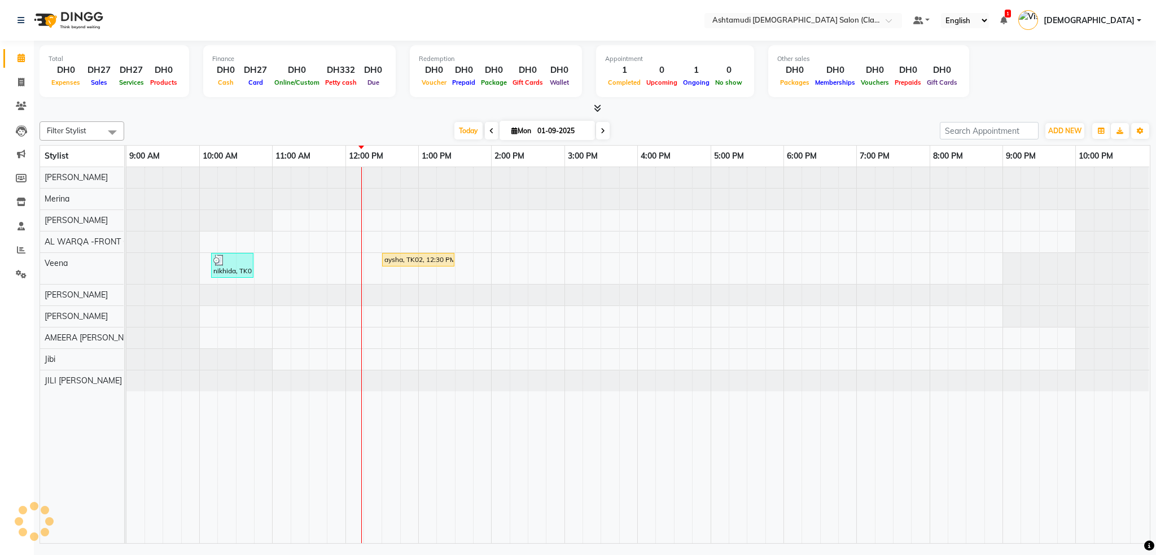
click at [485, 129] on span at bounding box center [492, 130] width 14 height 17
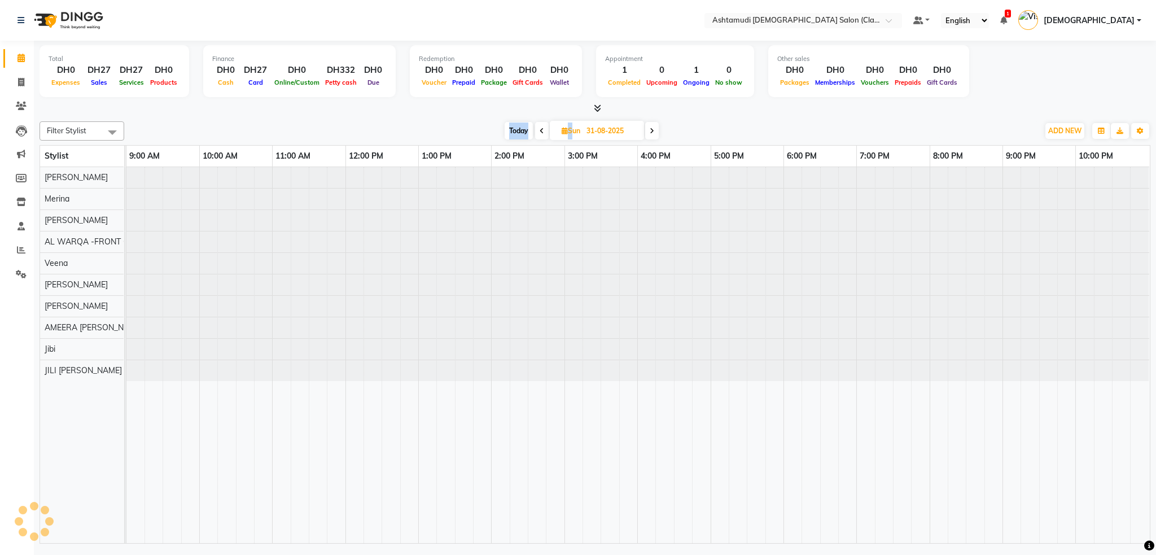
click at [482, 129] on div "Today Sun 31-08-2025" at bounding box center [581, 130] width 903 height 17
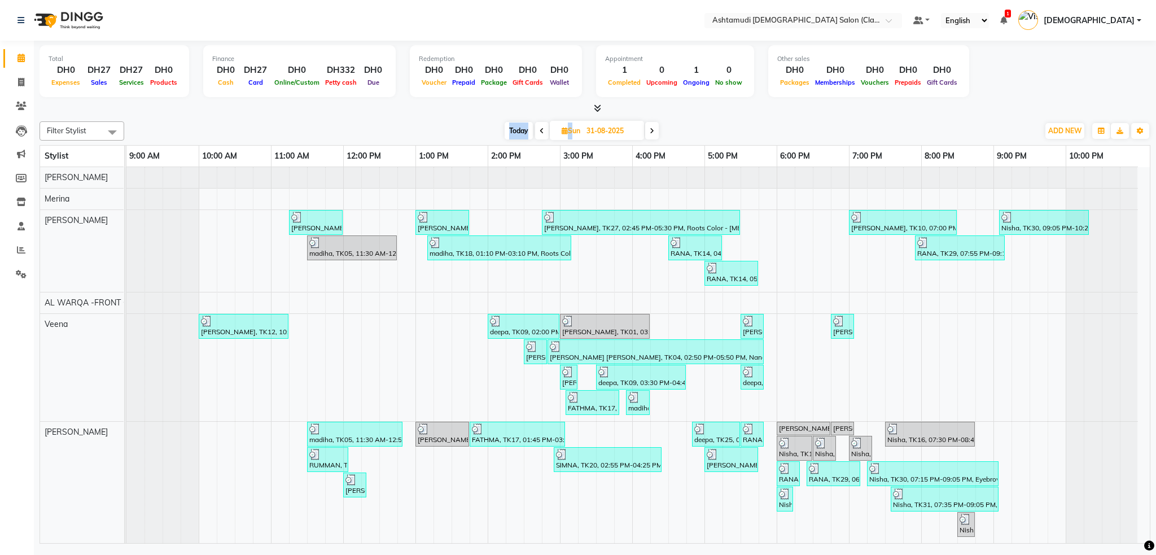
click at [542, 128] on icon at bounding box center [541, 131] width 5 height 7
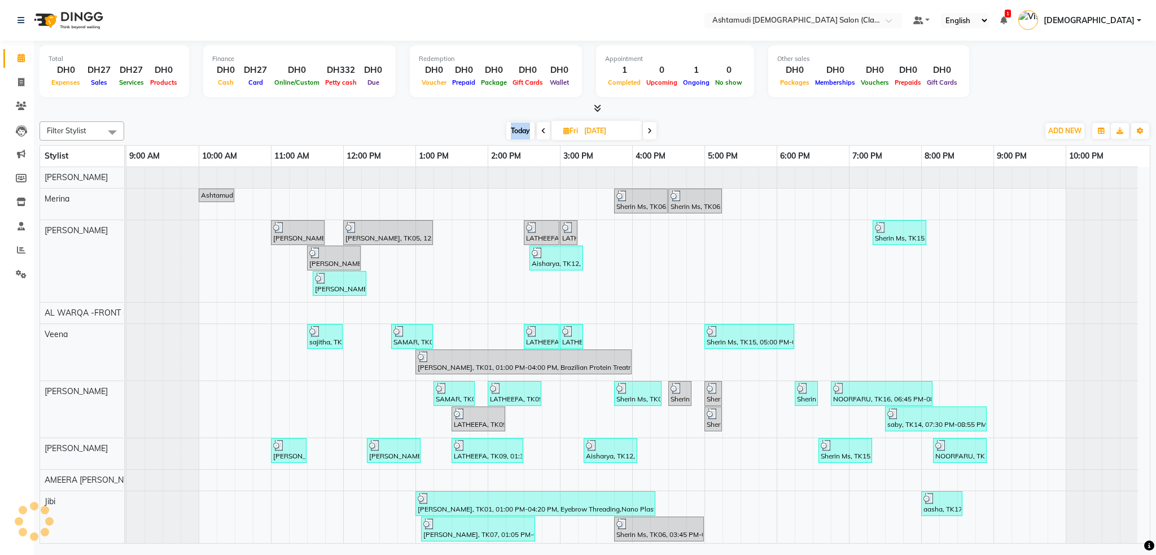
click at [542, 129] on icon at bounding box center [543, 131] width 5 height 7
click at [542, 130] on icon at bounding box center [543, 131] width 5 height 7
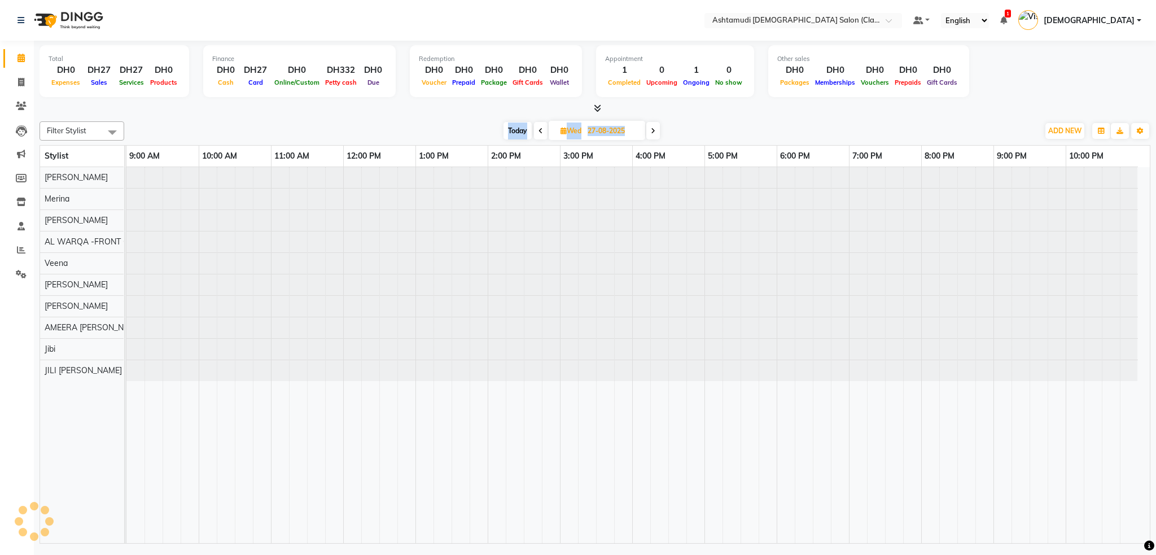
click at [542, 130] on span at bounding box center [541, 130] width 14 height 17
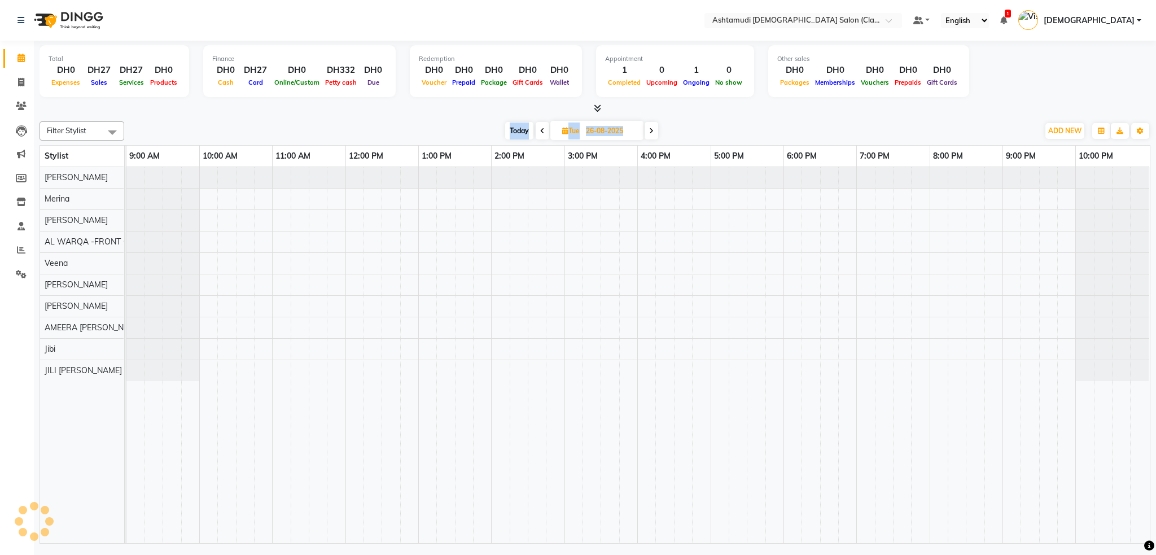
click at [542, 130] on icon at bounding box center [542, 131] width 5 height 7
click at [542, 130] on icon at bounding box center [541, 131] width 5 height 7
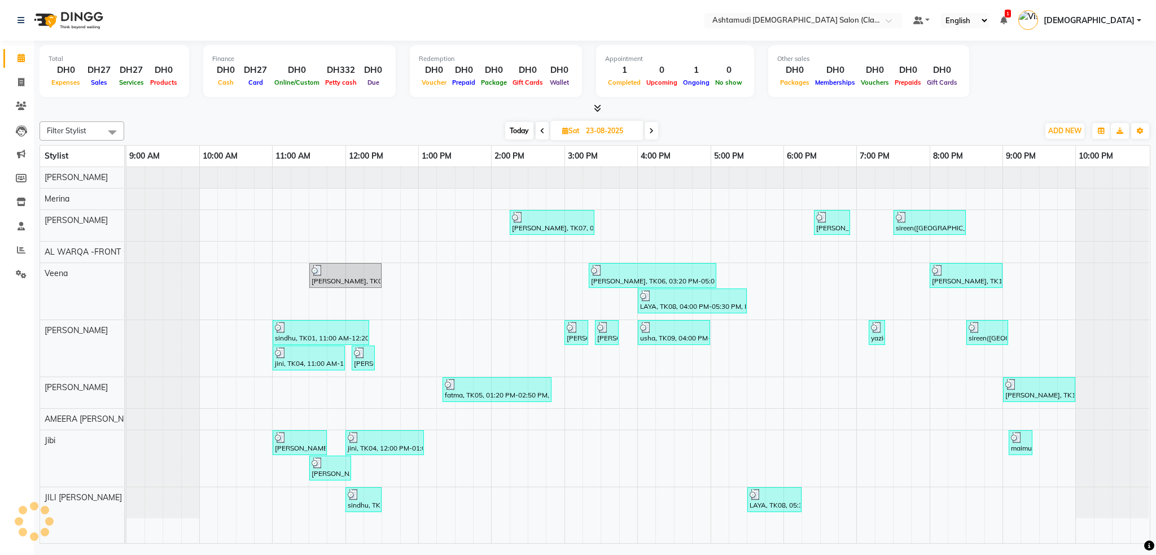
click at [542, 130] on icon at bounding box center [542, 131] width 5 height 7
type input "[DATE]"
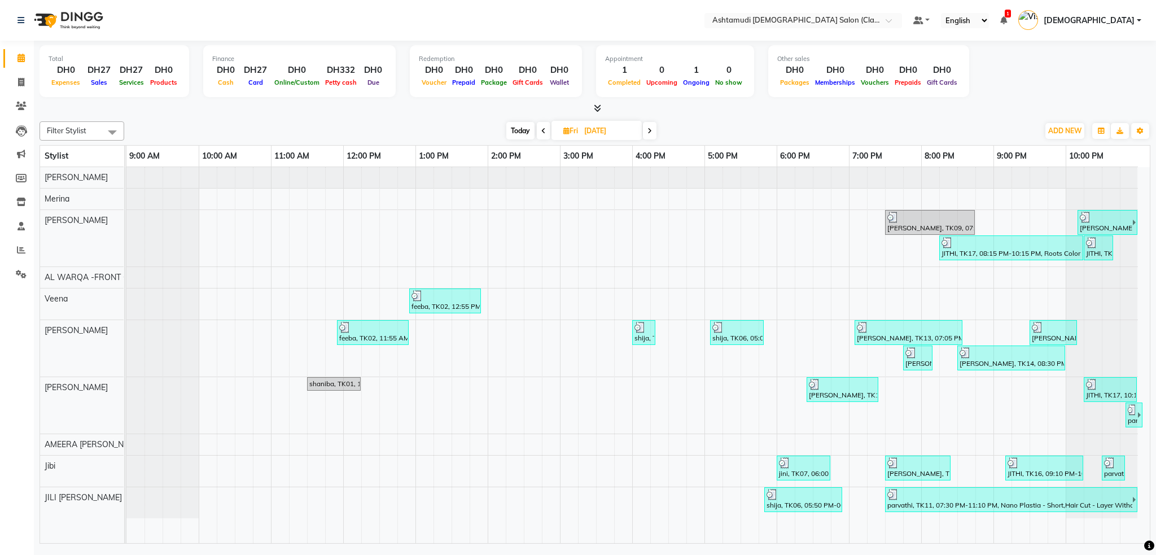
scroll to position [0, 4]
click at [20, 82] on icon at bounding box center [21, 82] width 6 height 8
select select "service"
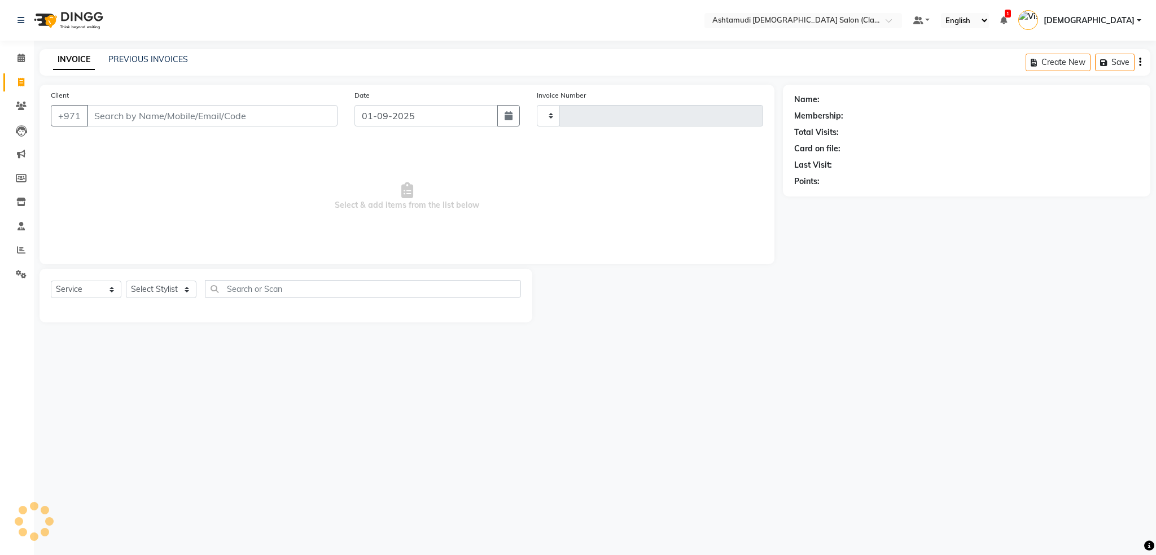
type input "1305"
select select "8201"
click at [141, 56] on link "PREVIOUS INVOICES" at bounding box center [148, 59] width 80 height 10
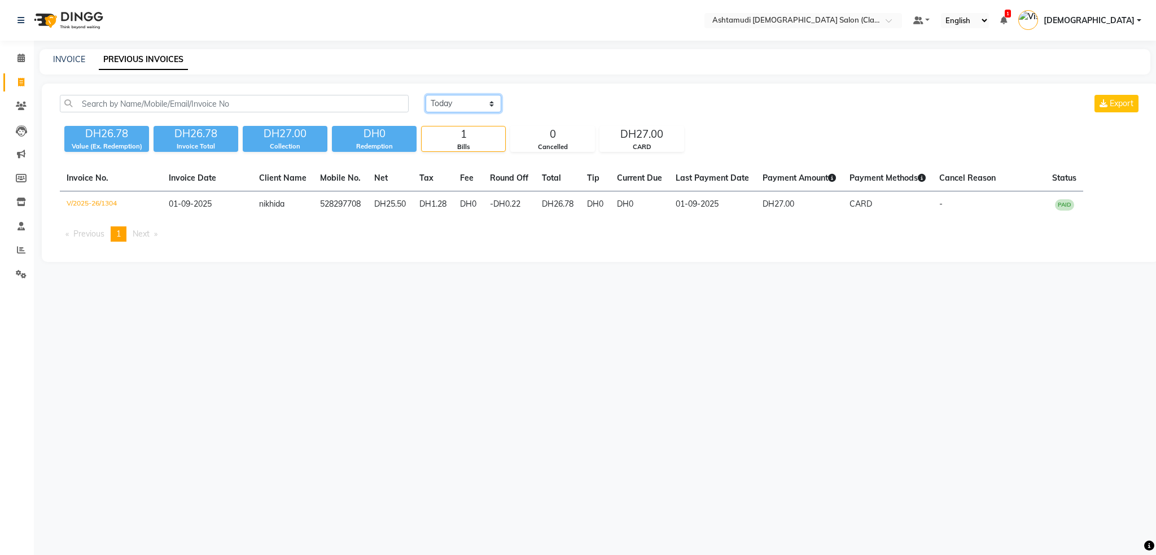
click at [491, 104] on select "Today Yesterday Custom Range" at bounding box center [463, 103] width 76 height 17
select select "range"
click at [425, 95] on select "Today Yesterday Custom Range" at bounding box center [463, 103] width 76 height 17
click at [542, 105] on input "01-09-2025" at bounding box center [555, 104] width 79 height 16
select select "9"
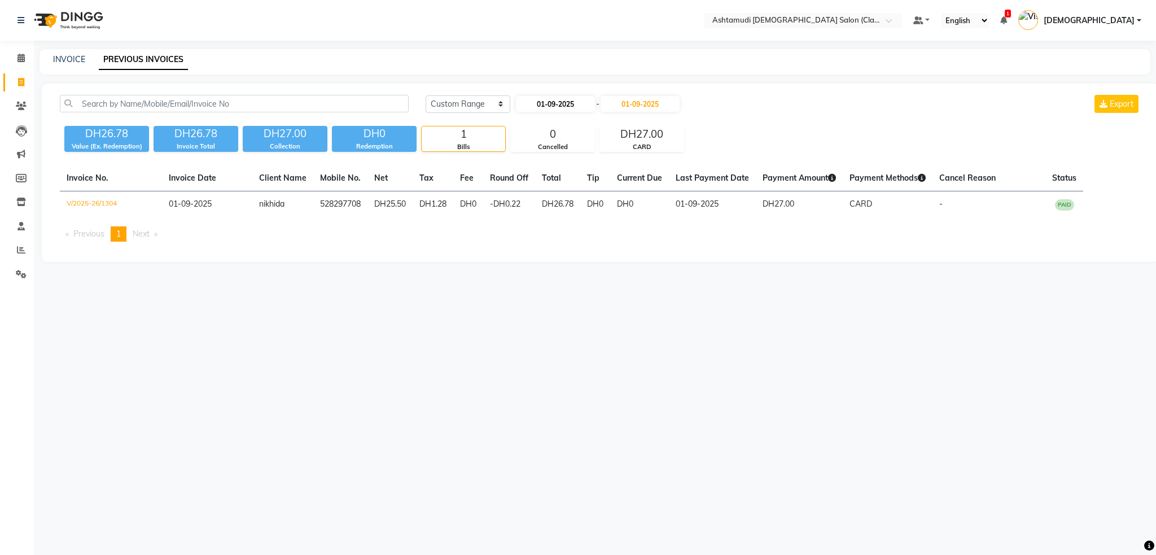
select select "2025"
click at [524, 129] on button "Previous month" at bounding box center [526, 125] width 10 height 18
select select "8"
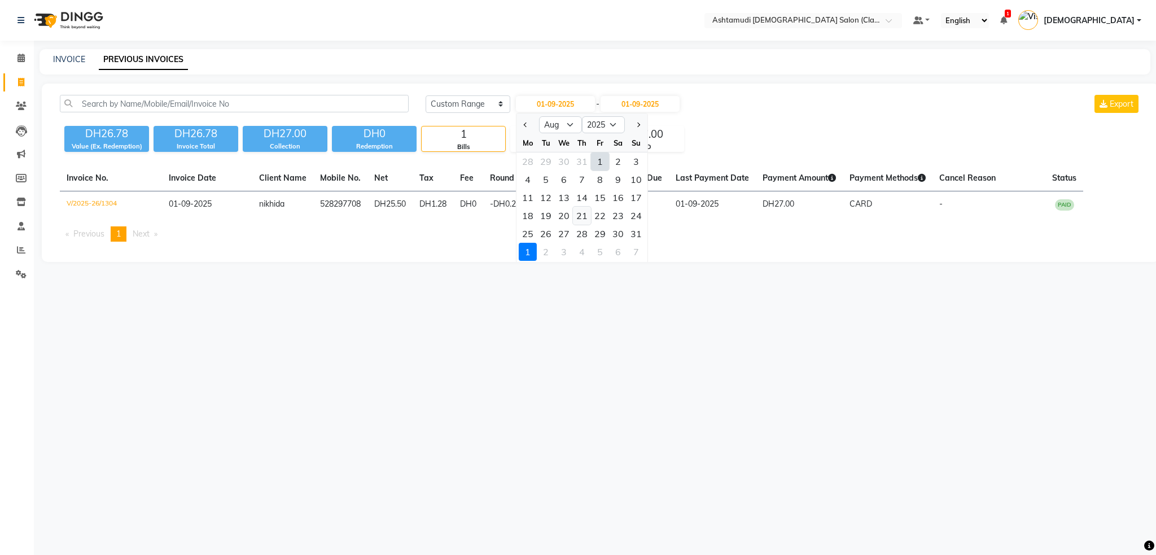
click at [589, 211] on div "21" at bounding box center [582, 216] width 18 height 18
type input "21-08-2025"
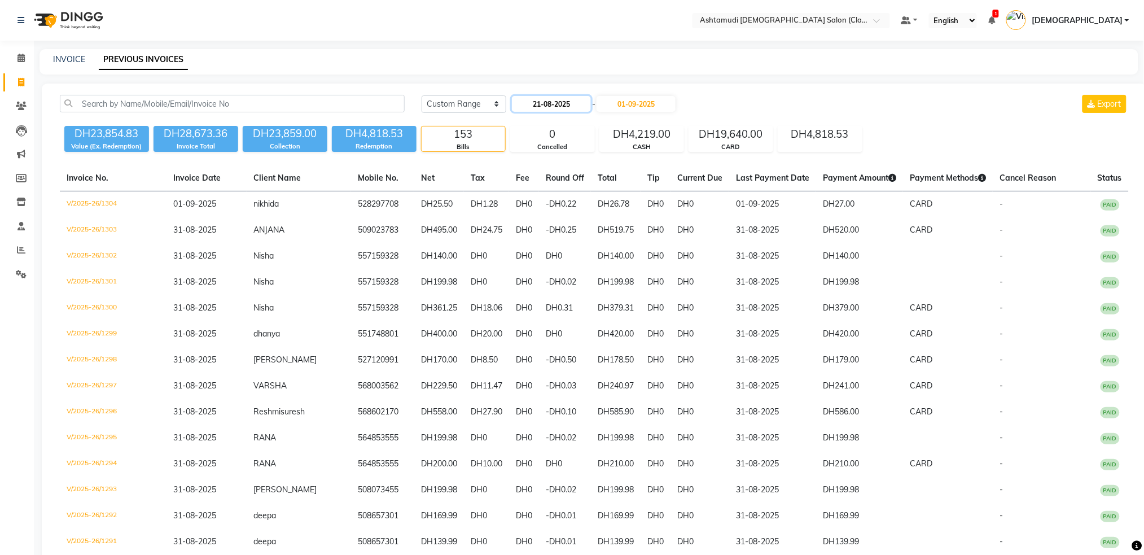
click at [542, 108] on input "21-08-2025" at bounding box center [551, 104] width 79 height 16
select select "8"
select select "2025"
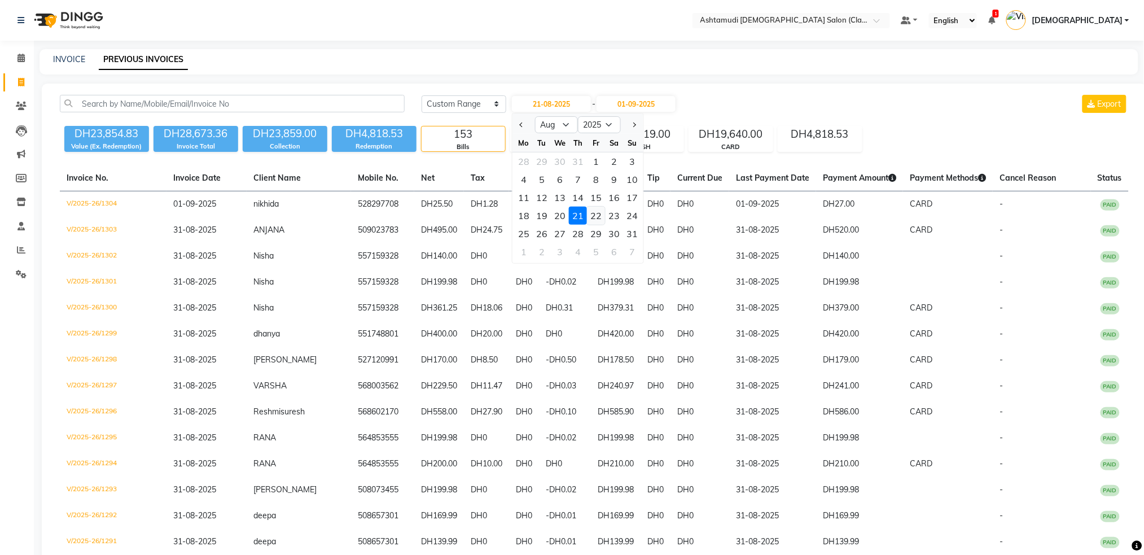
click at [591, 210] on div "22" at bounding box center [596, 216] width 18 height 18
type input "22-08-2025"
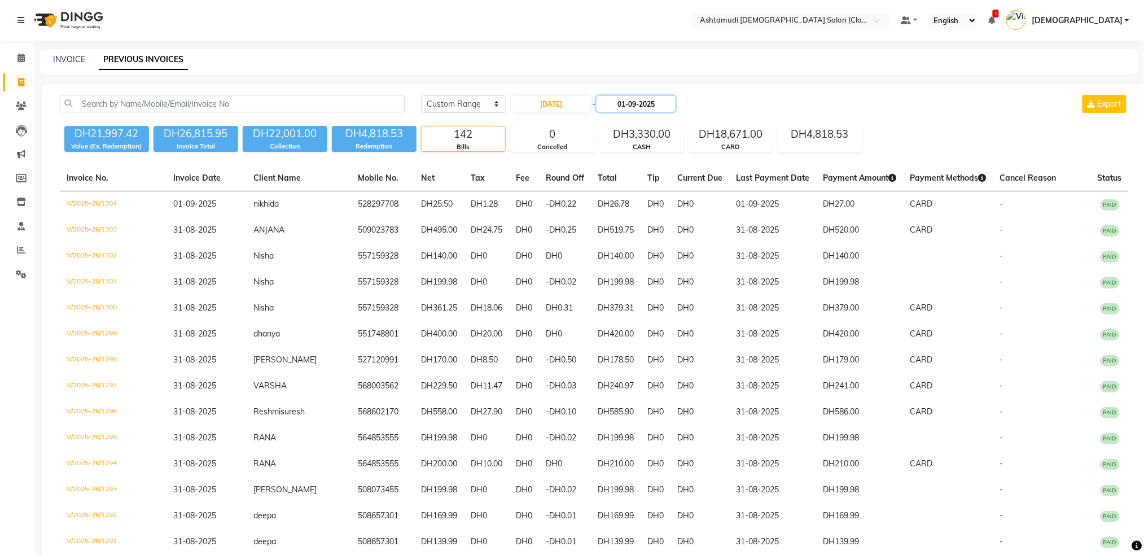
click at [636, 102] on input "01-09-2025" at bounding box center [635, 104] width 79 height 16
select select "9"
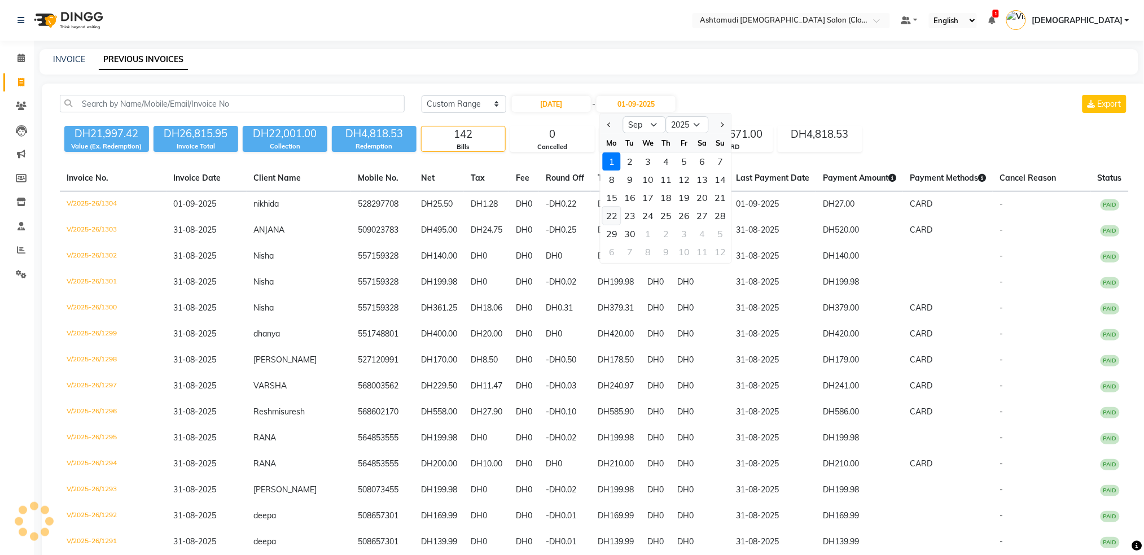
click at [618, 213] on div "22" at bounding box center [612, 216] width 18 height 18
type input "22-09-2025"
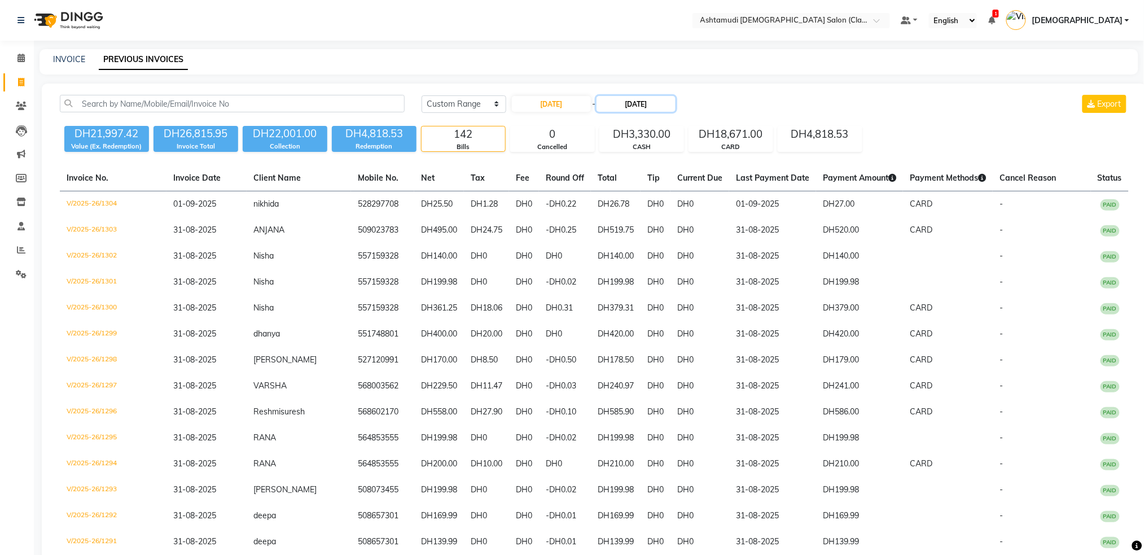
click at [644, 97] on input "22-09-2025" at bounding box center [635, 104] width 79 height 16
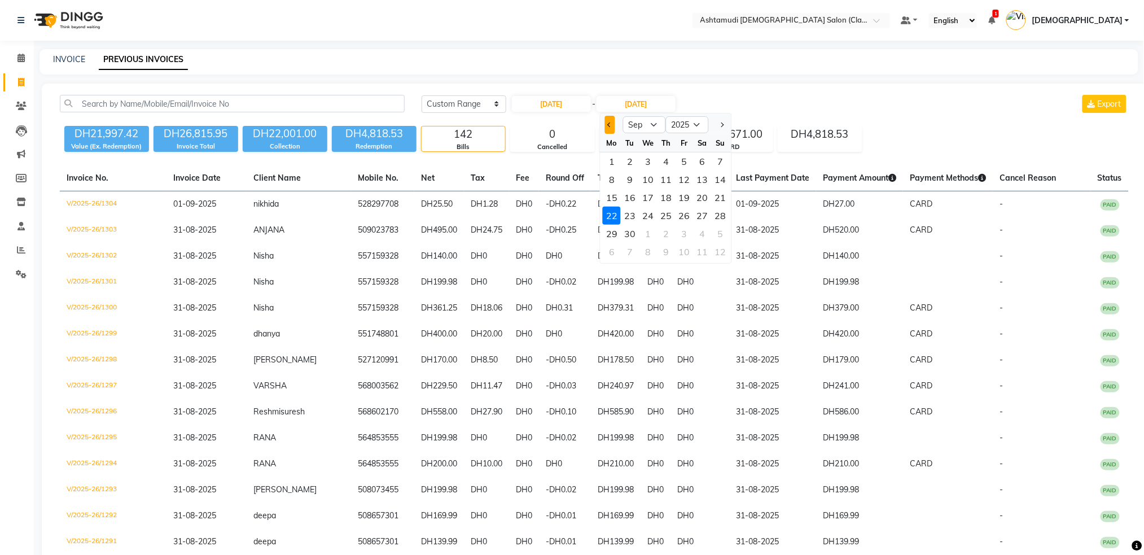
click at [610, 125] on span "Previous month" at bounding box center [610, 124] width 5 height 5
select select "8"
click at [679, 210] on div "22" at bounding box center [684, 216] width 18 height 18
type input "22-08-2025"
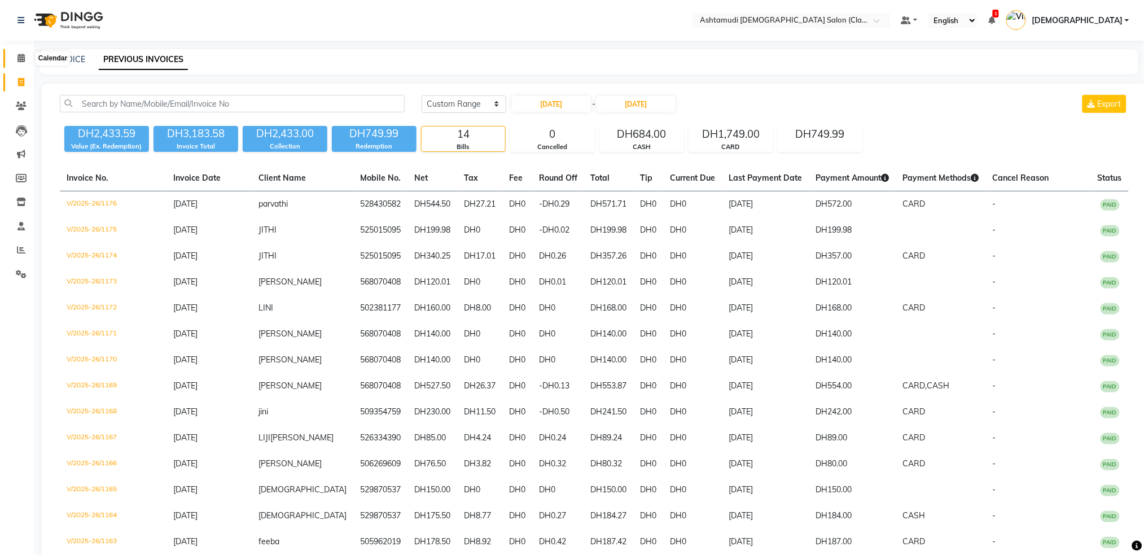
click at [20, 59] on icon at bounding box center [20, 58] width 7 height 8
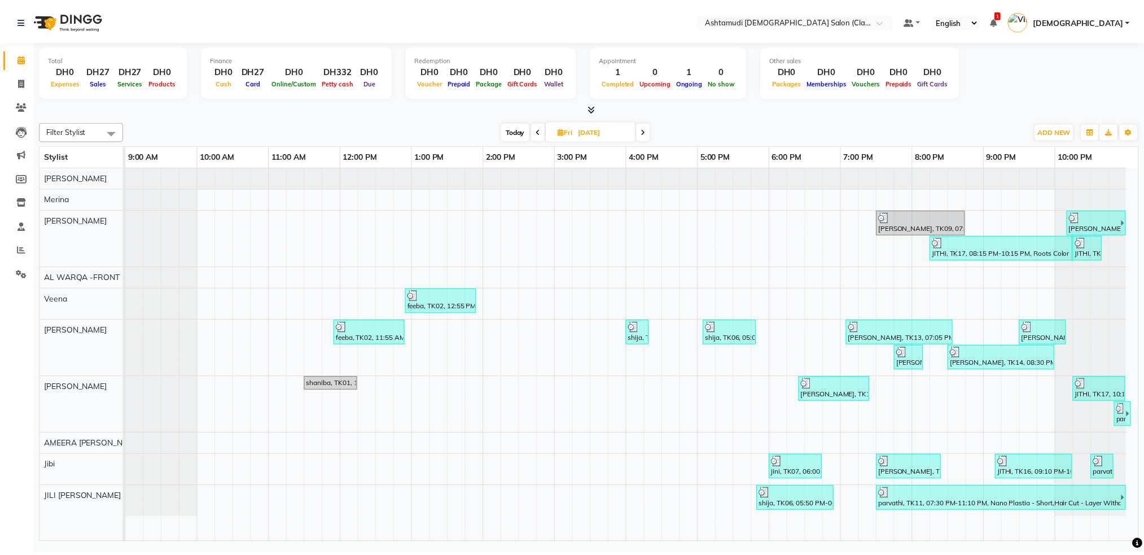
scroll to position [0, 4]
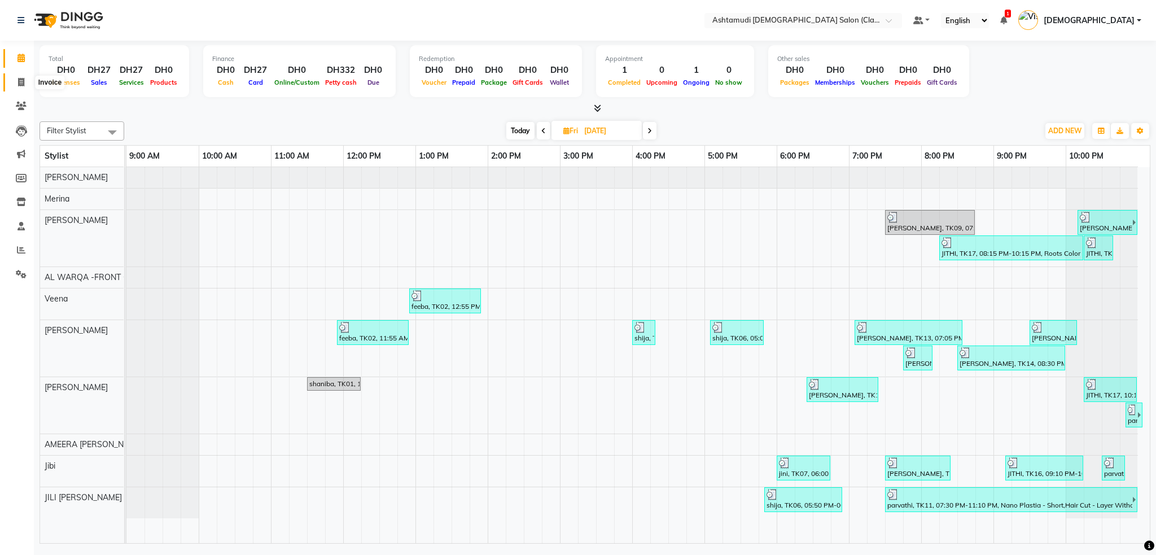
click at [16, 77] on span at bounding box center [21, 82] width 20 height 13
select select "service"
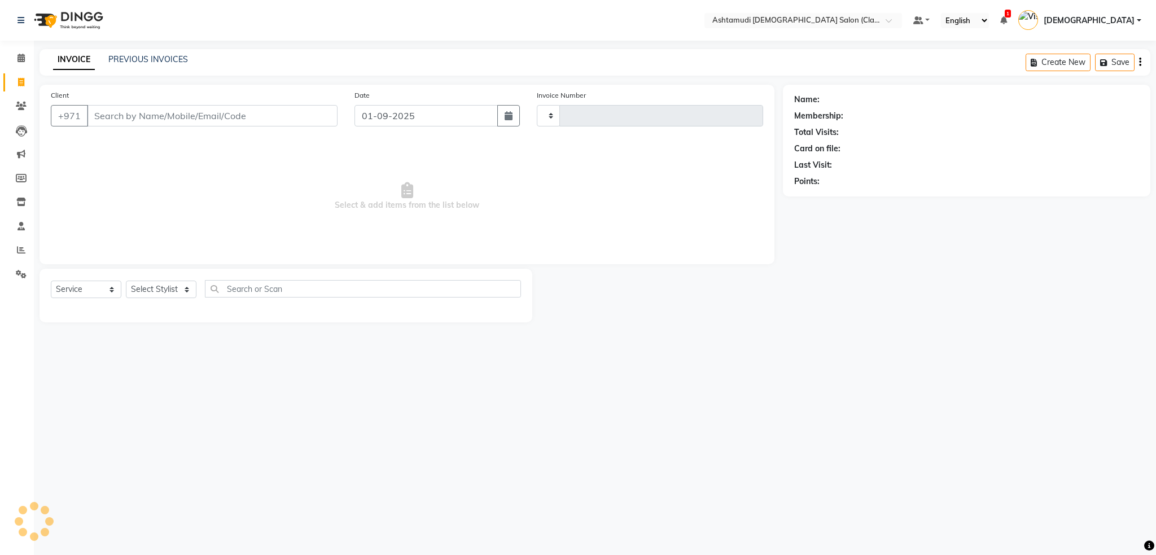
type input "1305"
select select "8201"
click at [150, 58] on link "PREVIOUS INVOICES" at bounding box center [148, 59] width 80 height 10
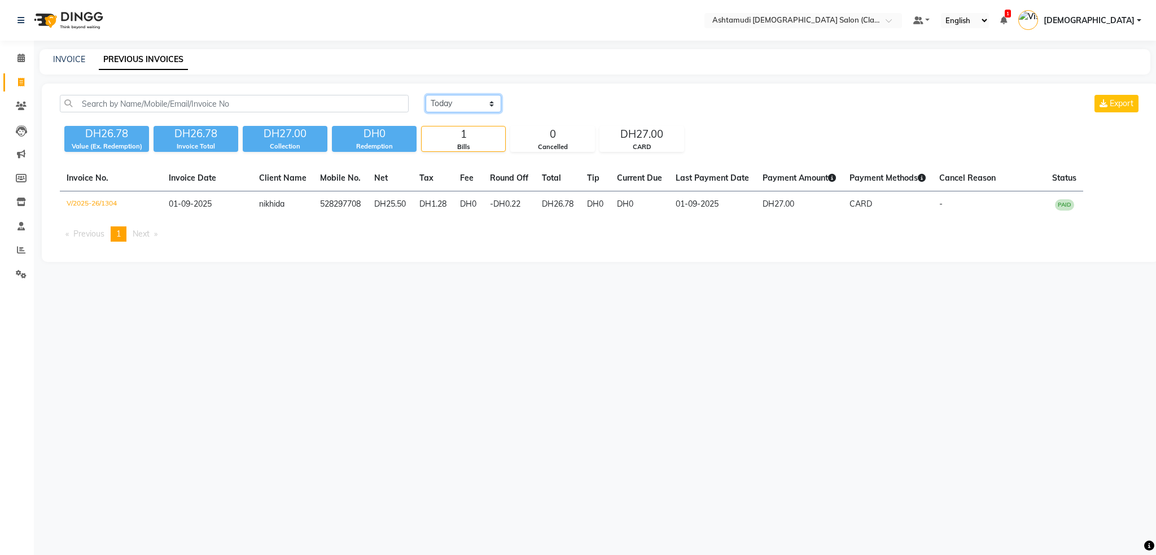
click at [483, 104] on select "Today Yesterday Custom Range" at bounding box center [463, 103] width 76 height 17
select select "range"
click at [425, 95] on select "Today Yesterday Custom Range" at bounding box center [463, 103] width 76 height 17
click at [553, 107] on input "01-09-2025" at bounding box center [555, 104] width 79 height 16
select select "9"
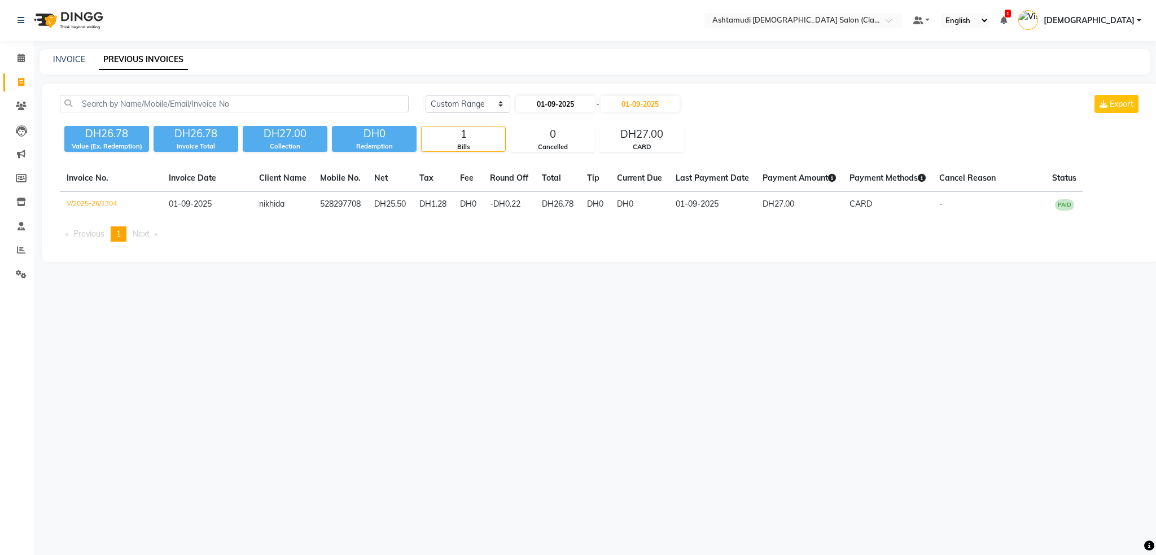
select select "2025"
drag, startPoint x: 524, startPoint y: 128, endPoint x: 561, endPoint y: 171, distance: 57.2
click at [524, 127] on button "Previous month" at bounding box center [526, 125] width 10 height 18
select select "8"
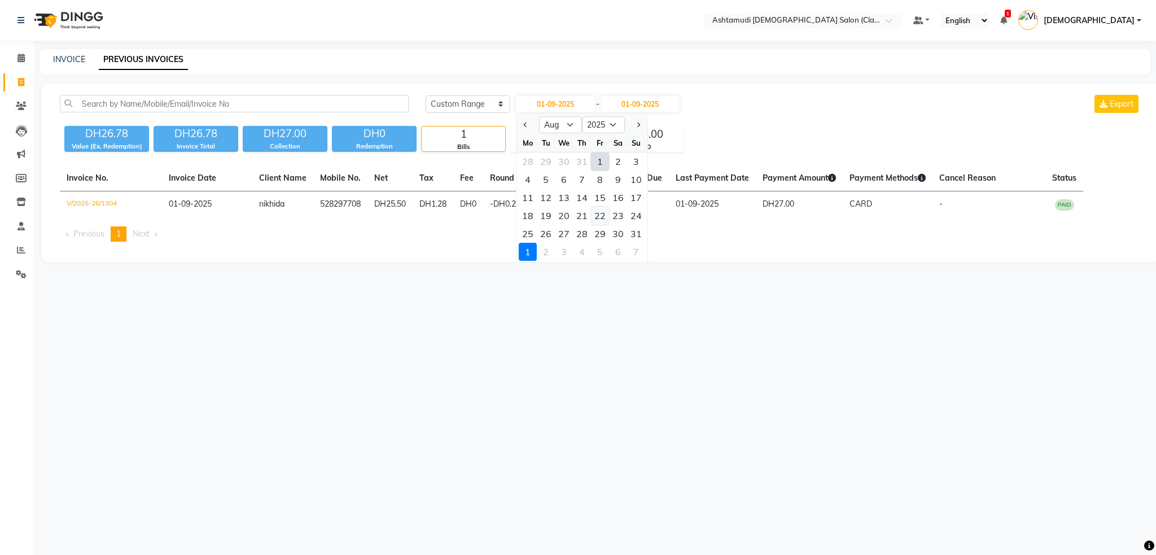
click at [599, 212] on div "22" at bounding box center [600, 216] width 18 height 18
type input "22-08-2025"
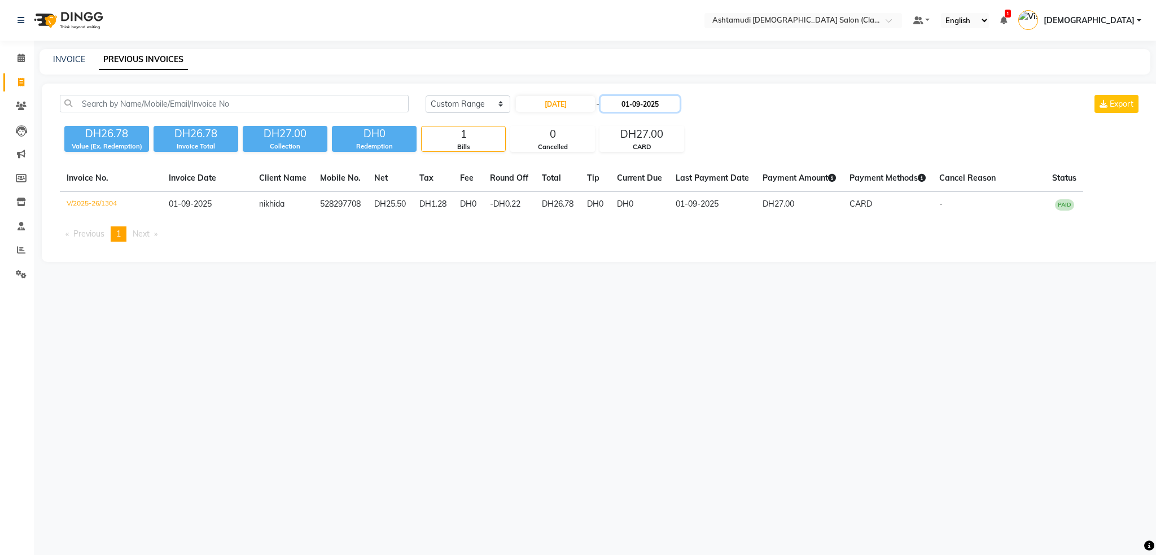
click at [643, 99] on input "01-09-2025" at bounding box center [639, 104] width 79 height 16
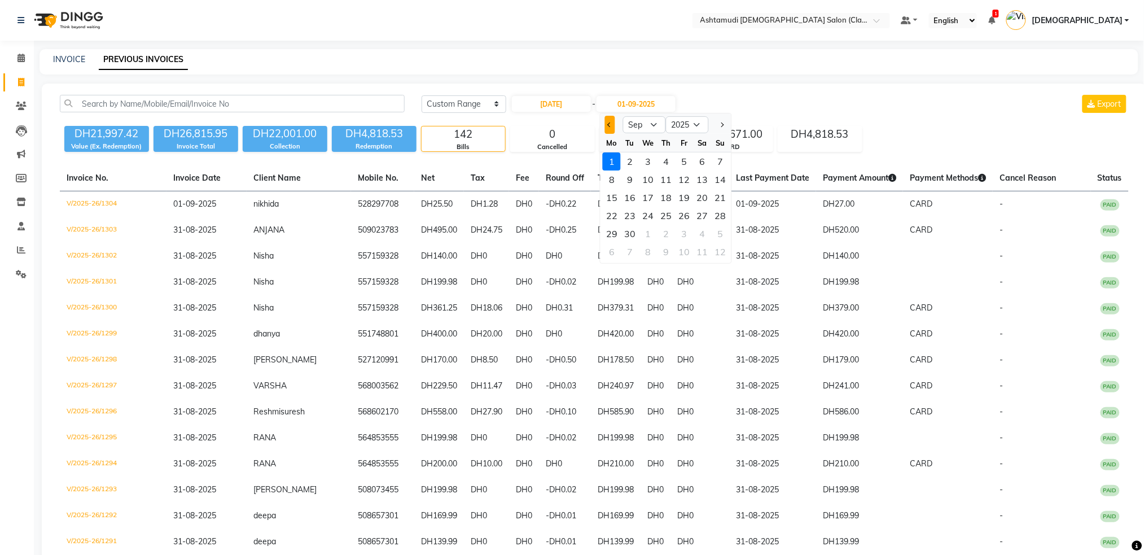
click at [608, 128] on button "Previous month" at bounding box center [610, 125] width 10 height 18
select select "8"
click at [681, 216] on div "22" at bounding box center [684, 216] width 18 height 18
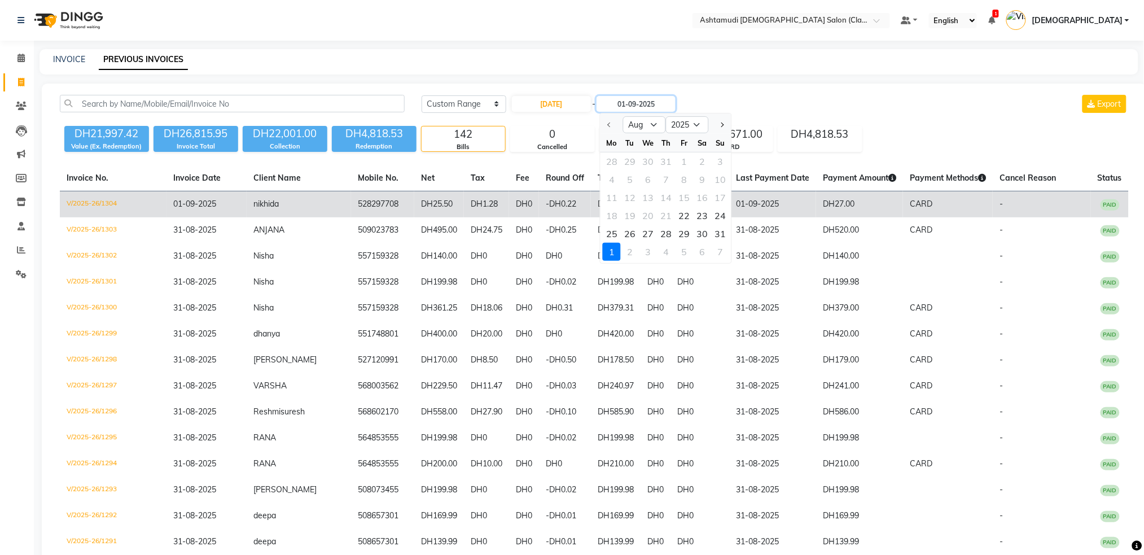
type input "22-08-2025"
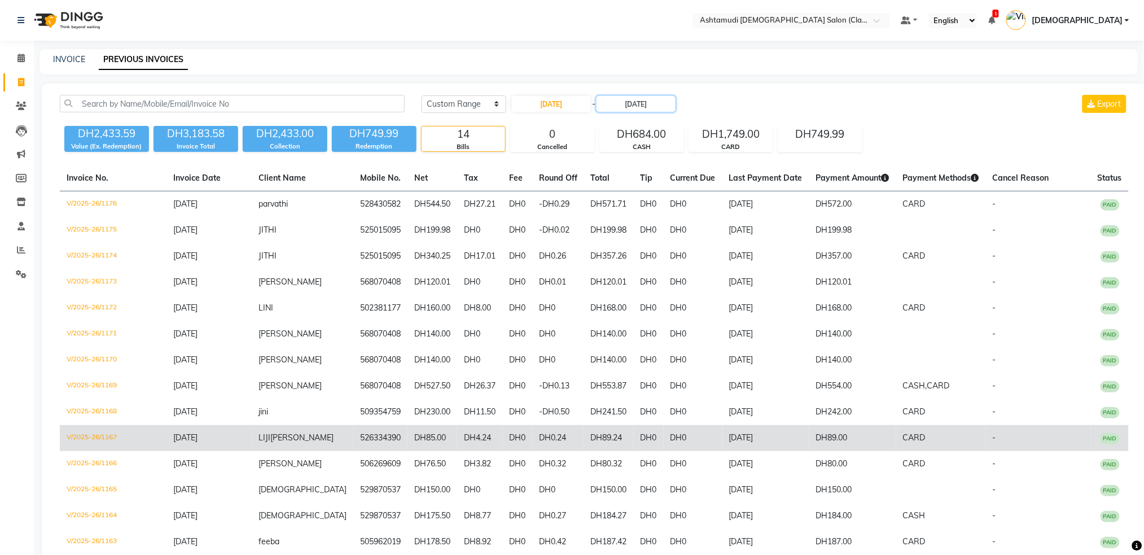
scroll to position [56, 0]
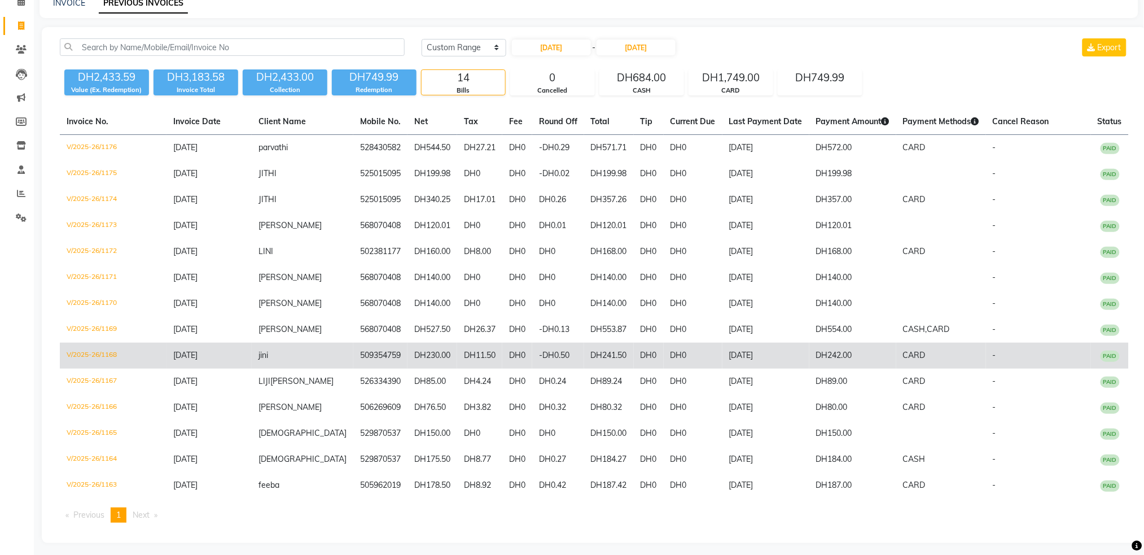
click at [353, 353] on td "509354759" at bounding box center [380, 356] width 54 height 26
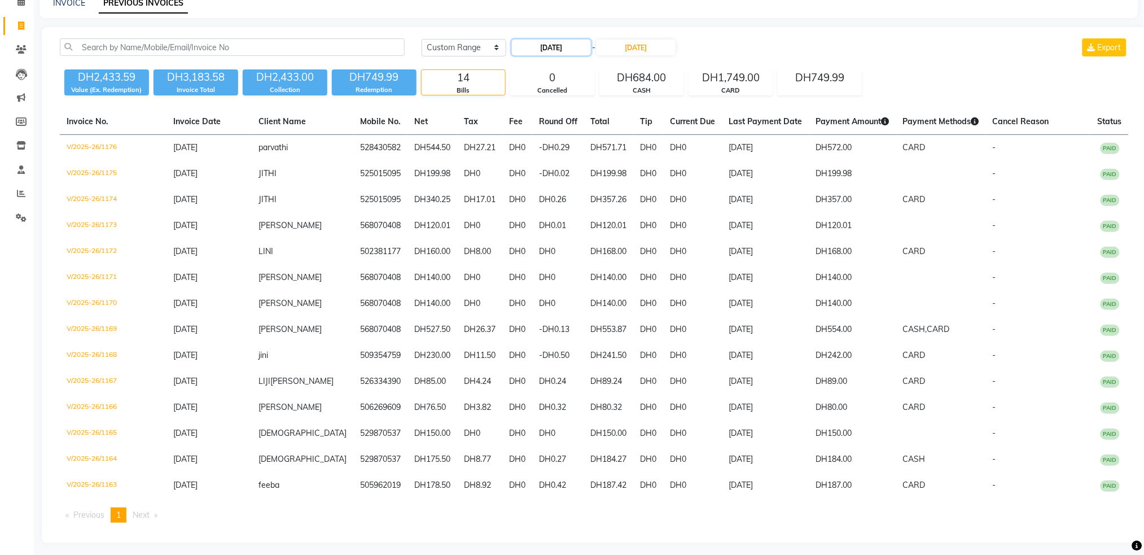
click at [549, 45] on input "22-08-2025" at bounding box center [551, 48] width 79 height 16
select select "8"
select select "2025"
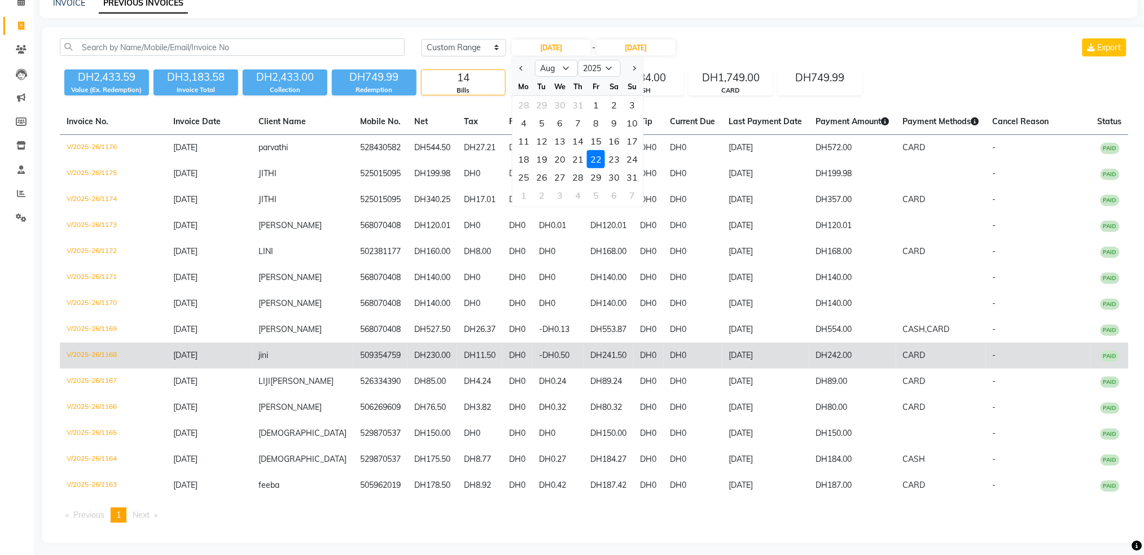
click at [289, 354] on td "jini" at bounding box center [303, 356] width 102 height 26
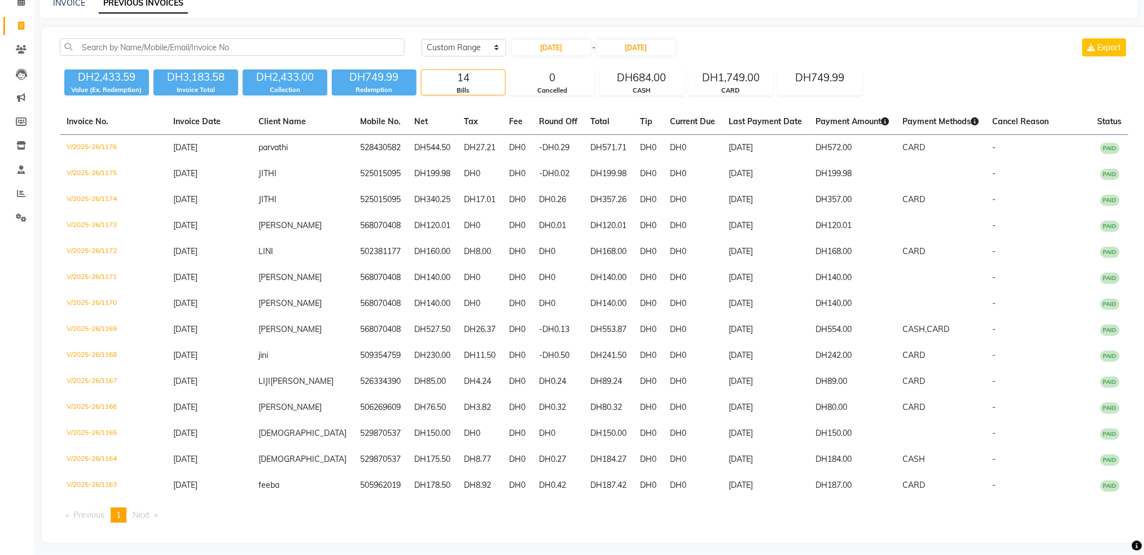
click at [534, 38] on div "22-08-2025 - 22-08-2025" at bounding box center [594, 47] width 166 height 18
click at [550, 47] on input "22-08-2025" at bounding box center [551, 48] width 79 height 16
select select "8"
select select "2025"
click at [609, 161] on div "23" at bounding box center [614, 159] width 18 height 18
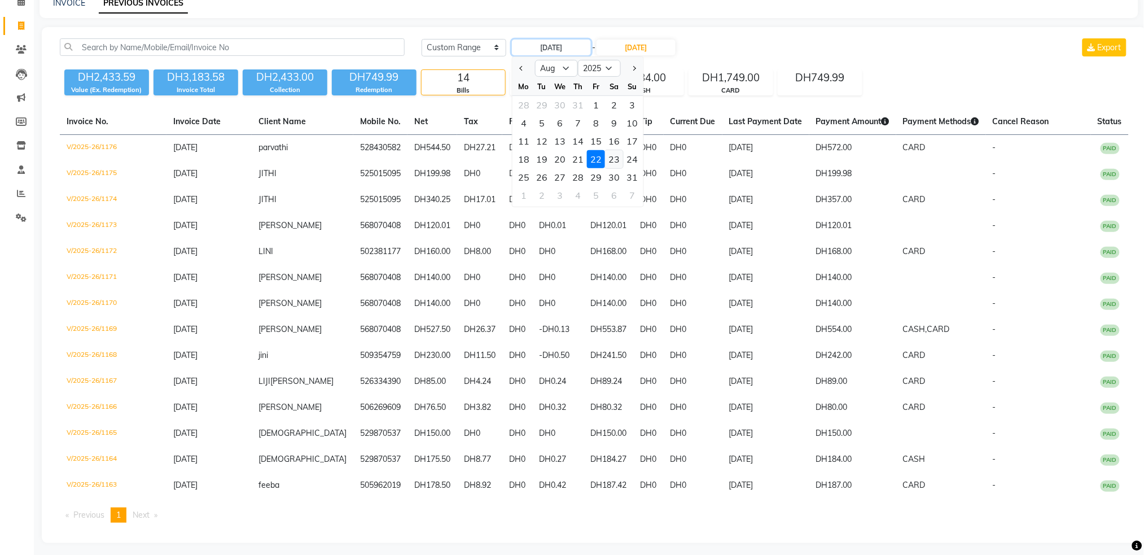
type input "23-08-2025"
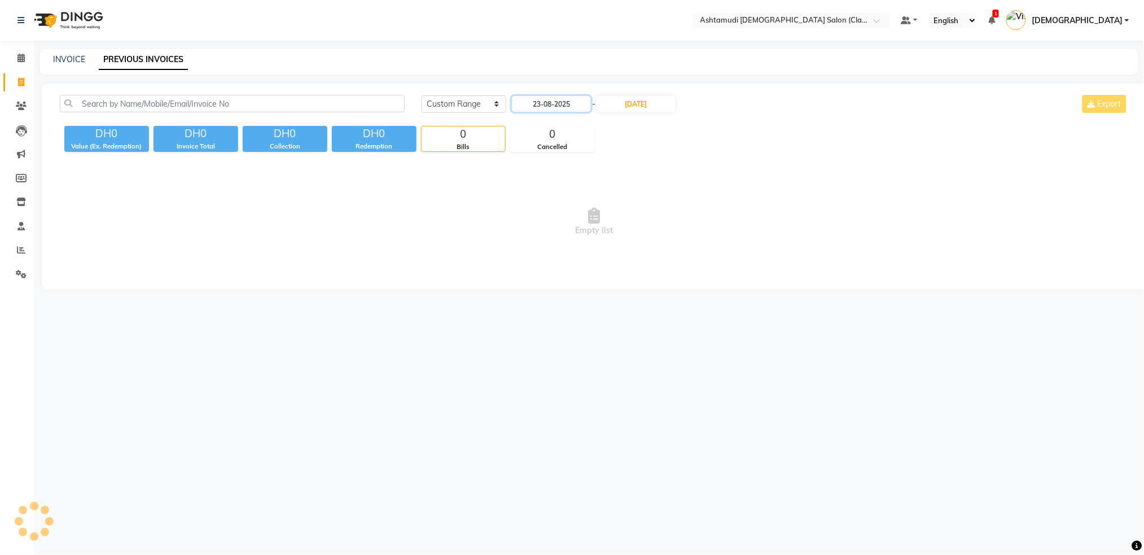
scroll to position [0, 0]
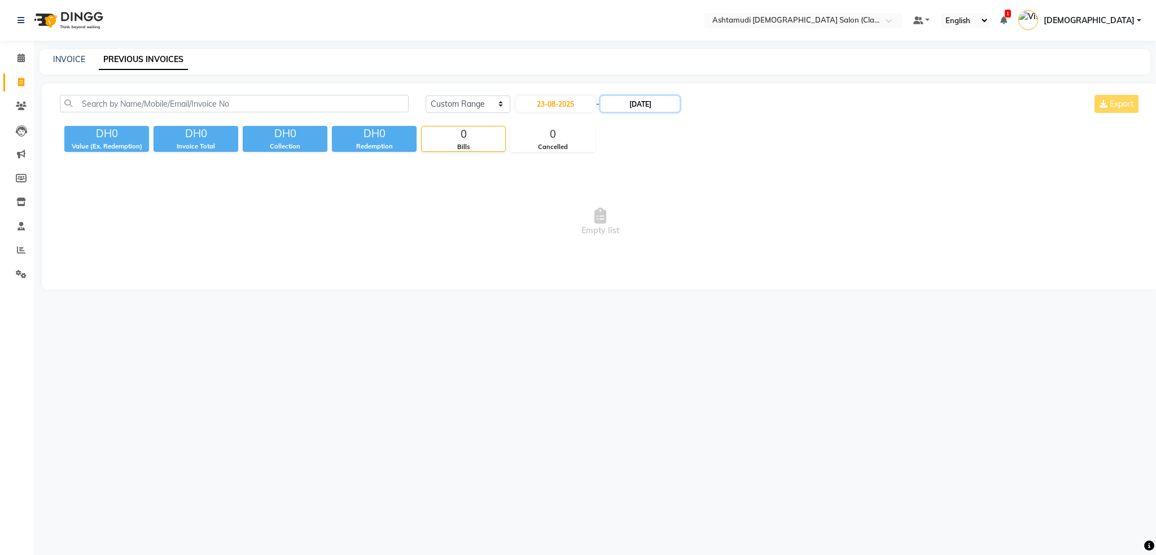
click at [624, 99] on input "22-08-2025" at bounding box center [639, 104] width 79 height 16
click at [701, 215] on div "23" at bounding box center [706, 216] width 18 height 18
type input "23-08-2025"
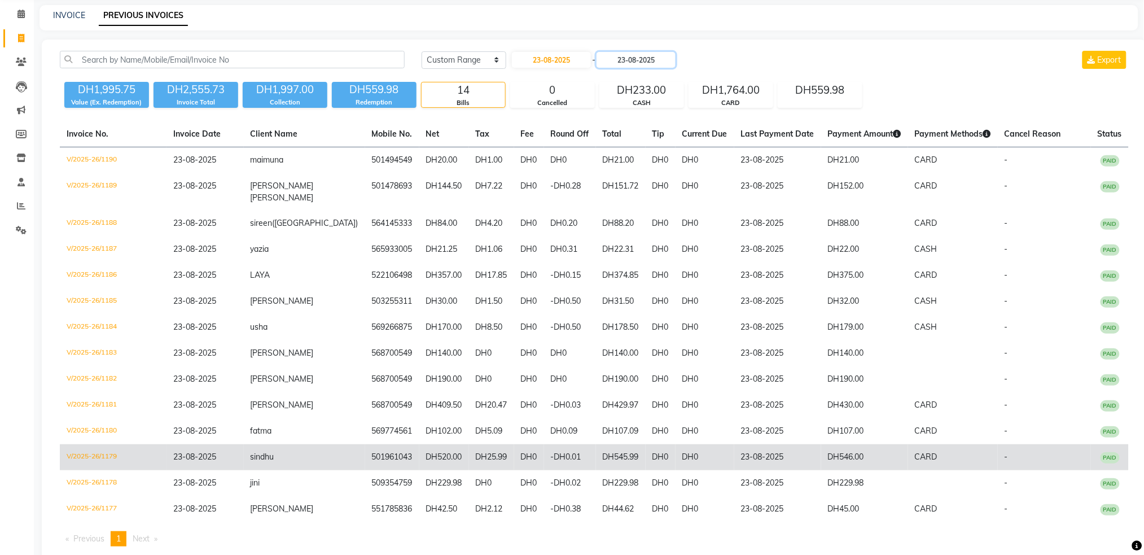
scroll to position [68, 0]
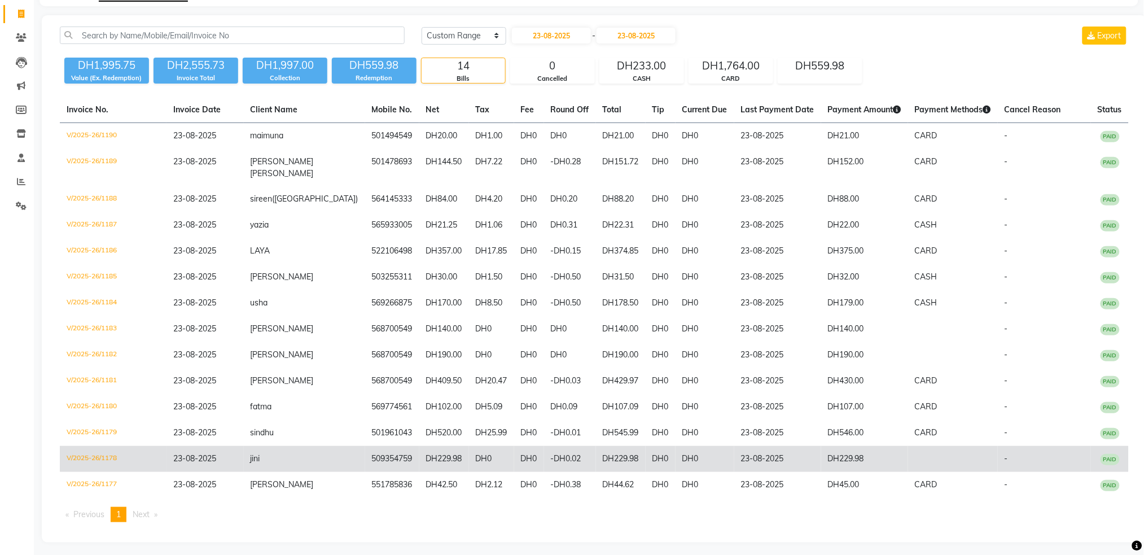
click at [424, 451] on td "DH229.98" at bounding box center [444, 459] width 50 height 26
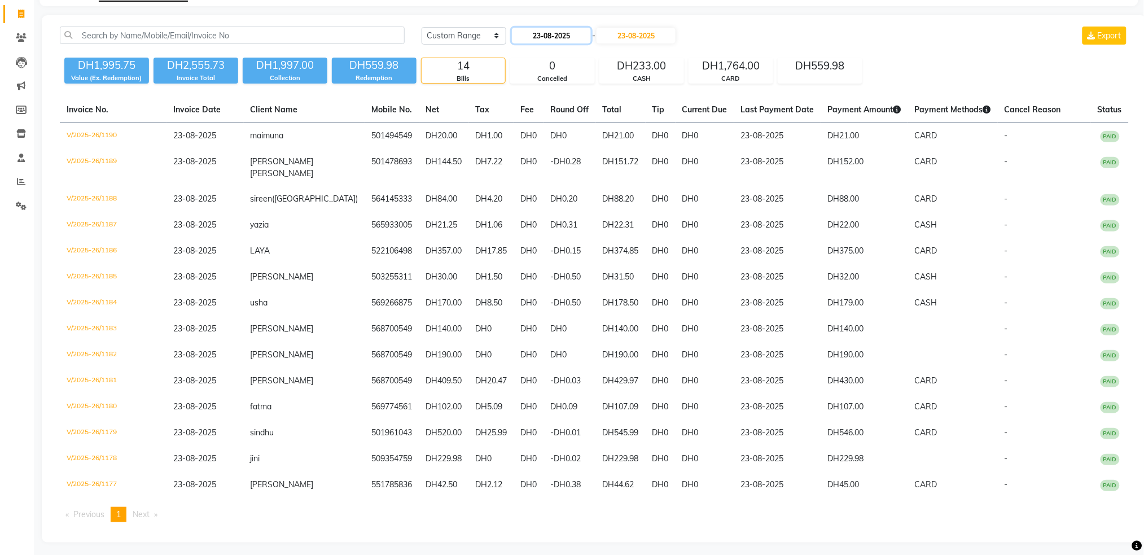
click at [547, 28] on input "23-08-2025" at bounding box center [551, 36] width 79 height 16
select select "8"
select select "2025"
click at [596, 145] on div "22" at bounding box center [596, 147] width 18 height 18
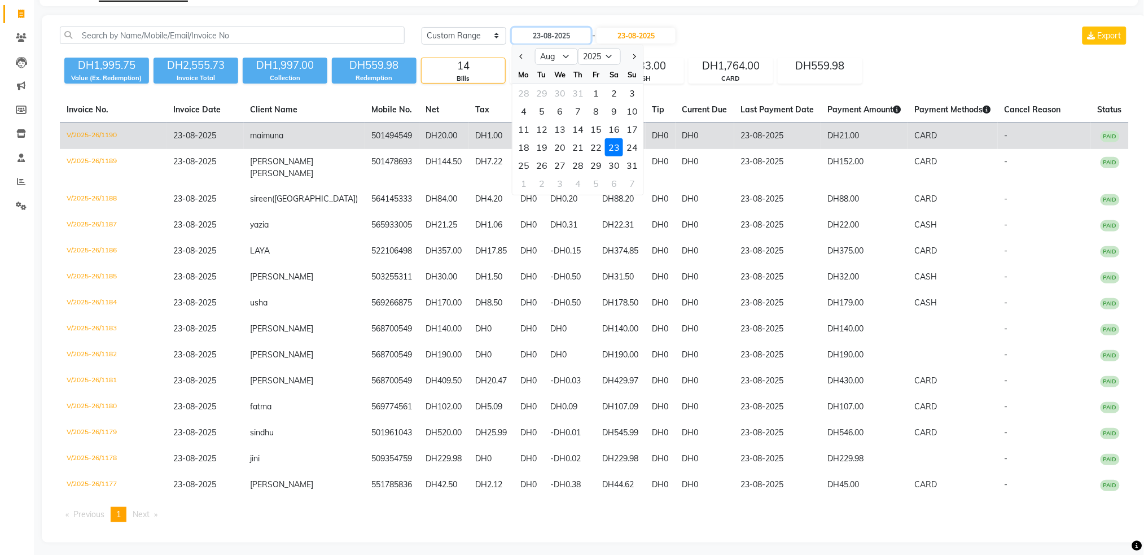
type input "22-08-2025"
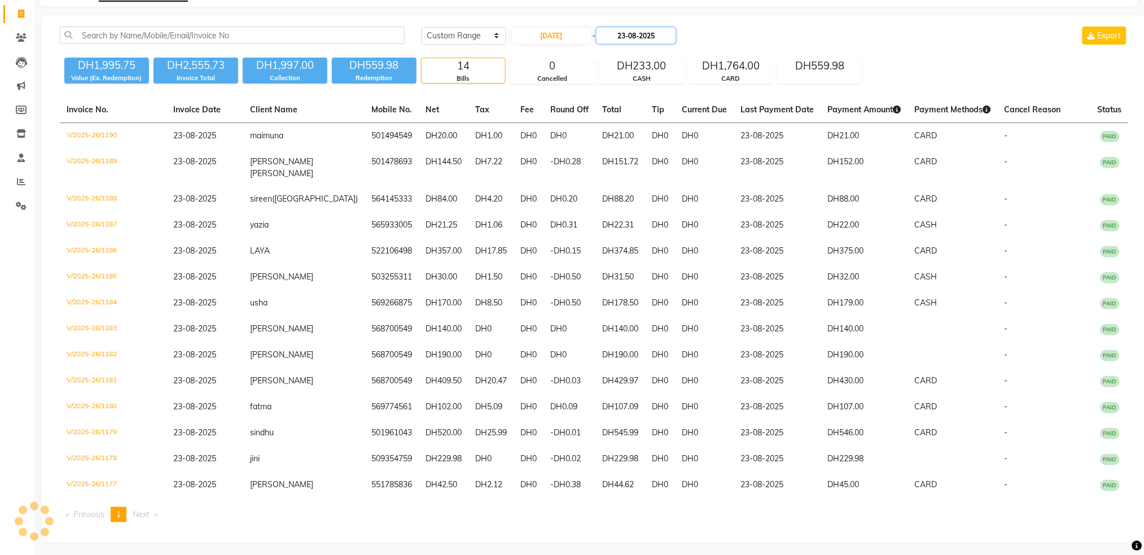
click at [637, 36] on input "23-08-2025" at bounding box center [635, 36] width 79 height 16
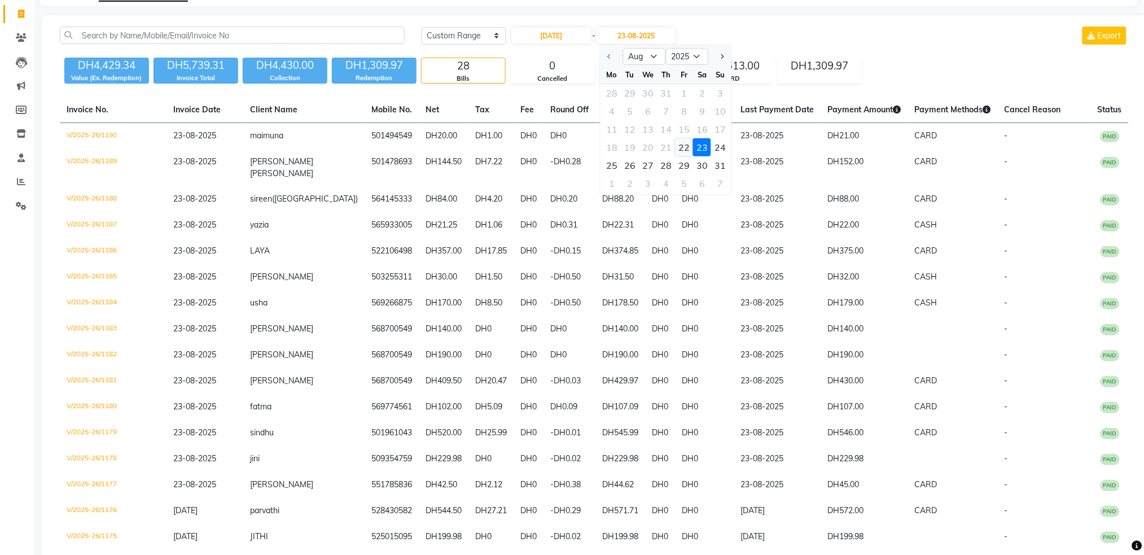
click at [679, 145] on div "22" at bounding box center [684, 147] width 18 height 18
type input "22-08-2025"
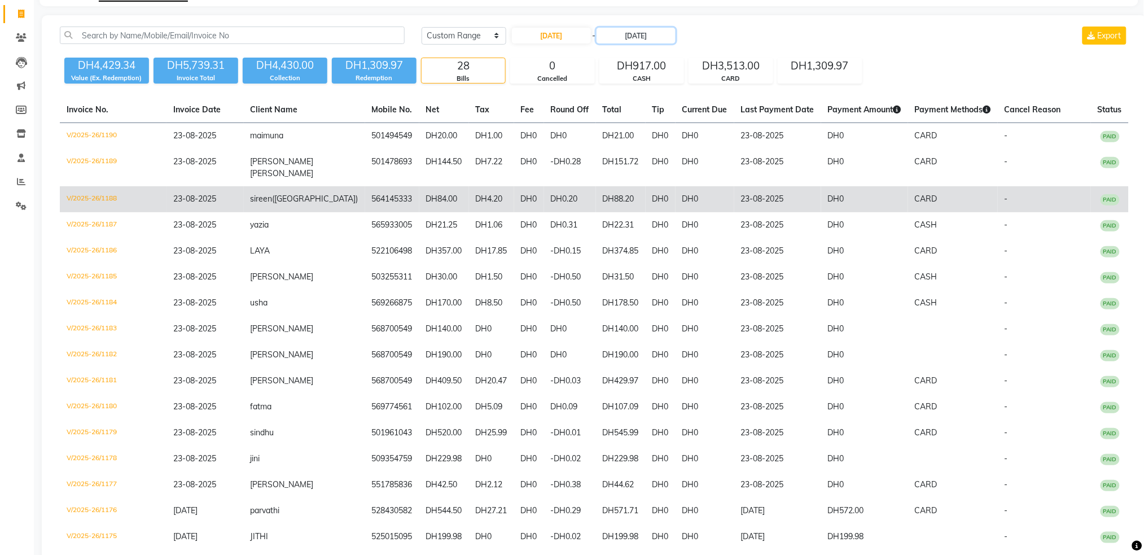
scroll to position [56, 0]
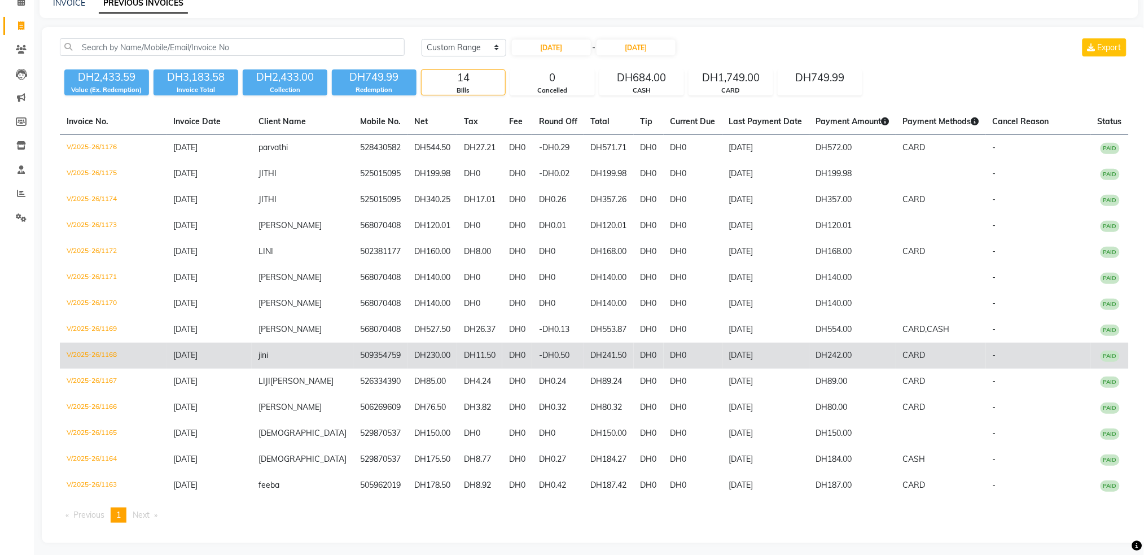
click at [407, 352] on td "DH230.00" at bounding box center [432, 356] width 50 height 26
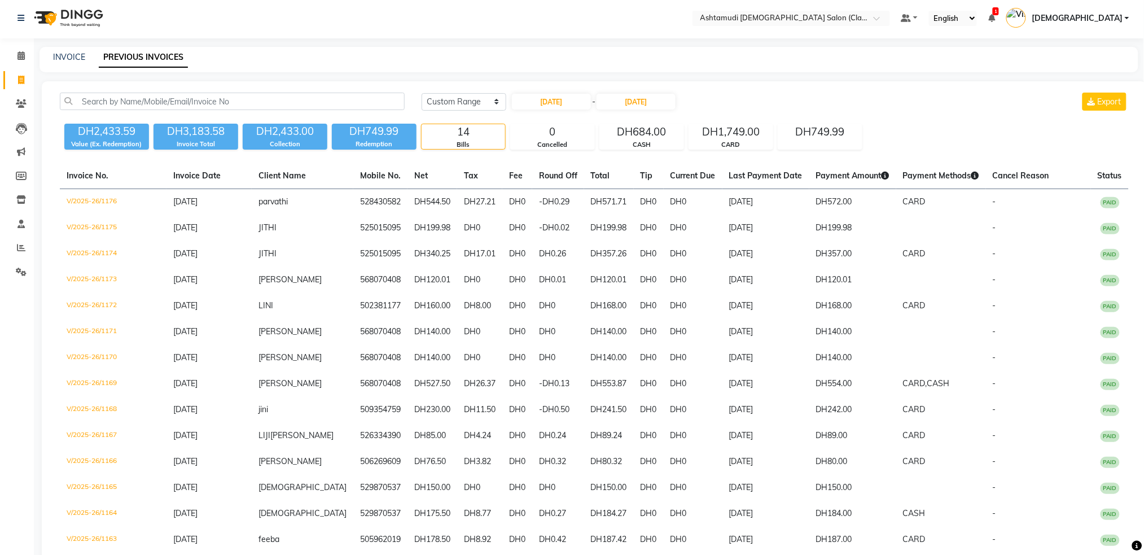
scroll to position [0, 0]
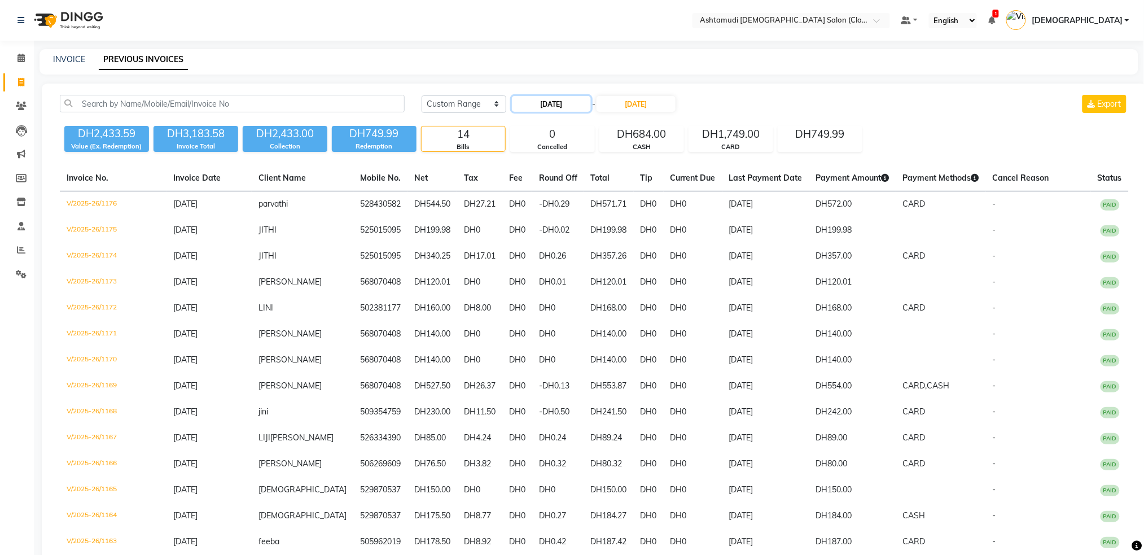
click at [550, 102] on input "22-08-2025" at bounding box center [551, 104] width 79 height 16
select select "8"
select select "2025"
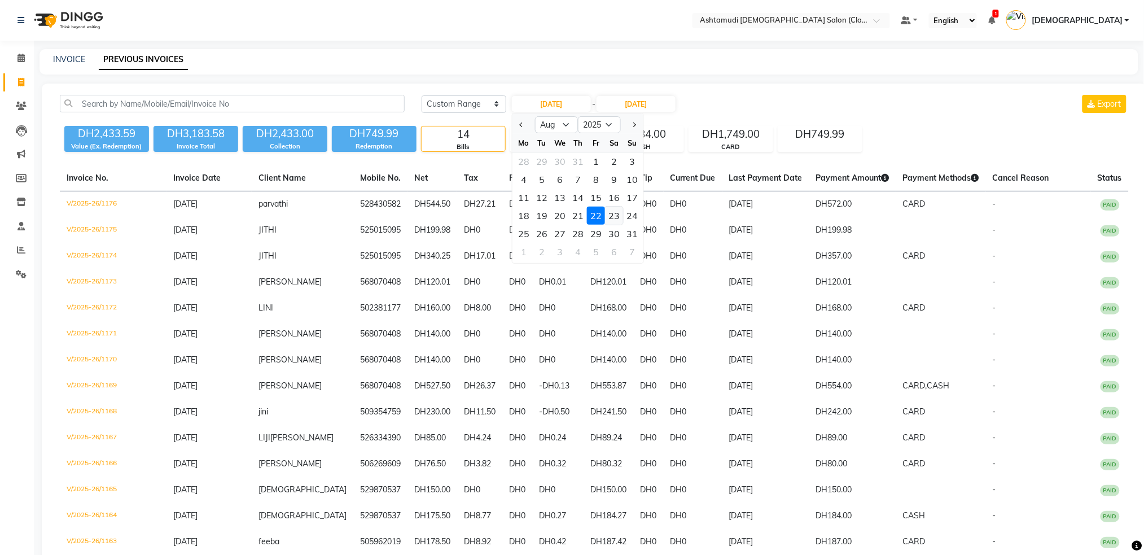
click at [612, 211] on div "23" at bounding box center [614, 216] width 18 height 18
type input "23-08-2025"
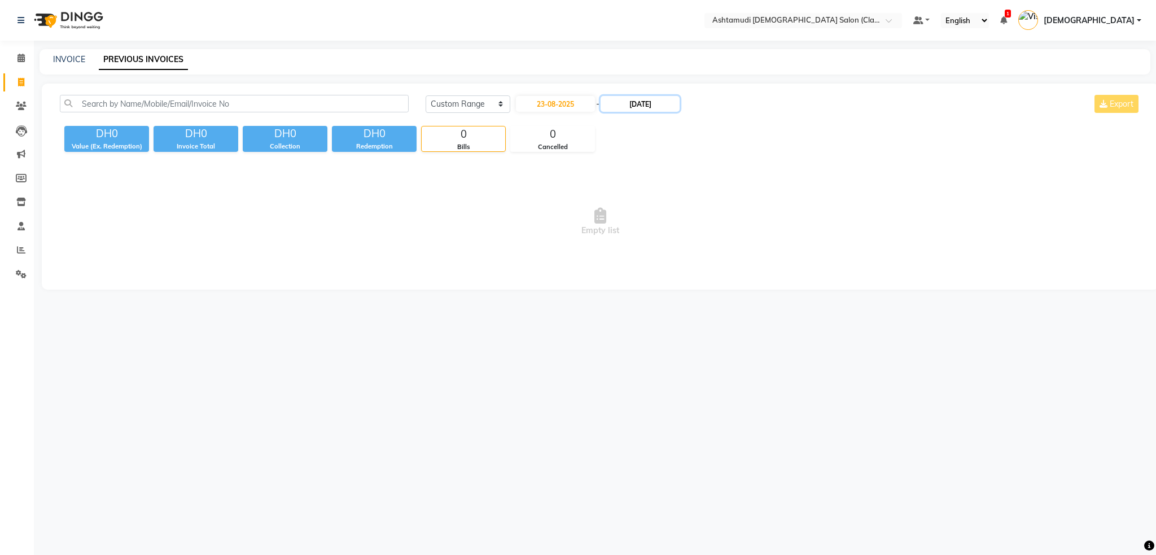
drag, startPoint x: 638, startPoint y: 103, endPoint x: 638, endPoint y: 111, distance: 8.5
click at [638, 104] on input "22-08-2025" at bounding box center [639, 104] width 79 height 16
click at [706, 217] on div "23" at bounding box center [706, 216] width 18 height 18
type input "23-08-2025"
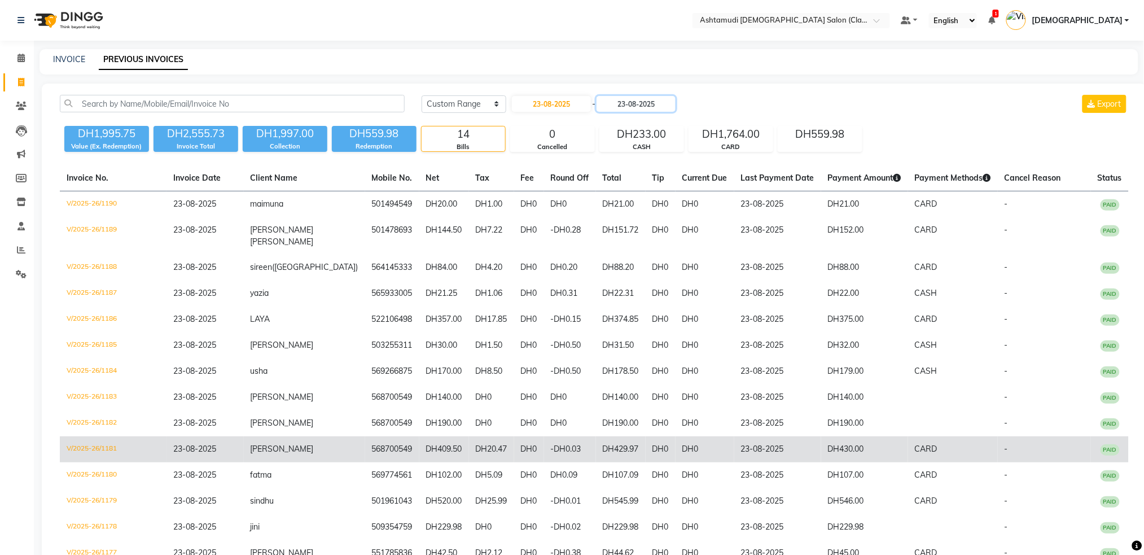
scroll to position [68, 0]
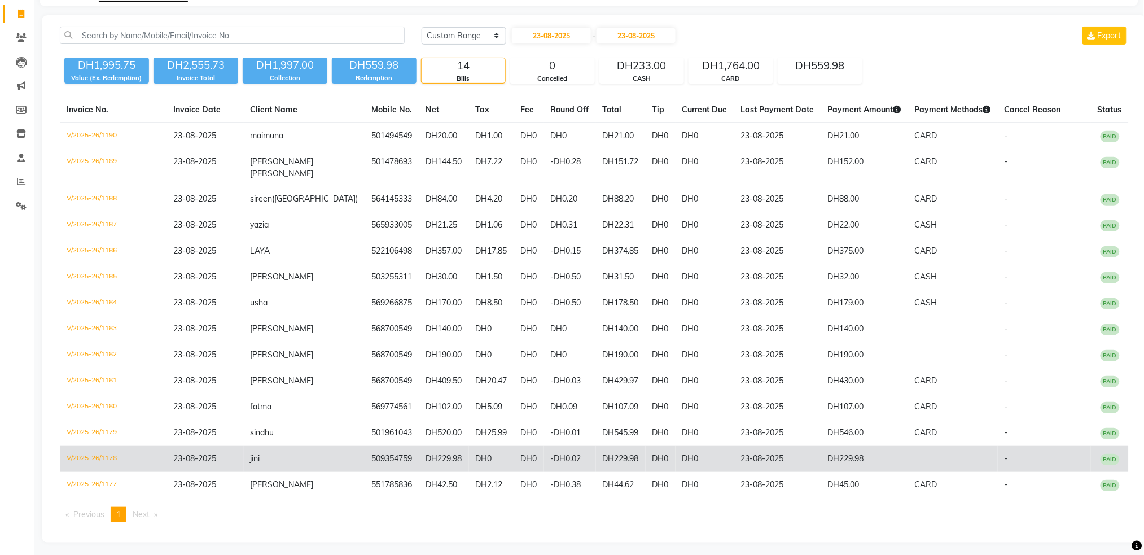
click at [243, 459] on td "23-08-2025" at bounding box center [204, 459] width 77 height 26
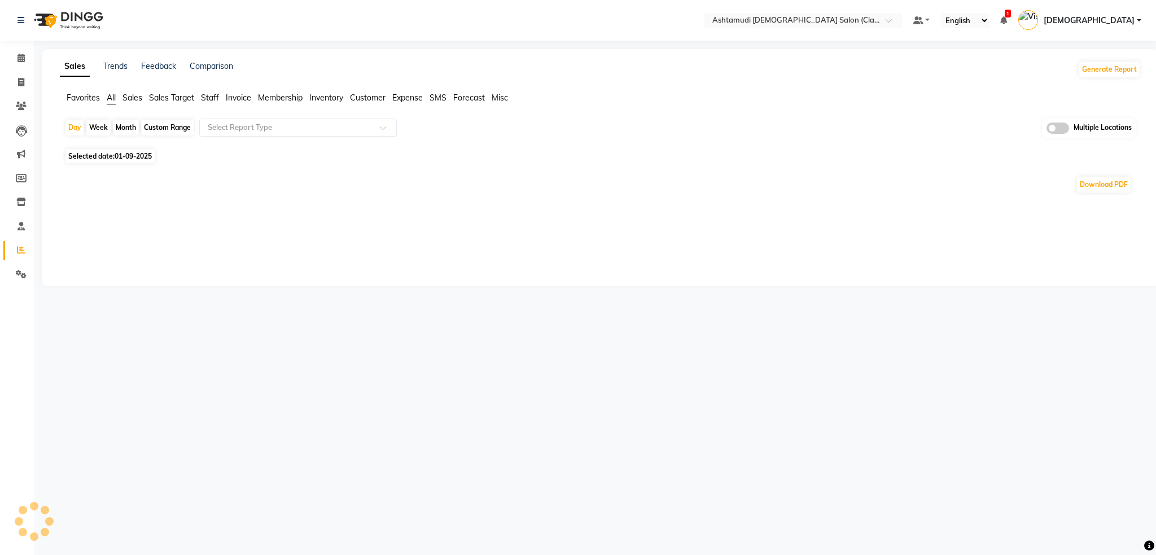
select select "en"
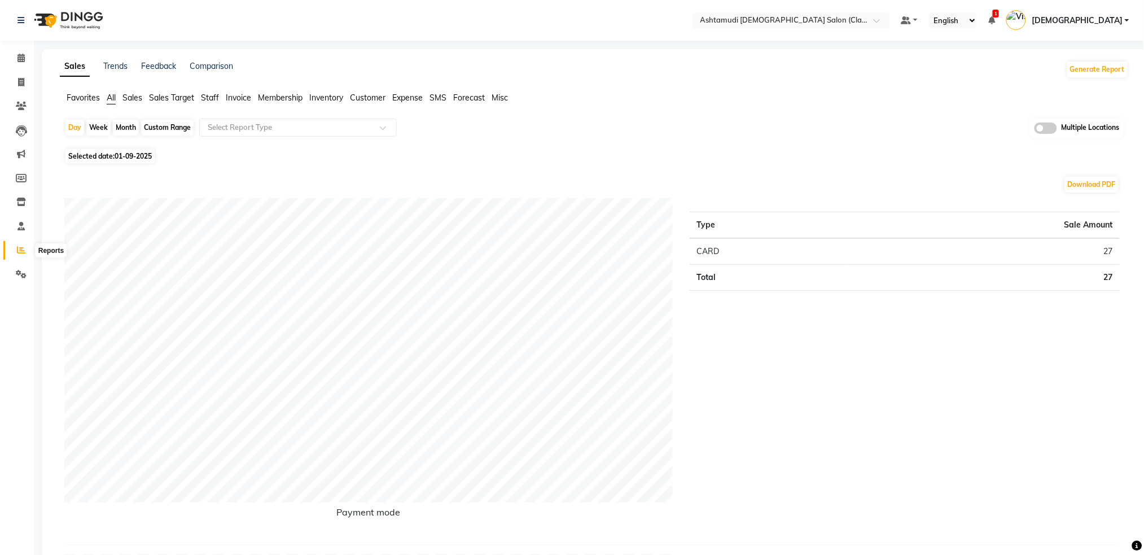
click at [22, 247] on icon at bounding box center [21, 249] width 8 height 8
click at [78, 130] on div "Day" at bounding box center [74, 128] width 19 height 16
select select "9"
select select "2025"
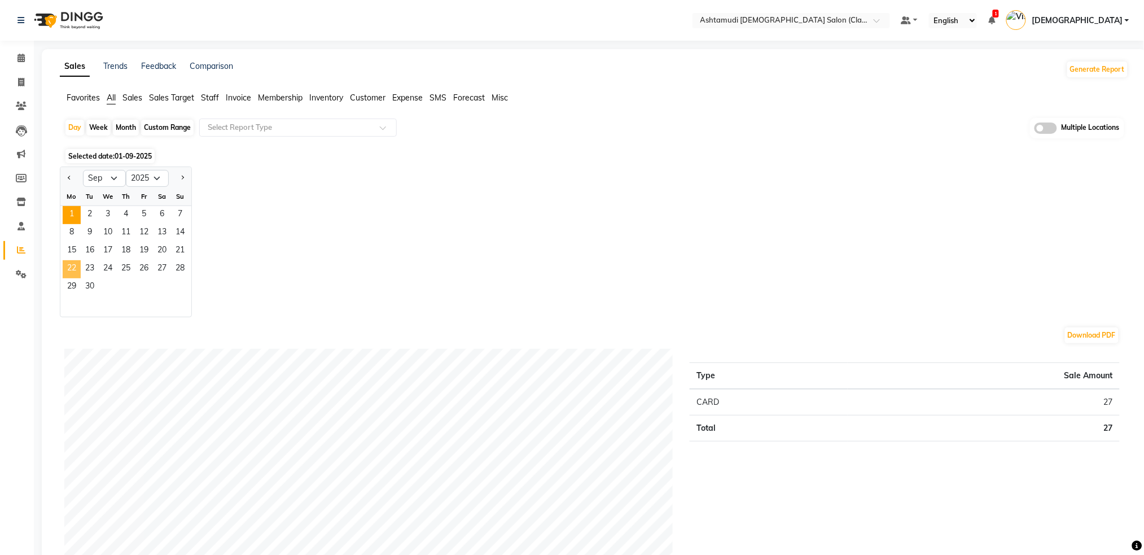
click at [73, 271] on span "22" at bounding box center [72, 269] width 18 height 18
click at [281, 129] on input "text" at bounding box center [286, 127] width 163 height 11
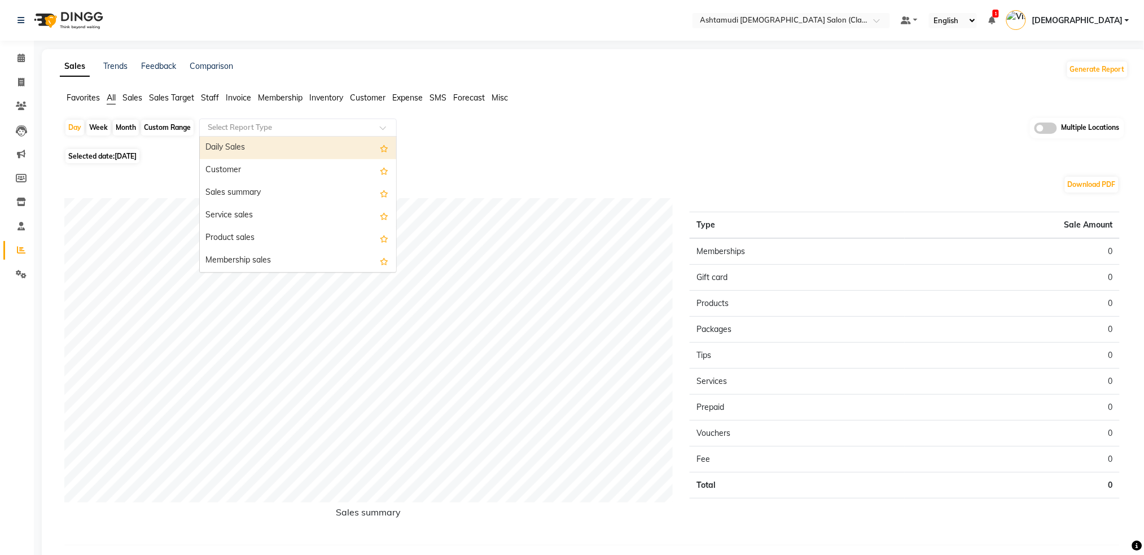
click at [217, 98] on span "Staff" at bounding box center [210, 98] width 18 height 10
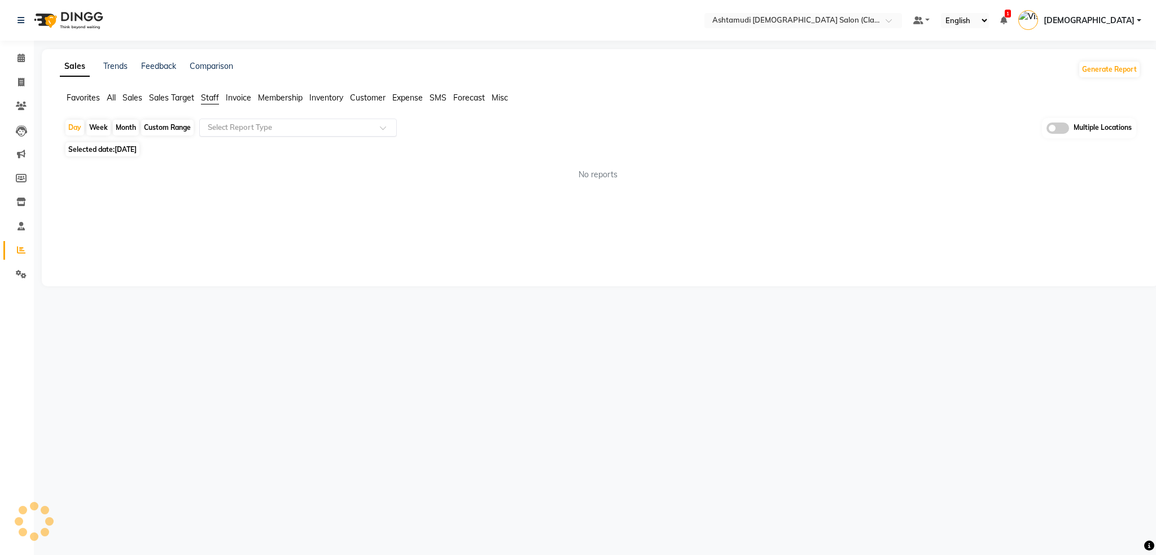
click at [223, 128] on input "text" at bounding box center [286, 127] width 163 height 11
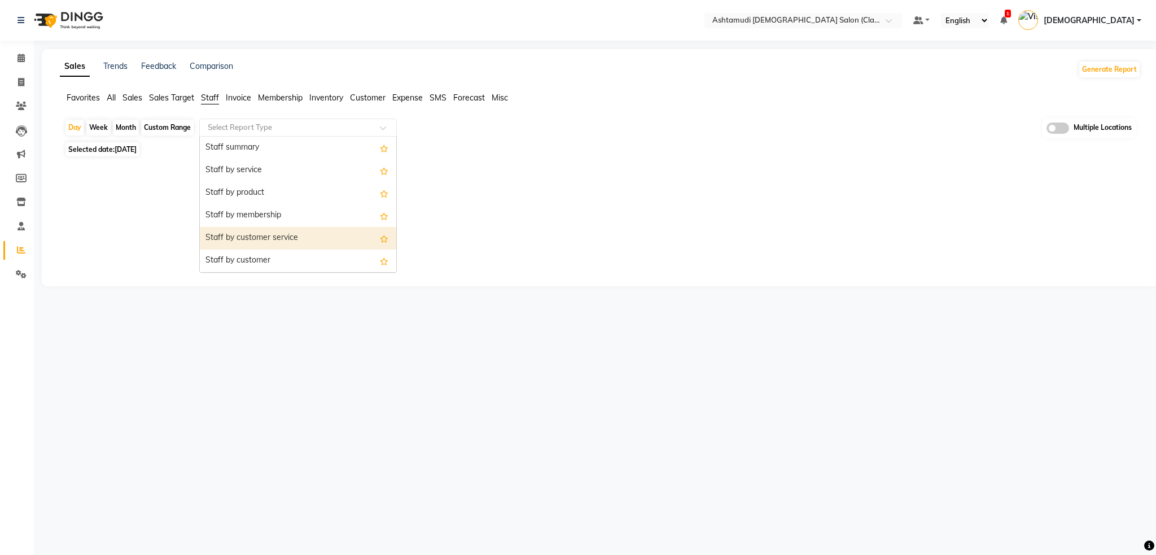
click at [239, 235] on div "Staff by customer service" at bounding box center [298, 238] width 196 height 23
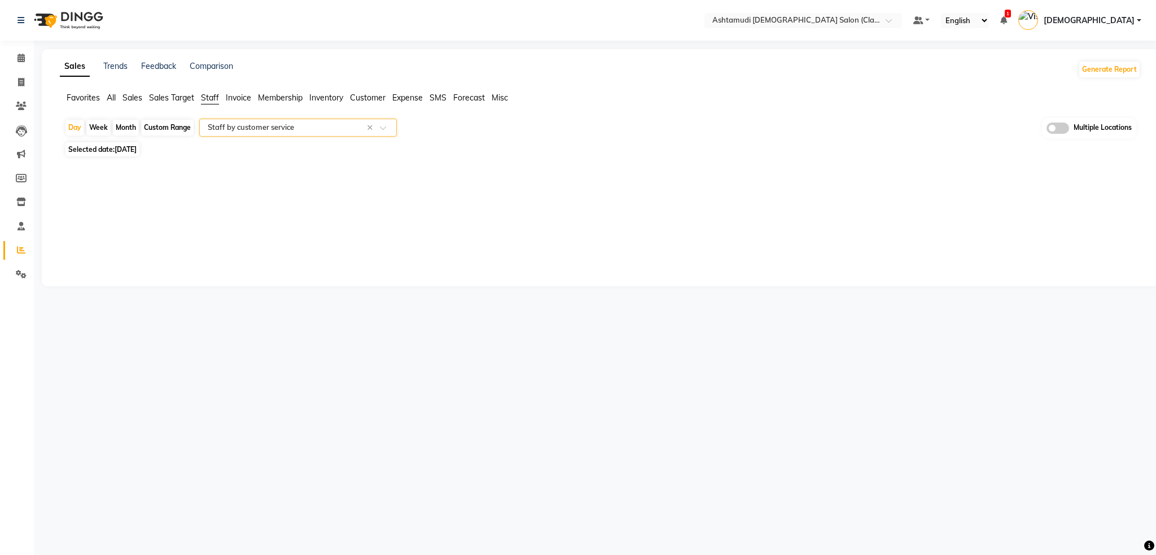
click at [78, 26] on img at bounding box center [67, 21] width 77 height 32
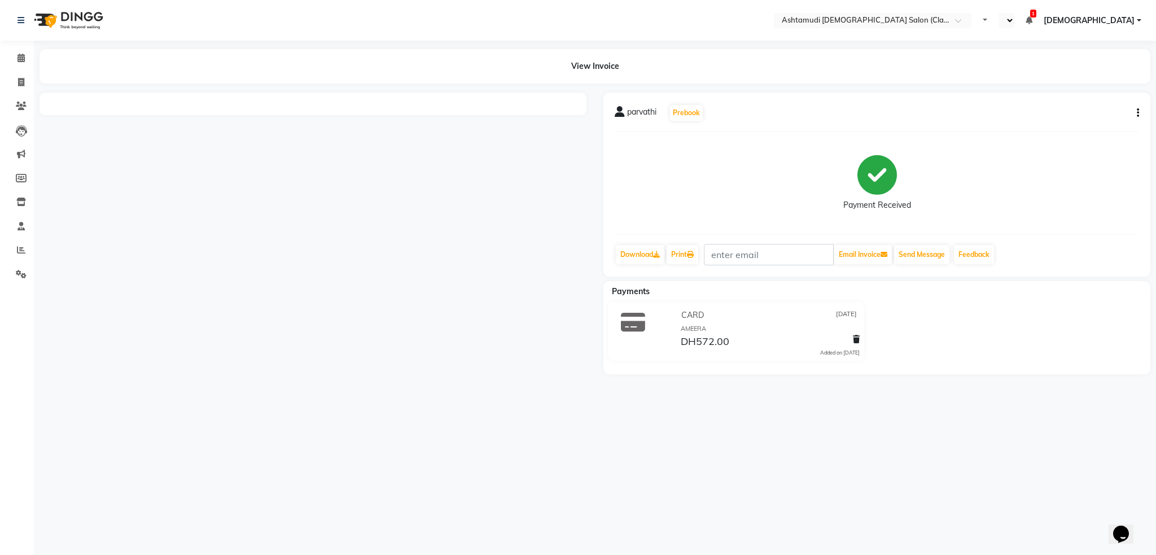
select select "en"
click at [302, 121] on div at bounding box center [313, 234] width 564 height 282
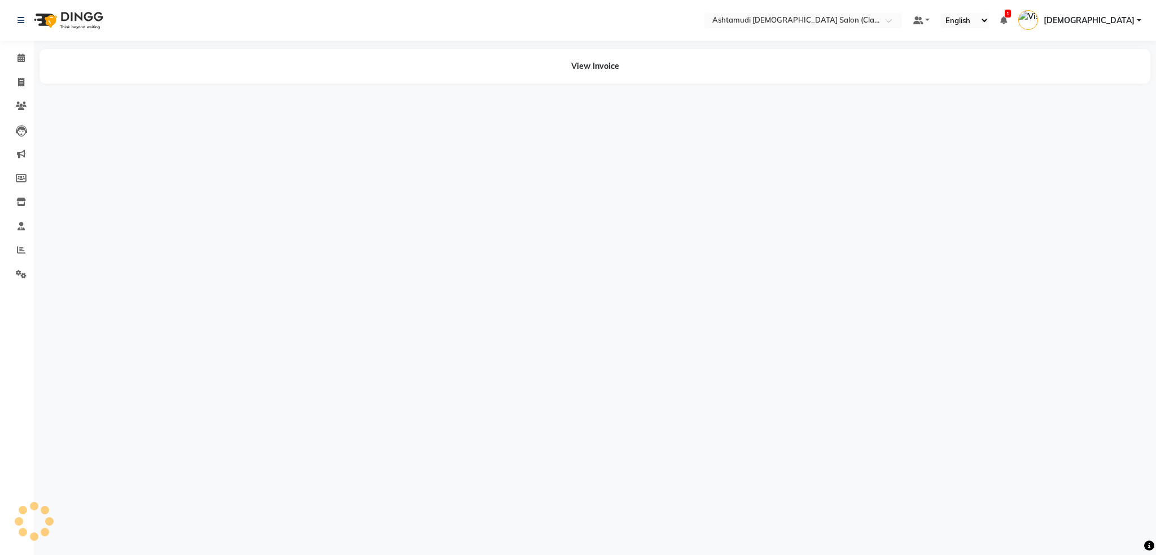
select select "en"
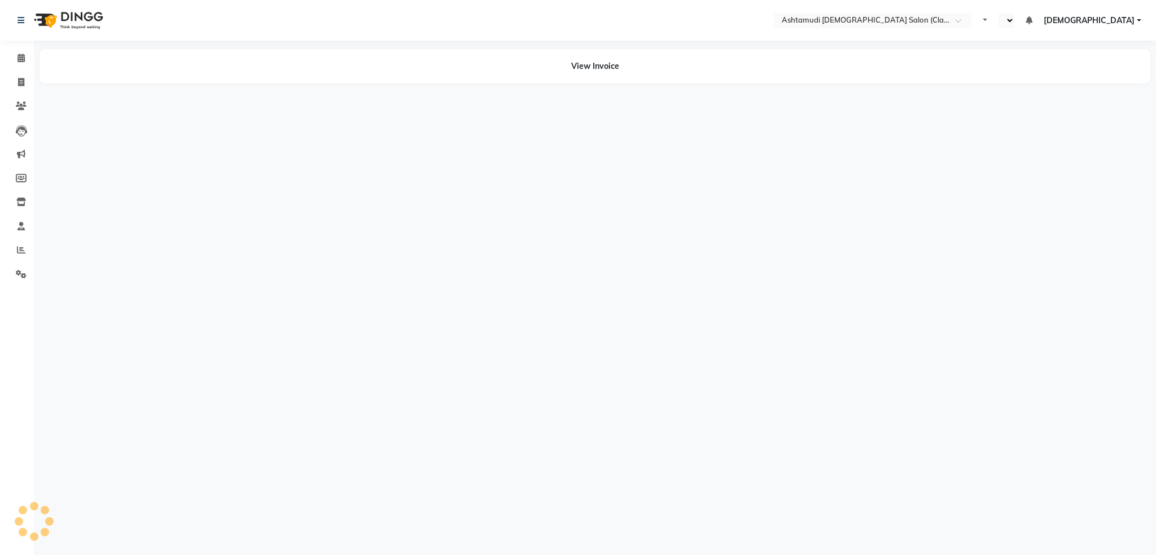
select select "en"
